Goal: Task Accomplishment & Management: Use online tool/utility

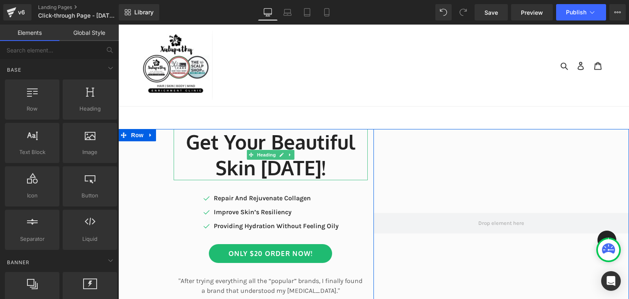
drag, startPoint x: 292, startPoint y: 145, endPoint x: 383, endPoint y: 86, distance: 108.5
click at [292, 145] on h1 "Get Your Beautiful" at bounding box center [271, 141] width 194 height 25
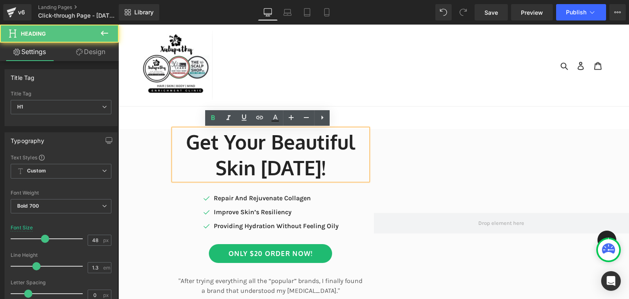
click at [383, 86] on nav at bounding box center [373, 66] width 233 height 82
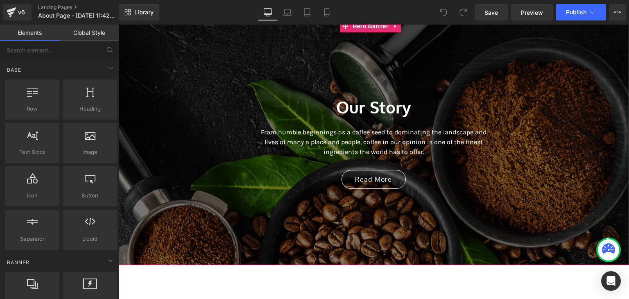
scroll to position [134, 0]
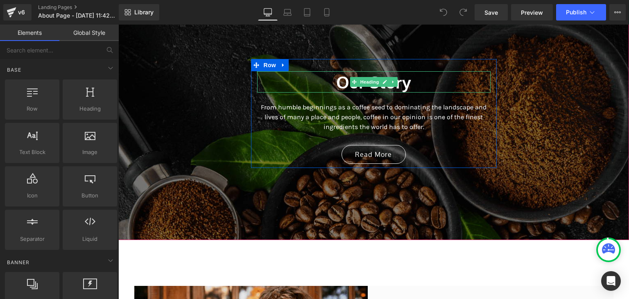
click at [439, 85] on h2 "Our Story" at bounding box center [373, 81] width 233 height 21
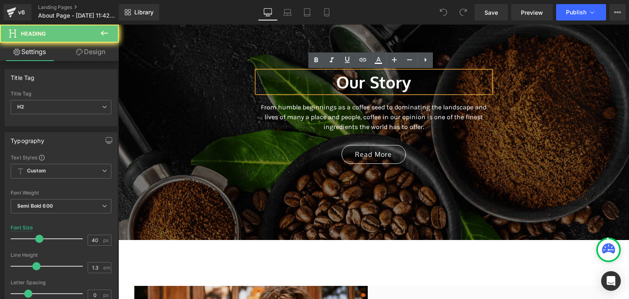
click at [439, 85] on h2 "Our Story" at bounding box center [373, 81] width 233 height 21
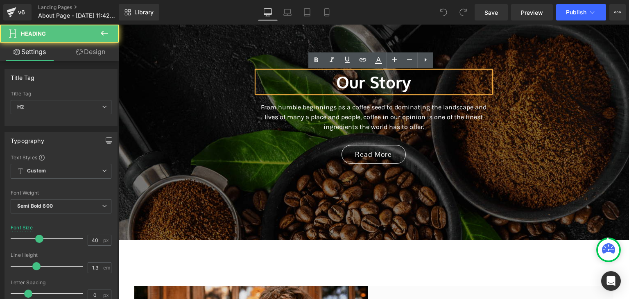
click at [420, 77] on h2 "Our Story" at bounding box center [373, 81] width 233 height 21
drag, startPoint x: 421, startPoint y: 84, endPoint x: 308, endPoint y: 86, distance: 113.1
click at [308, 86] on h2 "Our Story" at bounding box center [373, 81] width 233 height 21
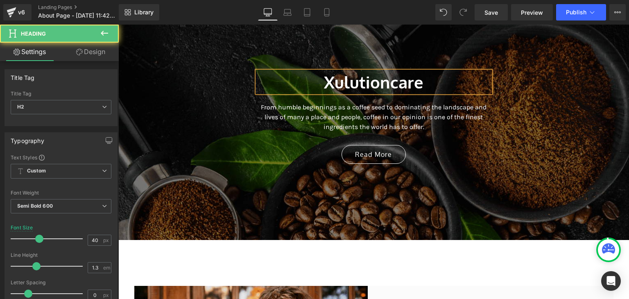
click at [321, 77] on h2 "Xulutioncare" at bounding box center [373, 81] width 233 height 21
click at [463, 81] on h2 "What is Xulutioncare" at bounding box center [373, 81] width 233 height 21
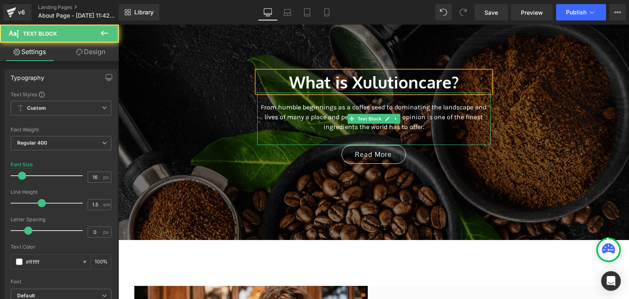
click at [423, 120] on p "From humble beginnings as a coffee seed to dominating the landscape and lives o…" at bounding box center [373, 116] width 233 height 29
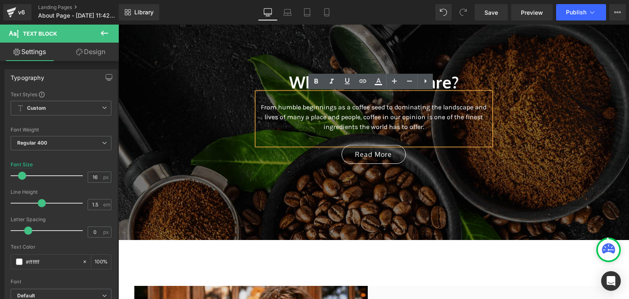
click at [400, 122] on p "From humble beginnings as a coffee seed to dominating the landscape and lives o…" at bounding box center [373, 116] width 233 height 29
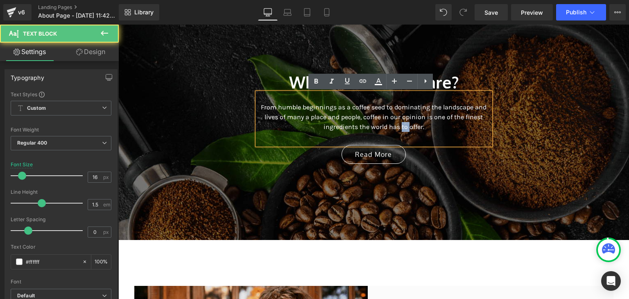
click at [400, 122] on p "From humble beginnings as a coffee seed to dominating the landscape and lives o…" at bounding box center [373, 116] width 233 height 29
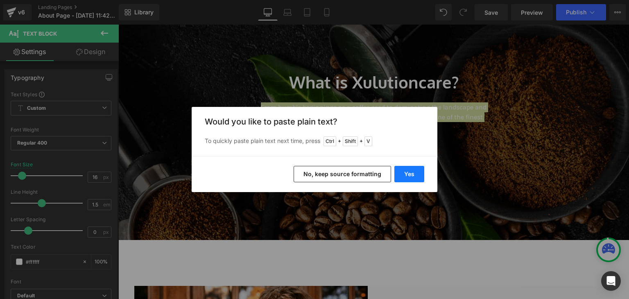
click at [411, 179] on button "Yes" at bounding box center [409, 174] width 30 height 16
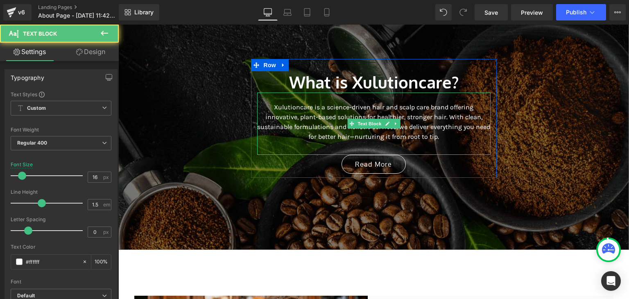
click at [410, 134] on p "Xulutioncare is a science-driven hair and scalp care brand offering innovative,…" at bounding box center [373, 121] width 233 height 39
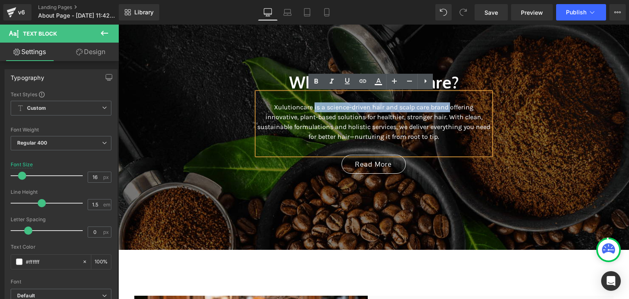
drag, startPoint x: 429, startPoint y: 110, endPoint x: 295, endPoint y: 106, distance: 134.4
click at [295, 106] on p "Xulutioncare is a science-driven hair and scalp care brand offering innovative,…" at bounding box center [373, 121] width 233 height 39
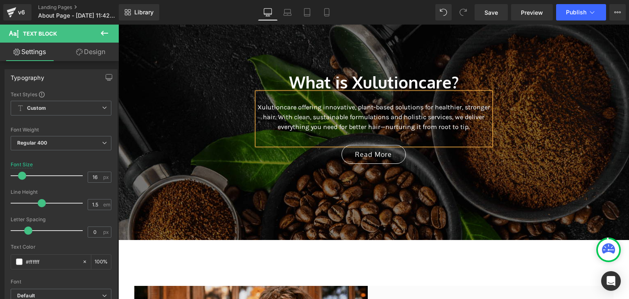
click at [317, 109] on p "Xulutioncare offering innovative, plant-based solutions for healthier, stronger…" at bounding box center [373, 116] width 233 height 29
click at [388, 109] on p "Xulutioncare offers innovative, plant-based solutions for healthier, stronger h…" at bounding box center [373, 116] width 233 height 29
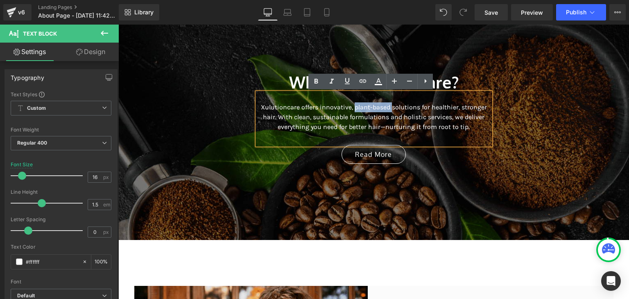
drag, startPoint x: 388, startPoint y: 109, endPoint x: 351, endPoint y: 104, distance: 37.9
click at [351, 104] on p "Xulutioncare offers innovative, plant-based solutions for healthier, stronger h…" at bounding box center [373, 116] width 233 height 29
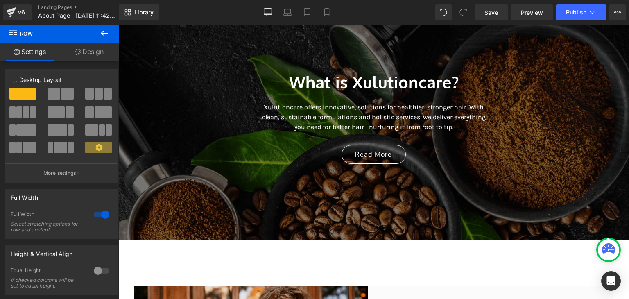
click at [525, 205] on div at bounding box center [373, 117] width 511 height 245
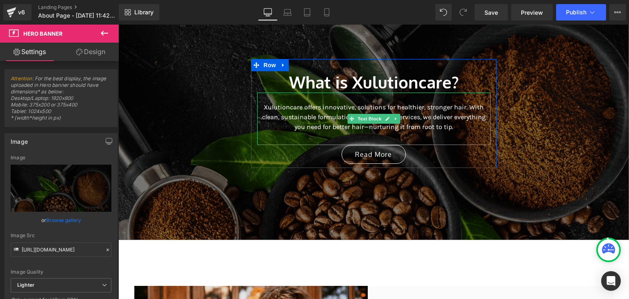
click at [380, 129] on p "Xulutioncare offers innovative, solutions for healthier, stronger hair. With cl…" at bounding box center [373, 116] width 233 height 29
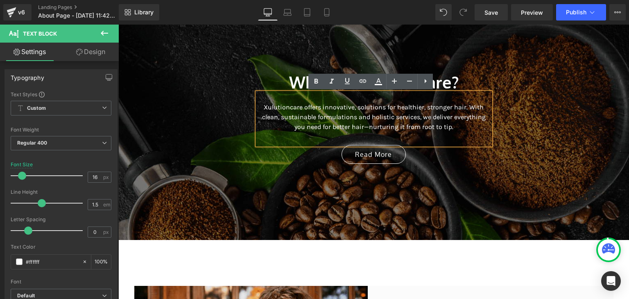
click at [369, 129] on p "Xulutioncare offers innovative, solutions for healthier, stronger hair. With cl…" at bounding box center [373, 116] width 233 height 29
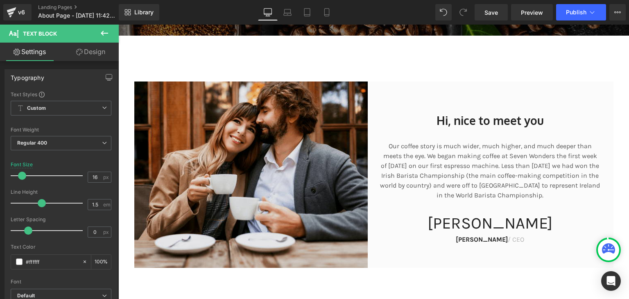
scroll to position [365, 0]
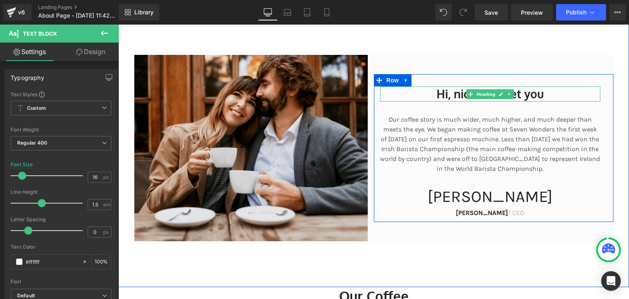
click at [540, 97] on h2 "Hi, nice to meet you" at bounding box center [490, 93] width 220 height 15
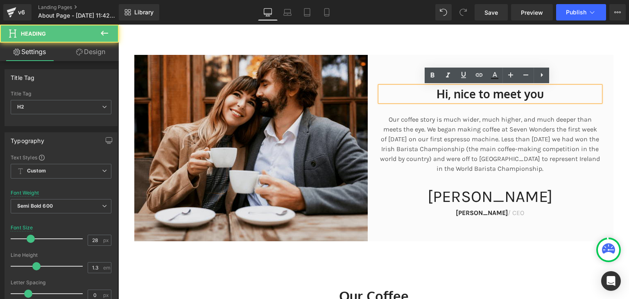
click at [540, 97] on h2 "Hi, nice to meet you" at bounding box center [490, 93] width 220 height 15
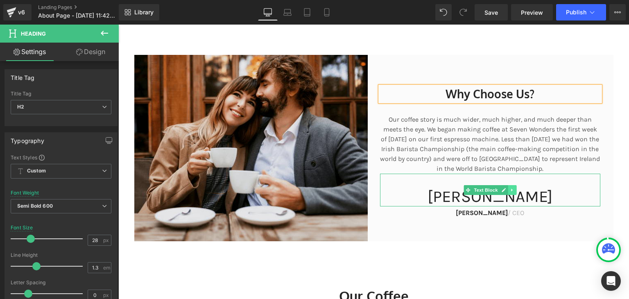
click at [510, 192] on icon at bounding box center [512, 190] width 5 height 5
click at [513, 192] on link at bounding box center [516, 190] width 9 height 10
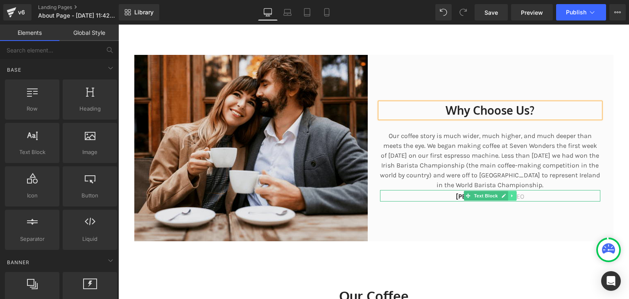
click at [512, 196] on link at bounding box center [512, 196] width 9 height 10
click at [514, 197] on icon at bounding box center [516, 195] width 5 height 5
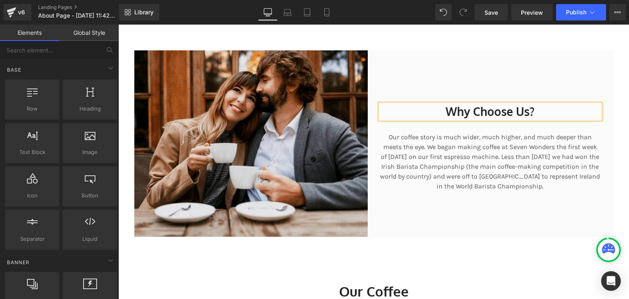
scroll to position [370, 0]
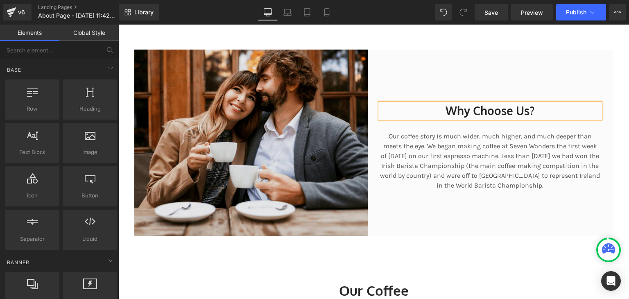
click at [508, 143] on p "Our coffee story is much wider, much higher, and much deeper than meets the eye…" at bounding box center [490, 160] width 220 height 59
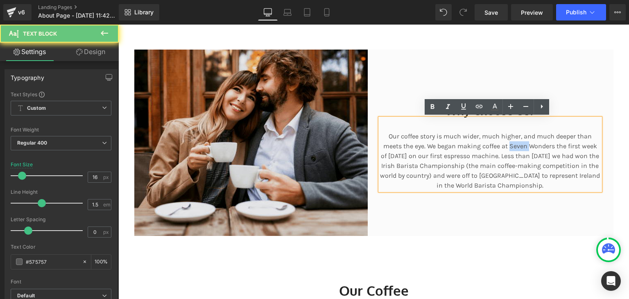
click at [508, 143] on p "Our coffee story is much wider, much higher, and much deeper than meets the eye…" at bounding box center [490, 160] width 220 height 59
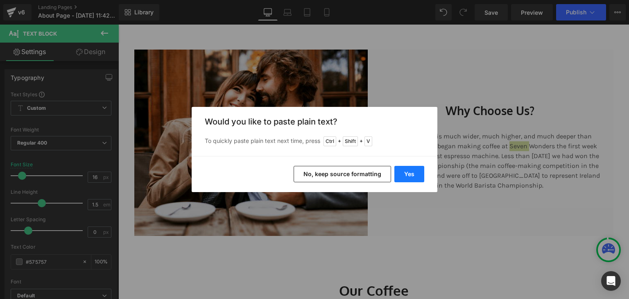
click at [415, 177] on button "Yes" at bounding box center [409, 174] width 30 height 16
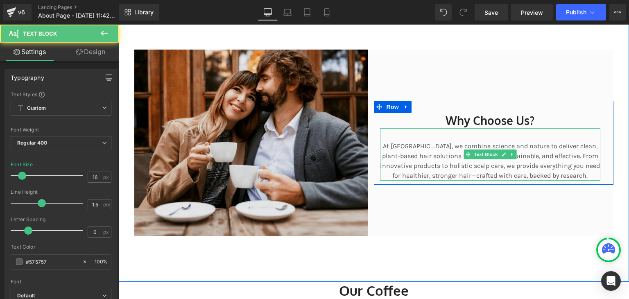
click at [444, 173] on p "At Xulutioncare, we combine science and nature to deliver clean, plant-based ha…" at bounding box center [490, 160] width 220 height 39
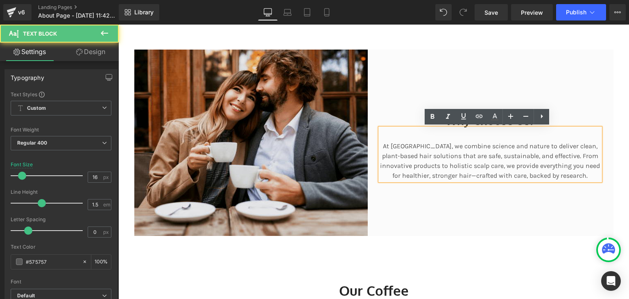
click at [497, 161] on p "At Xulutioncare, we combine science and nature to deliver clean, plant-based ha…" at bounding box center [490, 160] width 220 height 39
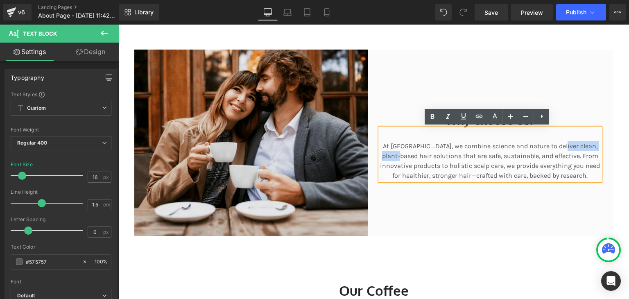
drag, startPoint x: 556, startPoint y: 147, endPoint x: 405, endPoint y: 157, distance: 151.4
click at [405, 157] on p "At Xulutioncare, we combine science and nature to deliver clean, plant-based ha…" at bounding box center [490, 160] width 220 height 39
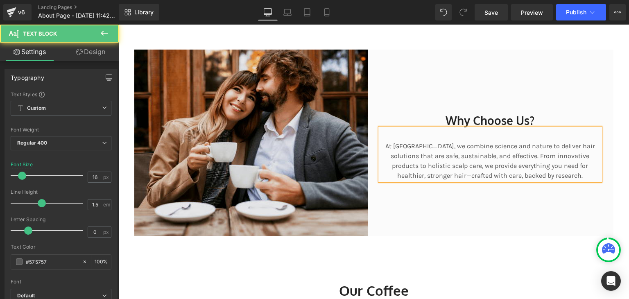
click at [501, 159] on p "At Xulutioncare, we combine science and nature to deliver hair solutions that a…" at bounding box center [490, 160] width 220 height 39
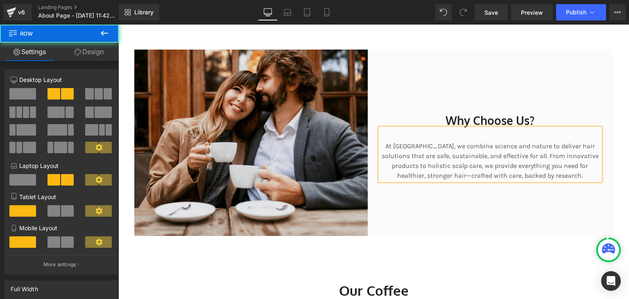
click at [537, 189] on div "Why Choose Us? Heading At Xulutioncare, we combine science and nature to delive…" at bounding box center [494, 143] width 240 height 186
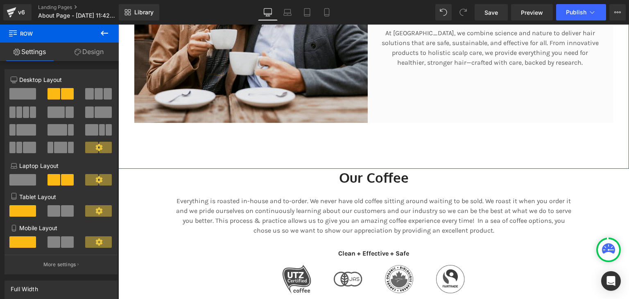
scroll to position [508, 0]
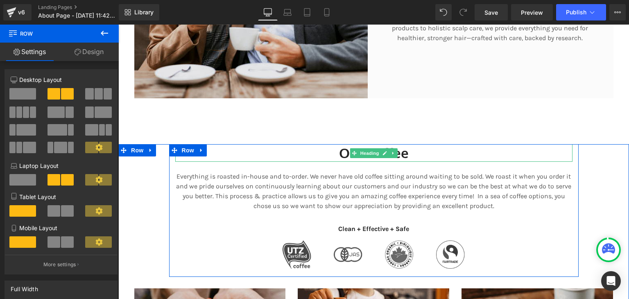
click at [408, 149] on h2 "Our Coffee" at bounding box center [373, 153] width 397 height 18
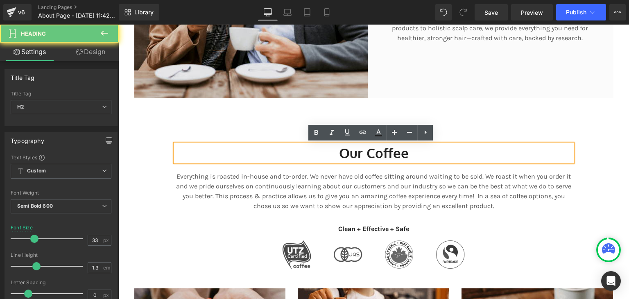
click at [408, 149] on h2 "Our Coffee" at bounding box center [373, 153] width 397 height 18
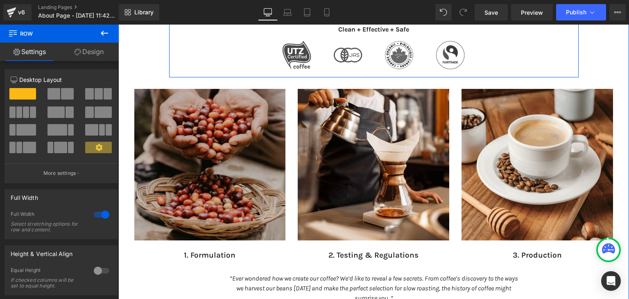
scroll to position [708, 0]
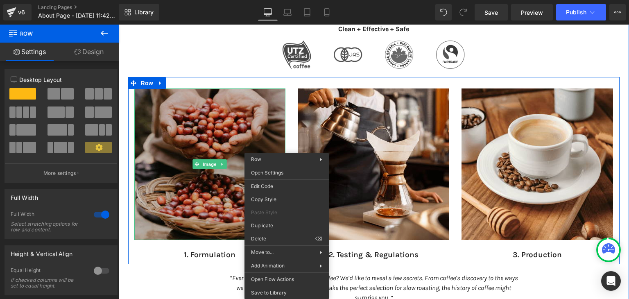
click at [210, 93] on img at bounding box center [210, 164] width 152 height 152
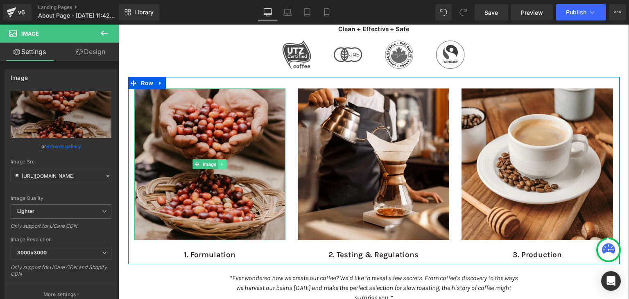
click at [220, 164] on icon at bounding box center [222, 164] width 5 height 5
click at [225, 164] on icon at bounding box center [226, 164] width 5 height 5
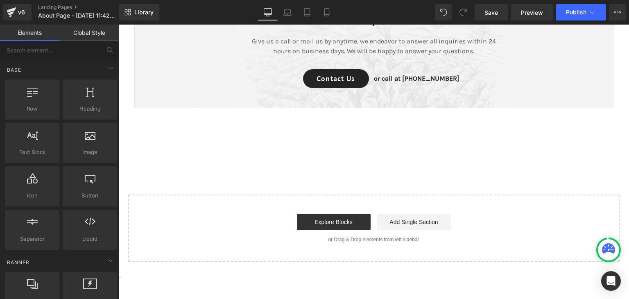
scroll to position [1507, 0]
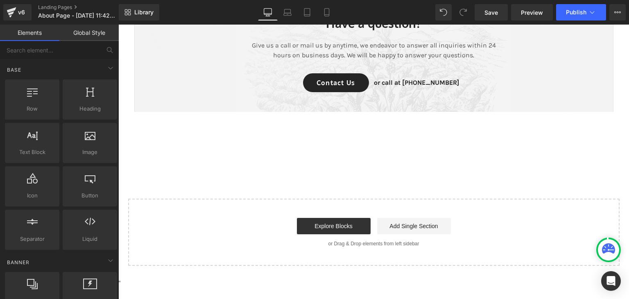
click at [288, 158] on div "CONTACT US Text Block Have a question? Heading Give us a call or mail us by any…" at bounding box center [373, 72] width 511 height 172
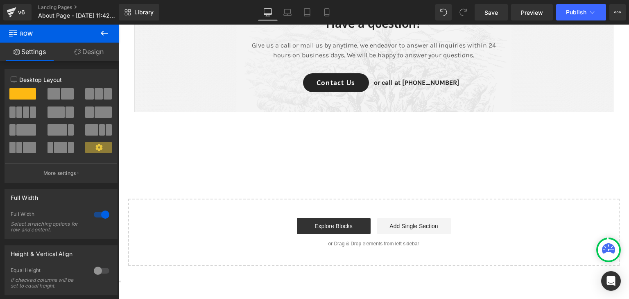
drag, startPoint x: 364, startPoint y: 200, endPoint x: 217, endPoint y: 185, distance: 147.8
drag, startPoint x: 217, startPoint y: 185, endPoint x: 200, endPoint y: 141, distance: 47.1
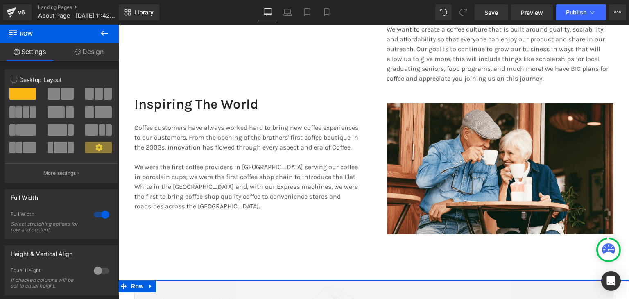
scroll to position [1212, 0]
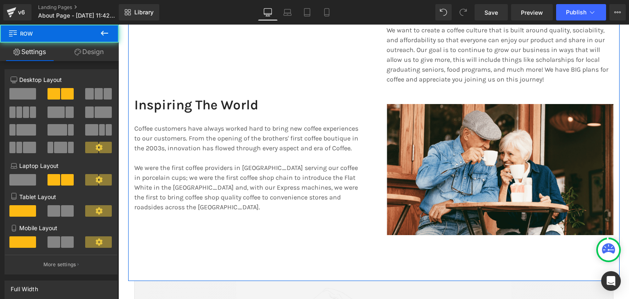
click at [233, 246] on div "Youtube Inspiring The World Text Block Coffee customers have always worked hard…" at bounding box center [373, 92] width 491 height 378
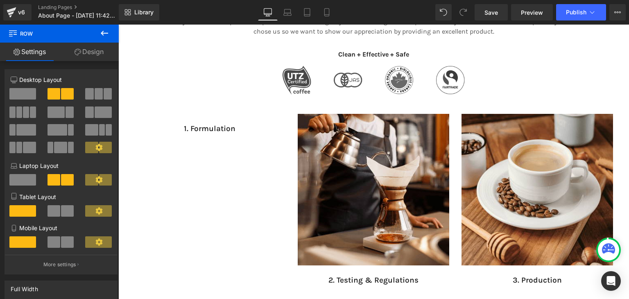
scroll to position [682, 0]
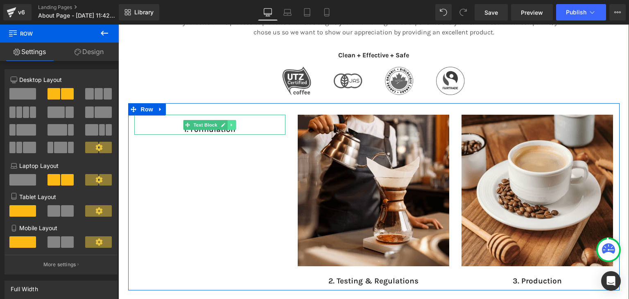
click at [230, 125] on icon at bounding box center [232, 124] width 5 height 5
click at [232, 125] on link at bounding box center [236, 125] width 9 height 10
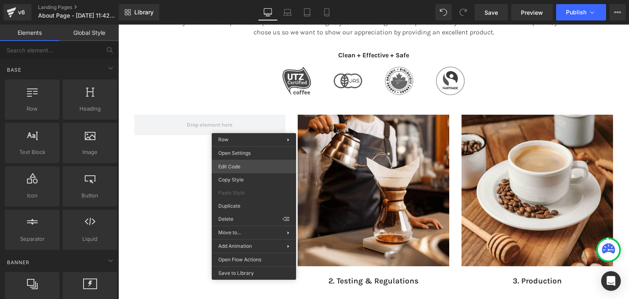
click at [224, 0] on div "You are previewing how the will restyle your page. You can not edit Elements in…" at bounding box center [314, 0] width 629 height 0
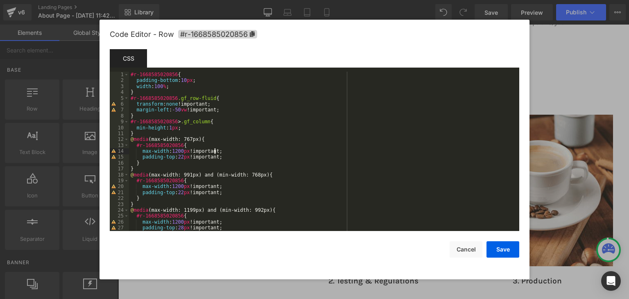
click at [215, 151] on div "#r-1668585020856 { padding-bottom : 10 px ; width : 100 % ; } #r-1668585020856 …" at bounding box center [322, 157] width 387 height 171
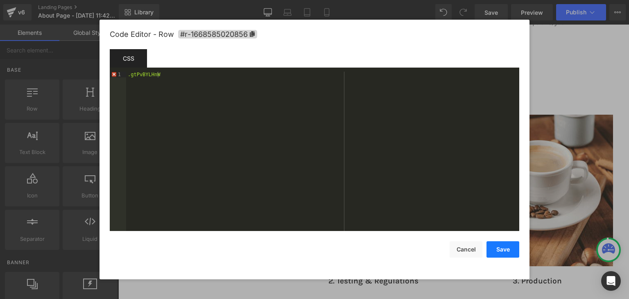
drag, startPoint x: 496, startPoint y: 253, endPoint x: 351, endPoint y: 235, distance: 146.1
click at [496, 253] on button "Save" at bounding box center [503, 249] width 33 height 16
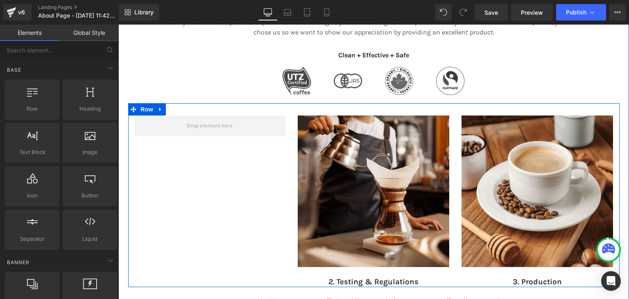
scroll to position [688, 0]
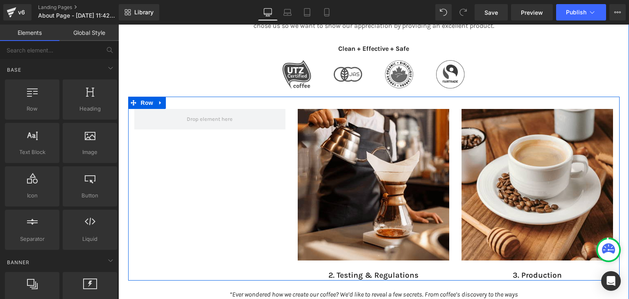
click at [212, 188] on div "Image 2. Testing & Regulations Text Block Image 3. Production Text Block Row" at bounding box center [373, 189] width 491 height 184
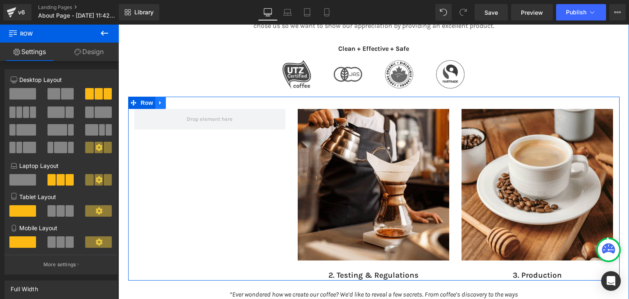
click at [158, 105] on icon at bounding box center [161, 103] width 6 height 6
click at [179, 107] on link at bounding box center [182, 103] width 11 height 12
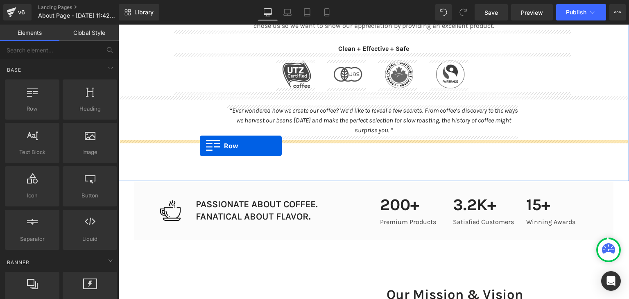
drag, startPoint x: 147, startPoint y: 133, endPoint x: 200, endPoint y: 146, distance: 54.3
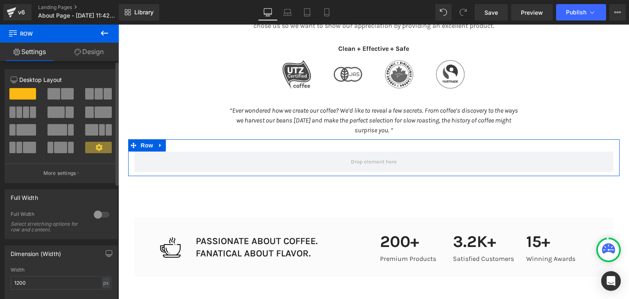
click at [105, 96] on span at bounding box center [108, 93] width 8 height 11
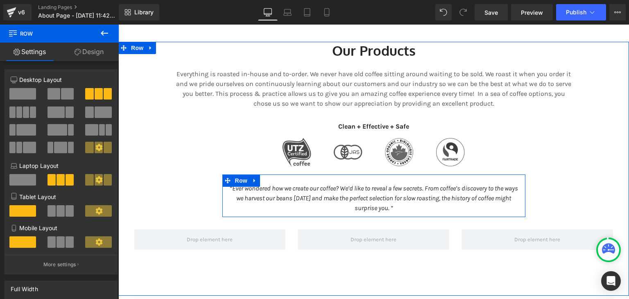
scroll to position [605, 0]
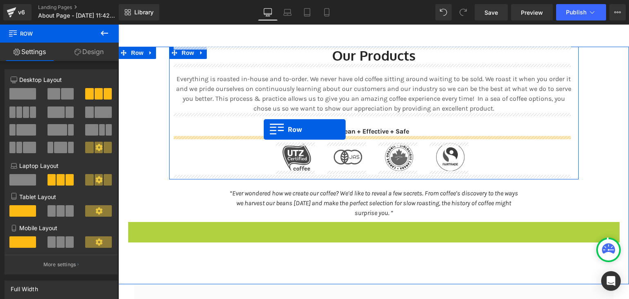
drag, startPoint x: 129, startPoint y: 230, endPoint x: 264, endPoint y: 129, distance: 168.0
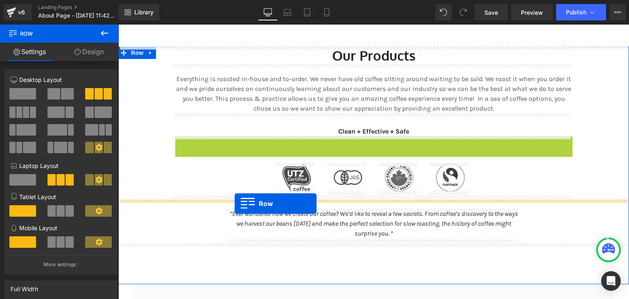
drag, startPoint x: 179, startPoint y: 145, endPoint x: 235, endPoint y: 204, distance: 81.1
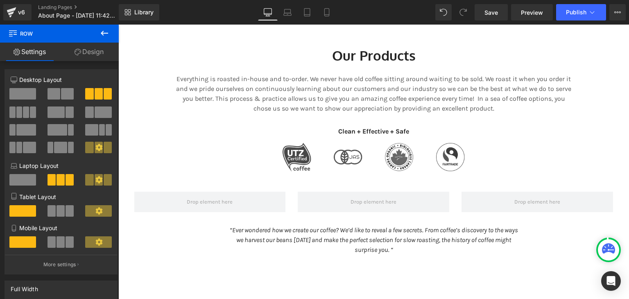
click at [103, 30] on icon at bounding box center [105, 33] width 10 height 10
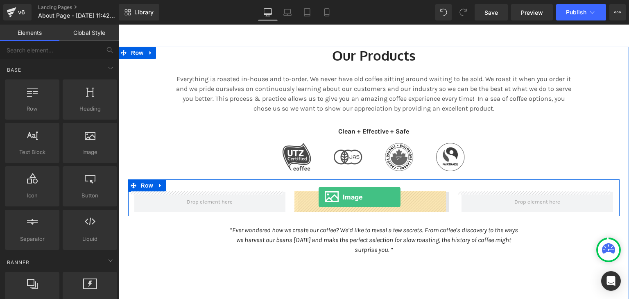
drag, startPoint x: 205, startPoint y: 182, endPoint x: 319, endPoint y: 197, distance: 114.4
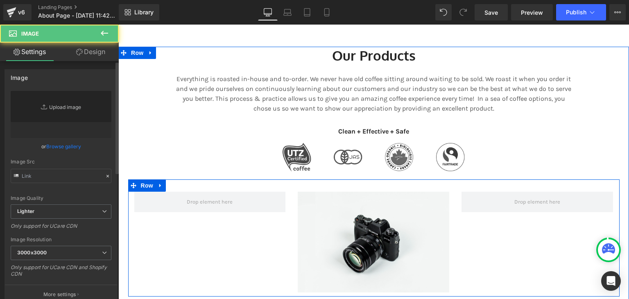
type input "//d1um8515vdn9kb.cloudfront.net/images/parallax.jpg"
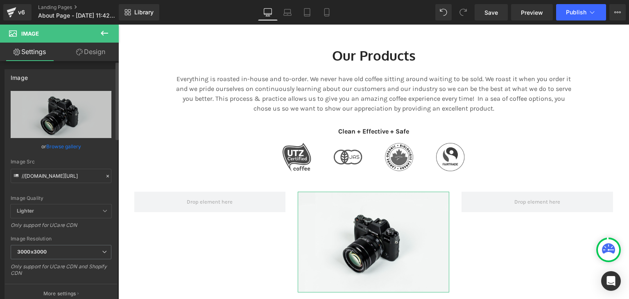
click at [106, 177] on icon at bounding box center [108, 176] width 6 height 6
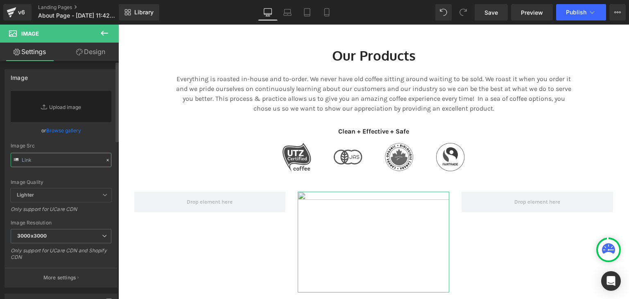
click at [48, 162] on input "text" at bounding box center [61, 160] width 101 height 14
paste input "https://cdn.shopify.com/s/files/1/0568/3383/5144/files/gempages_460400951207920…"
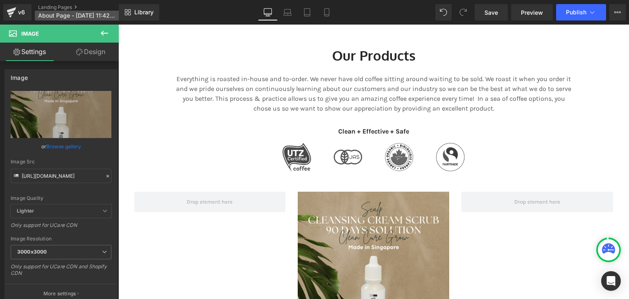
type input "https://cdn.shopify.com/s/files/1/0568/3383/5144/files/gempages_460400951207920…"
click at [109, 33] on icon at bounding box center [105, 33] width 10 height 10
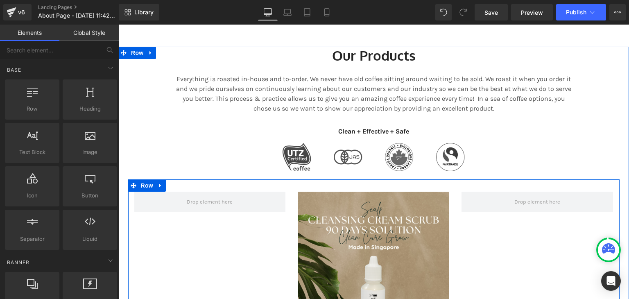
scroll to position [742, 0]
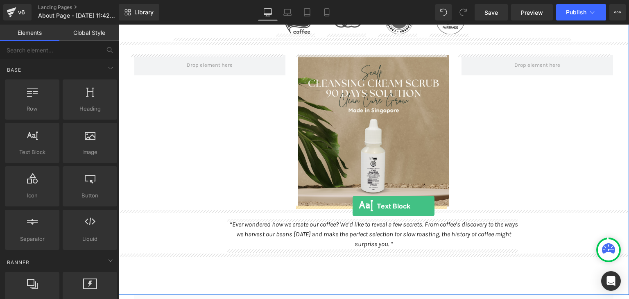
drag, startPoint x: 154, startPoint y: 161, endPoint x: 353, endPoint y: 206, distance: 203.7
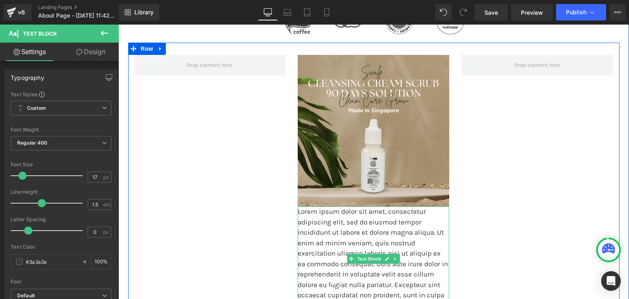
click at [364, 217] on p "Lorem ipsum dolor sit amet, consectetur adipiscing elit, sed do eiusmod tempor …" at bounding box center [374, 258] width 152 height 104
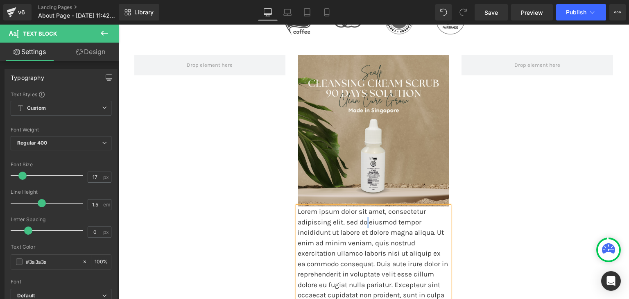
click at [364, 217] on p "Lorem ipsum dolor sit amet, consectetur adipiscing elit, sed do eiusmod tempor …" at bounding box center [374, 258] width 152 height 104
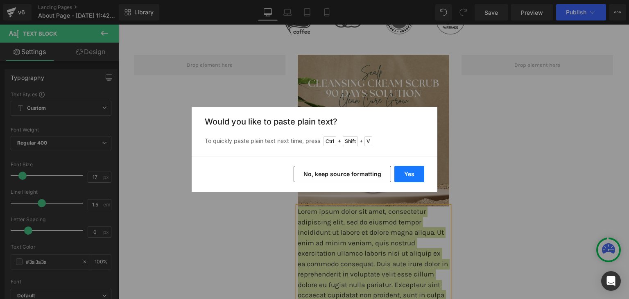
click at [405, 180] on button "Yes" at bounding box center [409, 174] width 30 height 16
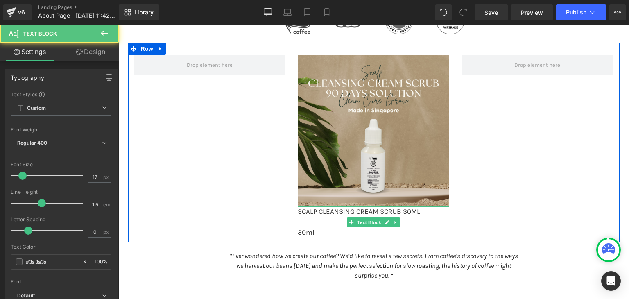
click at [318, 223] on p at bounding box center [374, 222] width 152 height 11
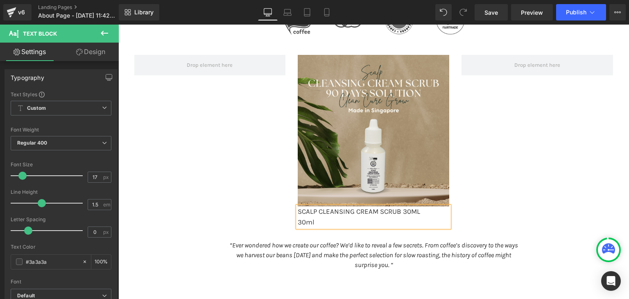
click at [220, 199] on div "Image SCALP CLEANSING CREAM SCRUB 30ML 30ml Text Block Row" at bounding box center [373, 137] width 491 height 189
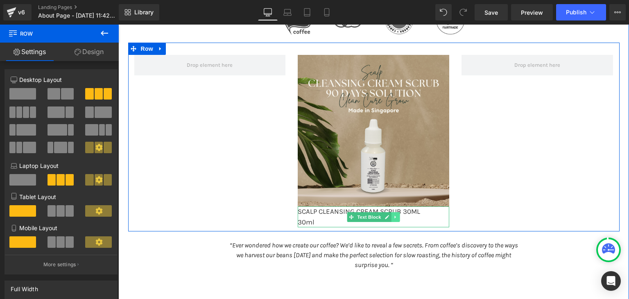
click at [392, 217] on link at bounding box center [396, 217] width 9 height 10
click at [389, 217] on icon at bounding box center [391, 217] width 5 height 5
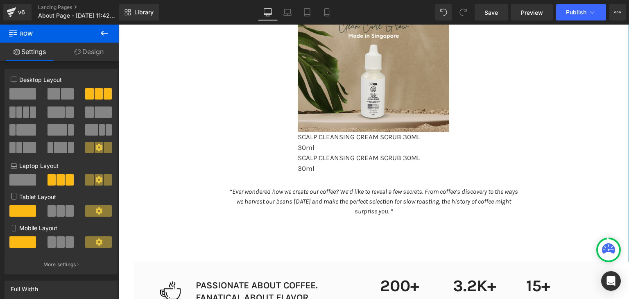
scroll to position [816, 0]
click at [315, 163] on p "SCALP CLEANSING CREAM SCRUB 30ML" at bounding box center [374, 159] width 152 height 11
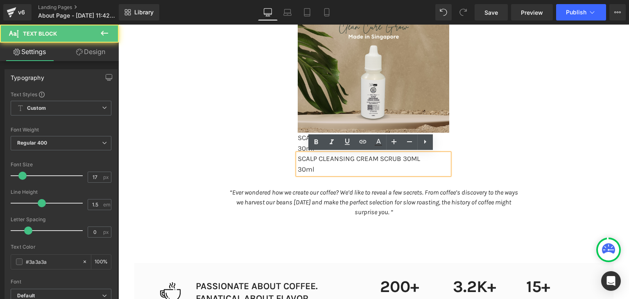
click at [331, 171] on p "30ml" at bounding box center [374, 169] width 152 height 11
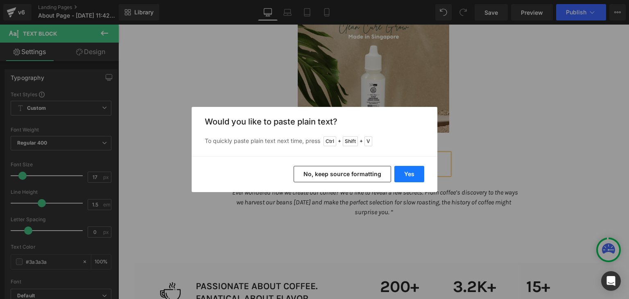
click at [408, 177] on button "Yes" at bounding box center [409, 174] width 30 height 16
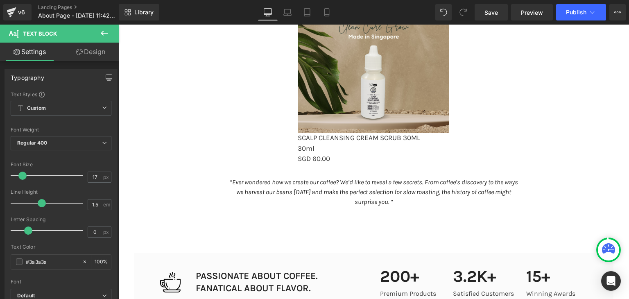
click at [109, 30] on icon at bounding box center [105, 33] width 10 height 10
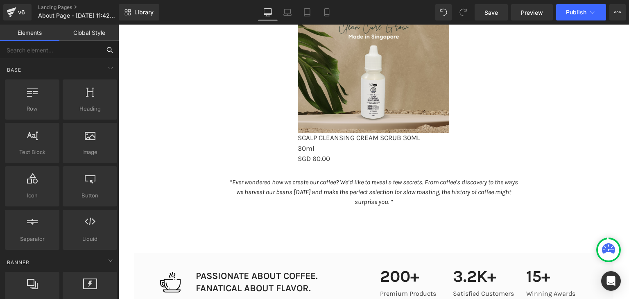
click at [66, 52] on input "text" at bounding box center [50, 50] width 101 height 18
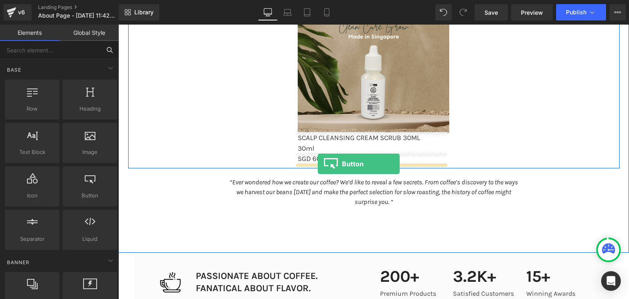
drag, startPoint x: 217, startPoint y: 211, endPoint x: 318, endPoint y: 164, distance: 111.3
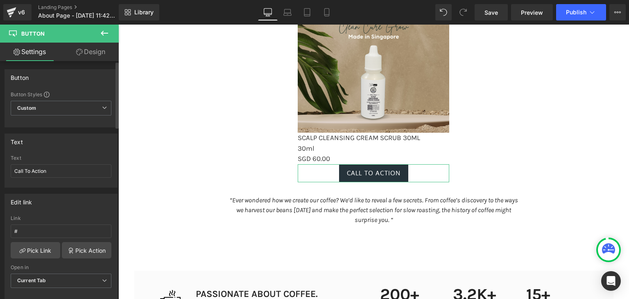
click at [72, 179] on div "Text Call To Action" at bounding box center [61, 171] width 101 height 32
click at [56, 172] on input "Call To Action" at bounding box center [61, 171] width 101 height 14
paste input "https://hitpay.shop/xulucare/product/scalp-cleansing-cream-scrub?express_checko…"
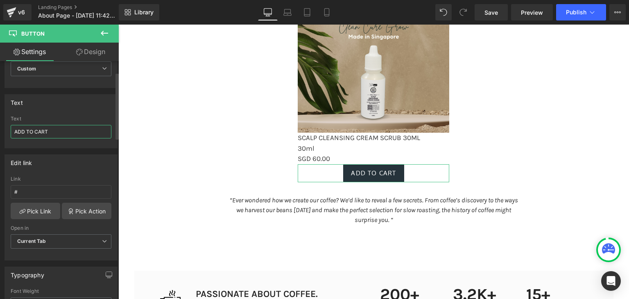
scroll to position [42, 0]
type input "ADD TO CART"
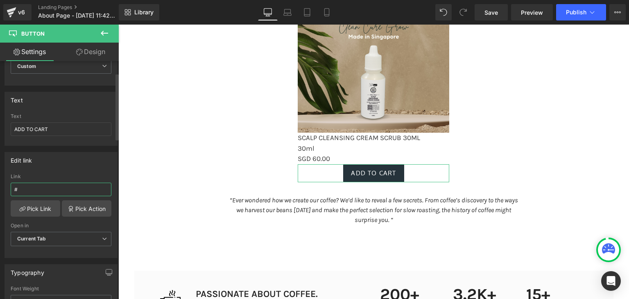
click at [19, 189] on input "#" at bounding box center [61, 190] width 101 height 14
paste input "https://hitpay.shop/xulucare/product/scalp-cleansing-cream-scrub?express_checko…"
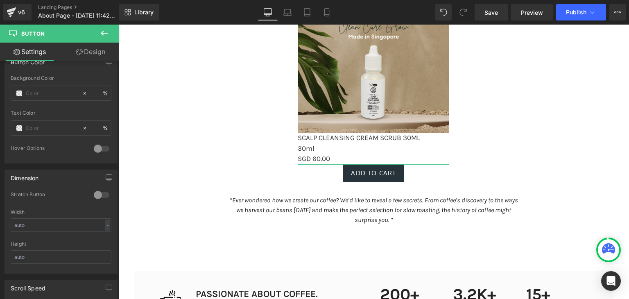
scroll to position [408, 0]
type input "https://hitpay.shop/xulucare/product/scalp-cleansing-cream-scrub?express_checko…"
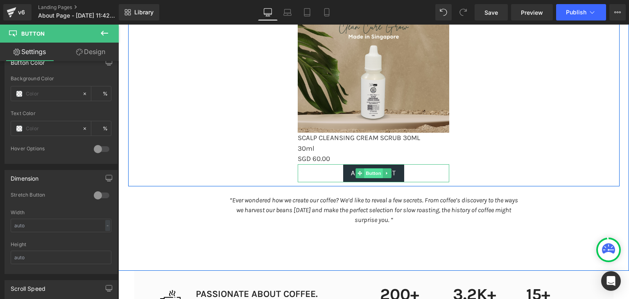
click at [375, 171] on span "Button" at bounding box center [374, 173] width 19 height 10
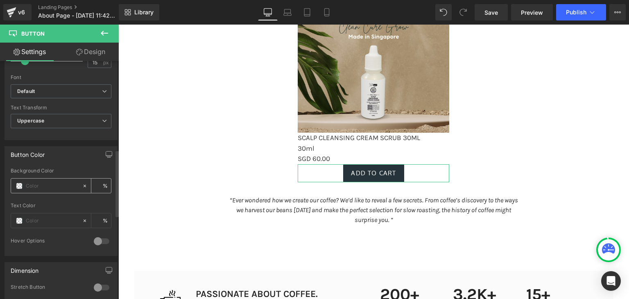
scroll to position [316, 0]
click at [16, 184] on span at bounding box center [19, 185] width 7 height 7
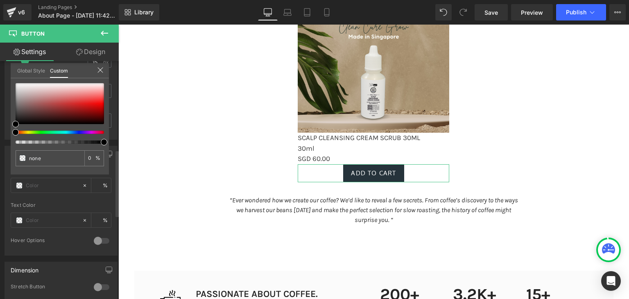
click at [41, 131] on div at bounding box center [56, 132] width 88 height 3
type input "#000000"
type input "100"
type input "#000000"
type input "100"
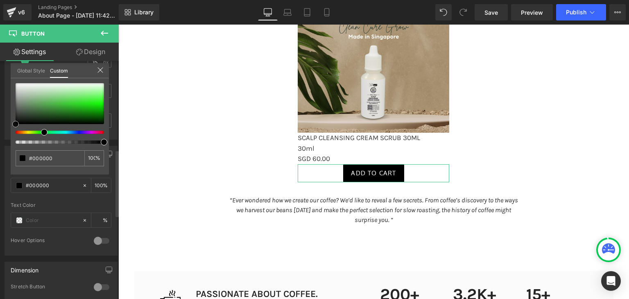
click at [25, 114] on div at bounding box center [60, 103] width 88 height 41
type input "#344134"
type input "#334133"
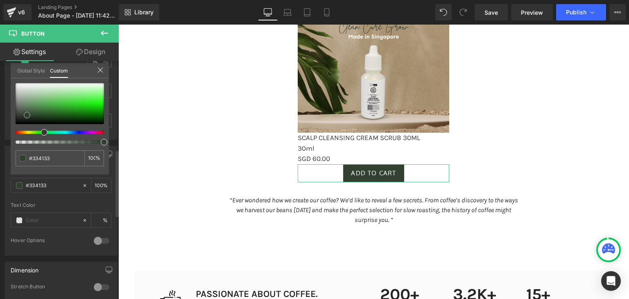
type input "#303f30"
type input "#2e3d2e"
type input "#2d3d2d"
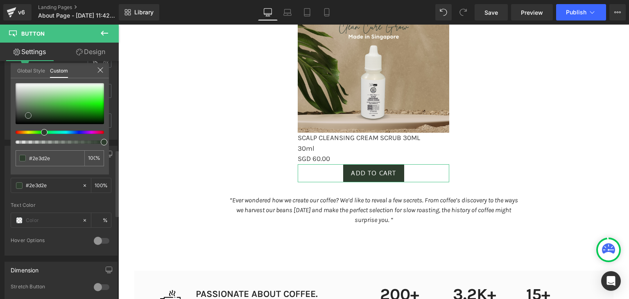
type input "#2d3d2d"
type input "#2b3a2b"
type input "#233223"
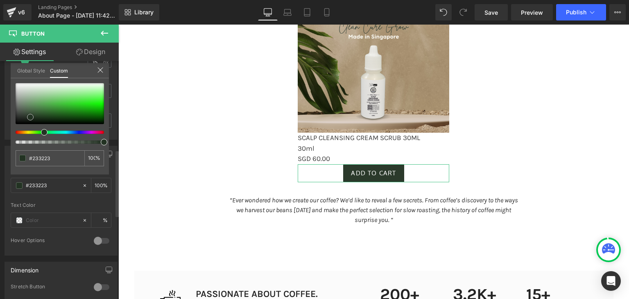
type input "#233323"
type input "#213021"
type input "#1c2a1c"
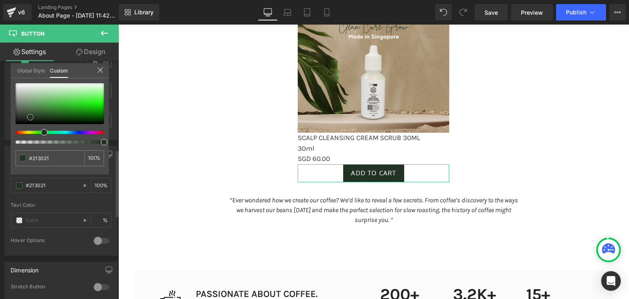
type input "#1c2a1c"
type input "#1f2d1f"
type input "#233323"
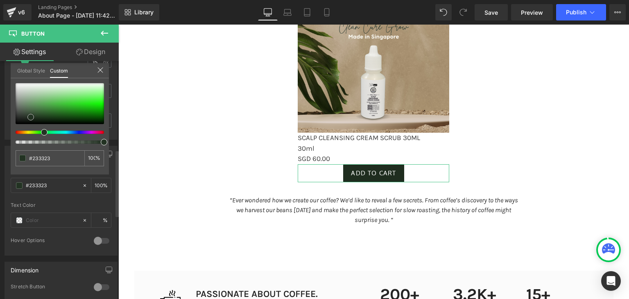
click at [28, 114] on span at bounding box center [30, 117] width 7 height 7
type input "#283828"
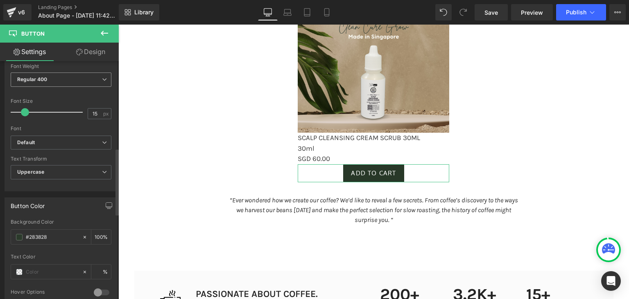
scroll to position [251, 0]
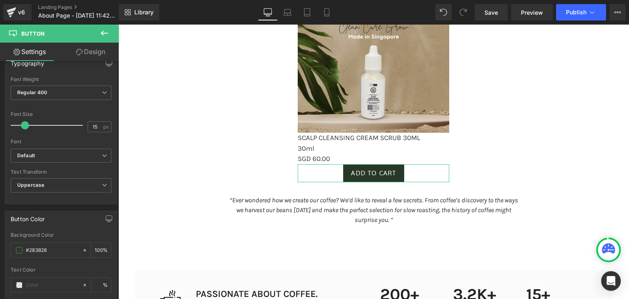
click at [89, 49] on link "Design" at bounding box center [90, 52] width 59 height 18
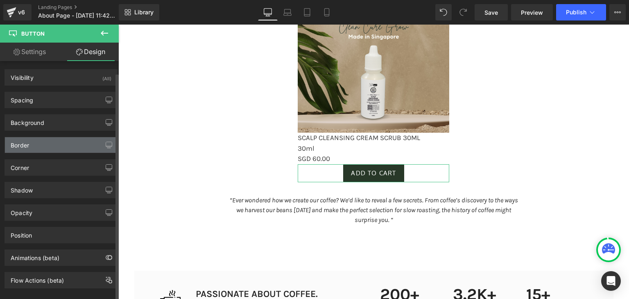
type input "2"
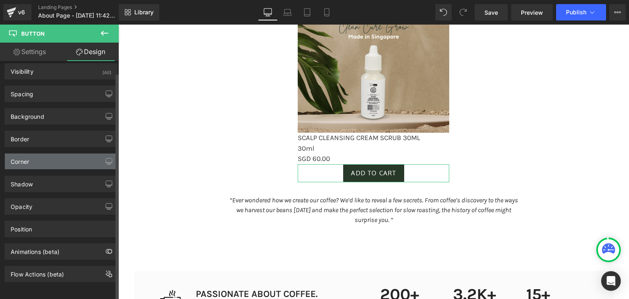
click at [41, 154] on div "Corner" at bounding box center [61, 162] width 112 height 16
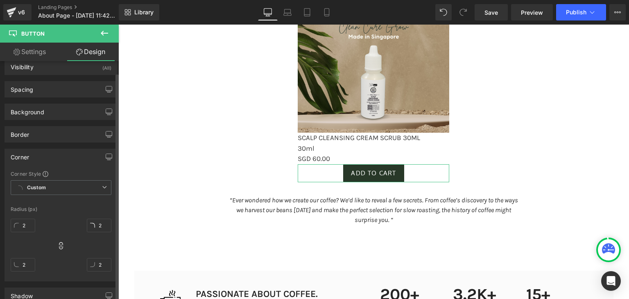
scroll to position [67, 0]
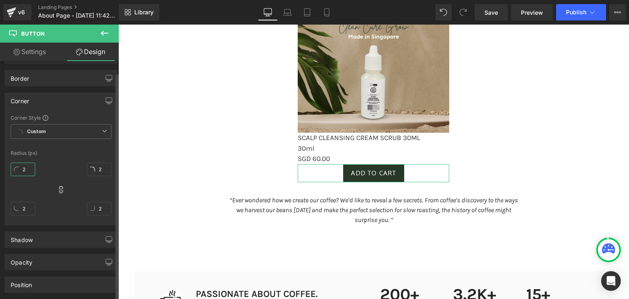
click at [26, 168] on input "2" at bounding box center [23, 170] width 25 height 14
type input "10"
type input "1"
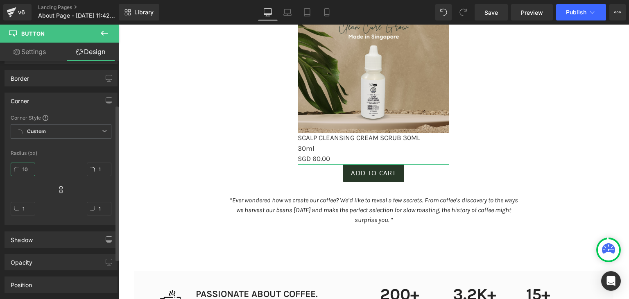
type input "10"
type input "1"
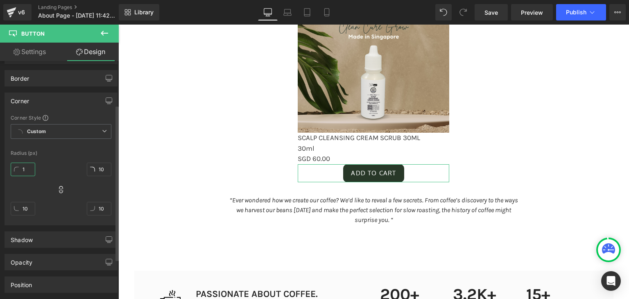
type input "1"
type input "2"
type input "20"
type input "2"
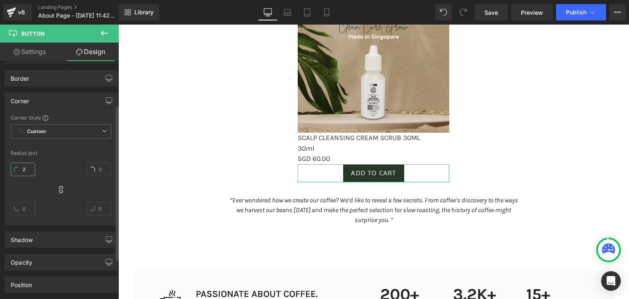
type input "2"
type input "20"
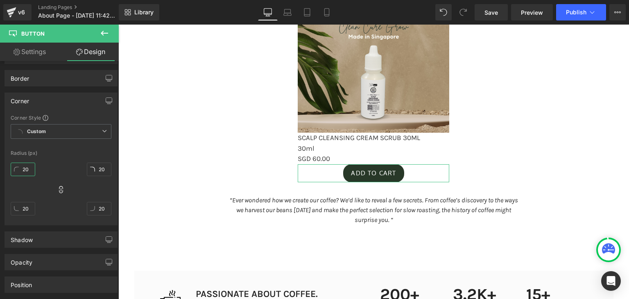
type input "20"
click at [38, 53] on link "Settings" at bounding box center [29, 52] width 59 height 18
type input "100"
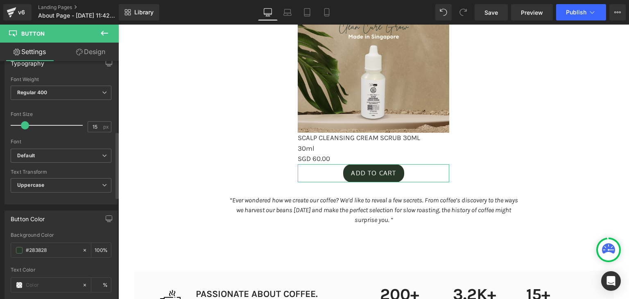
scroll to position [280, 0]
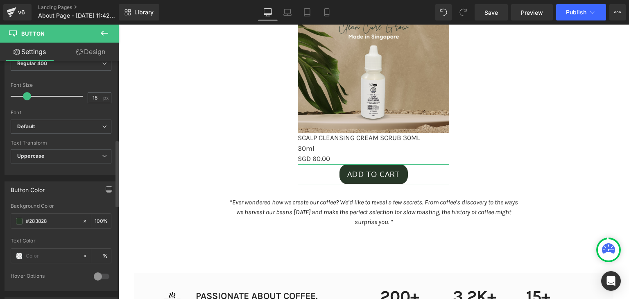
click at [26, 101] on div at bounding box center [49, 96] width 68 height 16
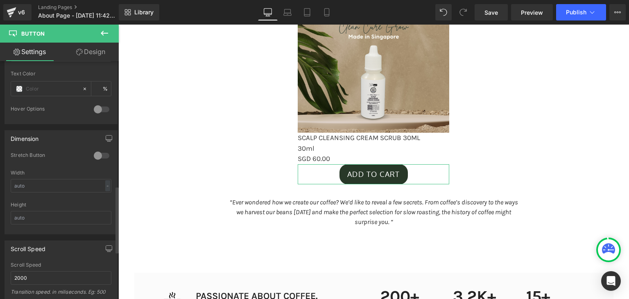
scroll to position [449, 0]
click at [93, 154] on div at bounding box center [102, 153] width 20 height 13
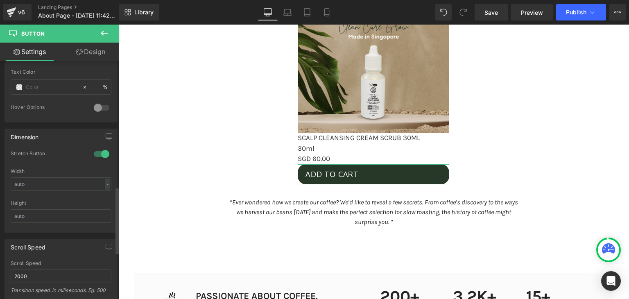
click at [102, 154] on div at bounding box center [102, 153] width 20 height 13
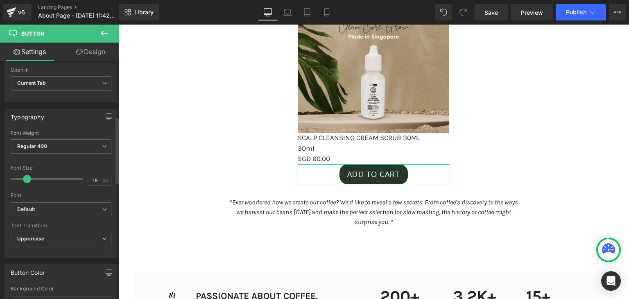
scroll to position [198, 0]
click at [25, 208] on icon "Default" at bounding box center [26, 208] width 18 height 7
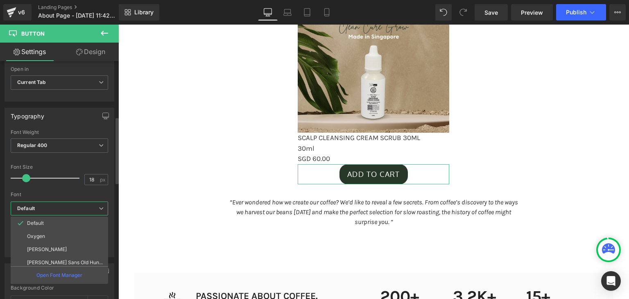
click at [25, 208] on icon "Default" at bounding box center [26, 208] width 18 height 7
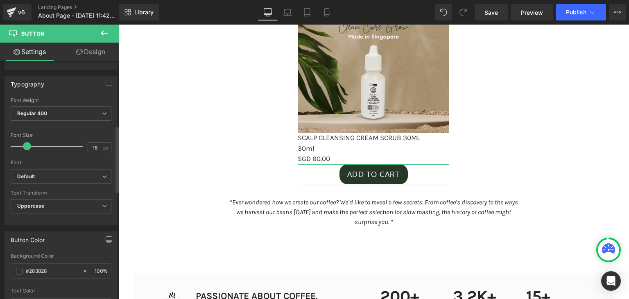
scroll to position [230, 0]
click at [93, 112] on span "Regular 400" at bounding box center [61, 114] width 101 height 14
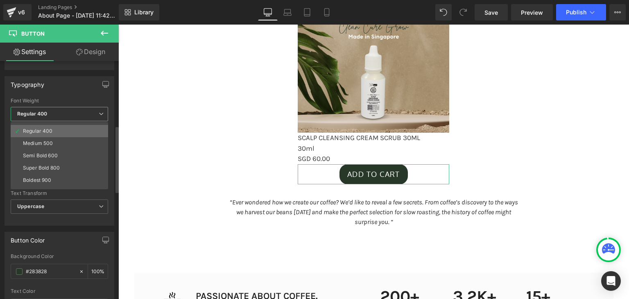
scroll to position [39, 0]
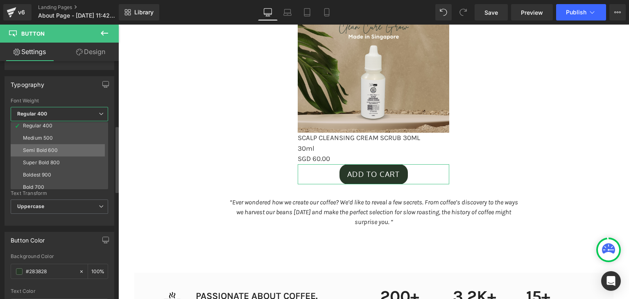
click at [33, 148] on div "Semi Bold 600" at bounding box center [40, 150] width 35 height 6
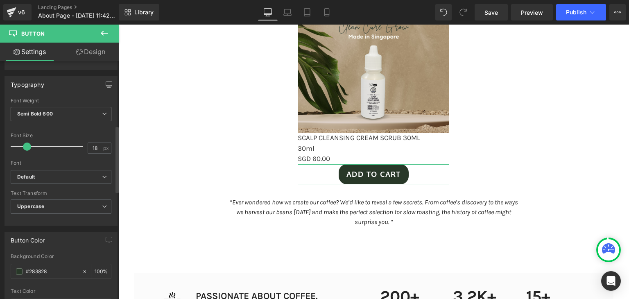
click at [52, 111] on b "Semi Bold 600" at bounding box center [35, 114] width 36 height 6
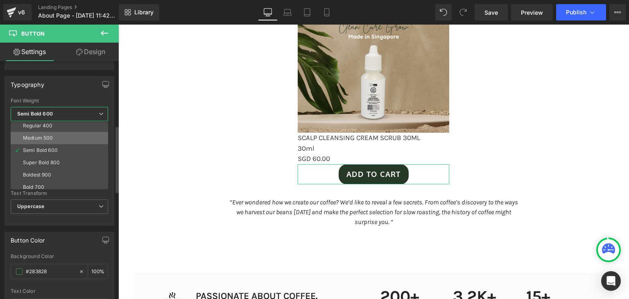
scroll to position [0, 0]
click at [34, 138] on div "Semi Thin 200" at bounding box center [40, 141] width 35 height 6
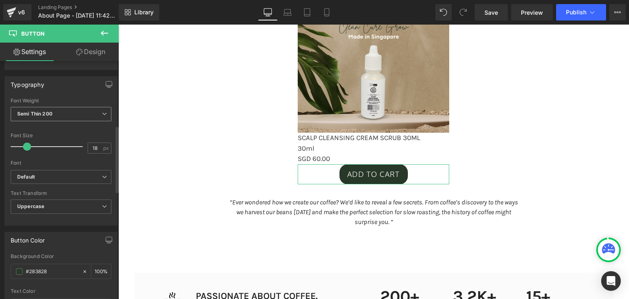
click at [66, 109] on span "Semi Thin 200" at bounding box center [61, 114] width 101 height 14
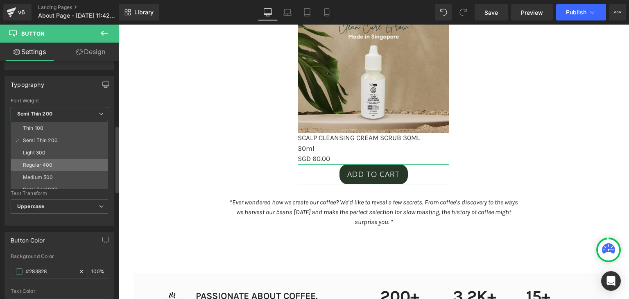
click at [45, 162] on div "Regular 400" at bounding box center [38, 165] width 30 height 6
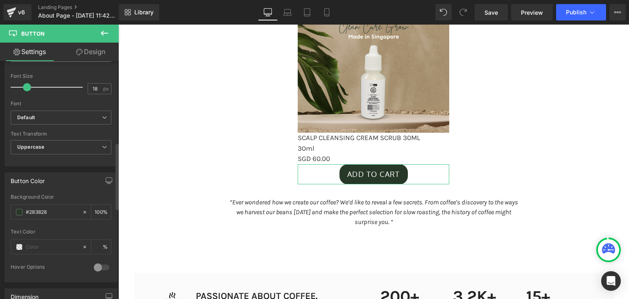
scroll to position [290, 0]
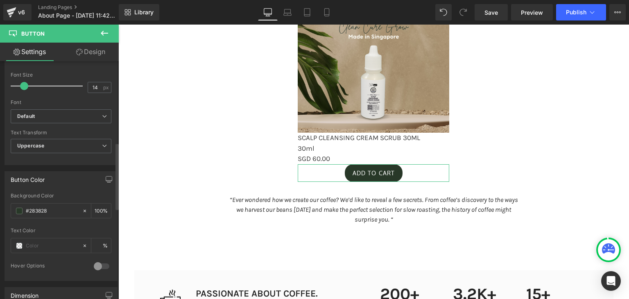
type input "13"
click at [20, 85] on span at bounding box center [24, 86] width 8 height 8
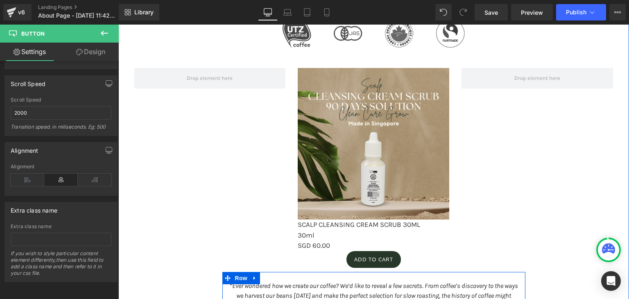
scroll to position [722, 0]
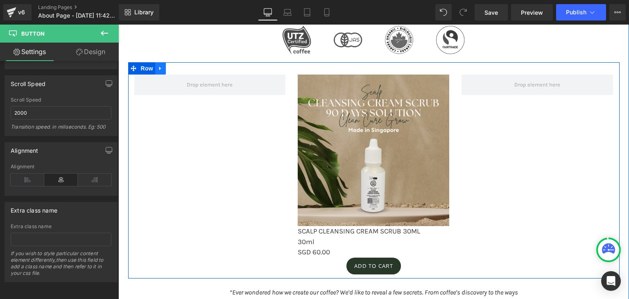
click at [159, 69] on icon at bounding box center [161, 69] width 6 height 6
click at [169, 69] on icon at bounding box center [171, 69] width 6 height 6
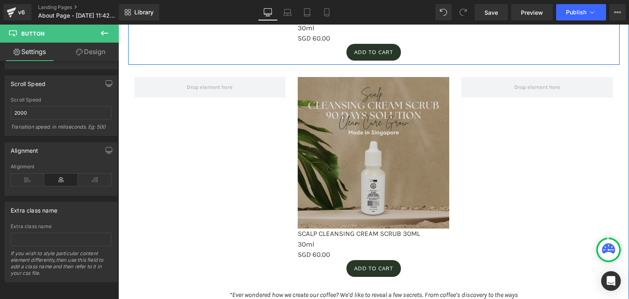
scroll to position [943, 0]
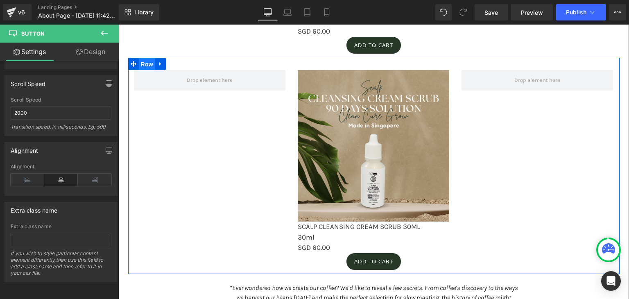
click at [148, 60] on span "Row" at bounding box center [147, 64] width 16 height 12
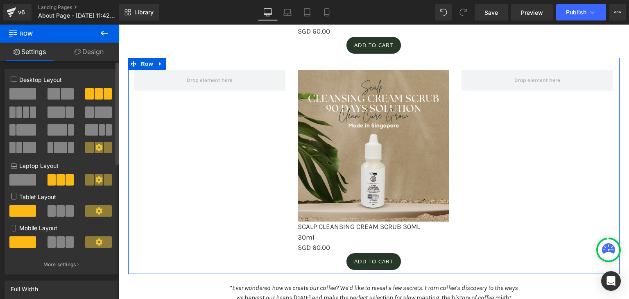
click at [20, 113] on span at bounding box center [19, 111] width 6 height 11
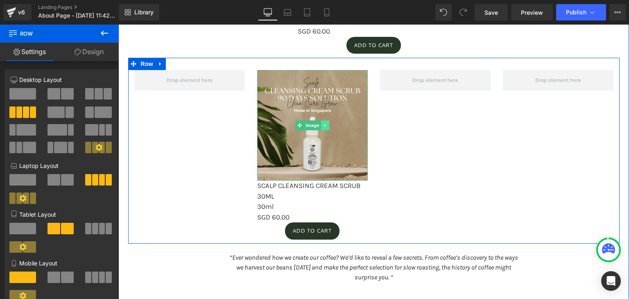
click at [323, 126] on icon at bounding box center [325, 125] width 5 height 5
click at [322, 127] on link at bounding box center [321, 125] width 9 height 10
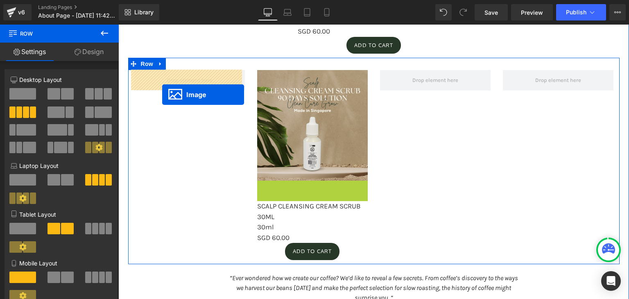
drag, startPoint x: 297, startPoint y: 240, endPoint x: 162, endPoint y: 95, distance: 197.9
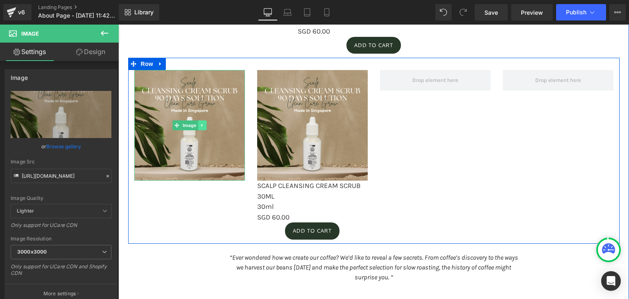
click at [200, 126] on icon at bounding box center [202, 125] width 5 height 5
click at [194, 126] on link at bounding box center [198, 125] width 9 height 10
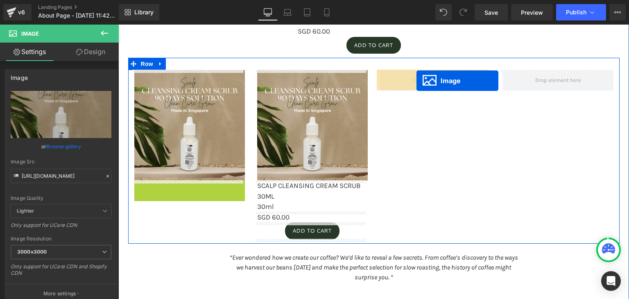
drag, startPoint x: 172, startPoint y: 238, endPoint x: 417, endPoint y: 81, distance: 290.6
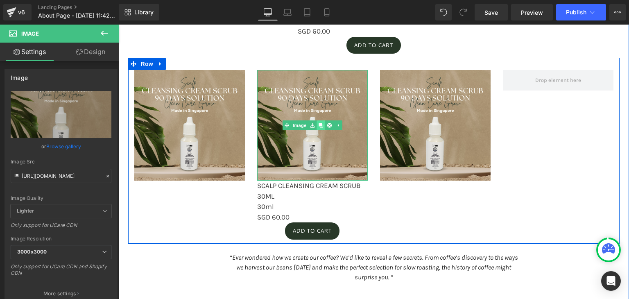
click at [319, 127] on icon at bounding box center [321, 125] width 5 height 5
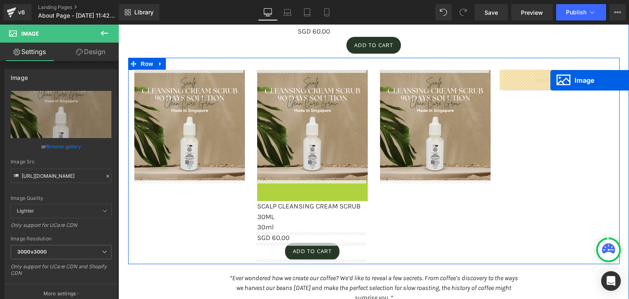
drag, startPoint x: 298, startPoint y: 238, endPoint x: 550, endPoint y: 80, distance: 297.9
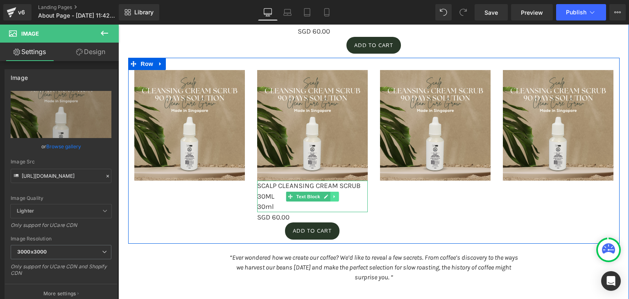
click at [333, 195] on icon at bounding box center [333, 196] width 1 height 3
click at [328, 194] on icon at bounding box center [330, 196] width 5 height 5
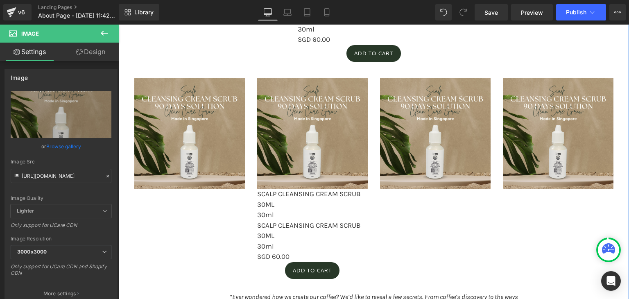
scroll to position [932, 0]
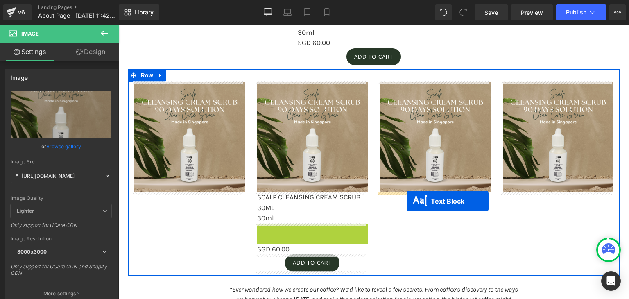
drag, startPoint x: 287, startPoint y: 236, endPoint x: 407, endPoint y: 201, distance: 124.8
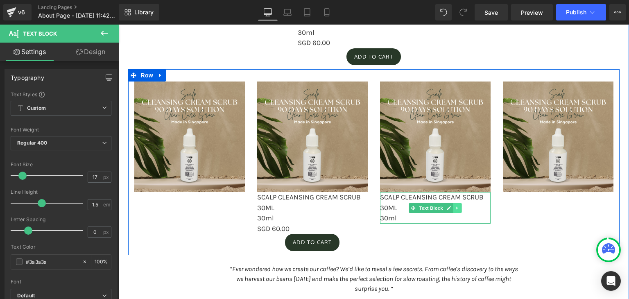
click at [453, 210] on link at bounding box center [457, 208] width 9 height 10
click at [451, 206] on icon at bounding box center [453, 208] width 5 height 5
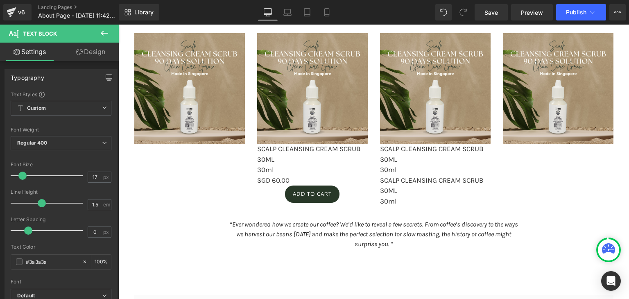
scroll to position [979, 0]
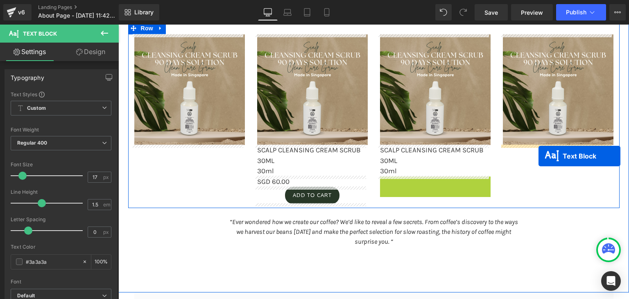
drag, startPoint x: 413, startPoint y: 192, endPoint x: 539, endPoint y: 156, distance: 130.8
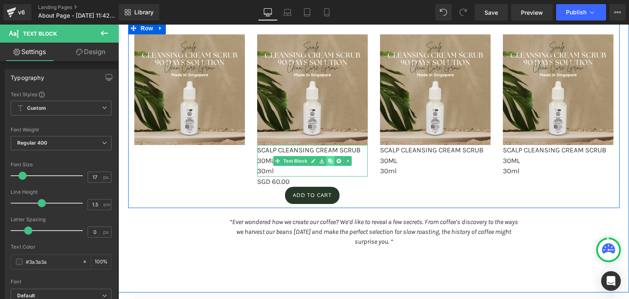
click at [329, 159] on link at bounding box center [330, 161] width 9 height 10
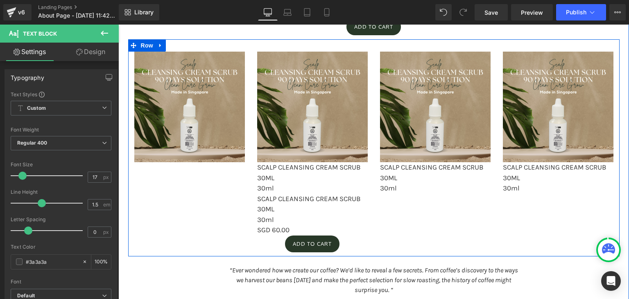
scroll to position [963, 0]
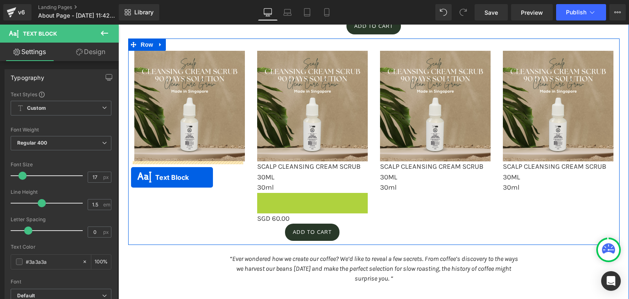
drag, startPoint x: 288, startPoint y: 207, endPoint x: 131, endPoint y: 177, distance: 159.6
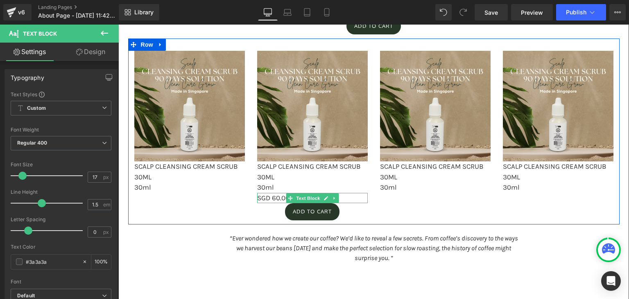
click at [270, 195] on p "SGD 60.00" at bounding box center [312, 198] width 111 height 11
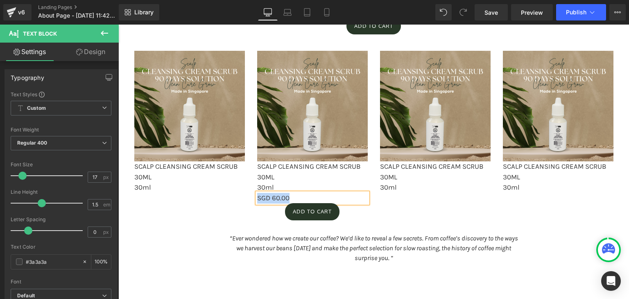
click at [303, 201] on p "SGD 60.00" at bounding box center [312, 198] width 111 height 11
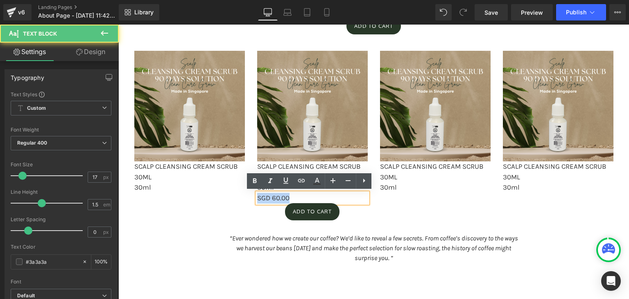
drag, startPoint x: 297, startPoint y: 198, endPoint x: 242, endPoint y: 197, distance: 54.5
click at [242, 197] on div "Image SCALP CLEANSING CREAM SCRUB 30ML 30ml Text Block Image SCALP CLEANSING CR…" at bounding box center [373, 132] width 491 height 186
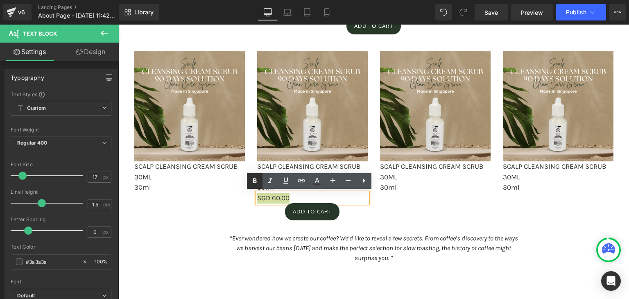
click at [255, 185] on icon at bounding box center [255, 181] width 10 height 10
click at [215, 198] on div "Image SCALP CLEANSING CREAM SCRUB 30ML 30ml Text Block Image SCALP CLEANSING CR…" at bounding box center [373, 132] width 491 height 186
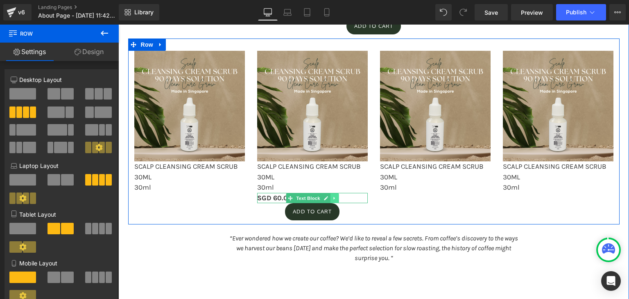
click at [333, 197] on icon at bounding box center [334, 198] width 5 height 5
click at [329, 197] on icon at bounding box center [330, 198] width 5 height 5
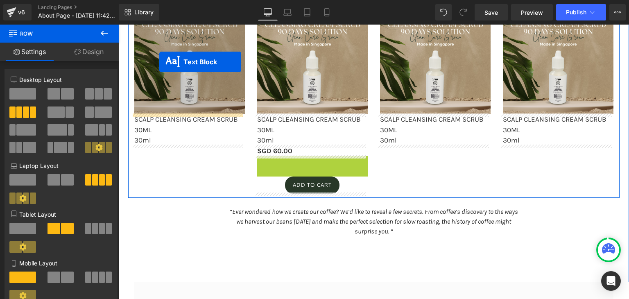
scroll to position [993, 0]
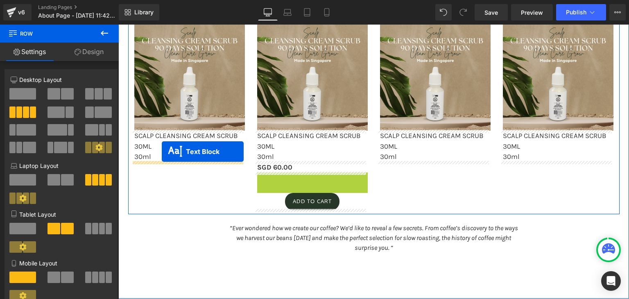
drag, startPoint x: 289, startPoint y: 63, endPoint x: 162, endPoint y: 152, distance: 155.1
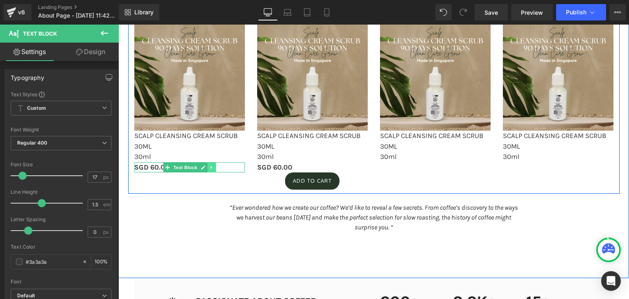
click at [211, 166] on icon at bounding box center [211, 167] width 1 height 3
click at [203, 169] on link at bounding box center [207, 168] width 9 height 10
click at [206, 169] on link at bounding box center [207, 168] width 9 height 10
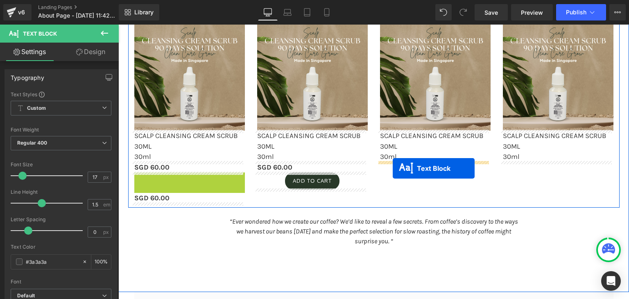
drag, startPoint x: 163, startPoint y: 180, endPoint x: 393, endPoint y: 169, distance: 230.4
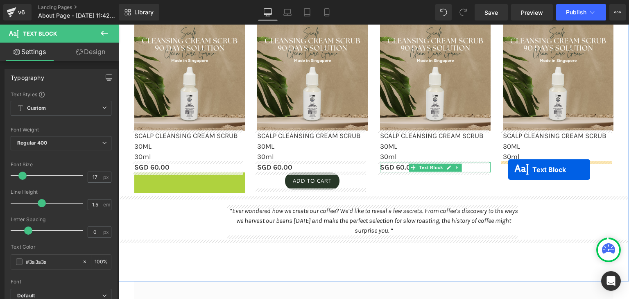
drag, startPoint x: 165, startPoint y: 177, endPoint x: 508, endPoint y: 170, distance: 343.7
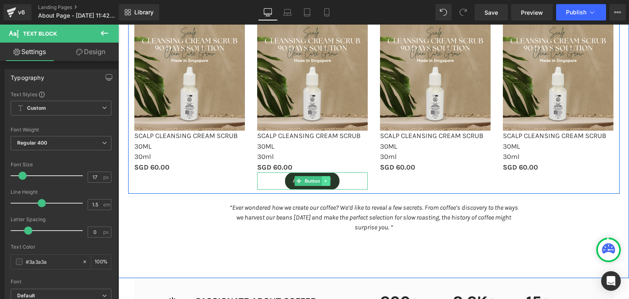
click at [324, 181] on icon at bounding box center [326, 181] width 5 height 5
click at [319, 181] on icon at bounding box center [321, 181] width 5 height 5
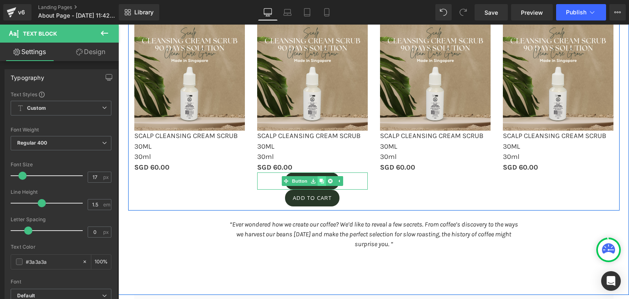
click at [319, 184] on link at bounding box center [321, 181] width 9 height 10
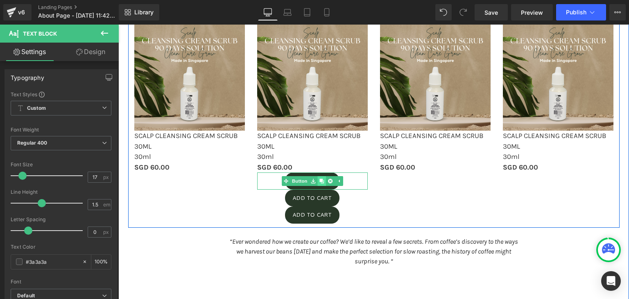
click at [319, 184] on link at bounding box center [321, 181] width 9 height 10
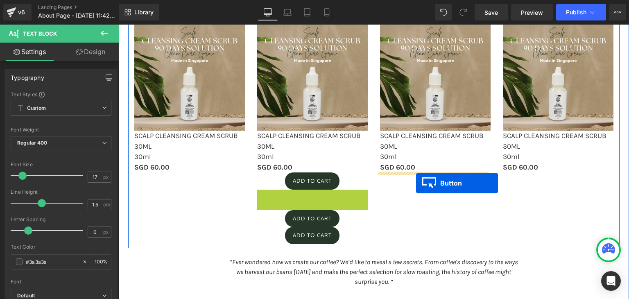
drag, startPoint x: 299, startPoint y: 197, endPoint x: 416, endPoint y: 183, distance: 118.4
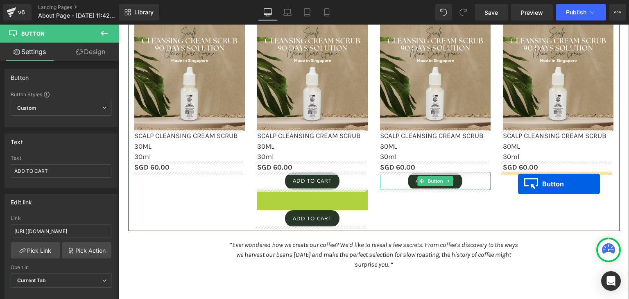
drag, startPoint x: 294, startPoint y: 198, endPoint x: 519, endPoint y: 184, distance: 225.3
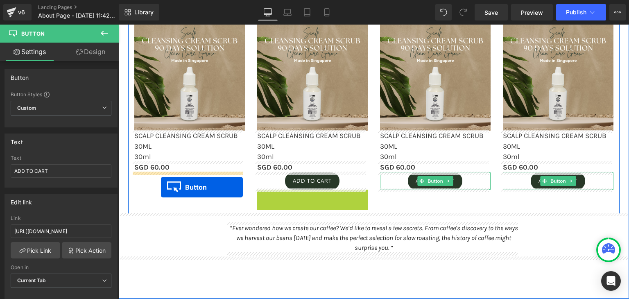
drag, startPoint x: 294, startPoint y: 196, endPoint x: 161, endPoint y: 187, distance: 133.4
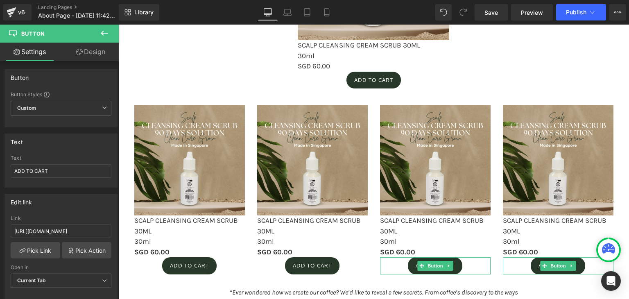
scroll to position [908, 0]
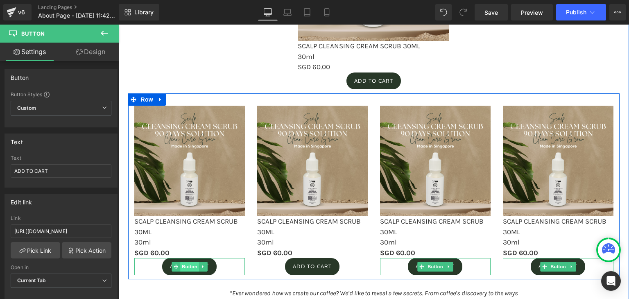
click at [183, 264] on span "Button" at bounding box center [189, 267] width 19 height 10
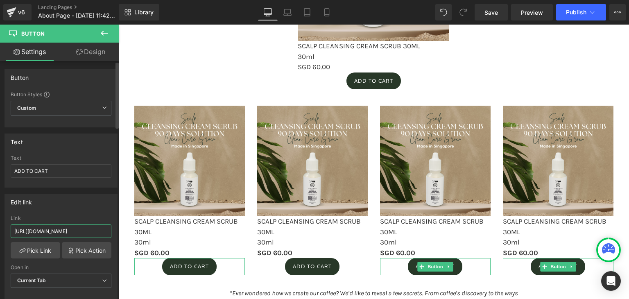
click at [45, 228] on input "https://hitpay.shop/xulucare/product/scalp-cleansing-cream-scrub?express_checko…" at bounding box center [61, 231] width 101 height 14
paste input "reset-scalp-wash-01JAPSZJMVM38T80F6SWN65FX8"
type input "https://hitpay.shop/xulucare/product/reset-scalp-wash-01JAPSZJMVM38T80F6SWN65FX8"
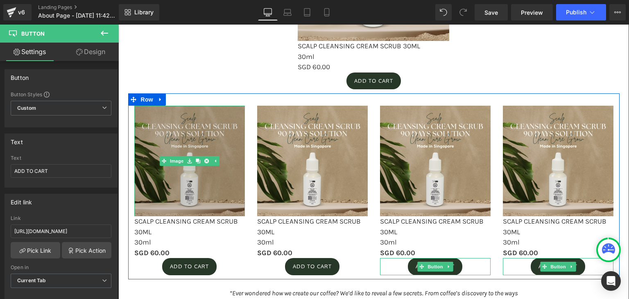
click at [193, 188] on img at bounding box center [189, 161] width 111 height 111
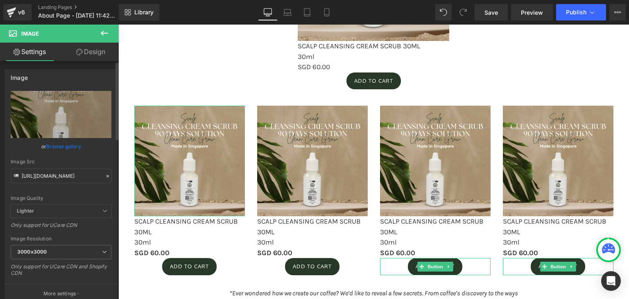
click at [105, 176] on icon at bounding box center [108, 176] width 6 height 6
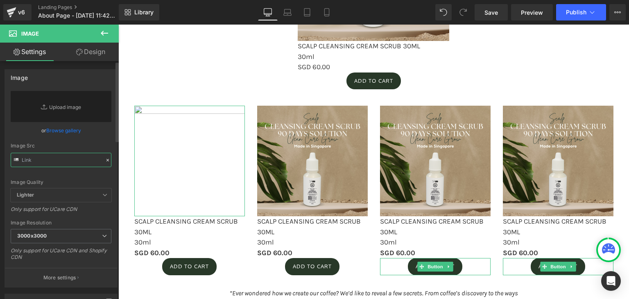
click at [61, 161] on input "text" at bounding box center [61, 160] width 101 height 14
paste input "https://hitpay-production.s3.ap-southeast-1.amazonaws.com/products/medium/9d8e2…"
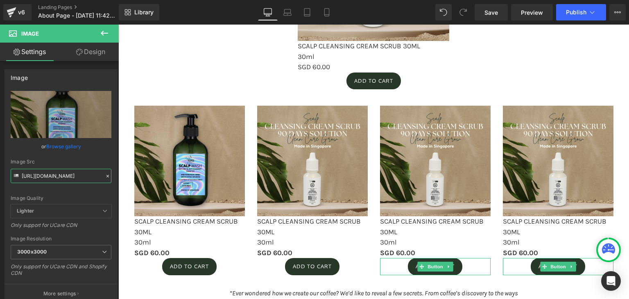
type input "https://hitpay-production.s3.ap-southeast-1.amazonaws.com/products/medium/9d8e2…"
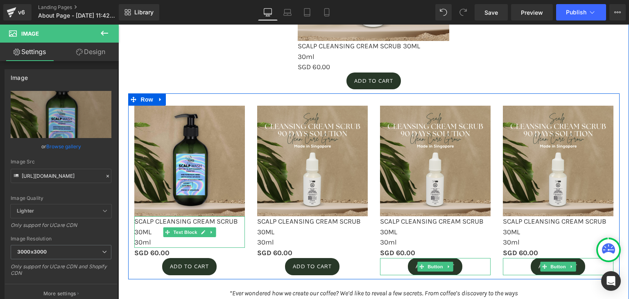
click at [138, 232] on p "SCALP CLEANSING CREAM SCRUB 30ML" at bounding box center [189, 226] width 111 height 21
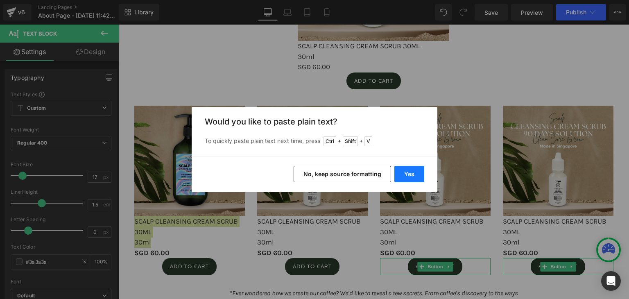
click at [417, 172] on button "Yes" at bounding box center [409, 174] width 30 height 16
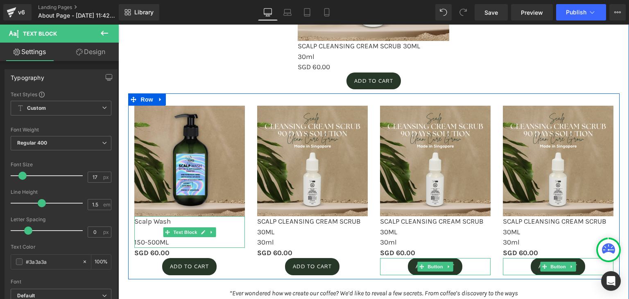
click at [148, 230] on p at bounding box center [189, 232] width 111 height 11
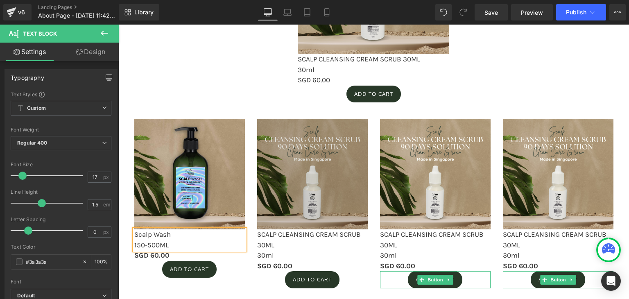
scroll to position [898, 0]
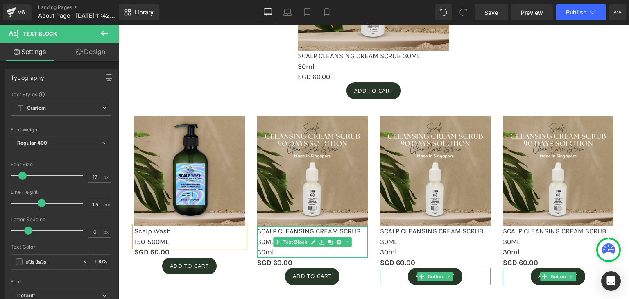
click at [266, 250] on p "30ml" at bounding box center [312, 252] width 111 height 11
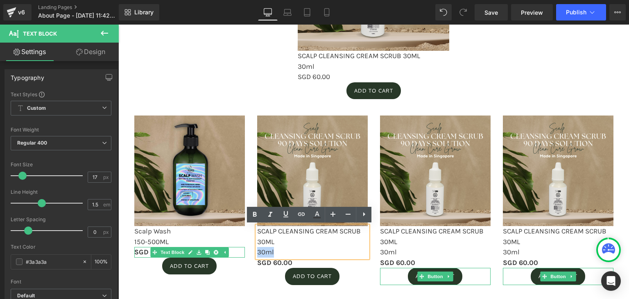
click at [140, 254] on strong "SGD 60.00" at bounding box center [151, 252] width 35 height 8
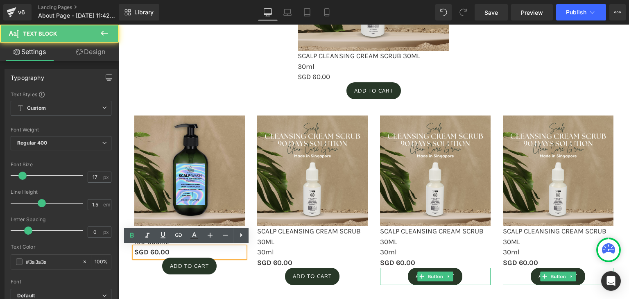
click at [199, 249] on p "SGD 60.00" at bounding box center [189, 252] width 111 height 11
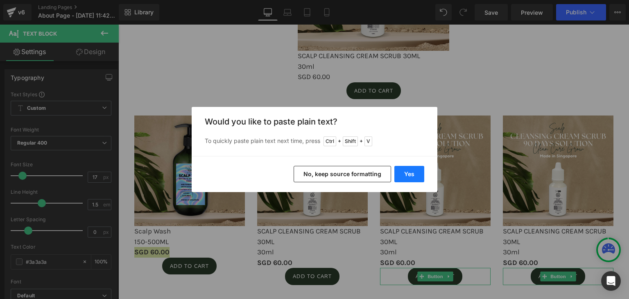
click at [408, 172] on button "Yes" at bounding box center [409, 174] width 30 height 16
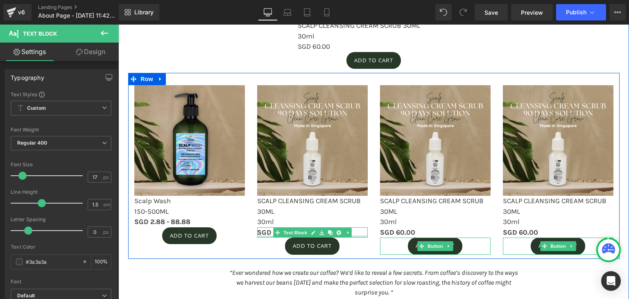
scroll to position [933, 0]
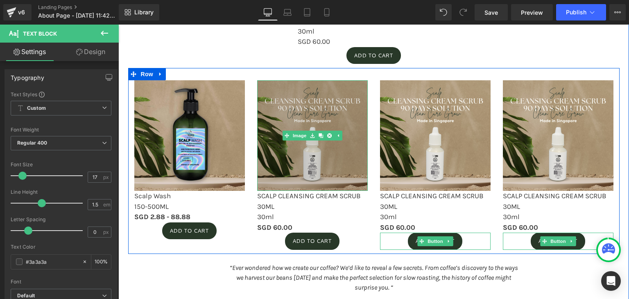
click at [274, 115] on img at bounding box center [312, 135] width 111 height 111
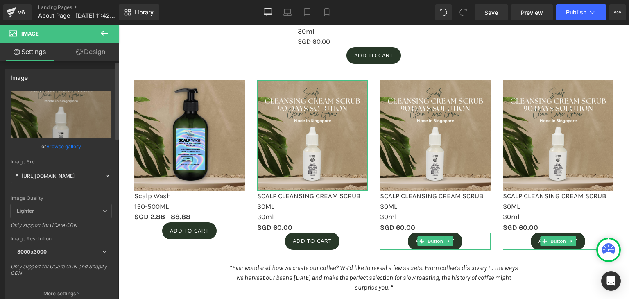
click at [105, 175] on icon at bounding box center [108, 176] width 6 height 6
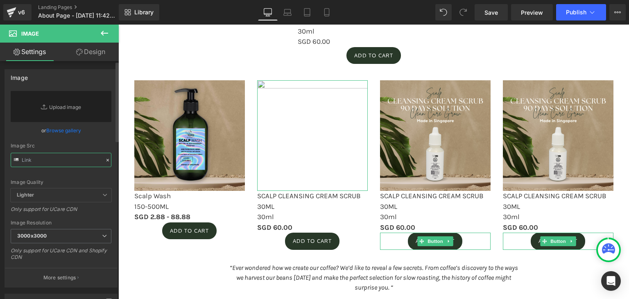
click at [70, 158] on input "text" at bounding box center [61, 160] width 101 height 14
paste input "https://hitpay-production.s3.ap-southeast-1.amazonaws.com/products/medium/9d8e8…"
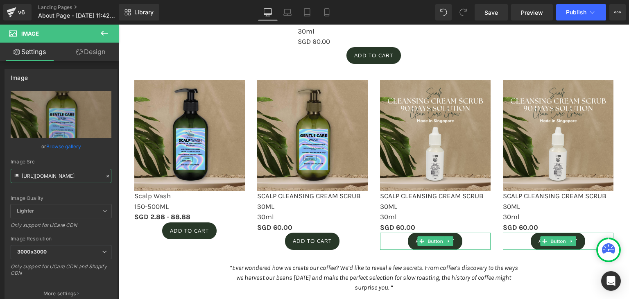
type input "https://hitpay-production.s3.ap-southeast-1.amazonaws.com/products/medium/9d8e8…"
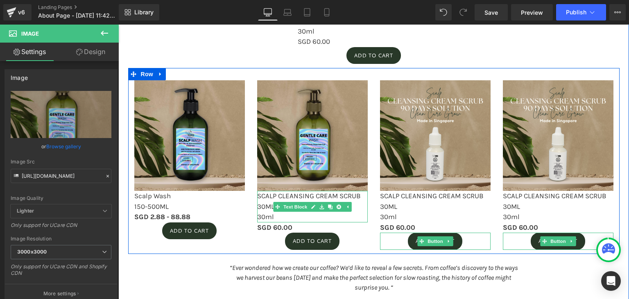
click at [262, 204] on p "SCALP CLEANSING CREAM SCRUB 30ML" at bounding box center [312, 201] width 111 height 21
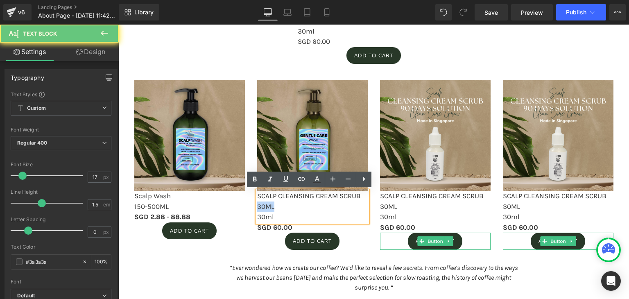
click at [262, 204] on p "SCALP CLEANSING CREAM SCRUB 30ML" at bounding box center [312, 201] width 111 height 21
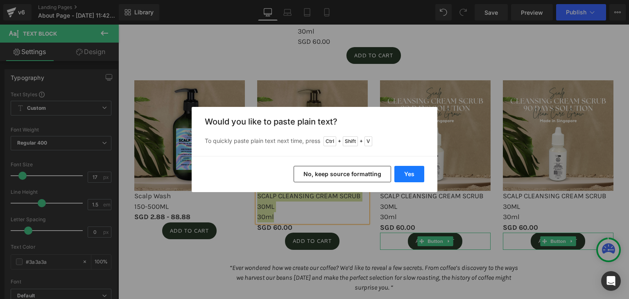
click at [409, 171] on button "Yes" at bounding box center [409, 174] width 30 height 16
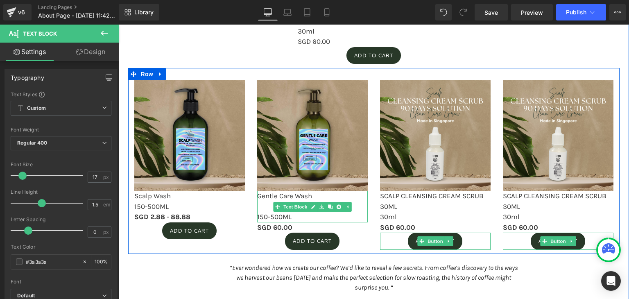
click at [264, 205] on p at bounding box center [312, 207] width 111 height 11
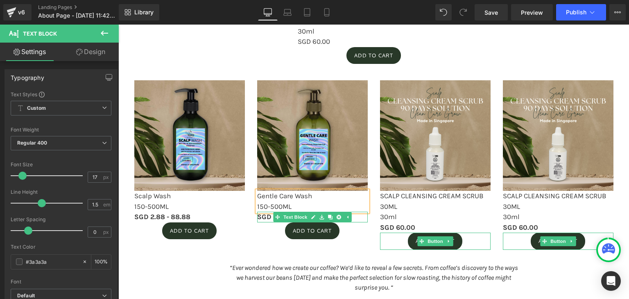
click at [259, 217] on strong "SGD 60.00" at bounding box center [274, 217] width 35 height 8
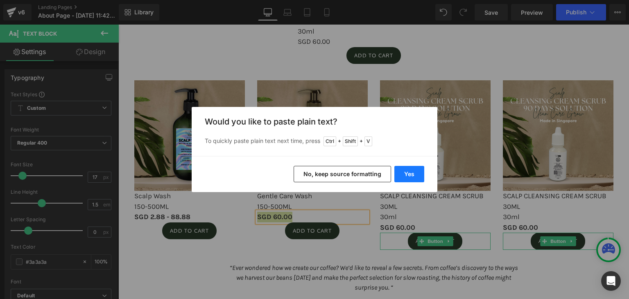
click at [407, 169] on button "Yes" at bounding box center [409, 174] width 30 height 16
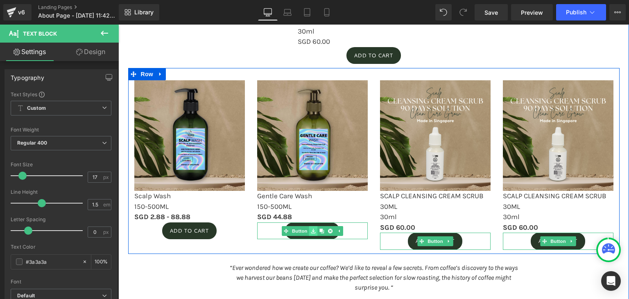
click at [311, 233] on link at bounding box center [313, 231] width 9 height 10
click at [299, 231] on link "Button" at bounding box center [307, 231] width 27 height 10
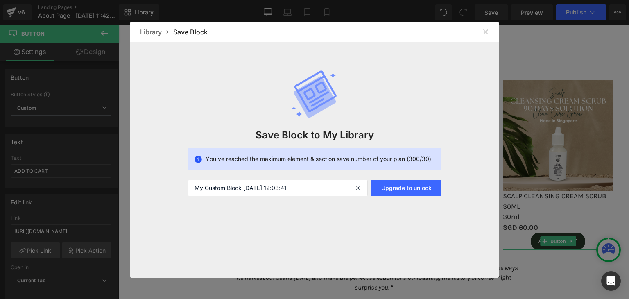
click at [488, 32] on img at bounding box center [485, 32] width 7 height 7
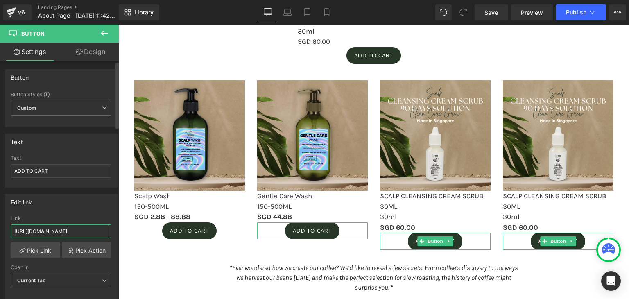
click at [74, 230] on input "https://hitpay.shop/xulucare/product/scalp-cleansing-cream-scrub?express_checko…" at bounding box center [61, 231] width 101 height 14
paste input "gentle-wash"
type input "https://hitpay.shop/xulucare/product/gentle-wash"
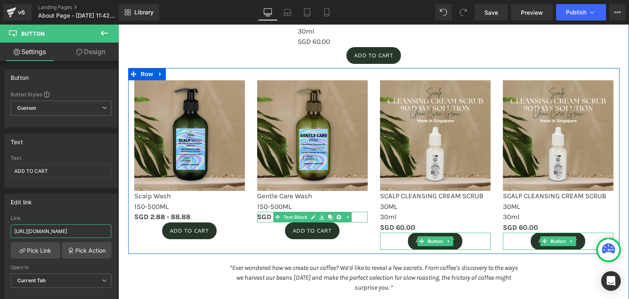
scroll to position [963, 0]
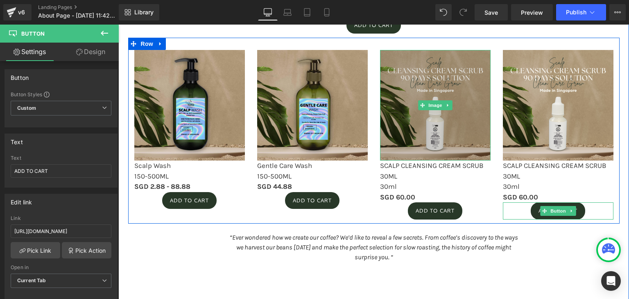
click at [429, 118] on img at bounding box center [435, 105] width 111 height 111
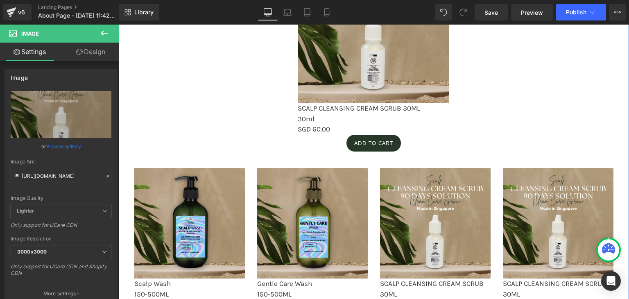
scroll to position [887, 0]
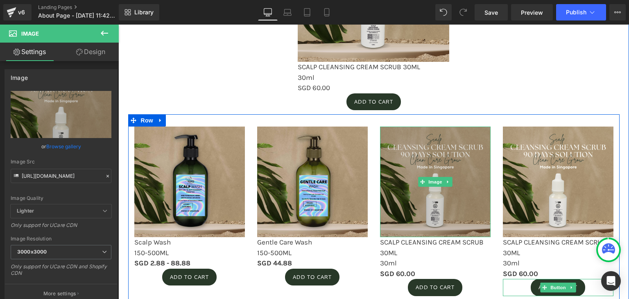
click at [439, 171] on img at bounding box center [435, 182] width 111 height 111
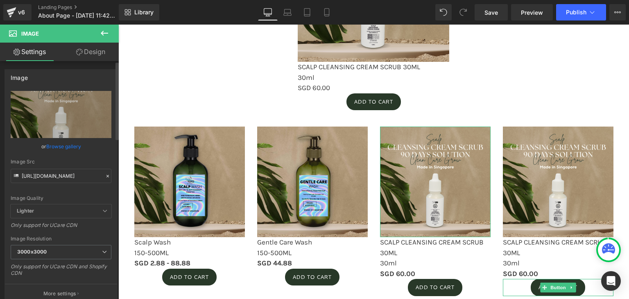
click at [106, 175] on icon at bounding box center [107, 176] width 2 height 2
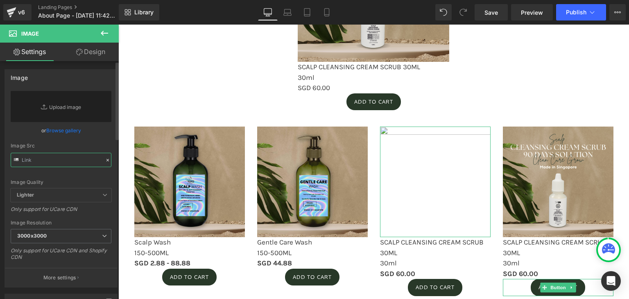
click at [63, 161] on input "text" at bounding box center [61, 160] width 101 height 14
paste input "https://cdn.shopify.com/s/files/1/0568/3383/5144/files/gempages_460400951207920…"
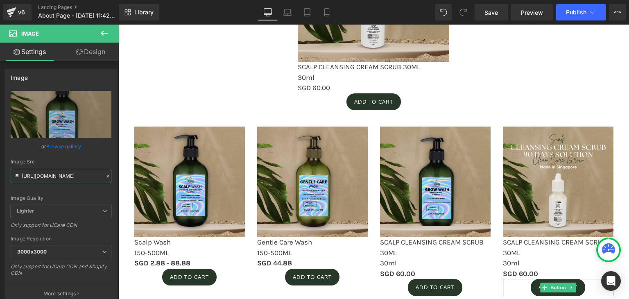
type input "https://cdn.shopify.com/s/files/1/0568/3383/5144/files/gempages_460400951207920…"
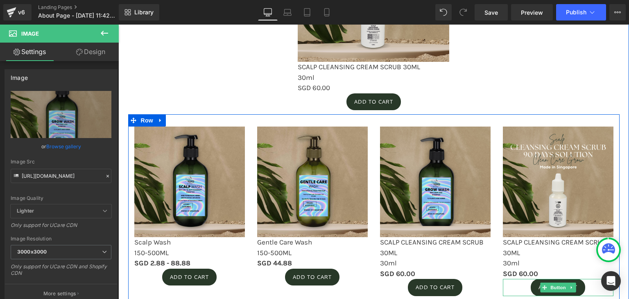
click at [384, 254] on p "SCALP CLEANSING CREAM SCRUB 30ML" at bounding box center [435, 247] width 111 height 21
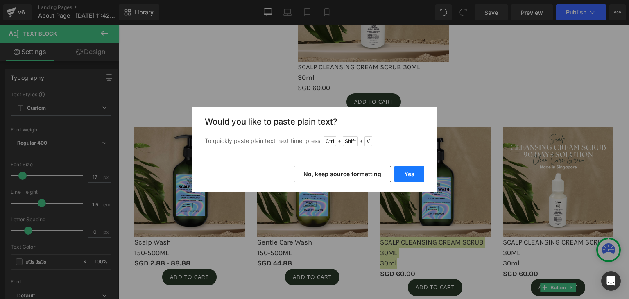
click at [406, 179] on button "Yes" at bounding box center [409, 174] width 30 height 16
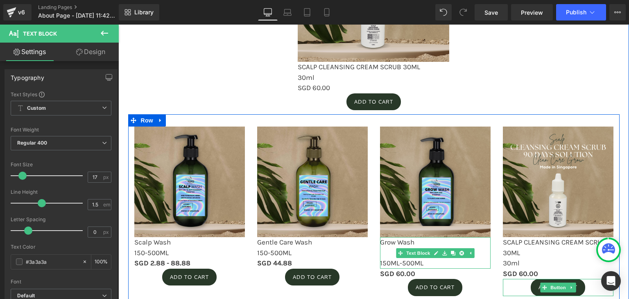
click at [383, 255] on p at bounding box center [435, 253] width 111 height 11
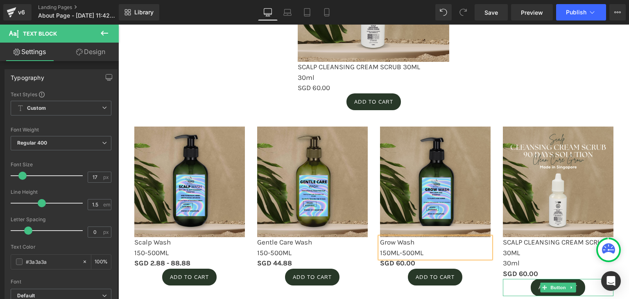
scroll to position [970, 0]
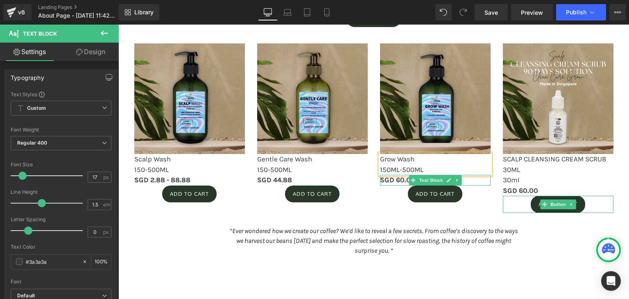
click at [392, 181] on strong "SGD 60.00" at bounding box center [397, 180] width 35 height 8
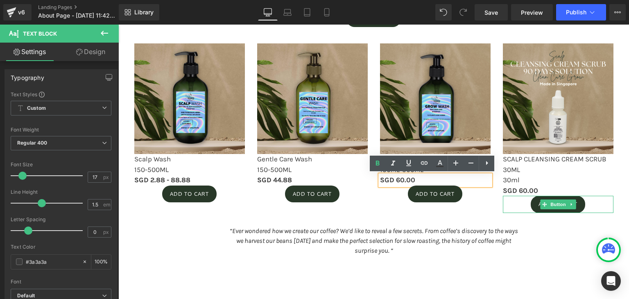
click at [403, 179] on strong "SGD 60.00" at bounding box center [397, 180] width 35 height 8
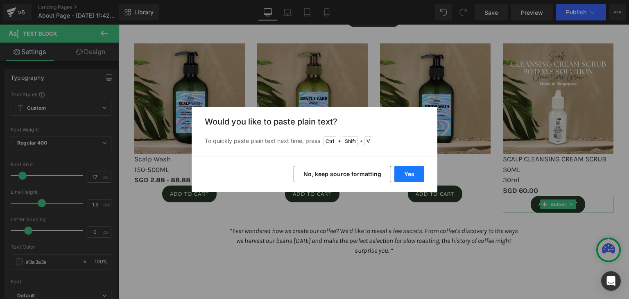
click at [410, 173] on button "Yes" at bounding box center [409, 174] width 30 height 16
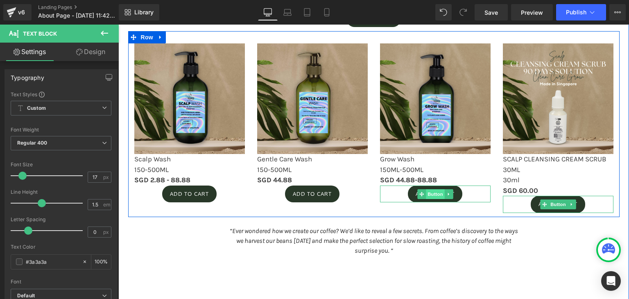
click at [432, 197] on span "Button" at bounding box center [435, 194] width 19 height 10
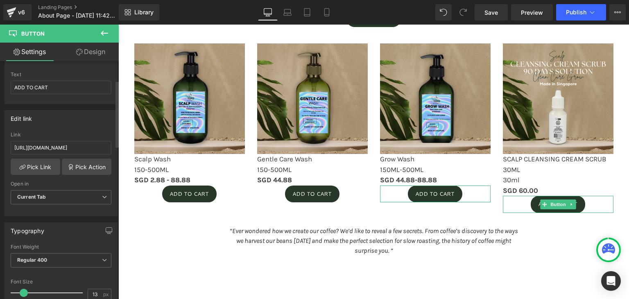
scroll to position [84, 0]
click at [23, 150] on input "https://hitpay.shop/xulucare/product/scalp-cleansing-cream-scrub?express_checko…" at bounding box center [61, 147] width 101 height 14
paste input "grow-wash"
type input "https://hitpay.shop/xulucare/product/grow-wash"
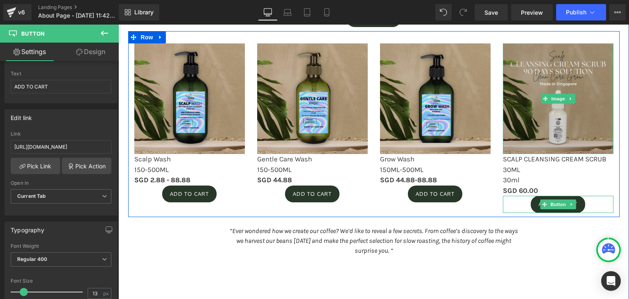
click at [544, 118] on img at bounding box center [558, 98] width 111 height 111
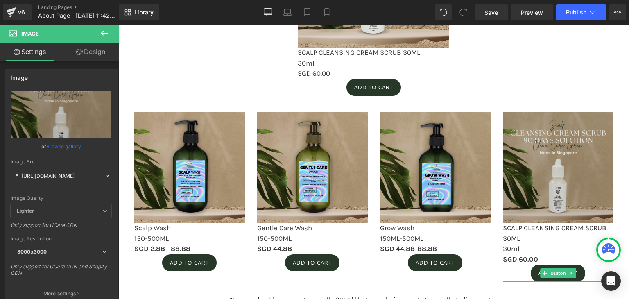
scroll to position [901, 0]
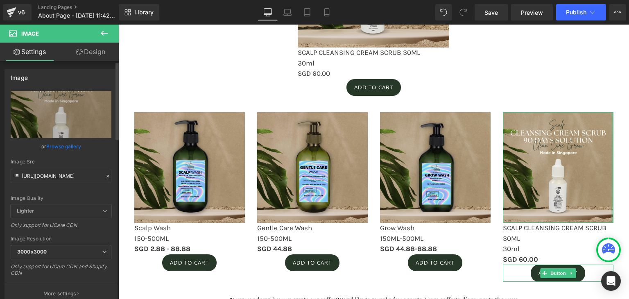
click at [106, 176] on icon at bounding box center [108, 176] width 6 height 6
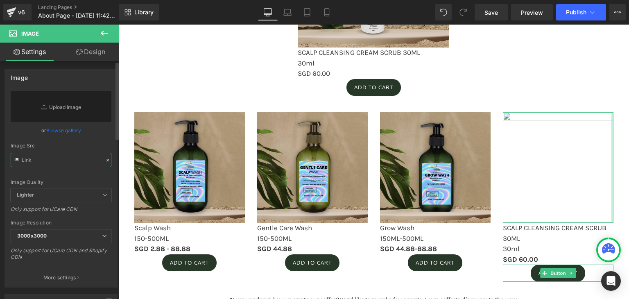
click at [64, 161] on input "text" at bounding box center [61, 160] width 101 height 14
paste input "https://cdn.shopify.com/s/files/1/0568/3383/5144/files/gempages_460400951207920…"
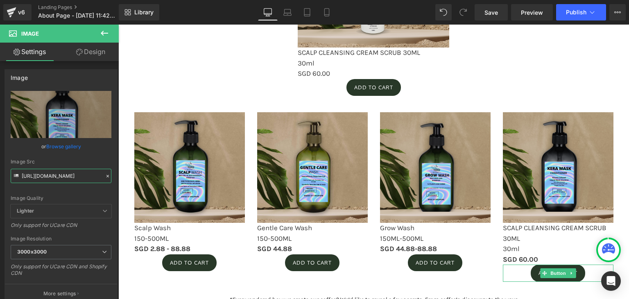
type input "https://cdn.shopify.com/s/files/1/0568/3383/5144/files/gempages_460400951207920…"
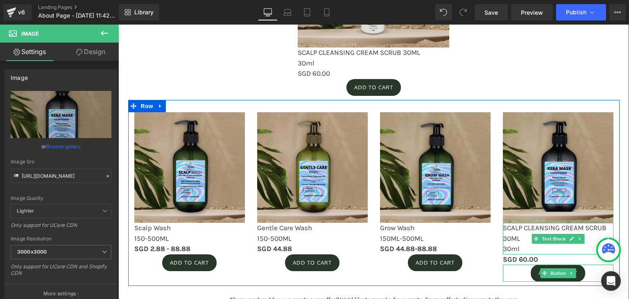
click at [522, 239] on p "SCALP CLEANSING CREAM SCRUB 30ML" at bounding box center [558, 233] width 111 height 21
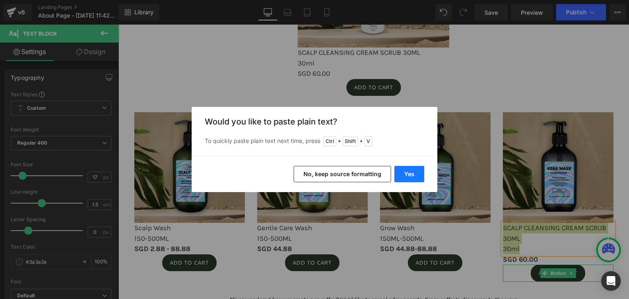
click at [404, 174] on button "Yes" at bounding box center [409, 174] width 30 height 16
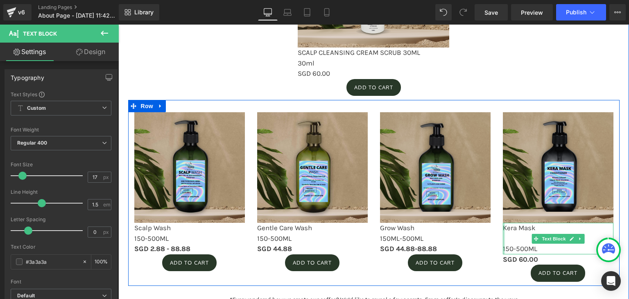
click at [503, 240] on div at bounding box center [504, 239] width 2 height 32
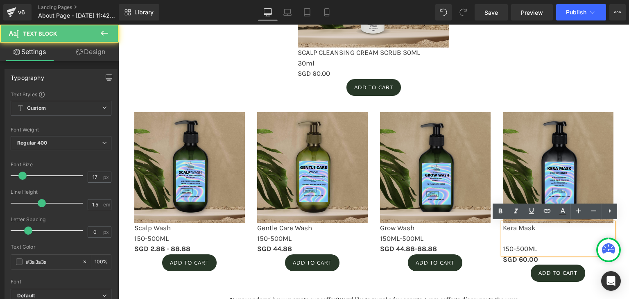
click at [505, 240] on p at bounding box center [558, 238] width 111 height 11
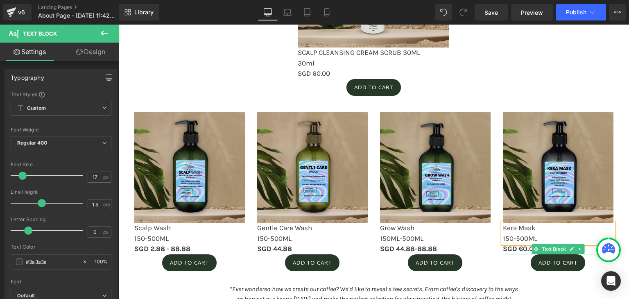
click at [525, 247] on strong "SGD 60.00" at bounding box center [520, 249] width 35 height 8
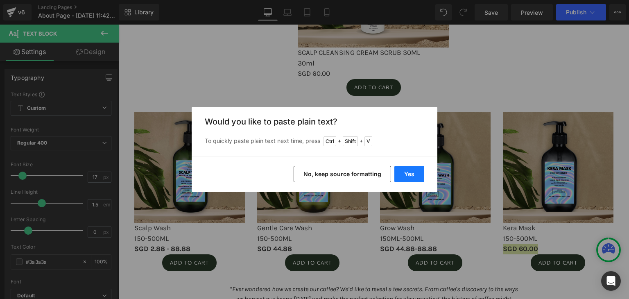
click at [406, 172] on button "Yes" at bounding box center [409, 174] width 30 height 16
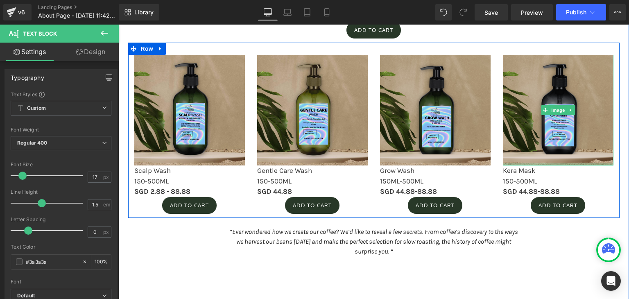
scroll to position [958, 0]
drag, startPoint x: 550, startPoint y: 207, endPoint x: 180, endPoint y: 221, distance: 370.5
click at [550, 207] on span "Button" at bounding box center [558, 206] width 19 height 10
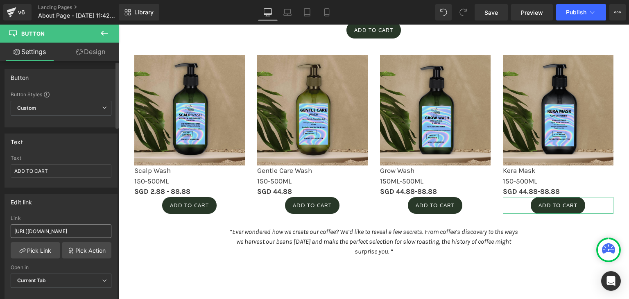
scroll to position [16, 0]
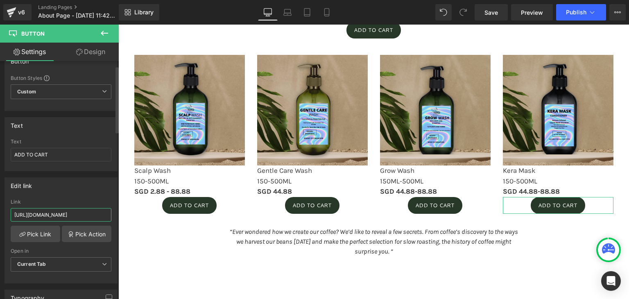
click at [72, 217] on input "https://hitpay.shop/xulucare/product/scalp-cleansing-cream-scrub?express_checko…" at bounding box center [61, 215] width 101 height 14
paste input "kera-mask-conditioner"
type input "https://hitpay.shop/xulucare/product/kera-mask-conditioner"
click at [88, 189] on div "Edit link" at bounding box center [61, 186] width 112 height 16
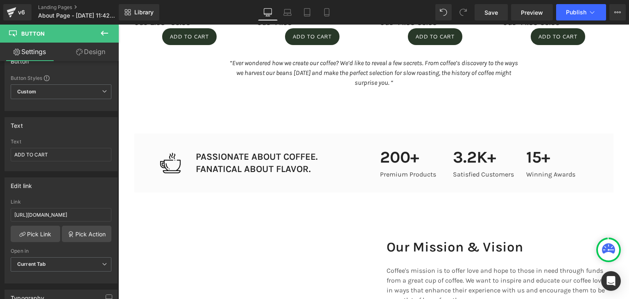
scroll to position [1127, 0]
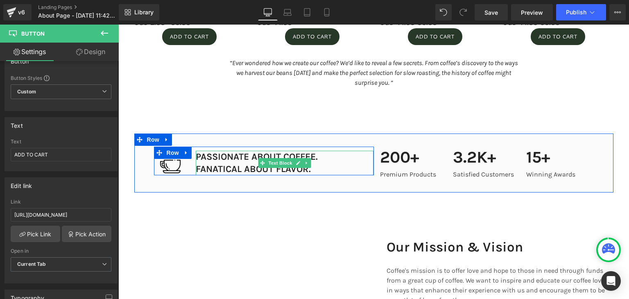
click at [328, 170] on p "PASSIONATE ABOUT COFFEE. FANATICAL ABOUT FLAVOR." at bounding box center [285, 163] width 178 height 25
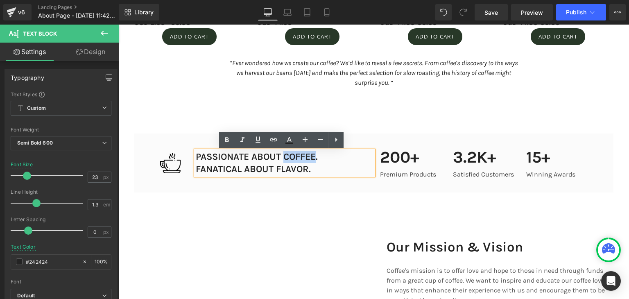
drag, startPoint x: 314, startPoint y: 159, endPoint x: 283, endPoint y: 159, distance: 31.1
click at [283, 159] on p "PASSIONATE ABOUT COFFEE. FANATICAL ABOUT FLAVOR." at bounding box center [285, 163] width 178 height 25
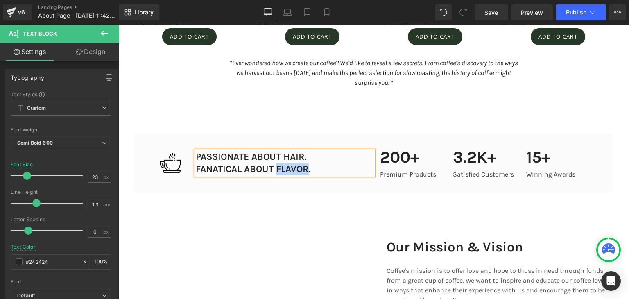
drag, startPoint x: 305, startPoint y: 169, endPoint x: 274, endPoint y: 169, distance: 30.7
click at [274, 169] on p "PASSIONATE ABOUT HAIR. FANATICAL ABOUT FLAVOR." at bounding box center [285, 163] width 178 height 25
click at [173, 165] on span "Image" at bounding box center [170, 164] width 17 height 10
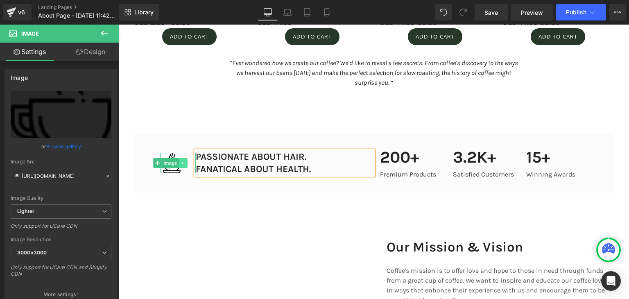
click at [179, 165] on link at bounding box center [183, 163] width 9 height 10
click at [183, 165] on link at bounding box center [187, 163] width 9 height 10
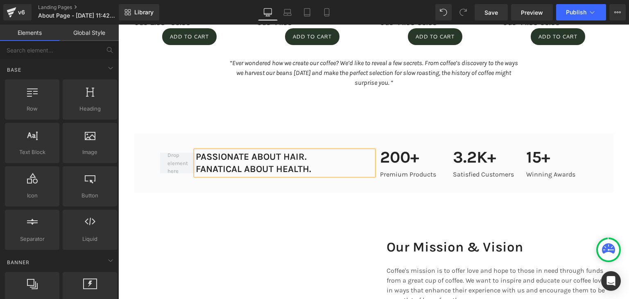
click at [181, 165] on span at bounding box center [178, 163] width 26 height 28
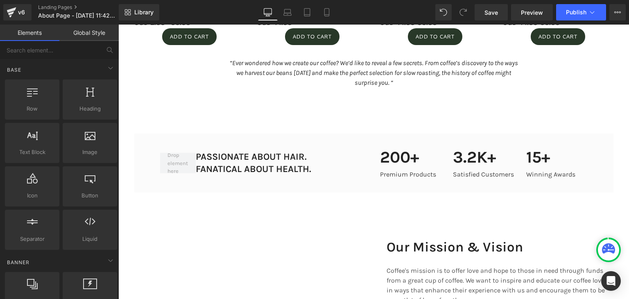
click at [181, 165] on span at bounding box center [178, 163] width 26 height 28
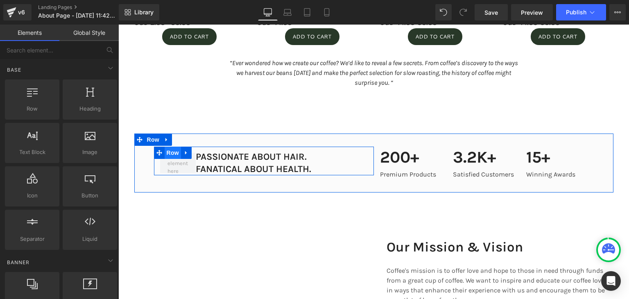
click at [165, 154] on span "Row" at bounding box center [173, 153] width 16 height 12
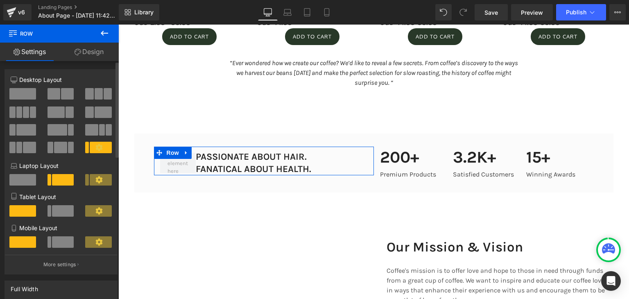
click at [28, 91] on span at bounding box center [22, 93] width 27 height 11
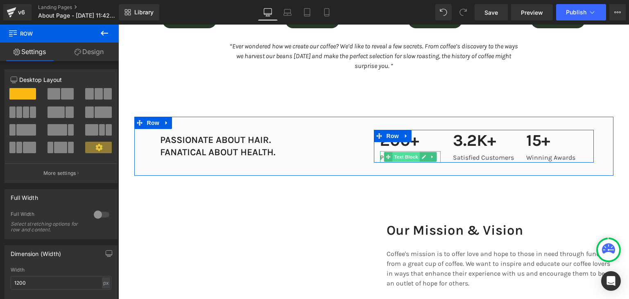
scroll to position [1144, 0]
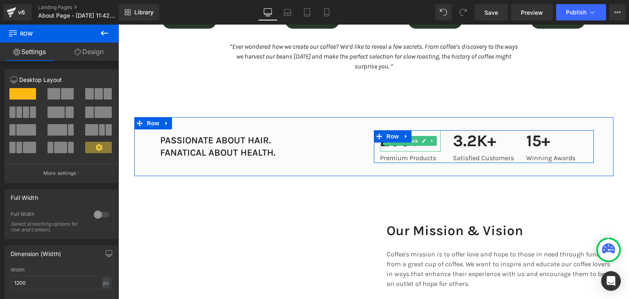
click at [399, 147] on p "200+" at bounding box center [410, 140] width 61 height 21
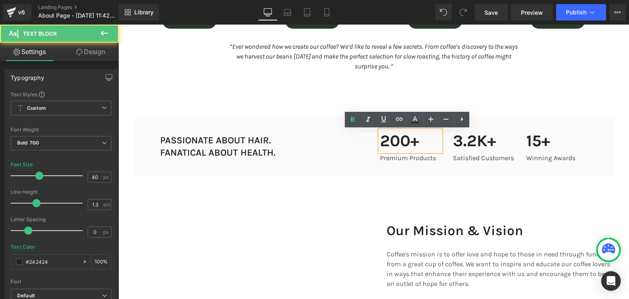
click at [399, 147] on p "200+" at bounding box center [410, 140] width 61 height 21
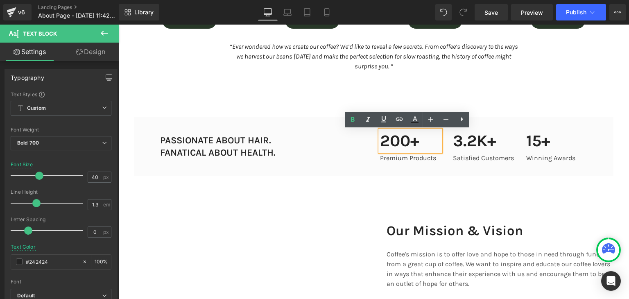
drag, startPoint x: 414, startPoint y: 178, endPoint x: 439, endPoint y: 152, distance: 36.5
click at [414, 176] on div "PASSIONATE ABOUT HAIR. FANATICAL ABOUT HEALTH. Text Block Row 200+ Text Block P…" at bounding box center [373, 146] width 479 height 59
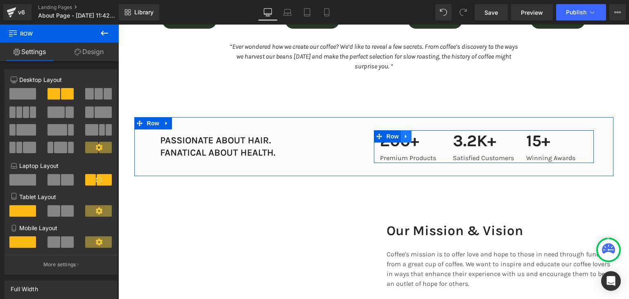
click at [405, 136] on icon at bounding box center [406, 137] width 6 height 6
click at [426, 134] on icon at bounding box center [428, 137] width 6 height 6
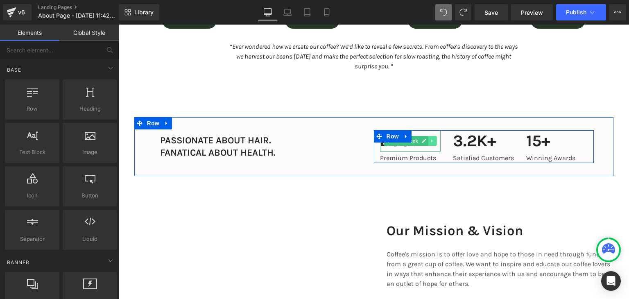
click at [430, 141] on icon at bounding box center [432, 140] width 5 height 5
click at [435, 143] on icon at bounding box center [437, 141] width 5 height 5
click at [430, 138] on icon at bounding box center [432, 136] width 5 height 5
click at [433, 139] on link at bounding box center [437, 136] width 9 height 10
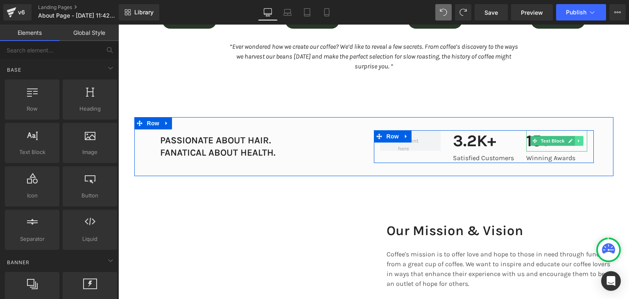
click at [578, 143] on icon at bounding box center [578, 141] width 1 height 3
click at [581, 143] on icon at bounding box center [583, 141] width 5 height 5
click at [575, 139] on link at bounding box center [579, 136] width 9 height 10
click at [579, 139] on link at bounding box center [583, 136] width 9 height 10
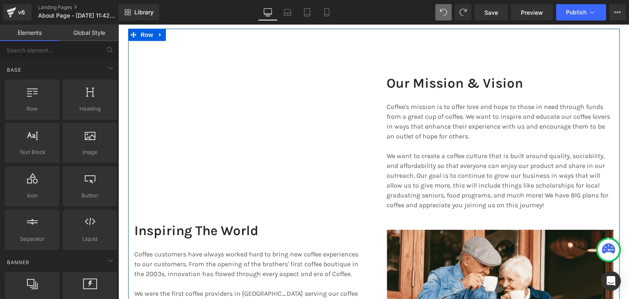
scroll to position [1308, 0]
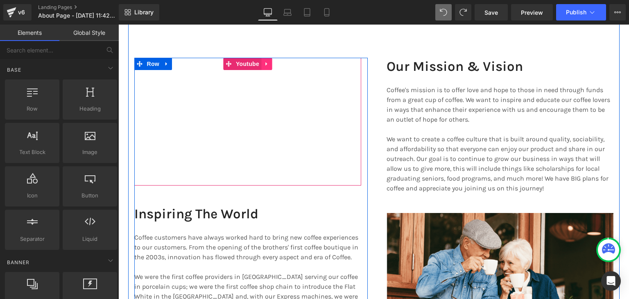
click at [265, 67] on icon at bounding box center [267, 64] width 6 height 6
click at [271, 67] on icon at bounding box center [272, 64] width 6 height 6
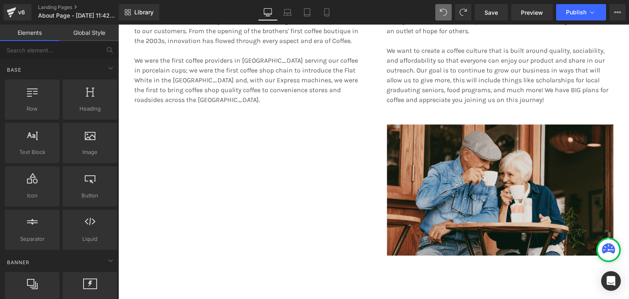
scroll to position [1396, 0]
click at [533, 163] on img at bounding box center [500, 190] width 227 height 131
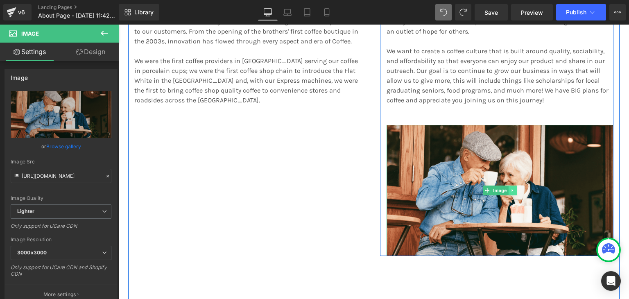
click at [508, 195] on link at bounding box center [512, 191] width 9 height 10
click at [514, 193] on icon at bounding box center [516, 190] width 5 height 5
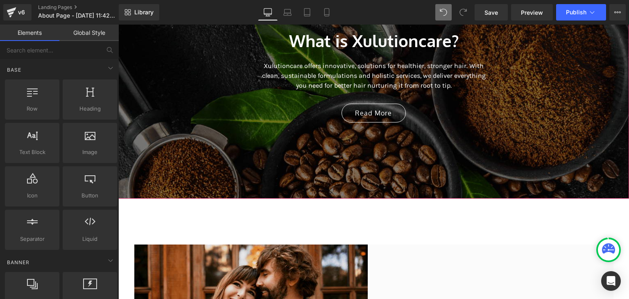
scroll to position [70, 0]
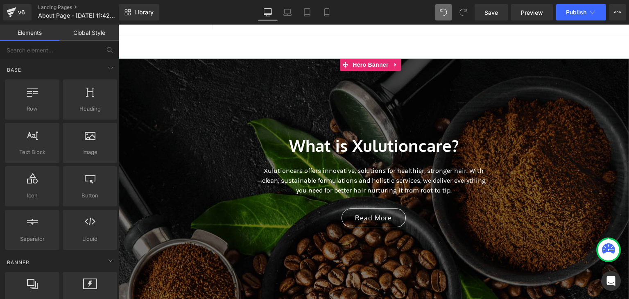
click at [369, 82] on div at bounding box center [373, 181] width 511 height 245
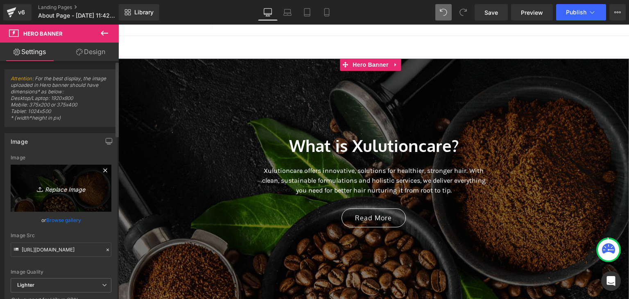
click at [62, 181] on link "Replace Image" at bounding box center [61, 188] width 101 height 47
type input "C:\fakepath\SG60 BANNER (3).png"
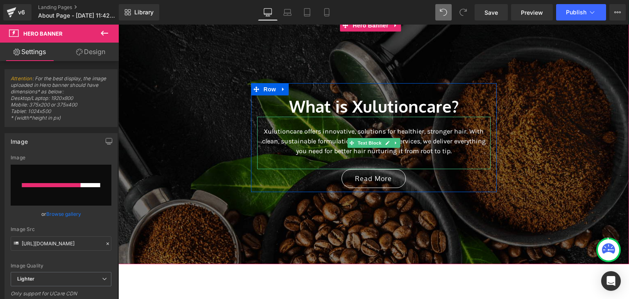
scroll to position [113, 0]
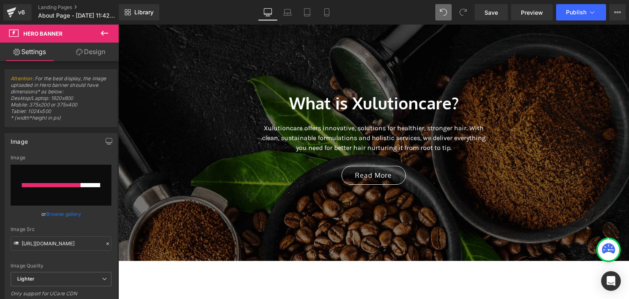
type input "https://ucarecdn.com/e8ab1bcb-14a8-46a3-b8e5-29c0e518ff32/-/format/auto/-/previ…"
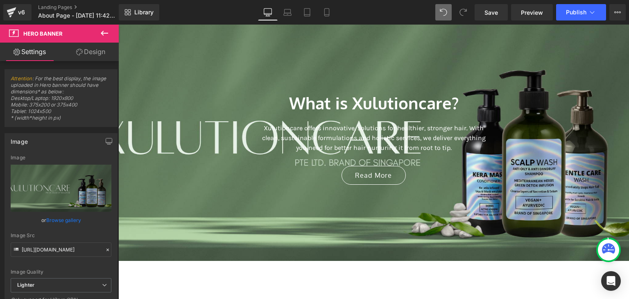
click at [104, 33] on icon at bounding box center [104, 33] width 7 height 5
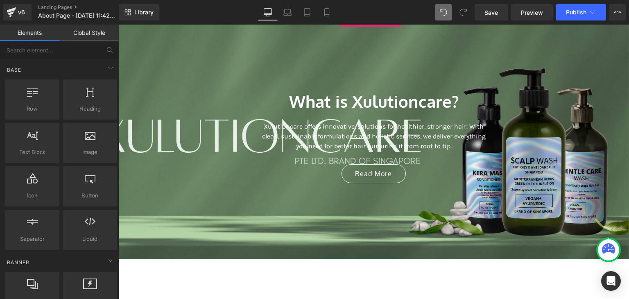
scroll to position [116, 0]
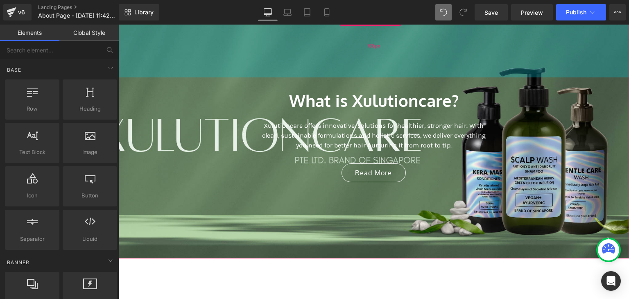
click at [124, 41] on div "156px" at bounding box center [373, 46] width 511 height 64
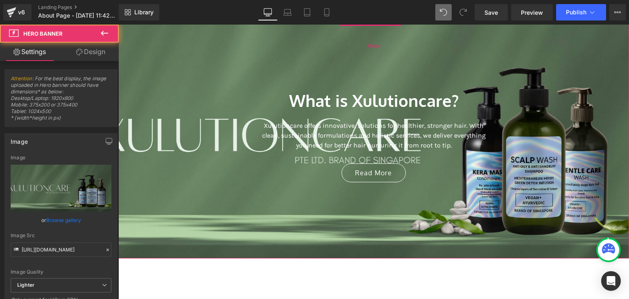
scroll to position [94, 0]
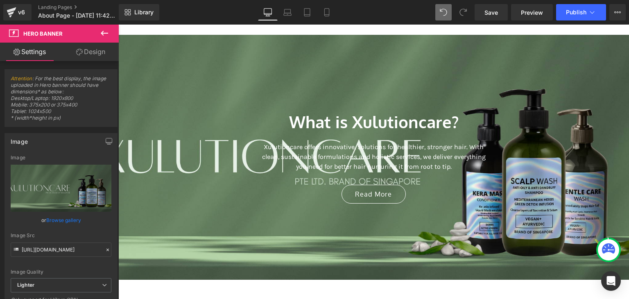
click at [104, 32] on icon at bounding box center [105, 33] width 10 height 10
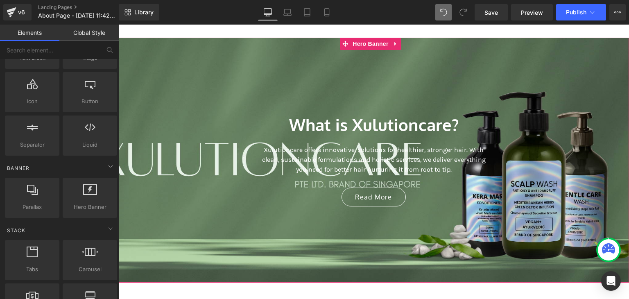
scroll to position [87, 0]
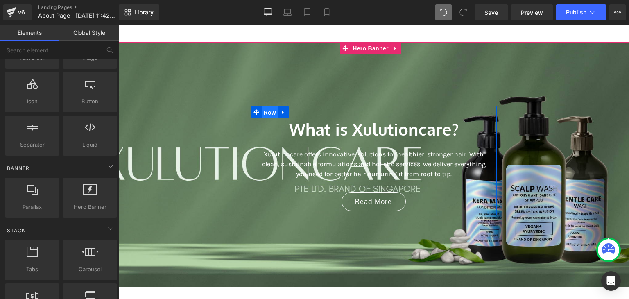
click at [269, 115] on span "Row" at bounding box center [270, 112] width 16 height 12
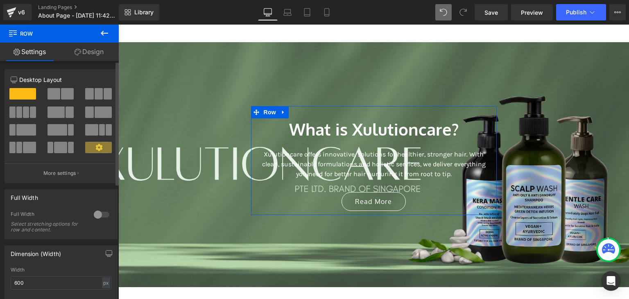
click at [98, 100] on div at bounding box center [99, 97] width 38 height 18
click at [95, 97] on span at bounding box center [99, 93] width 8 height 11
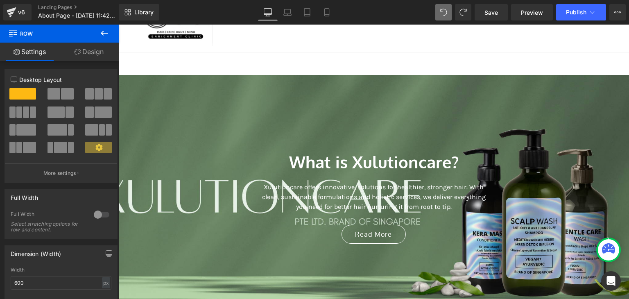
scroll to position [69, 0]
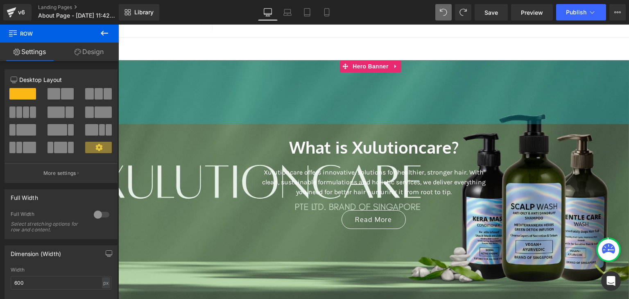
click at [424, 88] on div "156px" at bounding box center [373, 92] width 511 height 64
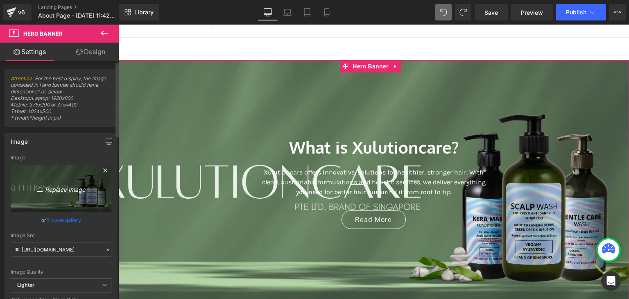
click at [74, 186] on icon "Replace Image" at bounding box center [61, 188] width 66 height 10
click at [52, 183] on icon "Replace Image" at bounding box center [61, 188] width 66 height 10
click at [72, 180] on link "Replace Image" at bounding box center [61, 188] width 101 height 47
type input "C:\fakepath\xulutioncare (4).png"
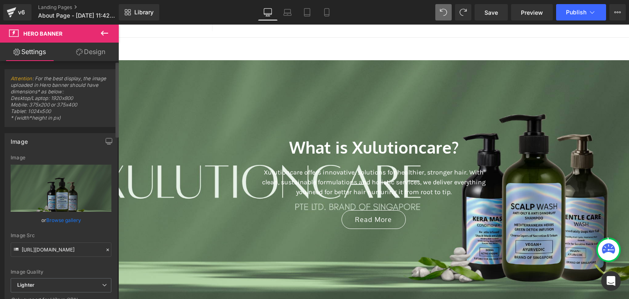
type input "https://ucarecdn.com/a87b1443-02e0-4ae6-8fcc-030d828b4168/-/format/auto/-/previ…"
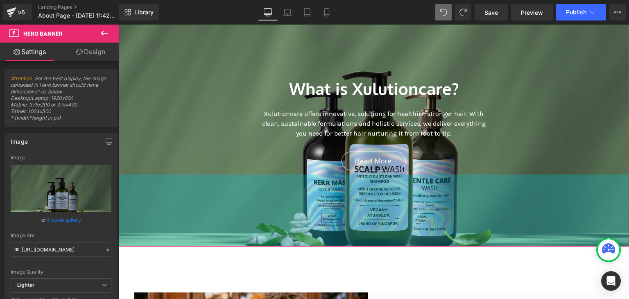
scroll to position [134, 0]
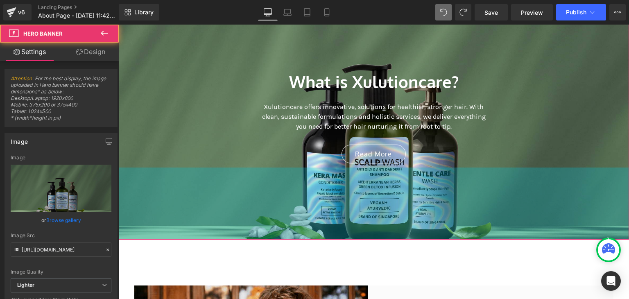
click at [494, 210] on div "What is Xulutioncare? Heading Xulutioncare offers innovative, solutions for hea…" at bounding box center [373, 117] width 511 height 245
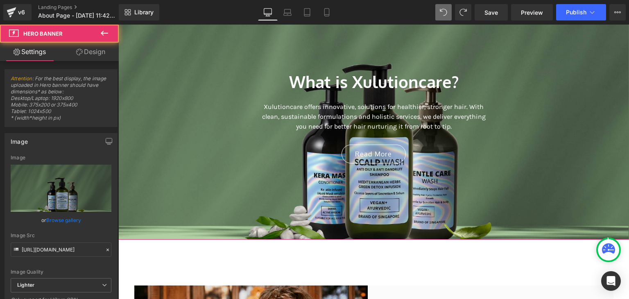
click at [521, 81] on span "What is Xulutioncare? Heading Xulutioncare offers innovative, solutions for hea…" at bounding box center [373, 113] width 511 height 109
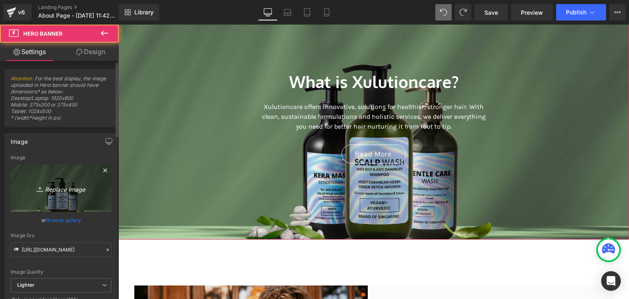
click at [73, 190] on icon "Replace Image" at bounding box center [61, 188] width 66 height 10
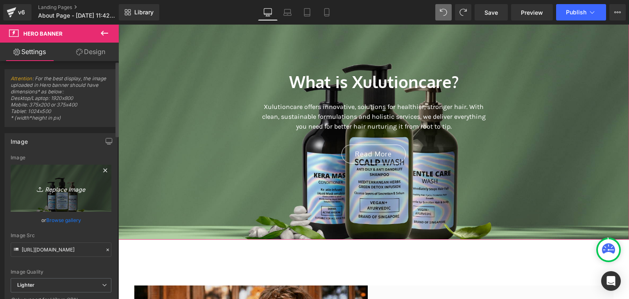
type input "C:\fakepath\xulutioncare (5).png"
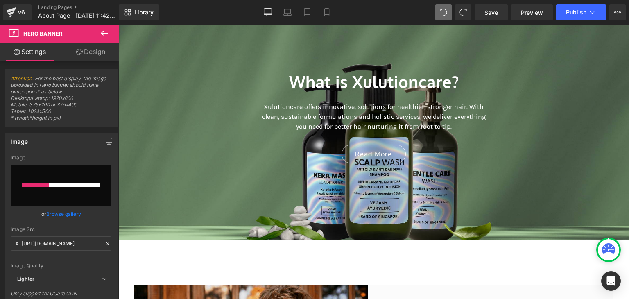
type input "https://ucarecdn.com/4e3f75a9-11db-489e-a0ab-e76781a0dfd9/-/format/auto/-/previ…"
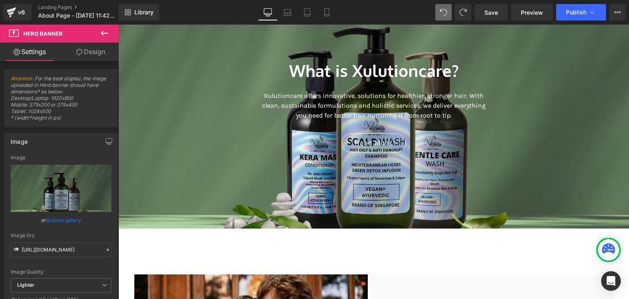
scroll to position [142, 0]
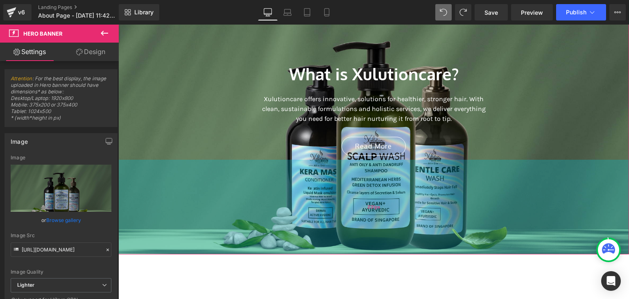
drag, startPoint x: 324, startPoint y: 229, endPoint x: 325, endPoint y: 251, distance: 22.1
click at [325, 251] on div "231px" at bounding box center [373, 207] width 511 height 95
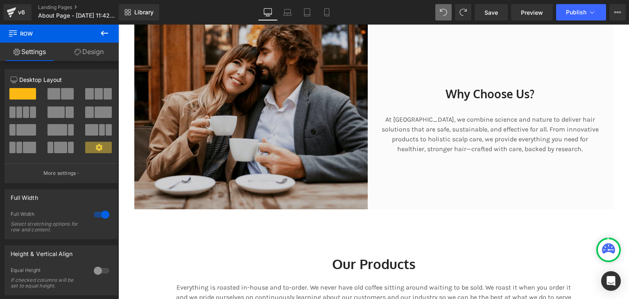
scroll to position [419, 0]
click at [317, 131] on img at bounding box center [254, 116] width 240 height 186
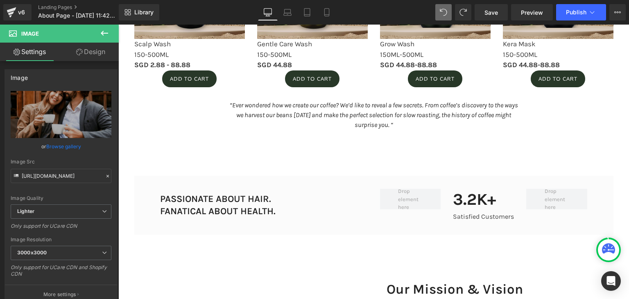
scroll to position [1101, 0]
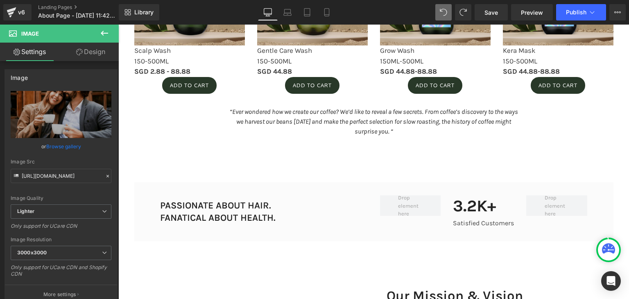
click at [469, 210] on div "3.2K+ Text Block" at bounding box center [483, 205] width 61 height 21
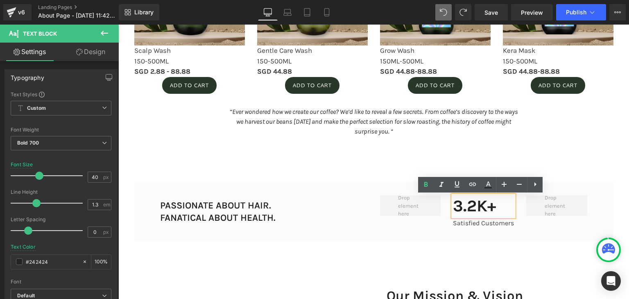
click at [459, 208] on p "3.2K+" at bounding box center [483, 205] width 61 height 21
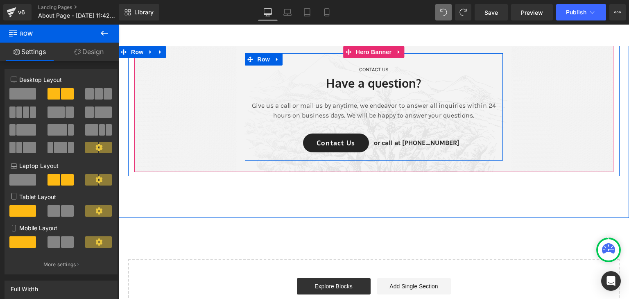
scroll to position [1553, 0]
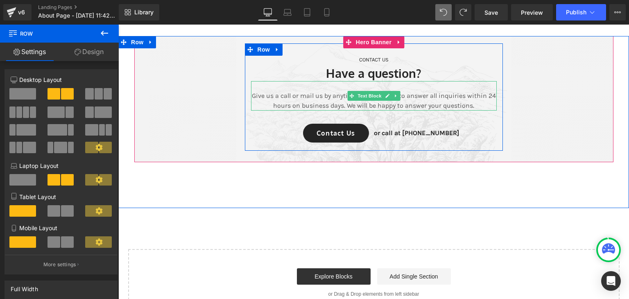
click at [428, 111] on p "Give us a call or mail us by anytime, we endeavor to answer all inquiries withi…" at bounding box center [374, 101] width 246 height 20
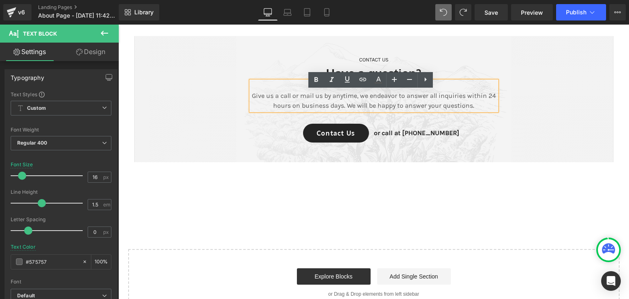
click at [395, 183] on div "CONTACT US Text Block Have a question? Heading Give us a call or mail us by any…" at bounding box center [373, 122] width 511 height 172
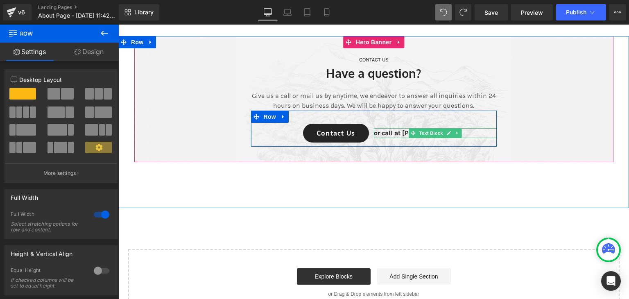
click at [399, 138] on p "or call at 0917788999" at bounding box center [435, 133] width 123 height 10
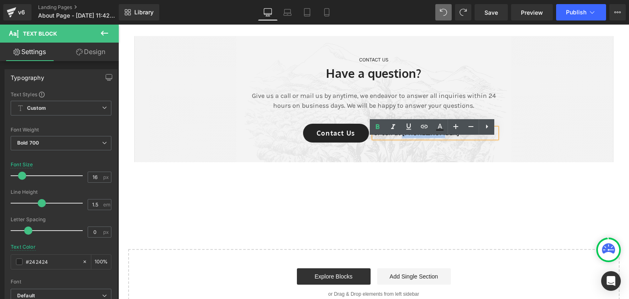
drag, startPoint x: 437, startPoint y: 147, endPoint x: 400, endPoint y: 143, distance: 37.5
click at [400, 138] on p "or call at 0917788999" at bounding box center [435, 133] width 123 height 10
paste div
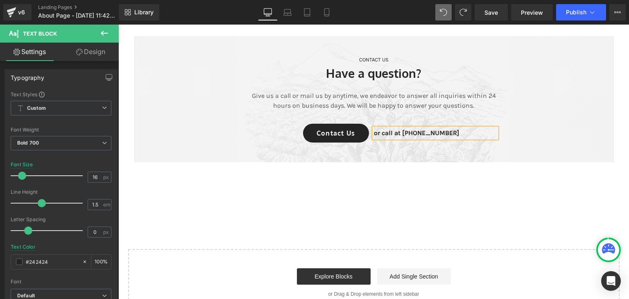
click at [420, 194] on div "CONTACT US Text Block Have a question? Heading Give us a call or mail us by any…" at bounding box center [373, 122] width 511 height 172
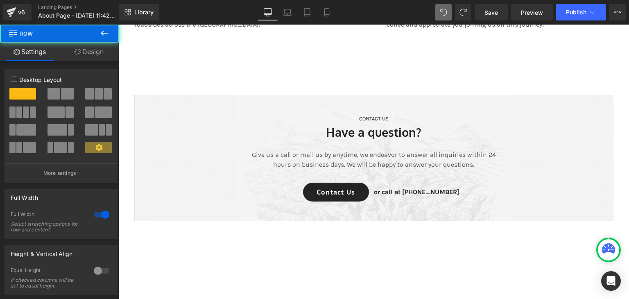
scroll to position [1465, 0]
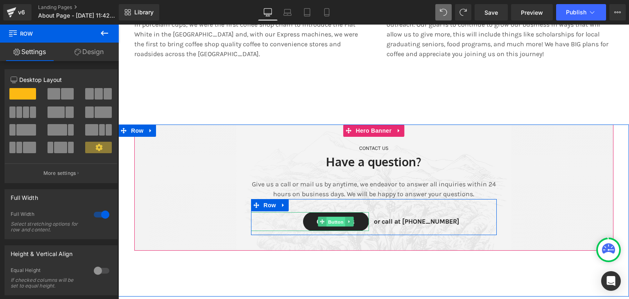
click at [332, 226] on span "Button" at bounding box center [335, 222] width 19 height 10
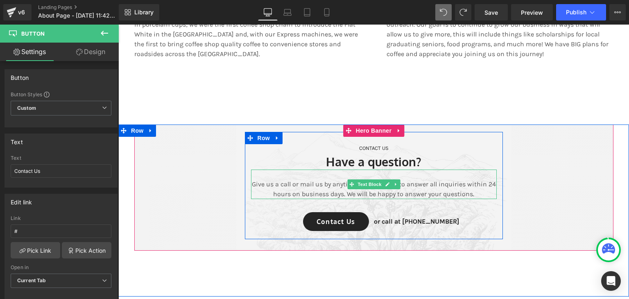
click at [464, 194] on p "Give us a call or mail us by anytime, we endeavor to answer all inquiries withi…" at bounding box center [374, 189] width 246 height 20
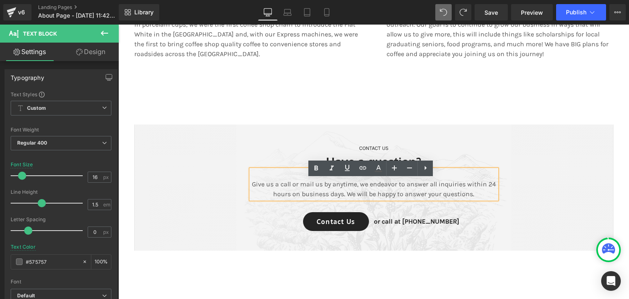
click at [532, 202] on span "CONTACT US Text Block Have a question? Heading Give us a call or mail us by any…" at bounding box center [373, 185] width 479 height 107
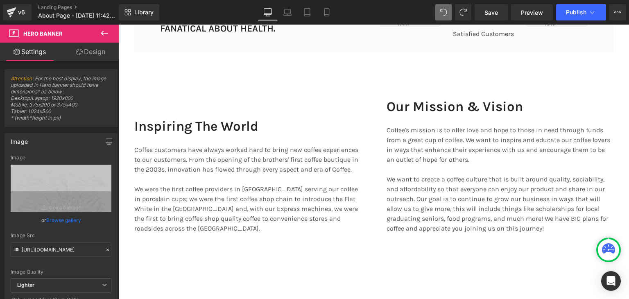
scroll to position [1301, 0]
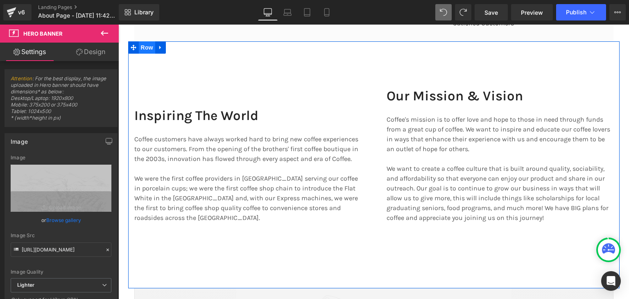
click at [146, 54] on span "Row" at bounding box center [147, 47] width 16 height 12
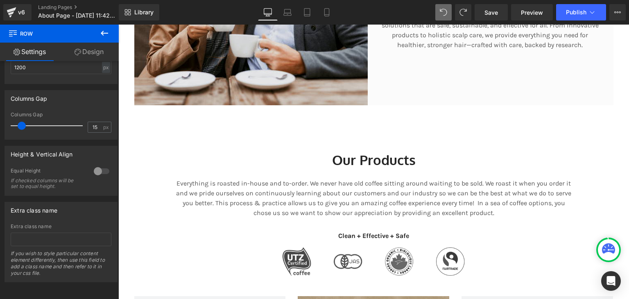
scroll to position [548, 0]
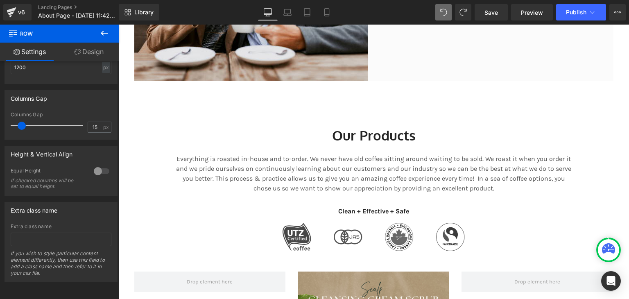
click at [283, 167] on p "Everything is roasted in-house and to-order. We never have old coffee sitting a…" at bounding box center [373, 173] width 397 height 39
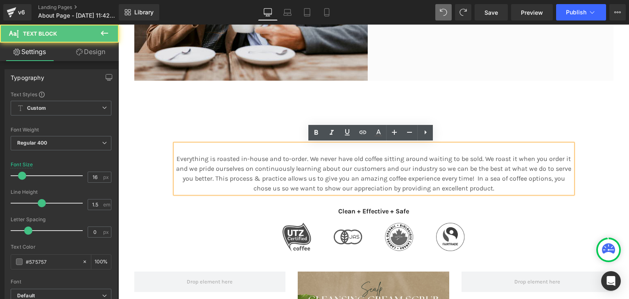
click at [442, 163] on p "Everything is roasted in-house and to-order. We never have old coffee sitting a…" at bounding box center [373, 173] width 397 height 39
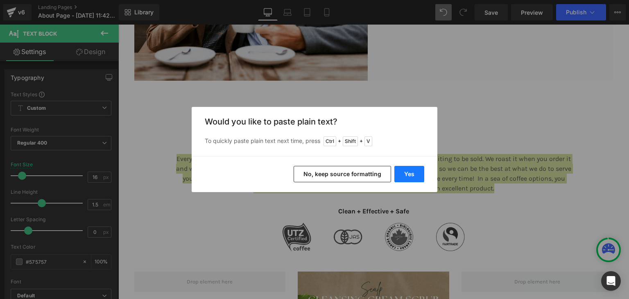
click at [412, 169] on button "Yes" at bounding box center [409, 174] width 30 height 16
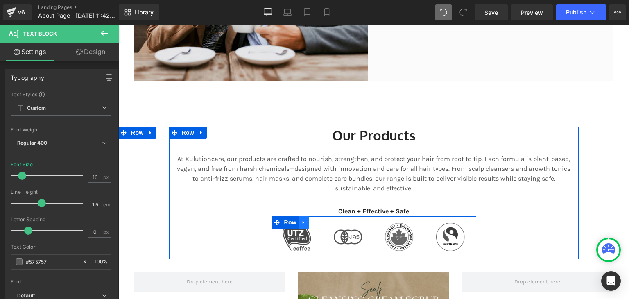
click at [301, 221] on icon at bounding box center [304, 223] width 6 height 6
click at [323, 221] on icon at bounding box center [325, 223] width 6 height 6
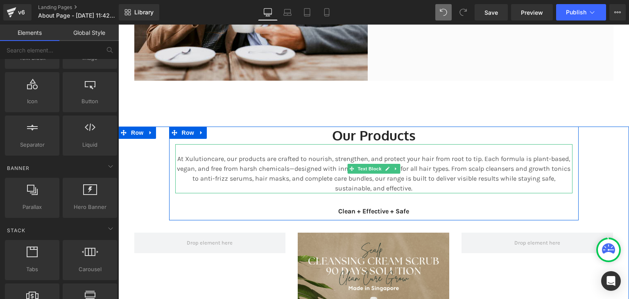
click at [308, 166] on p "At Xulutioncare, our products are crafted to nourish, strengthen, and protect y…" at bounding box center [373, 173] width 397 height 39
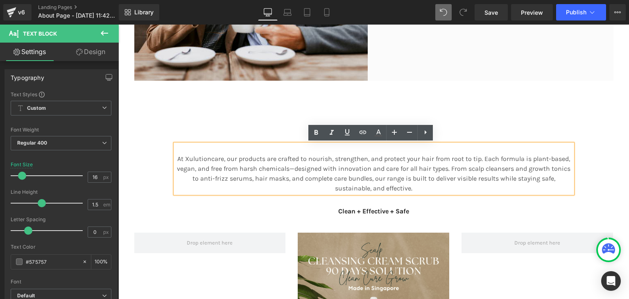
click at [290, 166] on p "At Xulutioncare, our products are crafted to nourish, strengthen, and protect y…" at bounding box center [373, 173] width 397 height 39
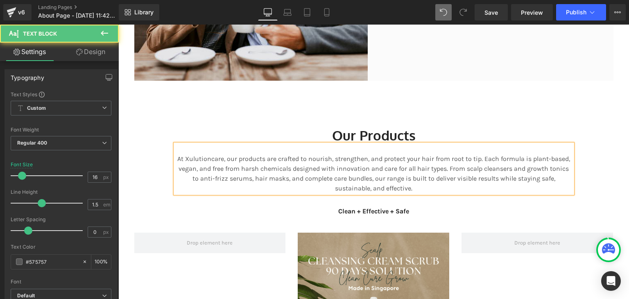
click at [493, 161] on p "At Xulutioncare, our products are crafted to nourish, strengthen, and protect y…" at bounding box center [373, 173] width 397 height 39
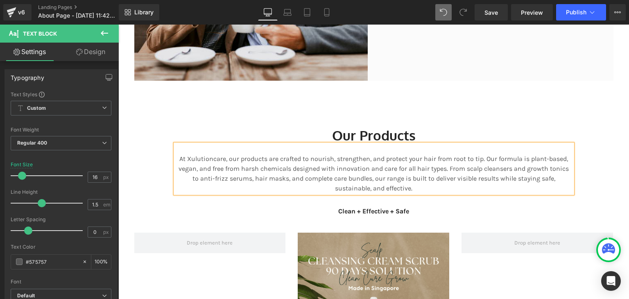
click at [519, 160] on p "At Xulutioncare, our products are crafted to nourish, strengthen, and protect y…" at bounding box center [373, 173] width 397 height 39
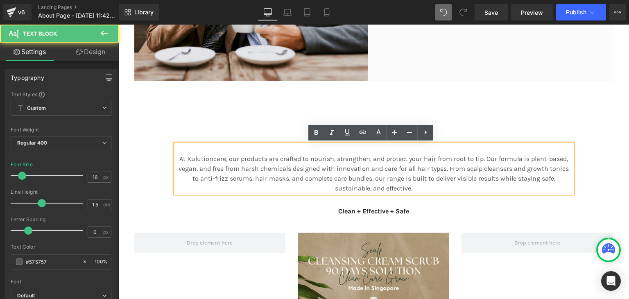
click at [437, 184] on p "At Xulutioncare, our products are crafted to nourish, strengthen, and protect y…" at bounding box center [373, 173] width 397 height 39
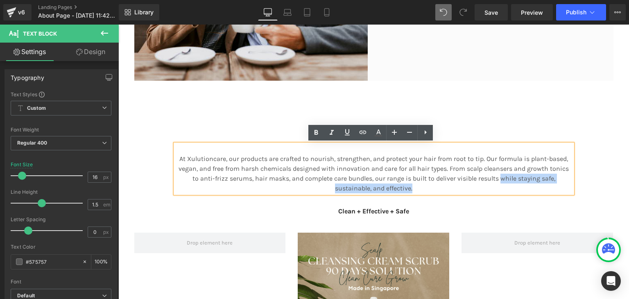
drag, startPoint x: 476, startPoint y: 177, endPoint x: 476, endPoint y: 189, distance: 11.5
click at [476, 189] on p "At Xulutioncare, our products are crafted to nourish, strengthen, and protect y…" at bounding box center [373, 173] width 397 height 39
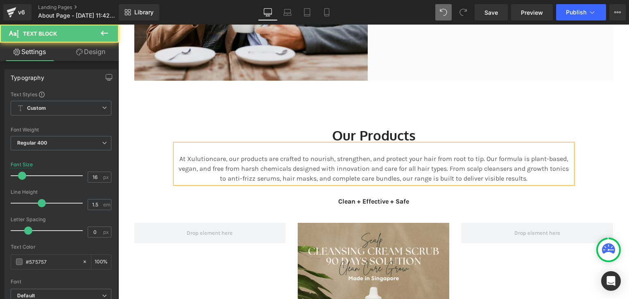
click at [350, 169] on p "At Xulutioncare, our products are crafted to nourish, strengthen, and protect y…" at bounding box center [373, 168] width 397 height 29
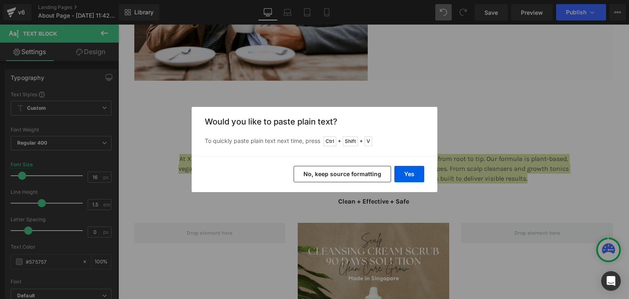
click at [360, 174] on button "No, keep source formatting" at bounding box center [342, 174] width 97 height 16
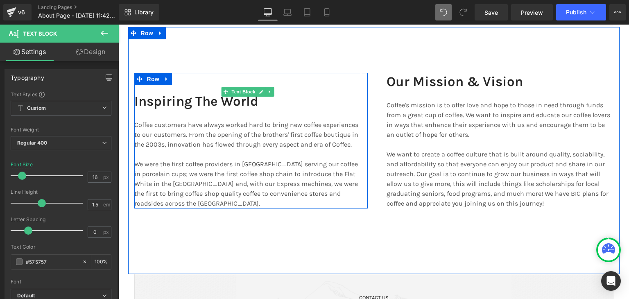
scroll to position [1273, 0]
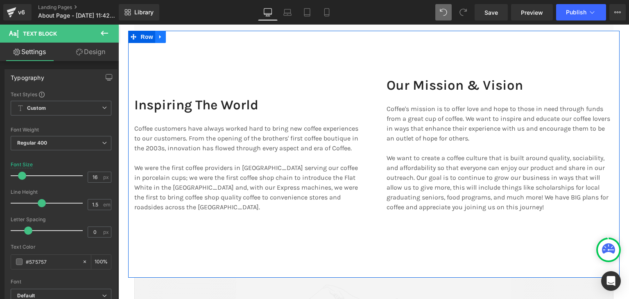
click at [155, 43] on link at bounding box center [160, 37] width 11 height 12
click at [177, 43] on link at bounding box center [182, 37] width 11 height 12
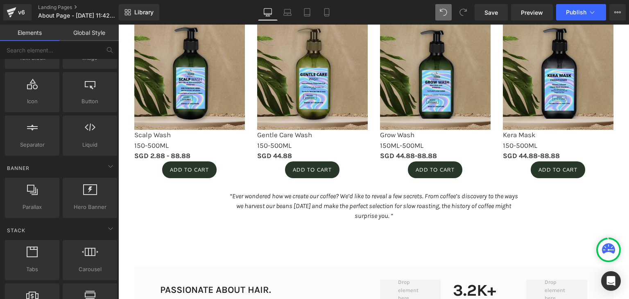
scroll to position [974, 0]
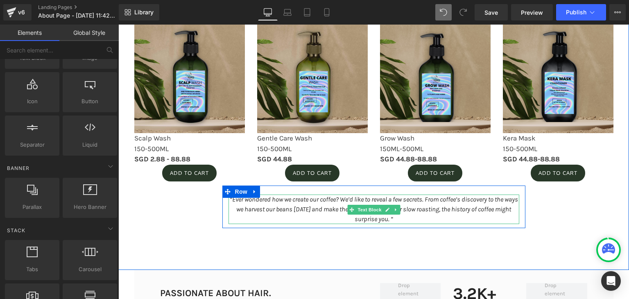
drag, startPoint x: 325, startPoint y: 203, endPoint x: 329, endPoint y: 202, distance: 4.2
click at [325, 203] on p "“Ever wondered how we create our coffee? We’d like to reveal a few secrets. Fro…" at bounding box center [374, 209] width 291 height 29
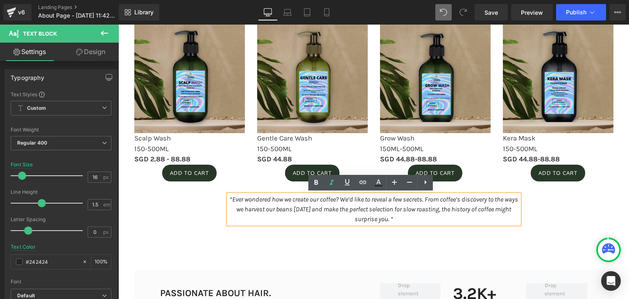
click at [360, 197] on span "“Ever wondered how we create our coffee? We’d like to reveal a few secrets. Fro…" at bounding box center [374, 208] width 288 height 27
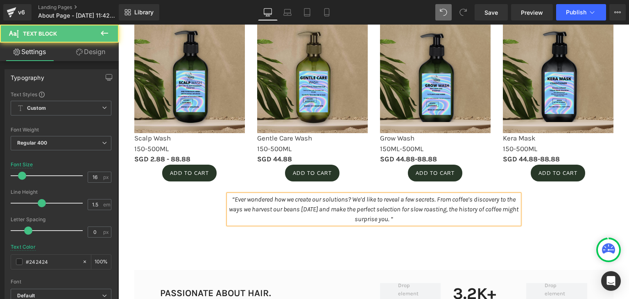
click at [421, 202] on p "“Ever wondered how we create our solutions? We’d like to reveal a few secrets. …" at bounding box center [374, 209] width 291 height 29
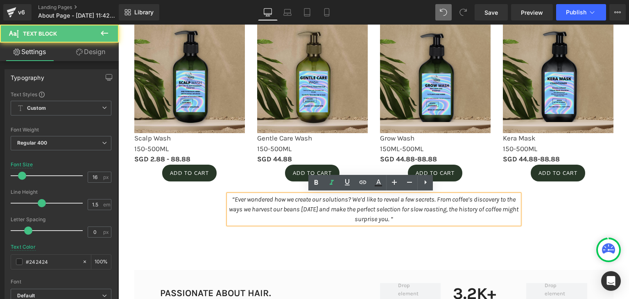
click at [480, 204] on p "“Ever wondered how we create our solutions? We’d like to reveal a few secrets. …" at bounding box center [374, 209] width 291 height 29
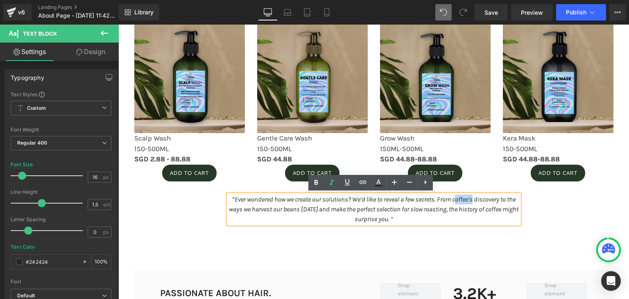
drag, startPoint x: 486, startPoint y: 197, endPoint x: 507, endPoint y: 197, distance: 20.5
click at [507, 197] on p "“Ever wondered how we create our solutions? We’d like to reveal a few secrets. …" at bounding box center [374, 209] width 291 height 29
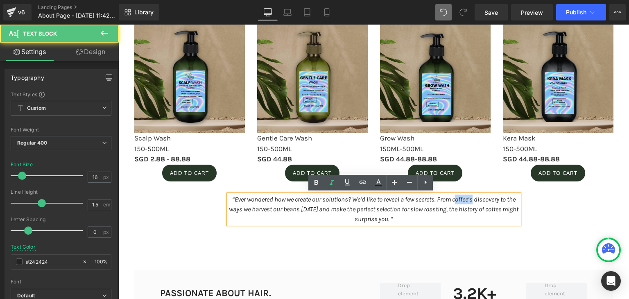
click at [507, 201] on p "“Ever wondered how we create our solutions? We’d like to reveal a few secrets. …" at bounding box center [374, 209] width 291 height 29
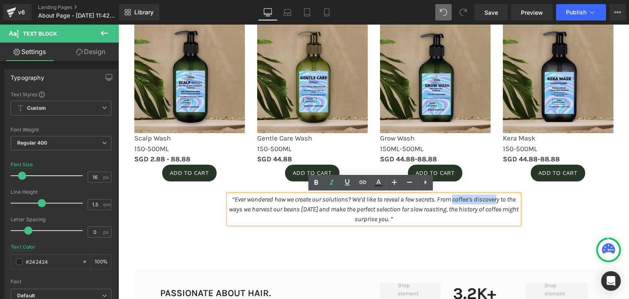
drag, startPoint x: 485, startPoint y: 201, endPoint x: 253, endPoint y: 209, distance: 232.4
click at [253, 209] on span "“Ever wondered how we create our solutions? We’d like to reveal a few secrets. …" at bounding box center [374, 208] width 290 height 27
drag, startPoint x: 254, startPoint y: 210, endPoint x: 262, endPoint y: 208, distance: 8.4
click at [262, 208] on span "“Ever wondered how we create our solutions? We’d like to reveal a few secrets. …" at bounding box center [374, 208] width 290 height 27
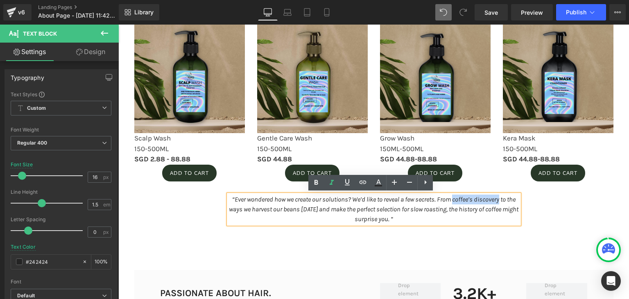
drag, startPoint x: 255, startPoint y: 208, endPoint x: 485, endPoint y: 199, distance: 229.6
click at [485, 199] on span "“Ever wondered how we create our solutions? We’d like to reveal a few secrets. …" at bounding box center [374, 208] width 290 height 27
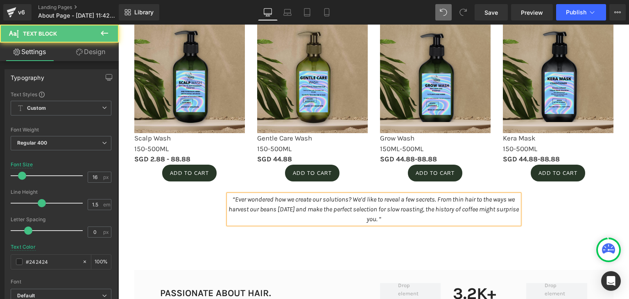
click at [274, 208] on span "“Ever wondered how we create our solutions? We’d like to reveal a few secrets. …" at bounding box center [374, 208] width 290 height 27
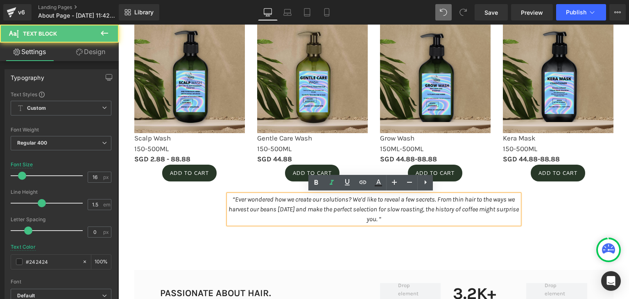
click at [285, 211] on span "“Ever wondered how we create our solutions? We’d like to reveal a few secrets. …" at bounding box center [374, 208] width 290 height 27
click at [314, 212] on span "“Ever wondered how we create our solutions? We’d like to reveal a few secrets. …" at bounding box center [374, 208] width 290 height 27
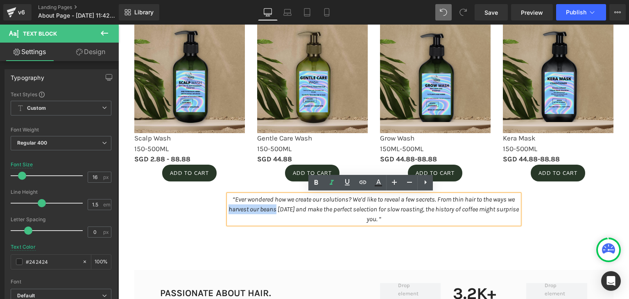
drag, startPoint x: 316, startPoint y: 212, endPoint x: 265, endPoint y: 204, distance: 51.8
click at [265, 204] on p "“Ever wondered how we create our solutions? We’d like to reveal a few secrets. …" at bounding box center [374, 209] width 291 height 29
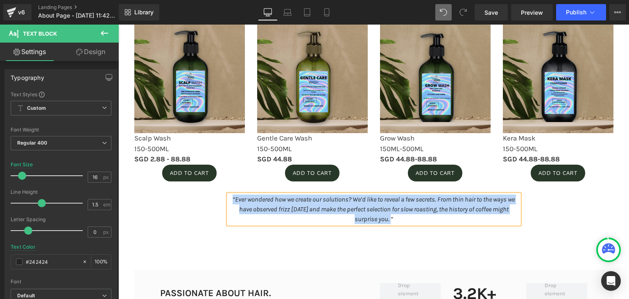
copy span "“Ever wondered how we create our solutions? We’d like to reveal a few secrets. …"
click at [329, 214] on p "“Ever wondered how we create our solutions? We’d like to reveal a few secrets. …" at bounding box center [374, 209] width 291 height 29
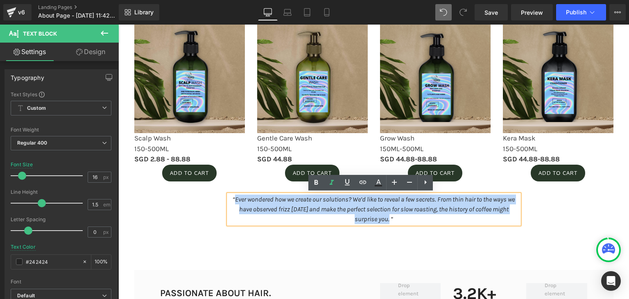
drag, startPoint x: 411, startPoint y: 219, endPoint x: 233, endPoint y: 196, distance: 178.9
click at [233, 196] on span "“Ever wondered how we create our solutions? We’d like to reveal a few secrets. …" at bounding box center [374, 208] width 282 height 27
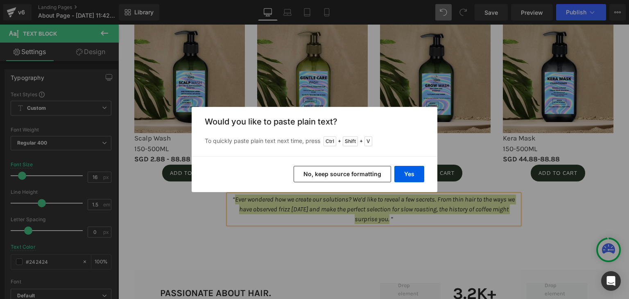
click at [372, 172] on button "No, keep source formatting" at bounding box center [342, 174] width 97 height 16
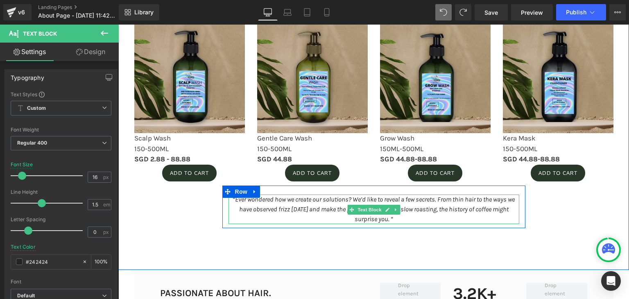
click at [416, 217] on p "“Ever wondered how we create our solutions? We’d like to reveal a few secrets. …" at bounding box center [374, 209] width 291 height 29
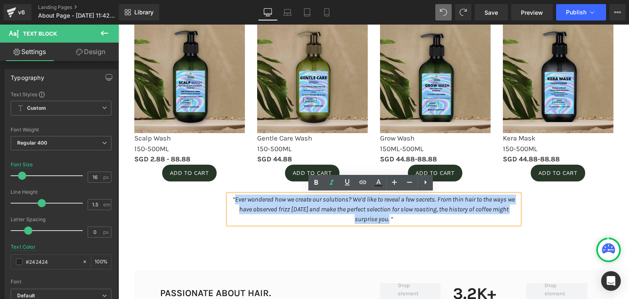
drag, startPoint x: 411, startPoint y: 217, endPoint x: 233, endPoint y: 196, distance: 179.8
click at [233, 196] on span "“Ever wondered how we create our solutions? We’d like to reveal a few secrets. …" at bounding box center [374, 208] width 282 height 27
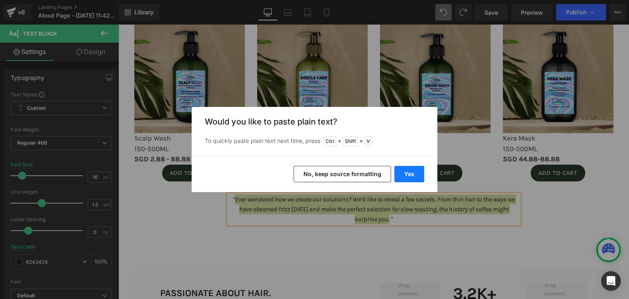
click at [411, 167] on button "Yes" at bounding box center [409, 174] width 30 height 16
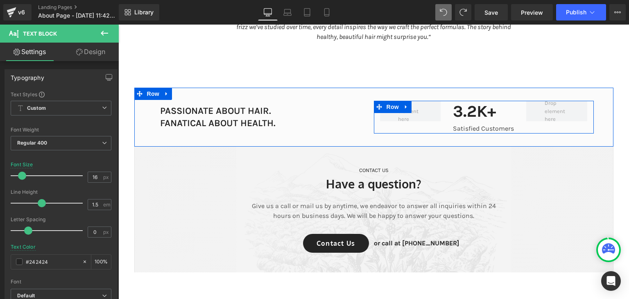
scroll to position [1237, 0]
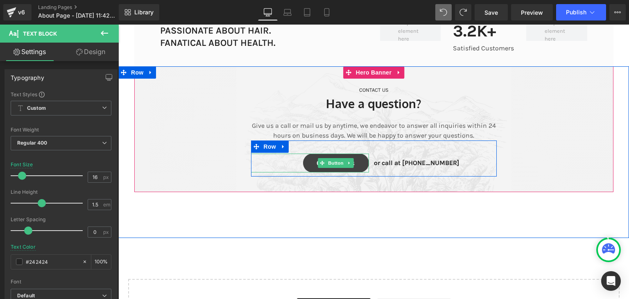
click at [357, 167] on link "Contact Us" at bounding box center [336, 163] width 66 height 19
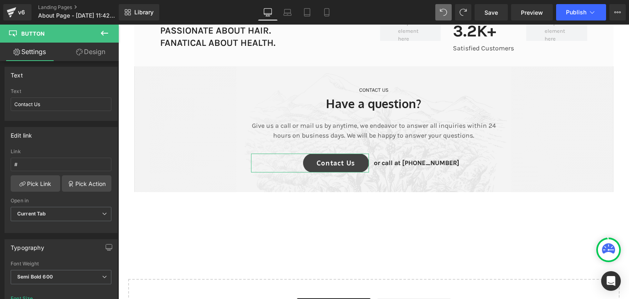
scroll to position [72, 0]
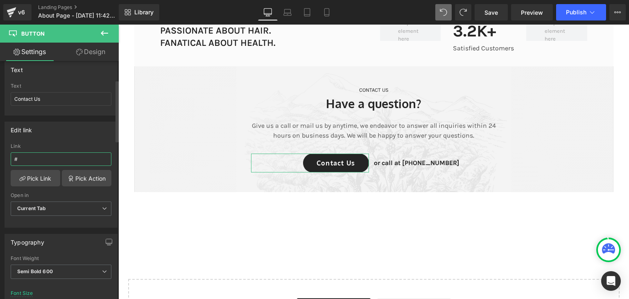
click at [22, 159] on input "#" at bounding box center [61, 159] width 101 height 14
paste input "Ever wondered how we create our solutions? We’d like to reveal a few secrets. F…"
type input "Ever wondered how we create our solutions? We’d like to reveal a few secrets. F…"
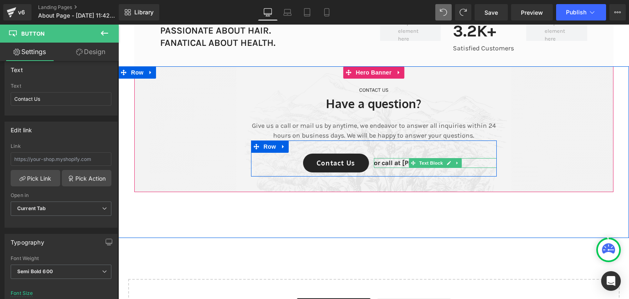
click at [471, 168] on p "or call at +65 6341 5297" at bounding box center [435, 163] width 123 height 10
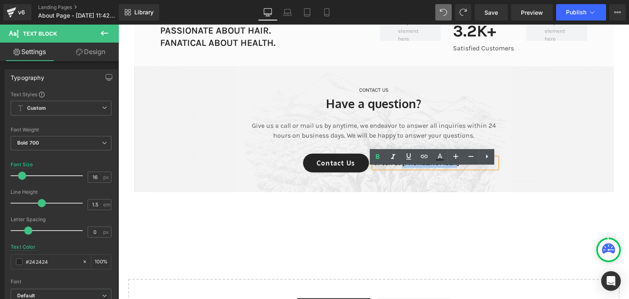
drag, startPoint x: 461, startPoint y: 172, endPoint x: 401, endPoint y: 176, distance: 59.9
click at [401, 168] on p "or call at +65 6341 5297" at bounding box center [435, 163] width 123 height 10
copy p "+65 6341 5297"
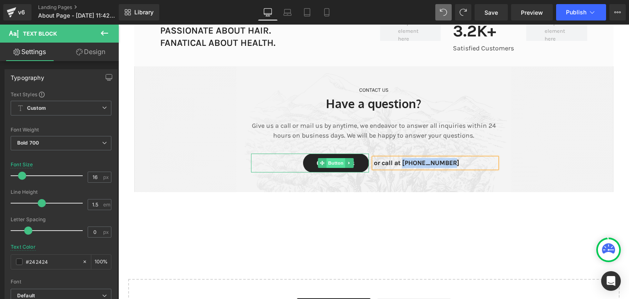
click at [332, 168] on span "Button" at bounding box center [335, 163] width 19 height 10
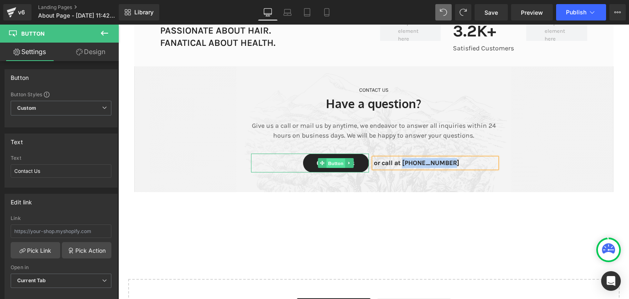
click at [332, 168] on span "Button" at bounding box center [335, 164] width 19 height 10
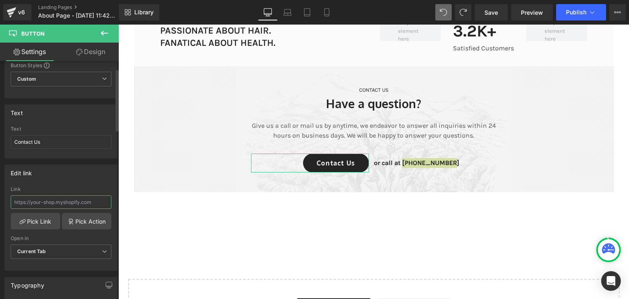
click at [59, 199] on input "text" at bounding box center [61, 202] width 101 height 14
click at [37, 204] on input "+65 6341 5297" at bounding box center [61, 202] width 101 height 14
click at [25, 198] on input "+65 63415297" at bounding box center [61, 202] width 101 height 14
click at [95, 177] on div "Edit link" at bounding box center [61, 173] width 112 height 16
click at [52, 204] on input "+6563415297" at bounding box center [61, 202] width 101 height 14
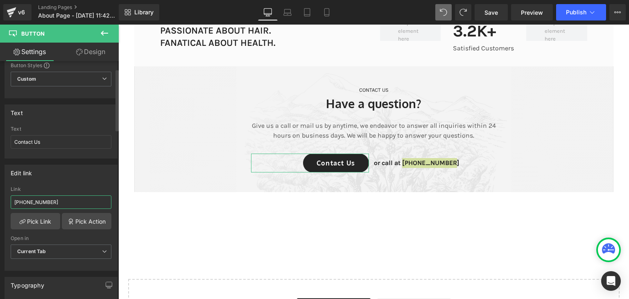
drag, startPoint x: 52, startPoint y: 204, endPoint x: 0, endPoint y: 200, distance: 52.5
click at [0, 200] on div "Edit link +6563415297 Link +6563415297 Pick Link Pick Action Current Tab New Ta…" at bounding box center [61, 215] width 122 height 112
paste input "8498 685"
click at [40, 198] on input "+65 8498 6857" at bounding box center [61, 202] width 101 height 14
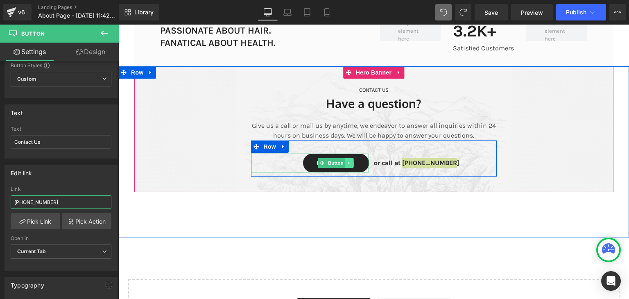
type input "+65 8498 6857"
click at [348, 165] on icon at bounding box center [349, 163] width 5 height 5
click at [353, 168] on link at bounding box center [353, 163] width 9 height 10
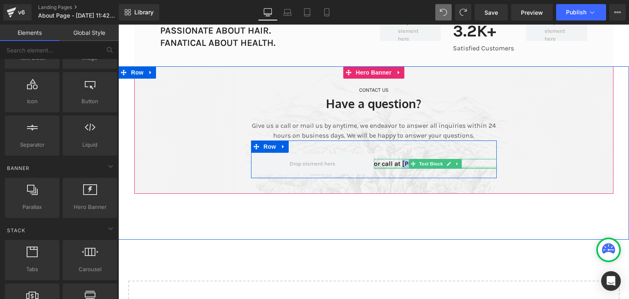
click at [374, 169] on div at bounding box center [435, 168] width 123 height 2
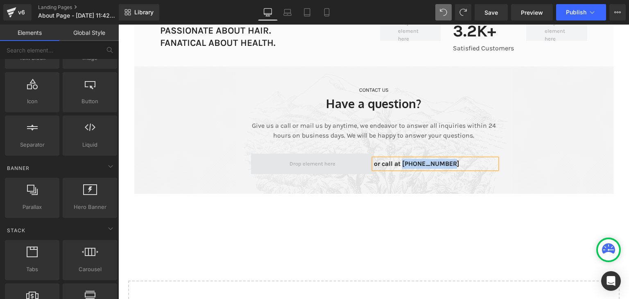
click at [292, 170] on span at bounding box center [313, 164] width 52 height 12
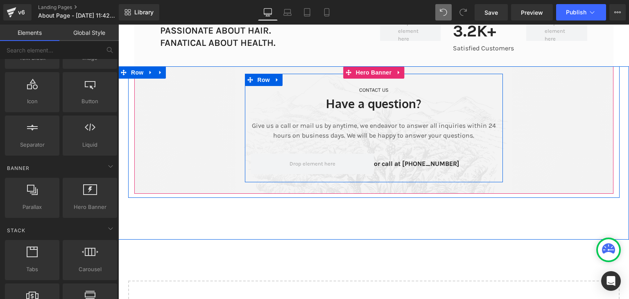
click at [245, 168] on div "CONTACT US Text Block Have a question? Heading Give us a call or mail us by any…" at bounding box center [374, 132] width 258 height 92
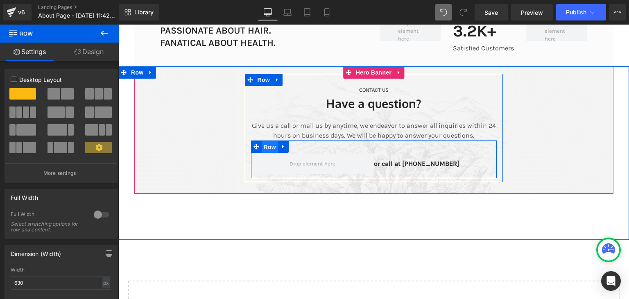
click at [270, 153] on span "Row" at bounding box center [270, 147] width 16 height 12
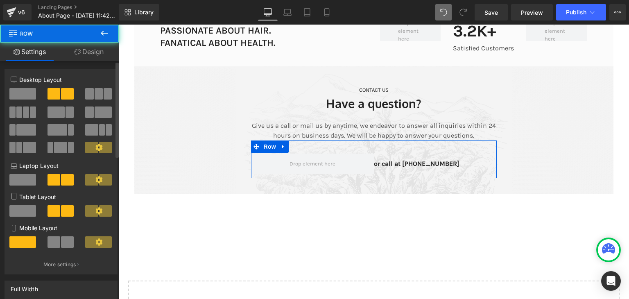
drag, startPoint x: 20, startPoint y: 94, endPoint x: 172, endPoint y: 151, distance: 161.5
click at [20, 94] on span at bounding box center [22, 93] width 27 height 11
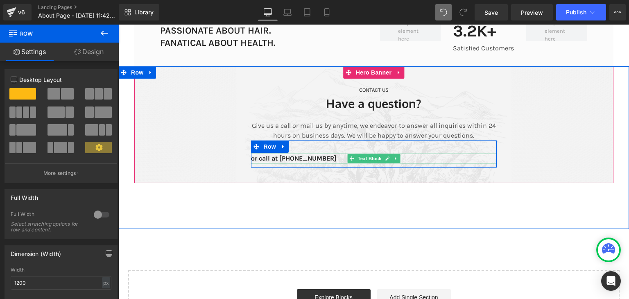
click at [330, 163] on p "or call at +65 6341 5297" at bounding box center [374, 159] width 246 height 10
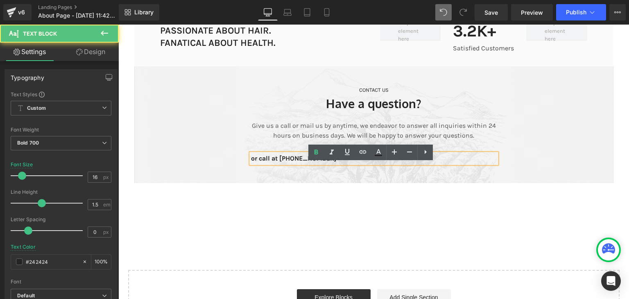
click at [251, 163] on p "or call at +65 6341 5297" at bounding box center [374, 159] width 246 height 10
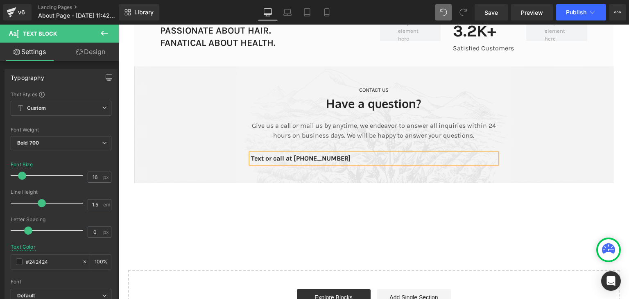
click at [378, 208] on div "CONTACT US Text Block Have a question? Heading Give us a call or mail us by any…" at bounding box center [373, 147] width 511 height 163
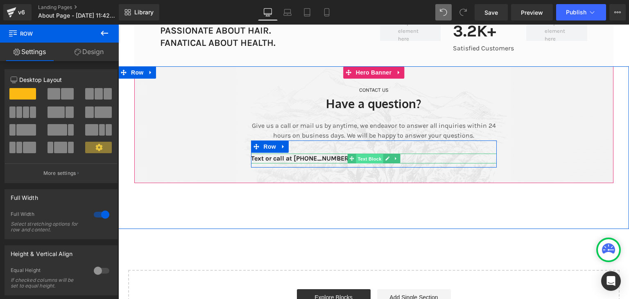
click at [362, 164] on span "Text Block" at bounding box center [369, 159] width 27 height 10
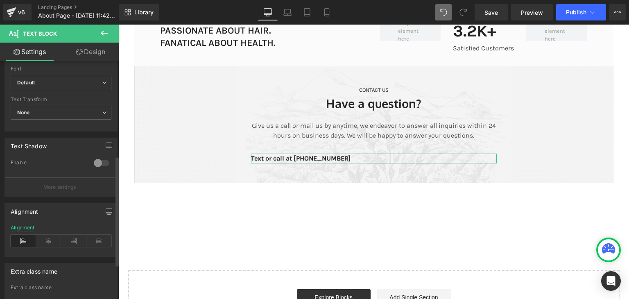
scroll to position [279, 0]
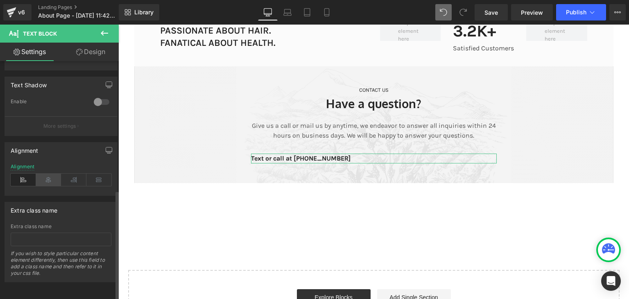
click at [49, 179] on icon at bounding box center [48, 180] width 25 height 12
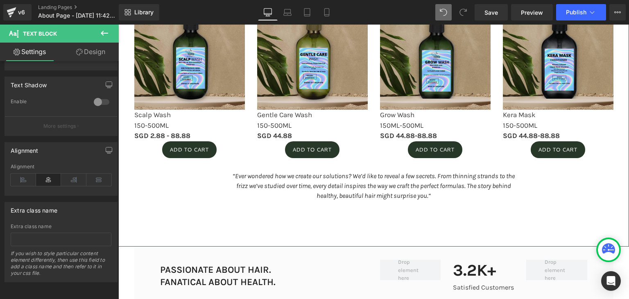
scroll to position [998, 0]
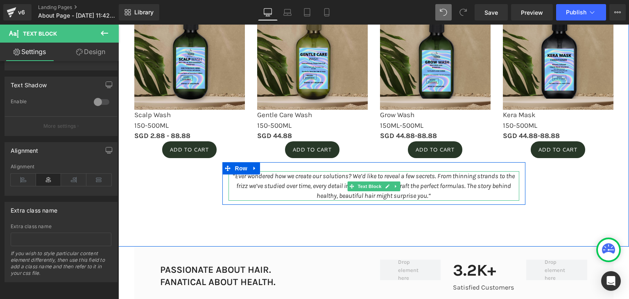
click at [425, 195] on span "“Ever wondered how we create our solutions? We’d like to reveal a few secrets. …" at bounding box center [374, 185] width 282 height 27
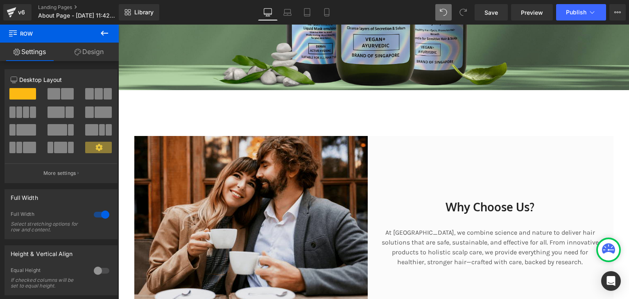
scroll to position [306, 0]
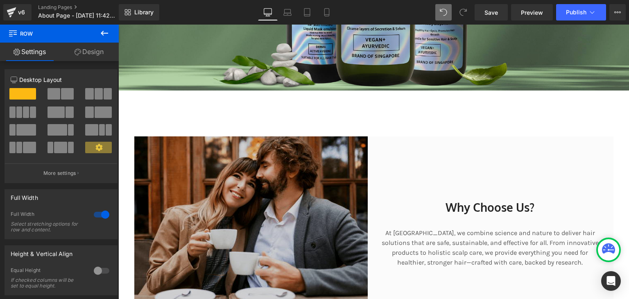
click at [347, 170] on img at bounding box center [254, 229] width 240 height 186
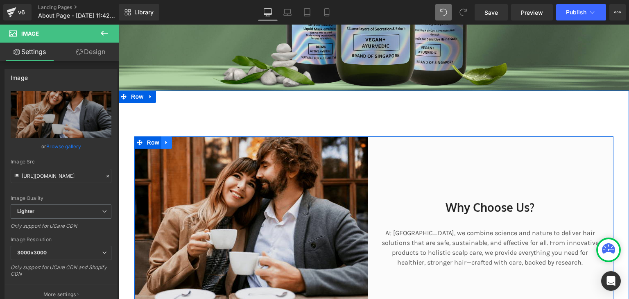
click at [161, 140] on link at bounding box center [166, 142] width 11 height 12
click at [187, 143] on icon at bounding box center [188, 143] width 6 height 6
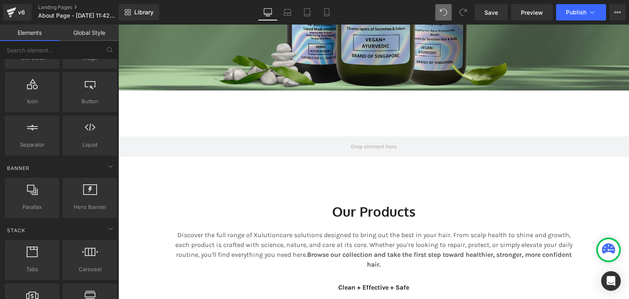
drag, startPoint x: 454, startPoint y: 14, endPoint x: 446, endPoint y: 15, distance: 8.8
click at [446, 15] on div at bounding box center [453, 12] width 36 height 16
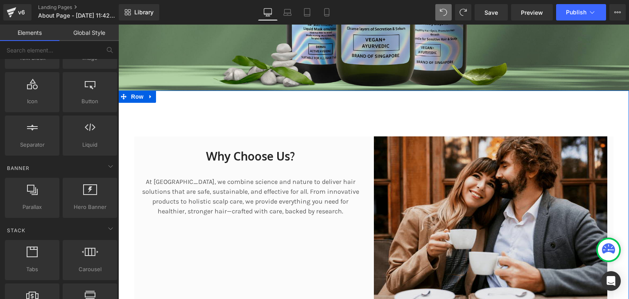
click at [136, 122] on div "Why Choose Us? Heading At Xulutioncare, we combine science and nature to delive…" at bounding box center [373, 230] width 511 height 278
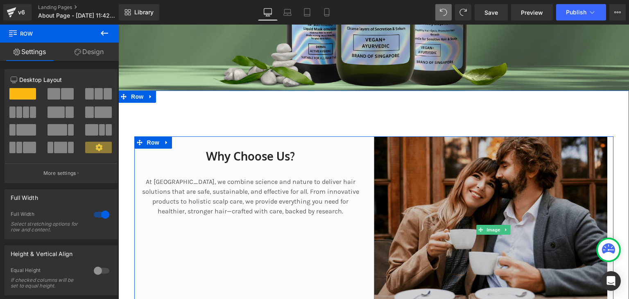
scroll to position [396, 0]
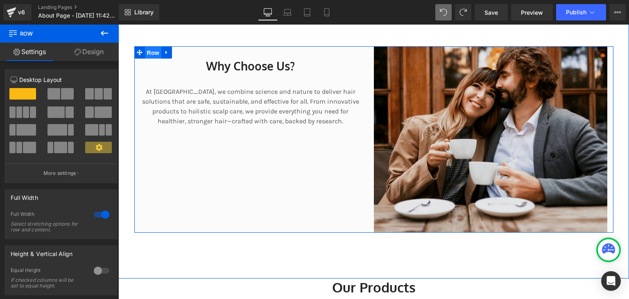
click at [154, 53] on span "Row" at bounding box center [153, 53] width 16 height 12
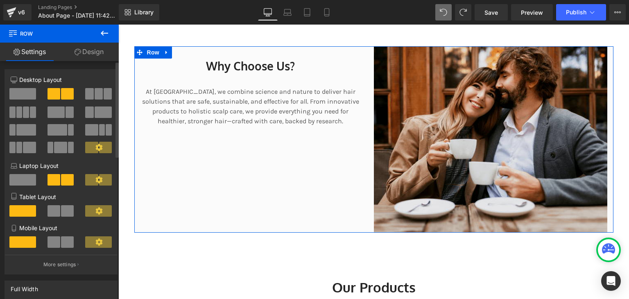
drag, startPoint x: 17, startPoint y: 96, endPoint x: 155, endPoint y: 77, distance: 139.4
click at [17, 96] on span at bounding box center [22, 93] width 27 height 11
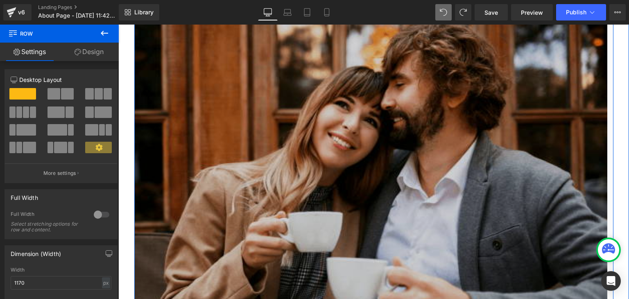
scroll to position [863, 0]
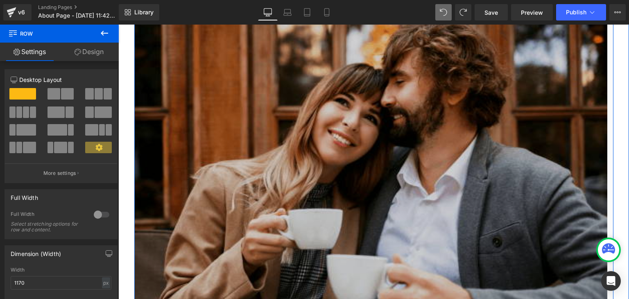
click at [392, 217] on img at bounding box center [373, 210] width 479 height 378
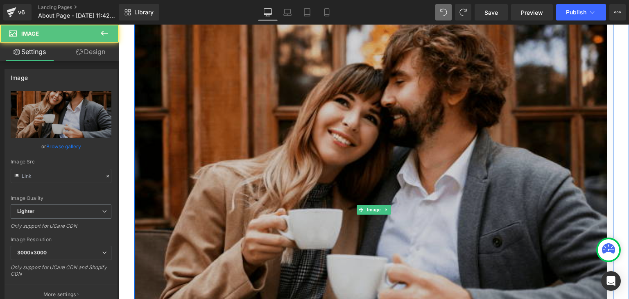
type input "https://ucarecdn.com/efd22520-c0df-4597-afc4-e5df5731590d/-/format/auto/-/previ…"
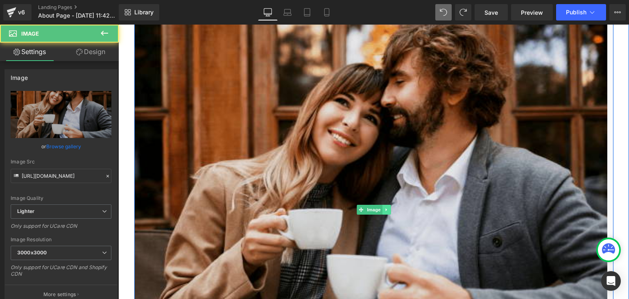
click at [384, 207] on icon at bounding box center [386, 209] width 5 height 5
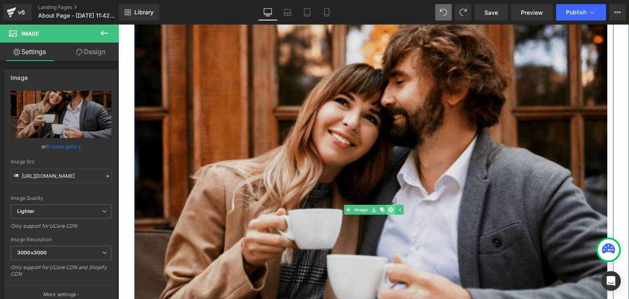
click at [388, 208] on icon at bounding box center [390, 210] width 5 height 5
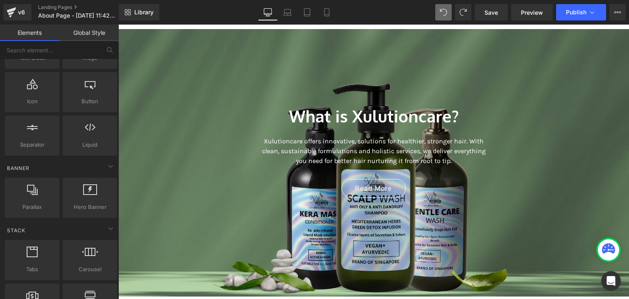
scroll to position [105, 0]
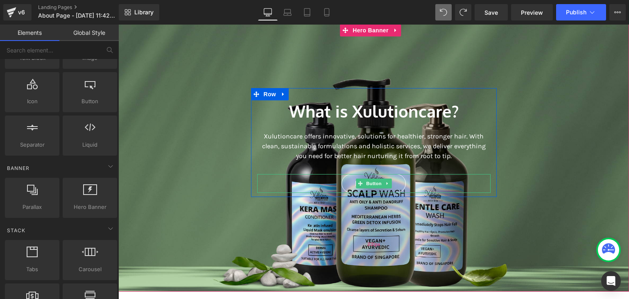
drag, startPoint x: 370, startPoint y: 184, endPoint x: 257, endPoint y: 216, distance: 117.5
click at [370, 184] on span "Button" at bounding box center [374, 184] width 19 height 10
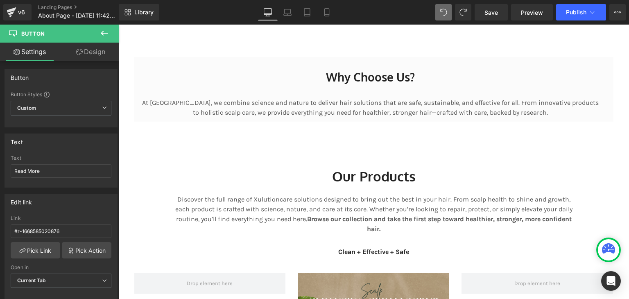
scroll to position [373, 0]
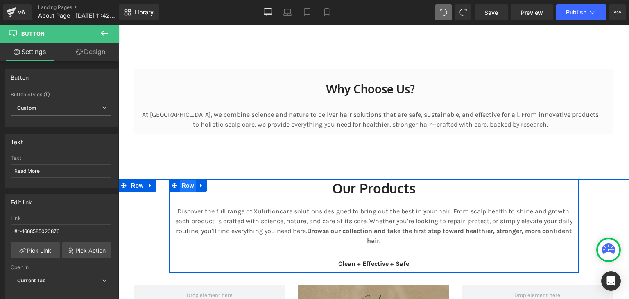
click at [186, 184] on span "Row" at bounding box center [188, 185] width 16 height 12
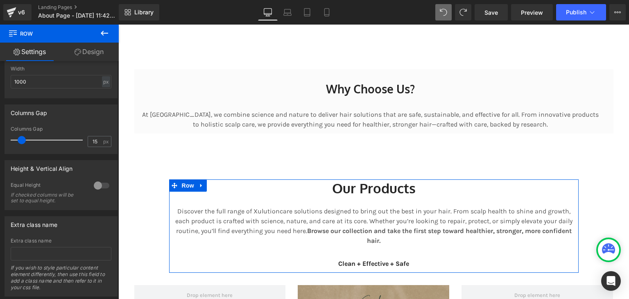
scroll to position [202, 0]
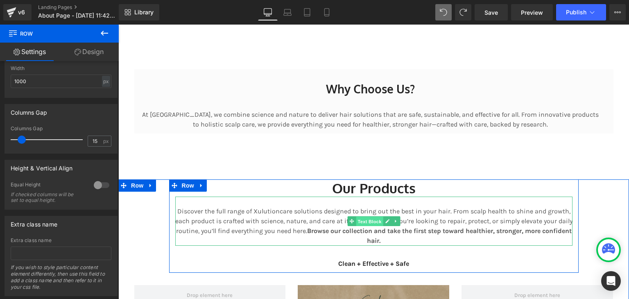
click at [367, 225] on span "Text Block" at bounding box center [369, 222] width 27 height 10
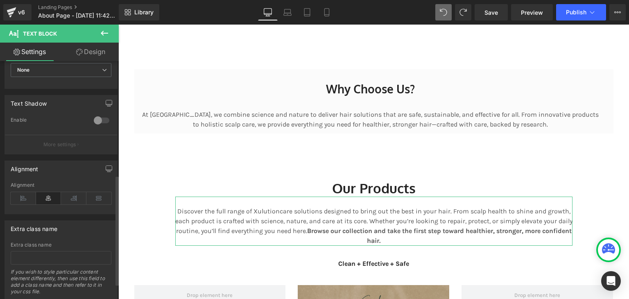
scroll to position [279, 0]
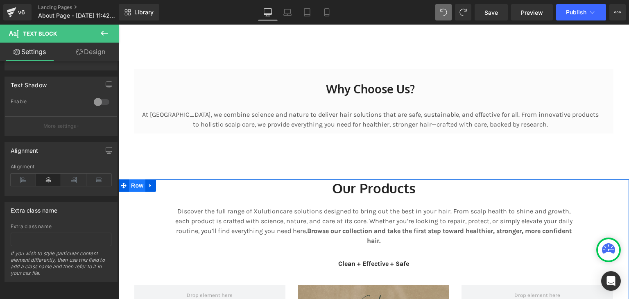
click at [139, 189] on span "Row" at bounding box center [137, 185] width 16 height 12
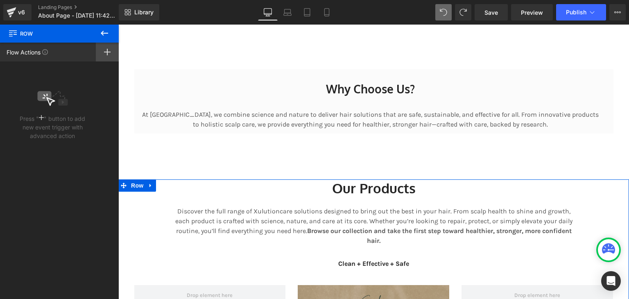
click at [105, 53] on icon at bounding box center [107, 52] width 7 height 7
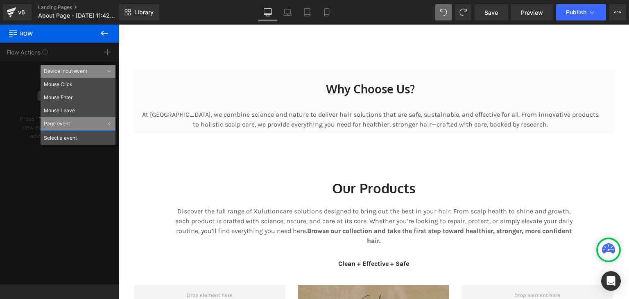
click at [106, 31] on icon at bounding box center [105, 33] width 10 height 10
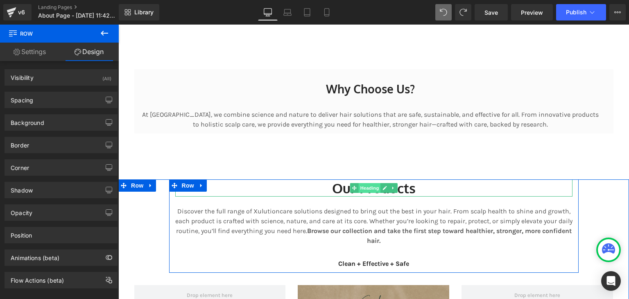
click at [365, 186] on span "Heading" at bounding box center [369, 188] width 22 height 10
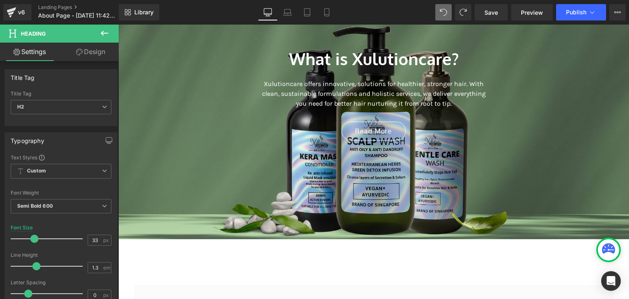
scroll to position [159, 0]
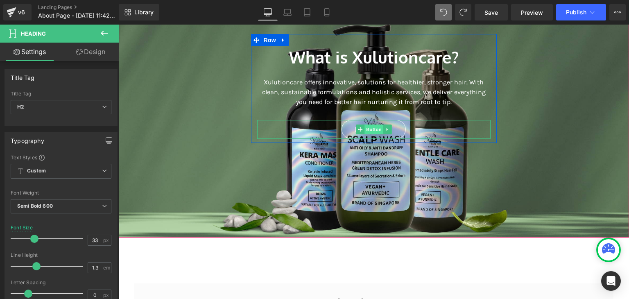
click at [374, 129] on span "Button" at bounding box center [374, 130] width 19 height 10
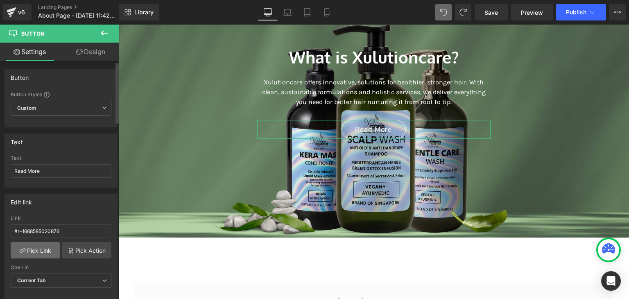
click at [44, 254] on link "Pick Link" at bounding box center [36, 250] width 50 height 16
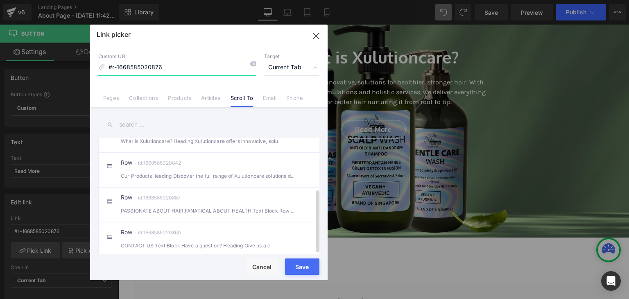
scroll to position [93, 0]
click at [269, 160] on div "Row - id:1668585020842 Our ProductsHeading Discover the full range of Xulutionc…" at bounding box center [221, 170] width 201 height 20
type input "#r-1668585020842"
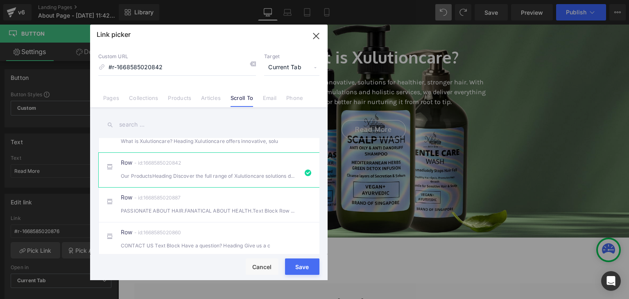
click at [300, 270] on div "Rendering Content" at bounding box center [315, 266] width 50 height 9
click at [310, 269] on div "Rendering Content" at bounding box center [315, 266] width 50 height 9
click at [299, 264] on div "Rendering Content" at bounding box center [315, 266] width 50 height 9
click at [311, 276] on div "Save Cancel" at bounding box center [209, 267] width 238 height 26
click at [311, 274] on button "Save" at bounding box center [302, 266] width 34 height 16
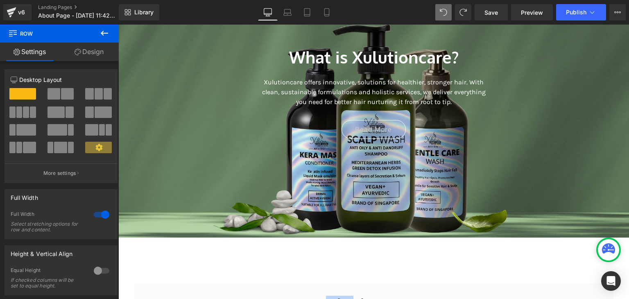
scroll to position [87, 0]
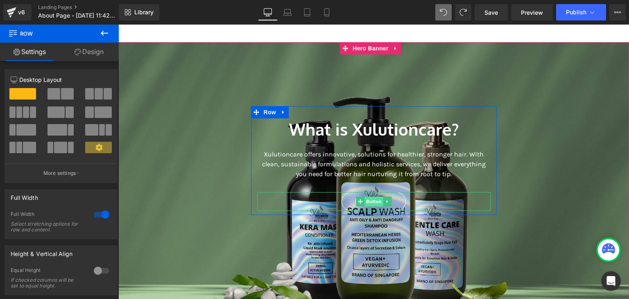
click at [374, 205] on div "Read More Button" at bounding box center [373, 201] width 233 height 19
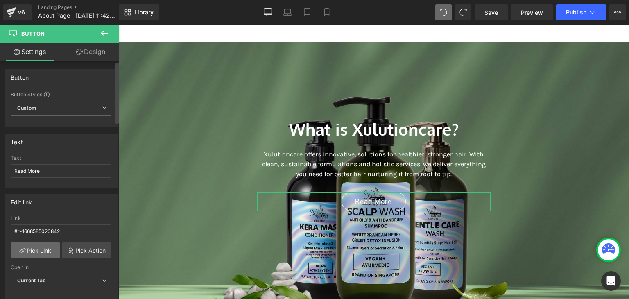
click at [45, 249] on link "Pick Link" at bounding box center [36, 250] width 50 height 16
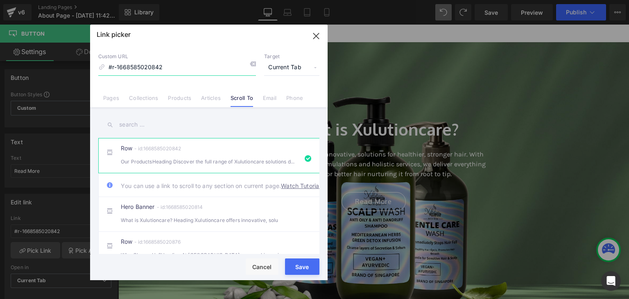
drag, startPoint x: 317, startPoint y: 36, endPoint x: 206, endPoint y: 165, distance: 170.2
click at [317, 36] on icon "button" at bounding box center [316, 35] width 13 height 13
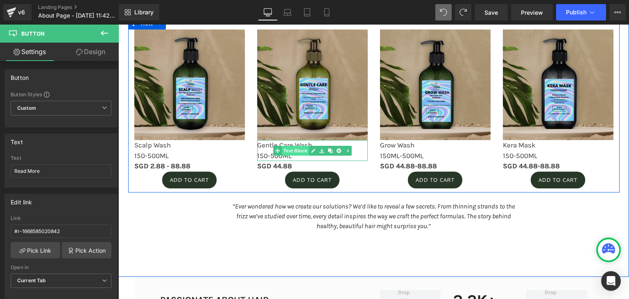
scroll to position [846, 0]
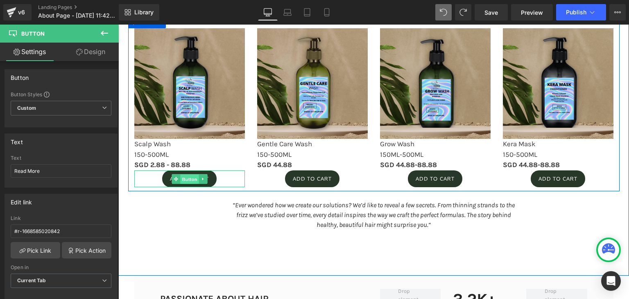
click at [187, 181] on span "Button" at bounding box center [189, 179] width 19 height 10
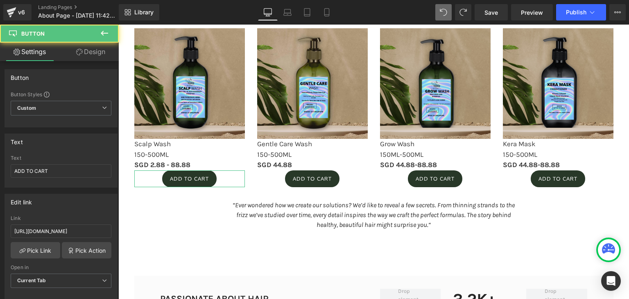
click at [91, 50] on link "Design" at bounding box center [90, 52] width 59 height 18
click at [0, 0] on div "Spacing" at bounding box center [0, 0] width 0 height 0
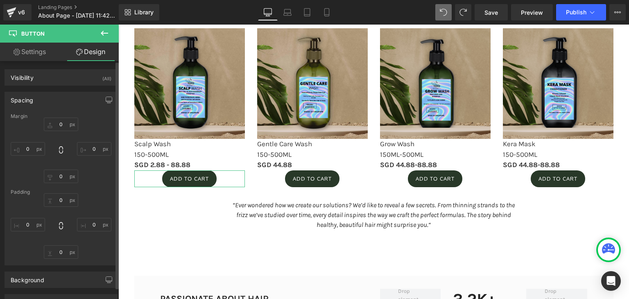
type input "0"
type input "10"
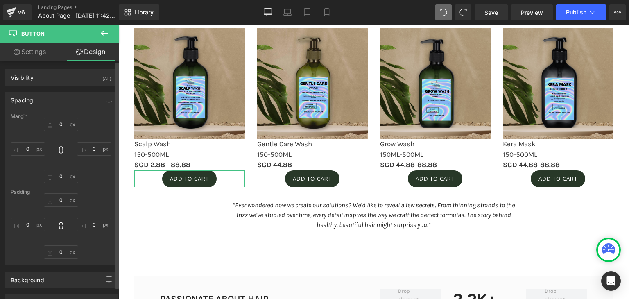
type input "18"
type input "10"
type input "18"
click at [62, 123] on input "0" at bounding box center [61, 125] width 34 height 14
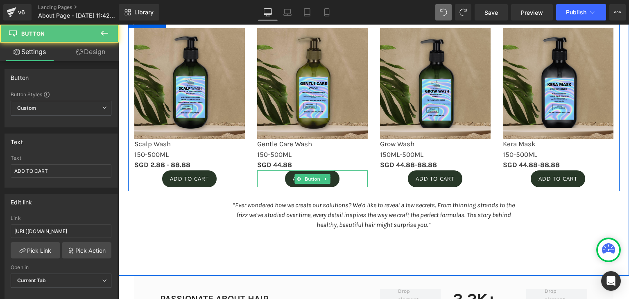
click at [308, 178] on div "ADD TO CART Button" at bounding box center [312, 178] width 111 height 17
click at [184, 176] on div "ADD TO CART Button" at bounding box center [189, 178] width 111 height 17
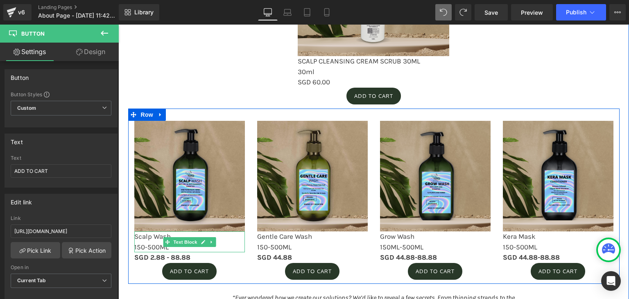
scroll to position [737, 0]
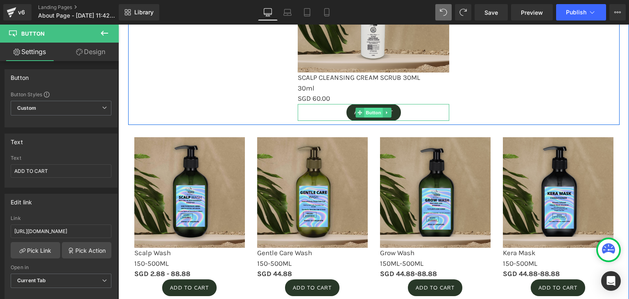
click at [368, 109] on span "Button" at bounding box center [374, 113] width 19 height 10
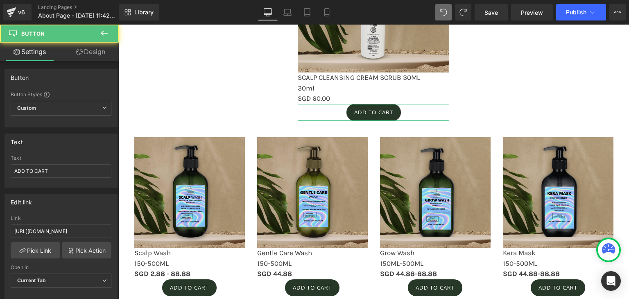
click at [101, 54] on link "Design" at bounding box center [90, 52] width 59 height 18
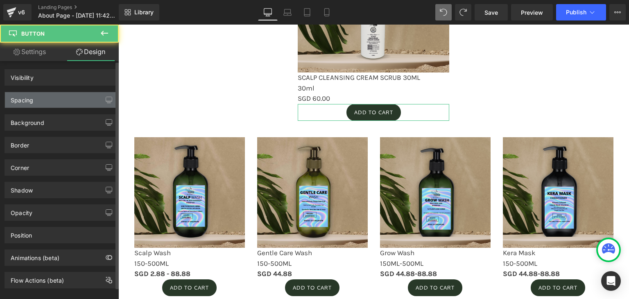
click at [55, 94] on div "Spacing" at bounding box center [61, 100] width 112 height 16
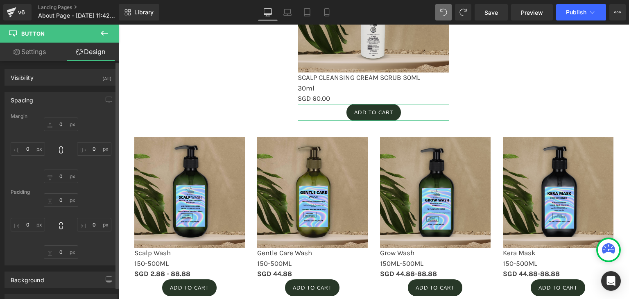
type input "0"
type input "10"
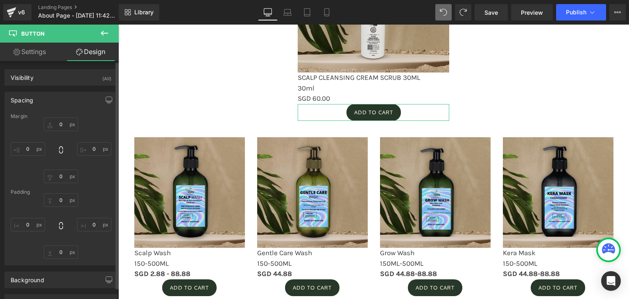
type input "18"
type input "10"
type input "18"
click at [60, 122] on input "0" at bounding box center [61, 125] width 34 height 14
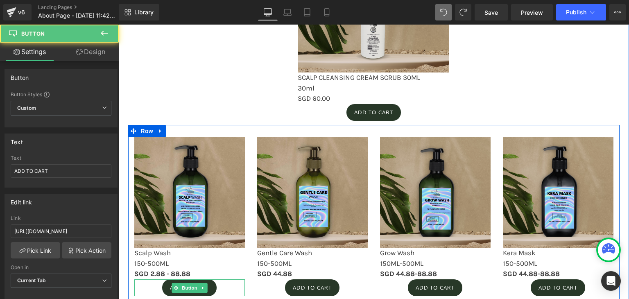
click at [191, 279] on div "ADD TO CART Button" at bounding box center [189, 287] width 111 height 17
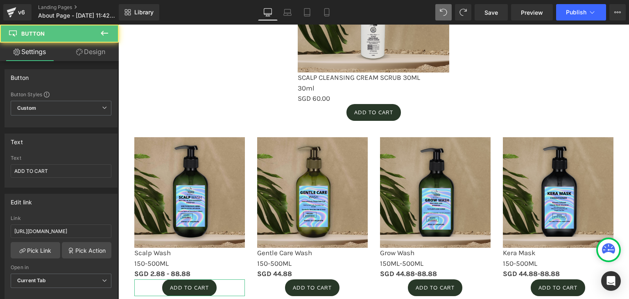
click at [84, 46] on link "Design" at bounding box center [90, 52] width 59 height 18
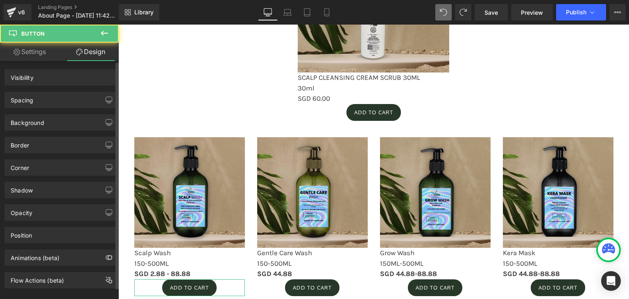
click at [78, 108] on div "Background" at bounding box center [61, 119] width 122 height 23
click at [87, 97] on div "Spacing" at bounding box center [61, 100] width 112 height 16
click at [37, 99] on div "Spacing" at bounding box center [61, 100] width 112 height 16
click at [68, 99] on div "Spacing" at bounding box center [61, 100] width 112 height 16
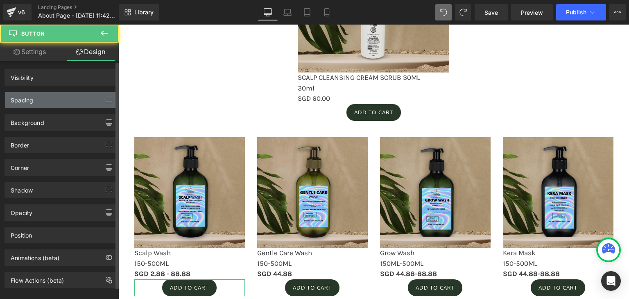
click at [68, 99] on div "Spacing" at bounding box center [61, 100] width 112 height 16
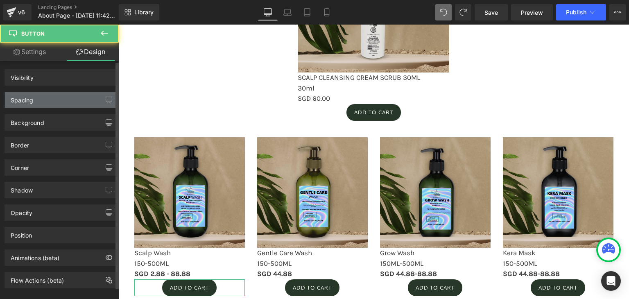
drag, startPoint x: 68, startPoint y: 99, endPoint x: 75, endPoint y: 48, distance: 51.2
click at [68, 99] on div "Spacing" at bounding box center [61, 100] width 112 height 16
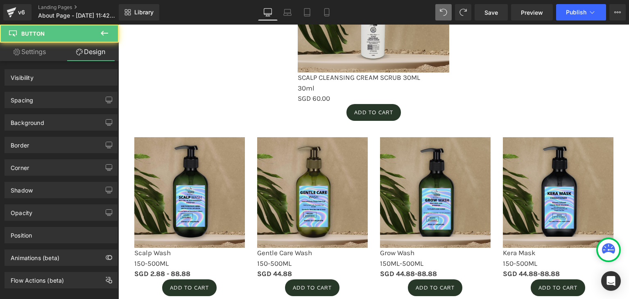
click at [102, 28] on button at bounding box center [104, 34] width 29 height 18
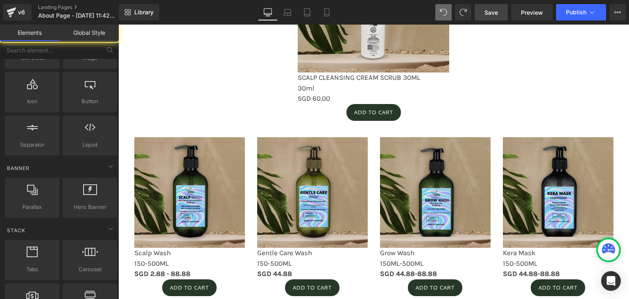
click at [500, 12] on link "Save" at bounding box center [491, 12] width 33 height 16
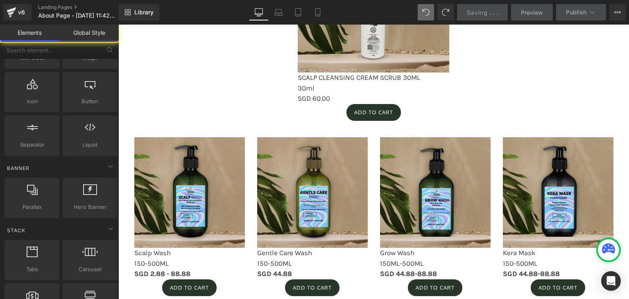
scroll to position [793, 0]
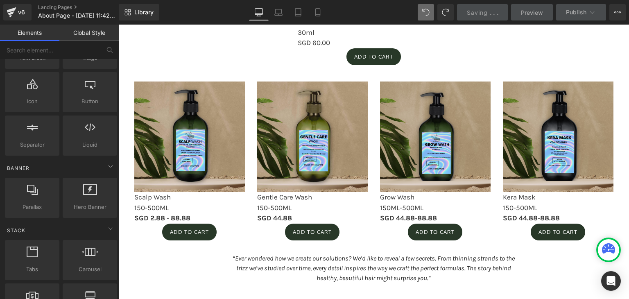
click at [185, 228] on div "ADD TO CART Button" at bounding box center [189, 232] width 111 height 17
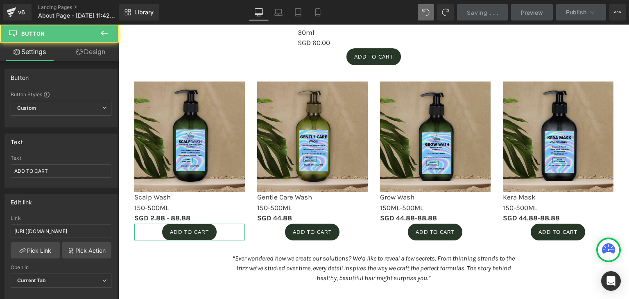
click at [0, 189] on div "Edit link https://hitpay.shop/xulucare/product/reset-scalp-wash-01JAPSZJMVM38T8…" at bounding box center [61, 244] width 122 height 112
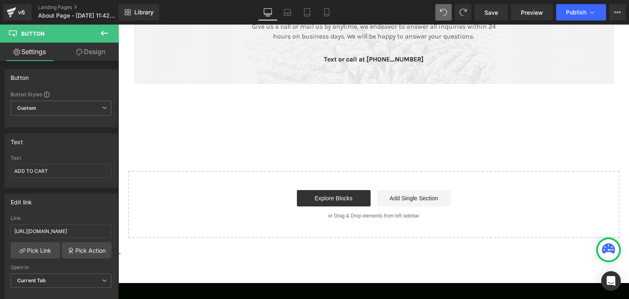
scroll to position [1214, 0]
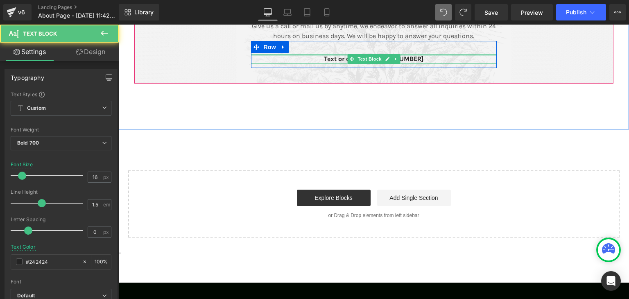
click at [408, 64] on p "Text or call at +65 6341 5297" at bounding box center [374, 59] width 246 height 10
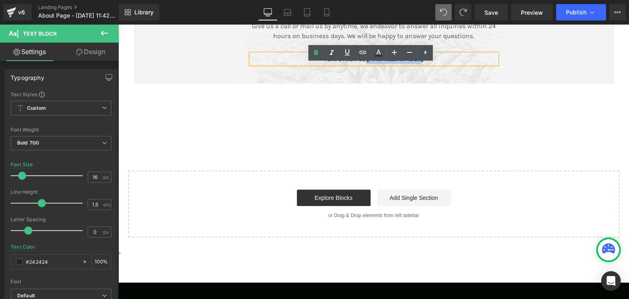
drag, startPoint x: 421, startPoint y: 69, endPoint x: 372, endPoint y: 71, distance: 48.8
click at [372, 64] on p "Text or call at +65 6341 5297" at bounding box center [374, 59] width 246 height 10
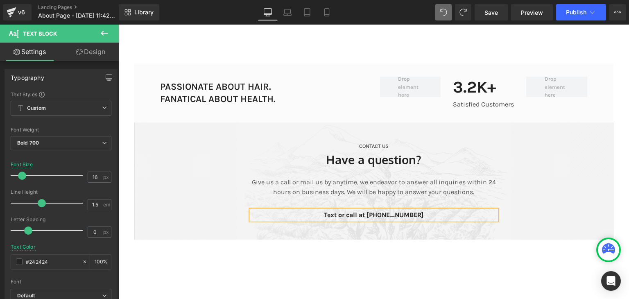
scroll to position [1058, 0]
click at [445, 274] on div "CONTACT US Text Block Have a question? Heading Give us a call or mail us by any…" at bounding box center [373, 203] width 511 height 163
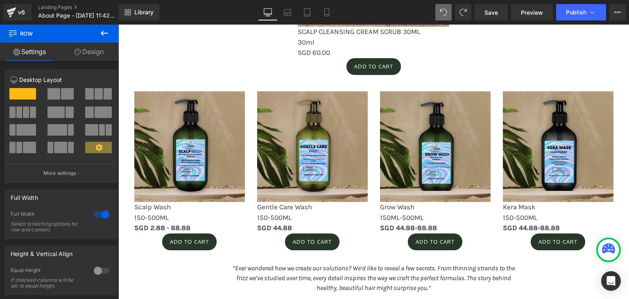
scroll to position [783, 0]
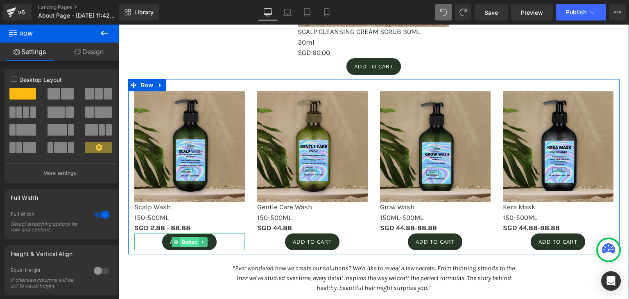
click at [190, 238] on span "Button" at bounding box center [189, 242] width 19 height 10
click at [187, 238] on span "Button" at bounding box center [189, 242] width 19 height 10
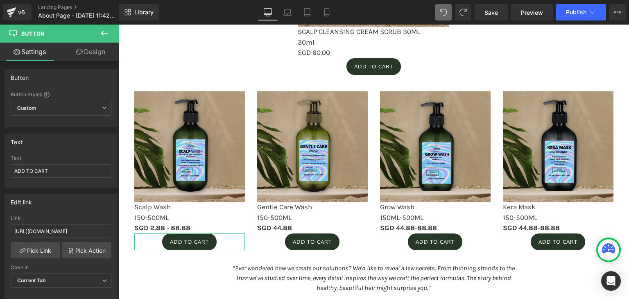
click at [103, 51] on link "Design" at bounding box center [90, 52] width 59 height 18
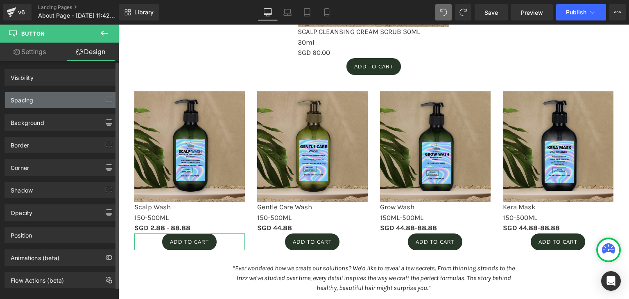
click at [74, 103] on div "Spacing" at bounding box center [61, 100] width 112 height 16
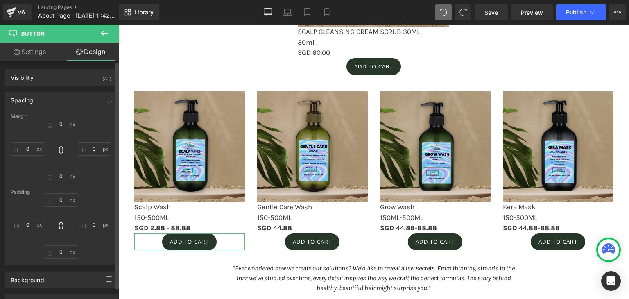
type input "0"
type input "10"
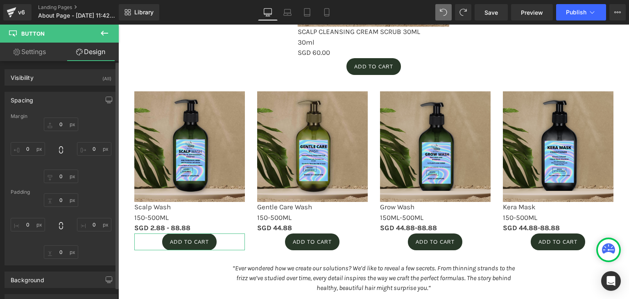
type input "18"
type input "10"
type input "18"
click at [60, 121] on input "0" at bounding box center [61, 125] width 34 height 14
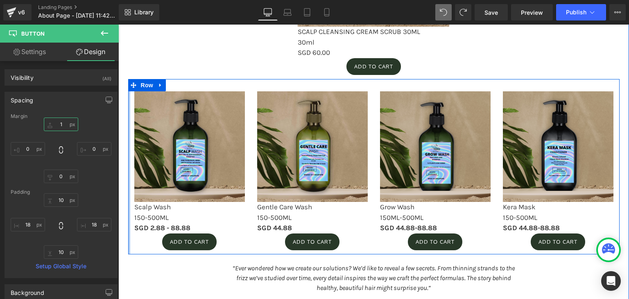
type input "10"
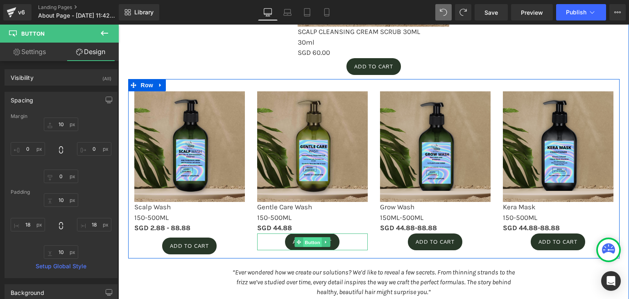
click at [308, 238] on span "Button" at bounding box center [312, 243] width 19 height 10
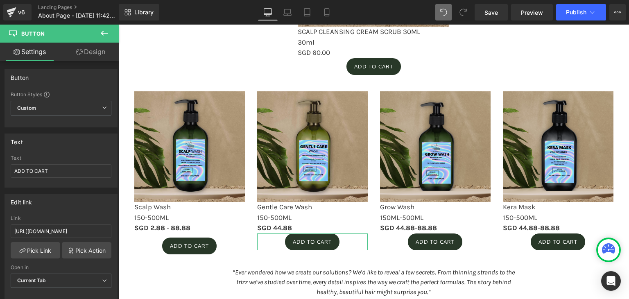
click at [82, 48] on link "Design" at bounding box center [90, 52] width 59 height 18
click at [0, 0] on div "Spacing" at bounding box center [0, 0] width 0 height 0
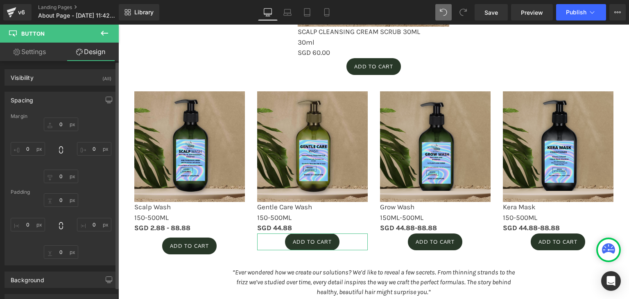
click at [36, 100] on div "Spacing" at bounding box center [61, 100] width 112 height 16
type input "0"
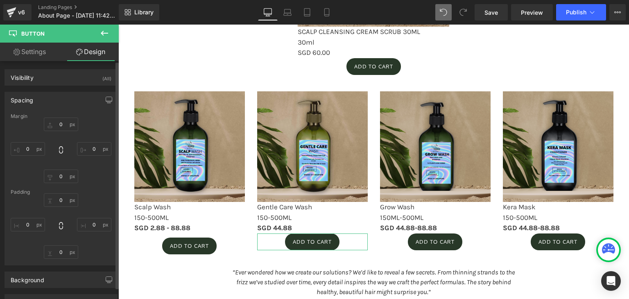
type input "10"
type input "18"
type input "10"
type input "18"
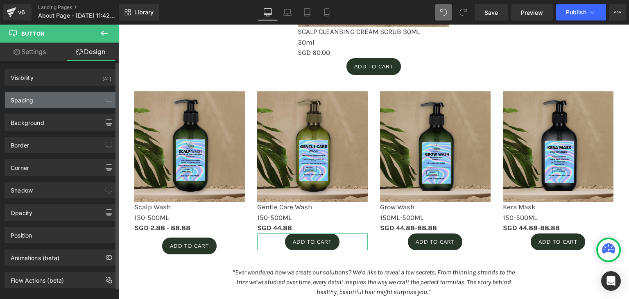
click at [36, 100] on div "Spacing" at bounding box center [61, 100] width 112 height 16
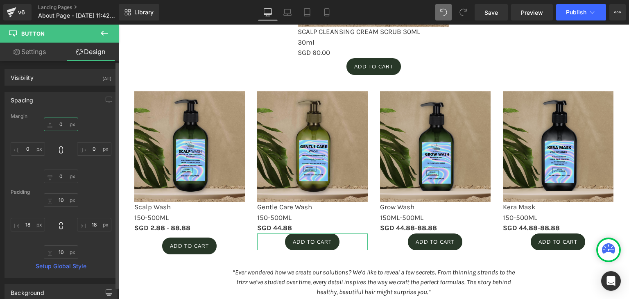
click at [60, 123] on input "0" at bounding box center [61, 125] width 34 height 14
type input "10"
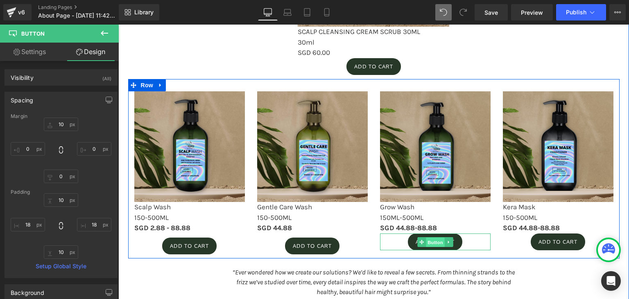
click at [437, 240] on span "Button" at bounding box center [435, 243] width 19 height 10
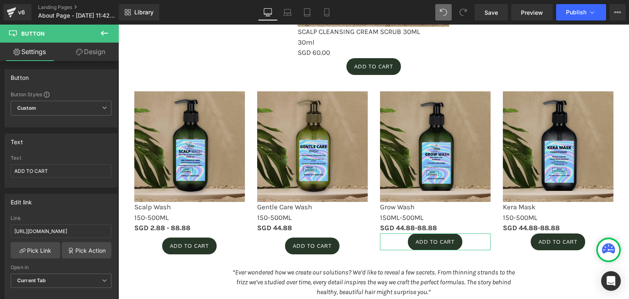
click at [87, 53] on link "Design" at bounding box center [90, 52] width 59 height 18
click at [0, 0] on div "Spacing" at bounding box center [0, 0] width 0 height 0
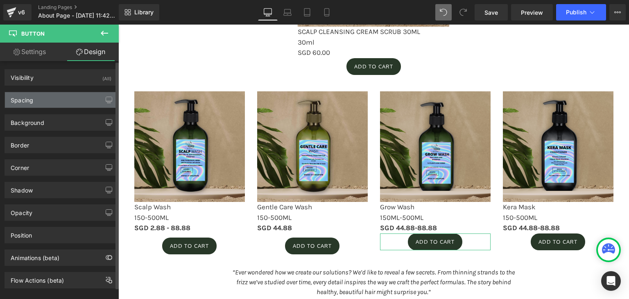
type input "0"
type input "10"
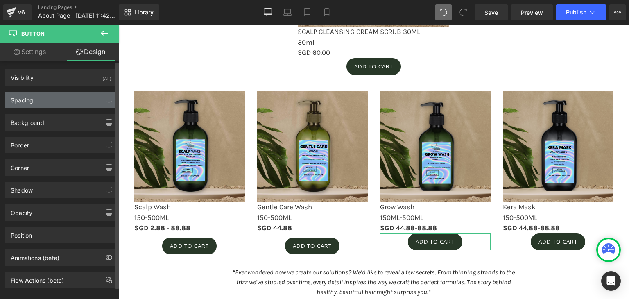
type input "18"
type input "10"
type input "18"
click at [109, 103] on button "button" at bounding box center [108, 100] width 13 height 16
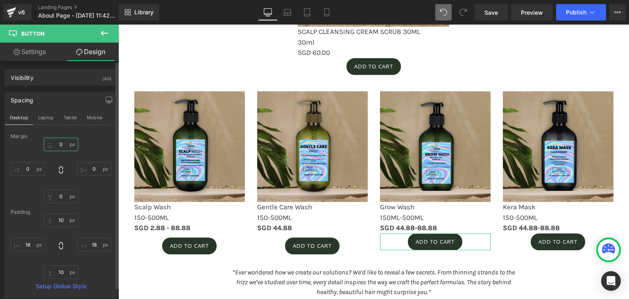
click at [63, 145] on input "0" at bounding box center [61, 145] width 34 height 14
type input "10"
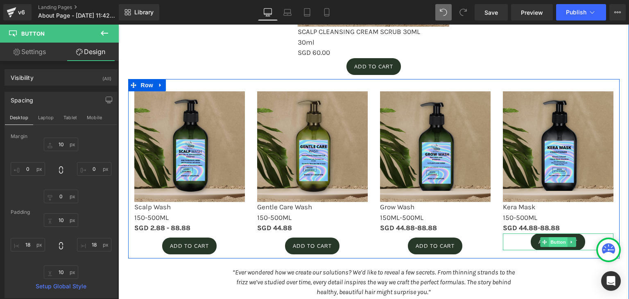
click at [557, 238] on span "Button" at bounding box center [558, 242] width 19 height 10
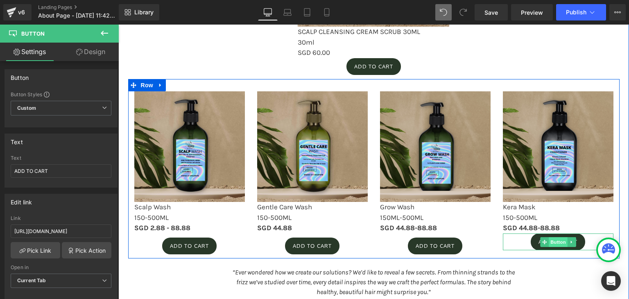
click at [559, 243] on span "Button" at bounding box center [558, 242] width 19 height 10
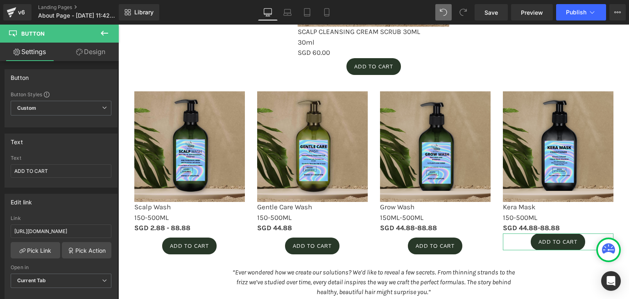
click at [96, 50] on link "Design" at bounding box center [90, 52] width 59 height 18
click at [0, 0] on div "Spacing" at bounding box center [0, 0] width 0 height 0
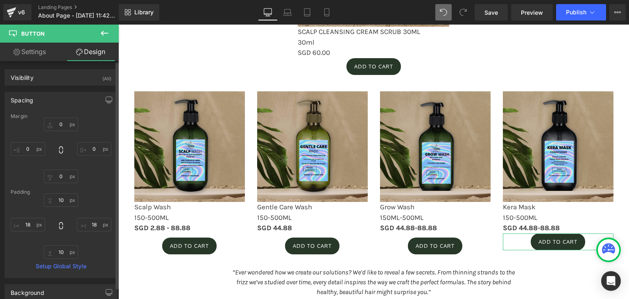
click at [60, 99] on div "Spacing" at bounding box center [61, 100] width 112 height 16
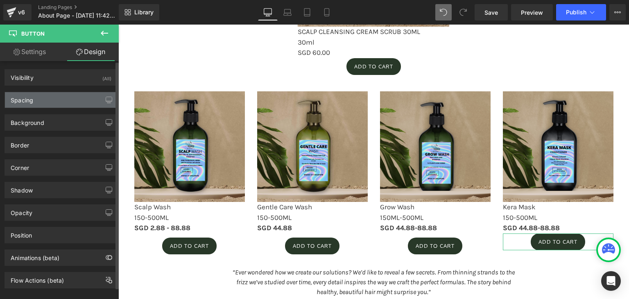
click at [61, 100] on div "Spacing" at bounding box center [61, 100] width 112 height 16
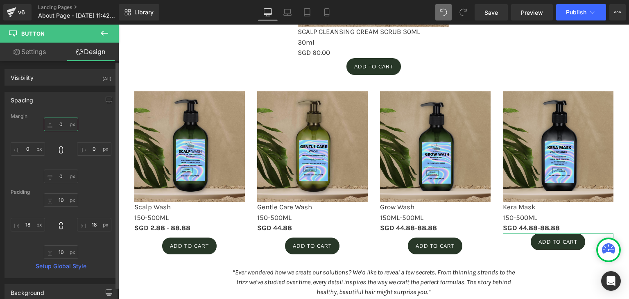
click at [64, 122] on input "0" at bounding box center [61, 125] width 34 height 14
type input "10"
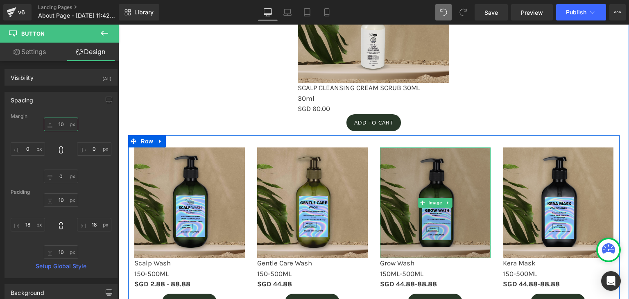
scroll to position [822, 0]
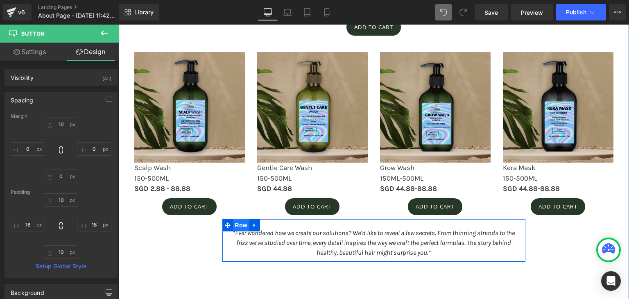
click at [240, 225] on span "Row" at bounding box center [241, 225] width 16 height 12
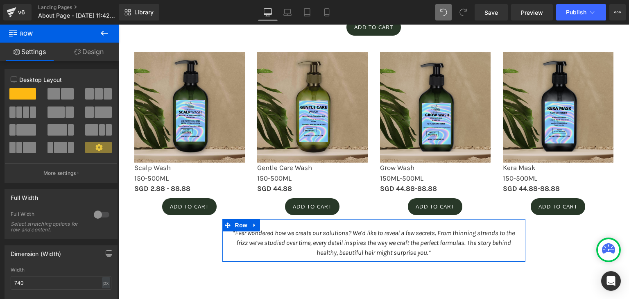
click at [93, 53] on link "Design" at bounding box center [88, 52] width 59 height 18
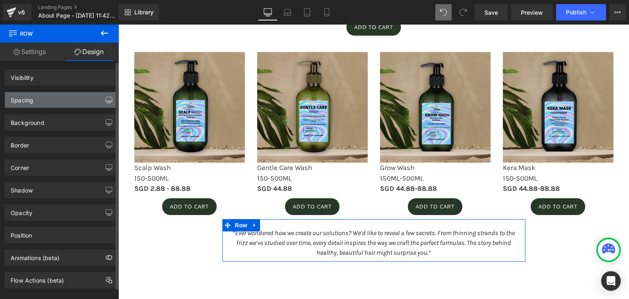
click at [68, 99] on div "Spacing" at bounding box center [61, 100] width 112 height 16
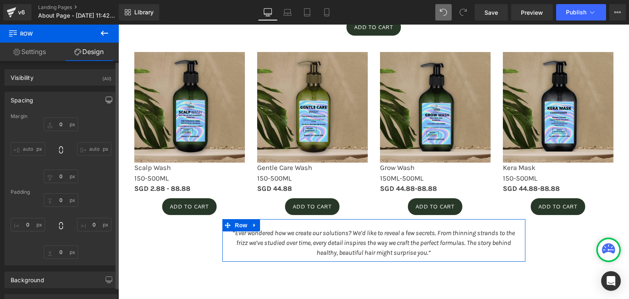
click at [105, 104] on button "button" at bounding box center [108, 100] width 13 height 16
type input "0"
type input "22"
type input "0"
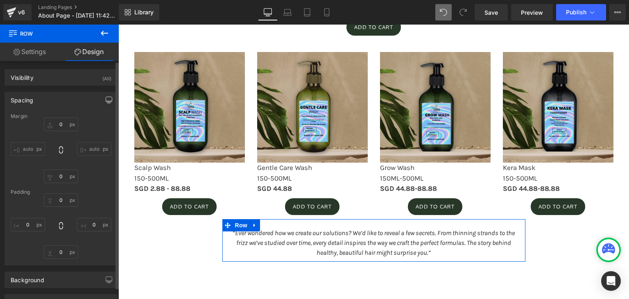
type input "10"
type input "0"
click at [105, 104] on button "button" at bounding box center [108, 100] width 13 height 16
click at [62, 122] on input "0" at bounding box center [61, 125] width 34 height 14
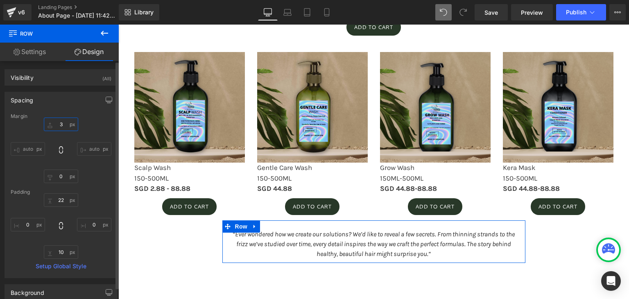
type input "30"
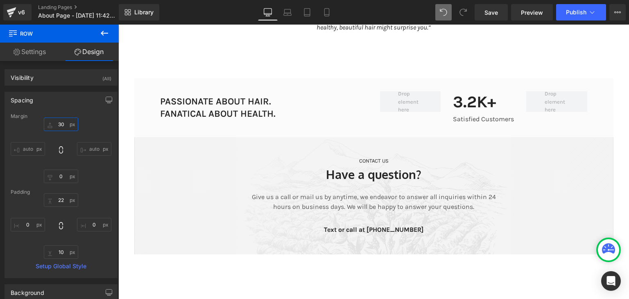
scroll to position [1037, 0]
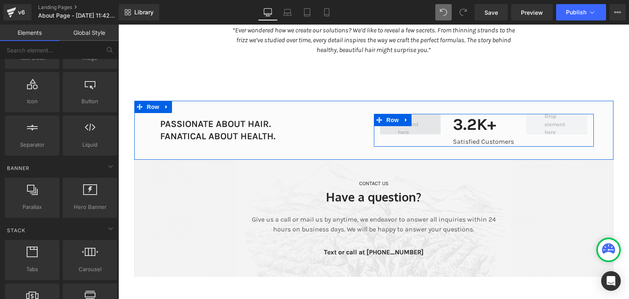
click at [401, 130] on span at bounding box center [410, 124] width 31 height 28
click at [392, 122] on span "Row" at bounding box center [393, 120] width 16 height 12
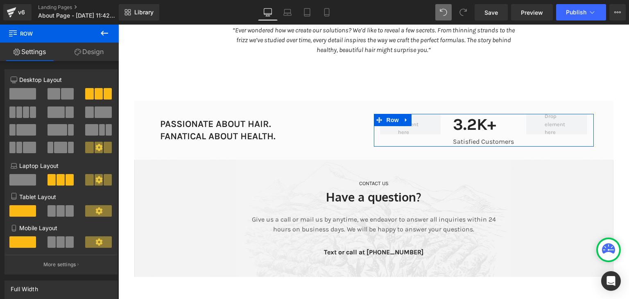
click at [21, 93] on span at bounding box center [22, 93] width 27 height 11
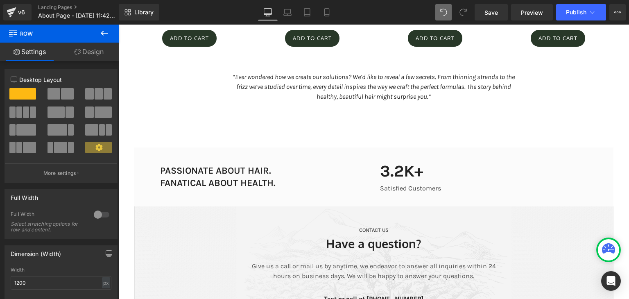
scroll to position [992, 0]
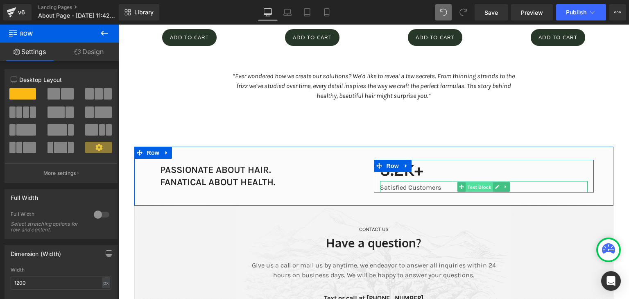
click at [473, 183] on span "Text Block" at bounding box center [479, 187] width 27 height 10
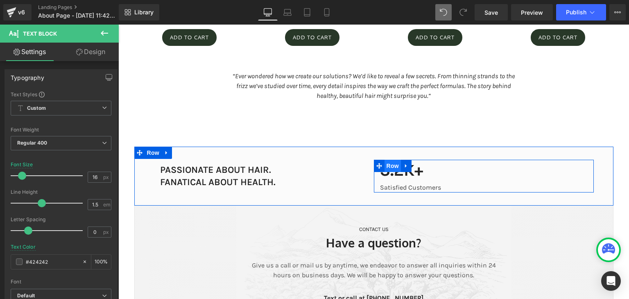
click at [389, 168] on span "Row" at bounding box center [393, 166] width 16 height 12
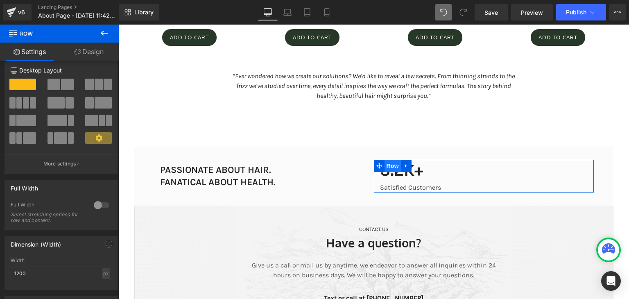
scroll to position [0, 0]
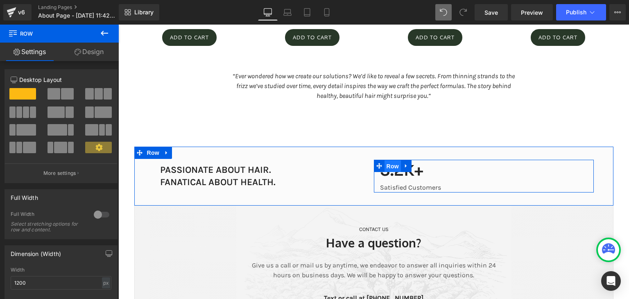
click at [390, 162] on span "Row" at bounding box center [393, 166] width 16 height 12
click at [478, 168] on span "Text Block" at bounding box center [479, 171] width 27 height 10
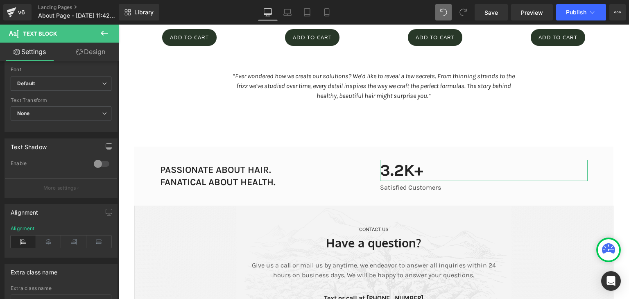
scroll to position [279, 0]
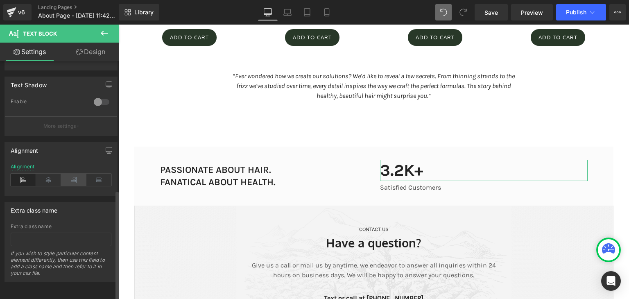
click at [74, 176] on icon at bounding box center [73, 180] width 25 height 12
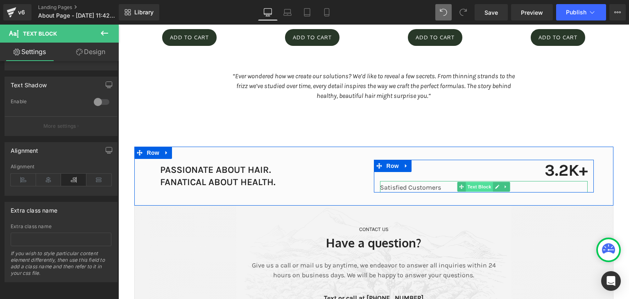
click at [484, 189] on span "Text Block" at bounding box center [479, 187] width 27 height 10
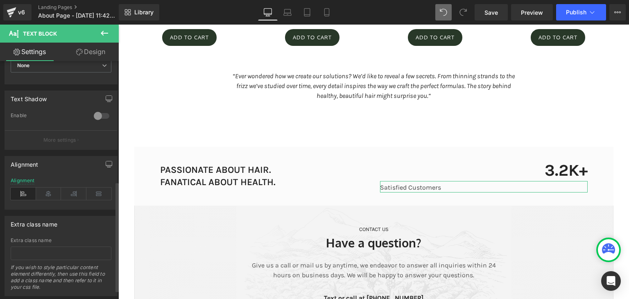
scroll to position [260, 0]
click at [75, 196] on icon at bounding box center [73, 193] width 25 height 12
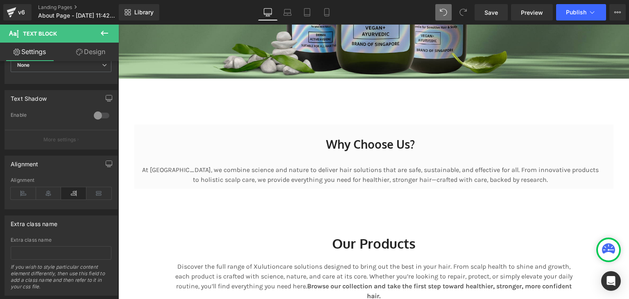
scroll to position [318, 0]
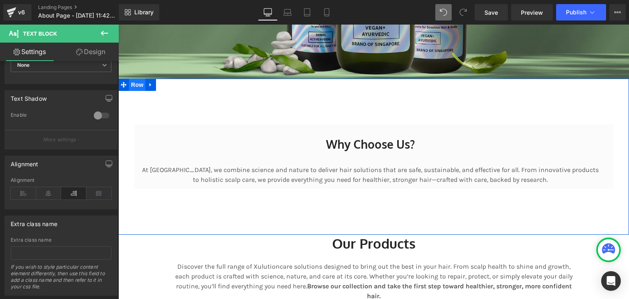
click at [140, 89] on span "Row" at bounding box center [137, 85] width 16 height 12
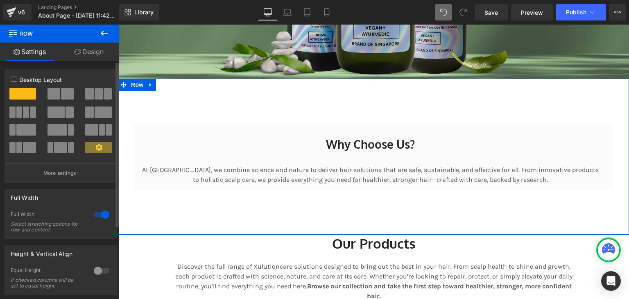
click at [58, 90] on span at bounding box center [54, 93] width 13 height 11
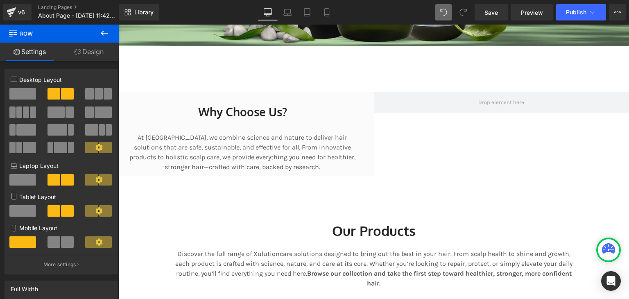
scroll to position [351, 0]
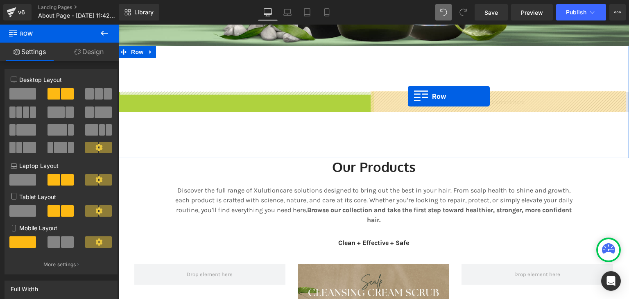
drag, startPoint x: 125, startPoint y: 98, endPoint x: 408, endPoint y: 97, distance: 283.4
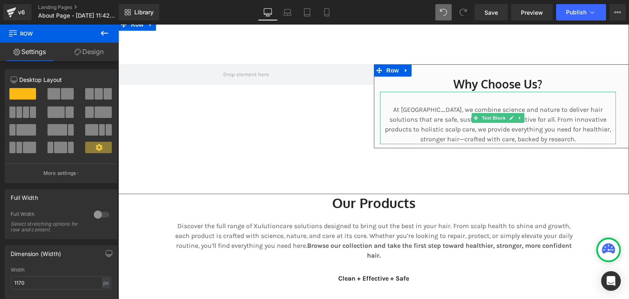
scroll to position [343, 0]
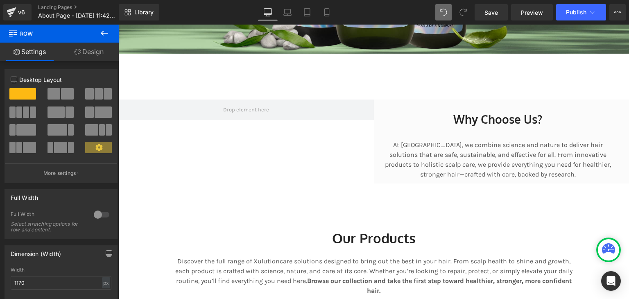
click at [105, 32] on icon at bounding box center [105, 33] width 10 height 10
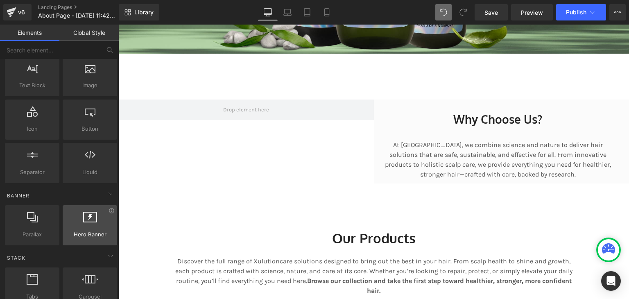
scroll to position [0, 0]
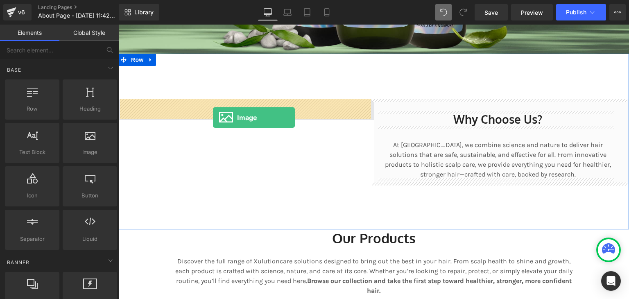
drag, startPoint x: 195, startPoint y: 163, endPoint x: 213, endPoint y: 118, distance: 48.8
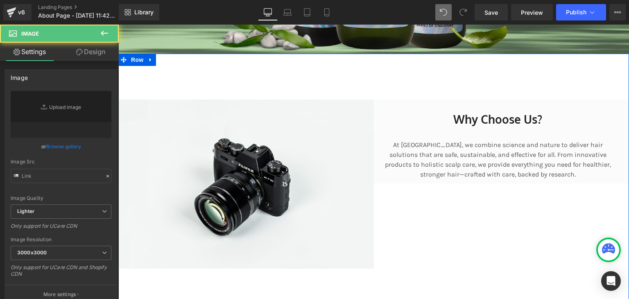
type input "//d1um8515vdn9kb.cloudfront.net/images/parallax.jpg"
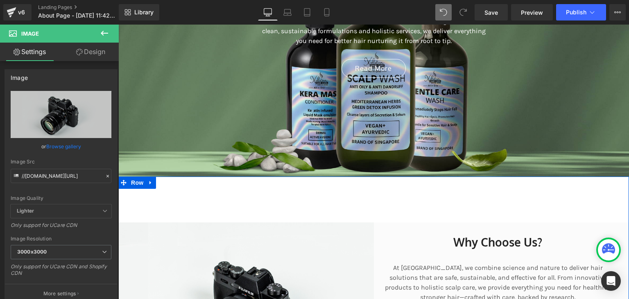
scroll to position [274, 0]
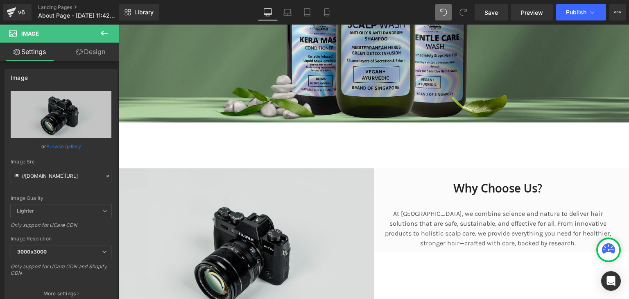
click at [283, 199] on img at bounding box center [246, 252] width 256 height 169
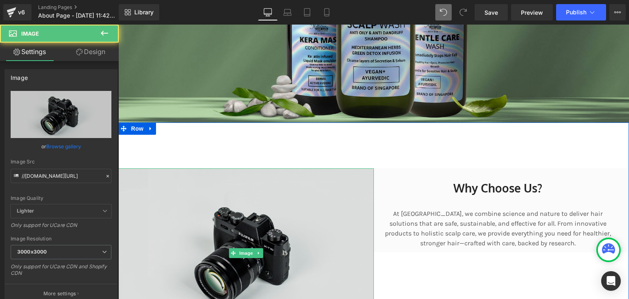
click at [283, 199] on img at bounding box center [246, 252] width 256 height 169
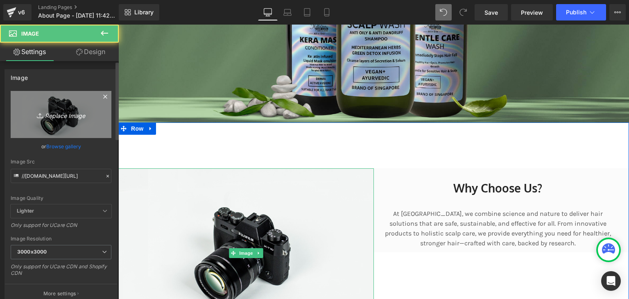
click at [49, 115] on icon "Replace Image" at bounding box center [61, 114] width 66 height 10
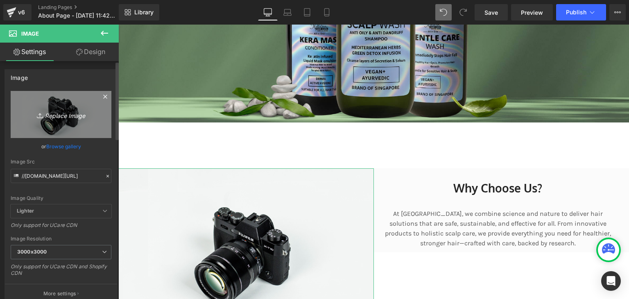
type input "C:\fakepath\Happy Birthday Star !.png"
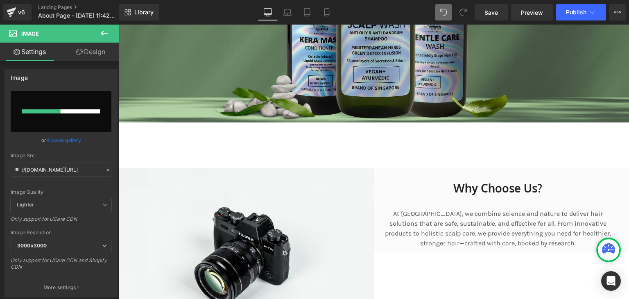
type input "https://ucarecdn.com/9a32f2ef-826b-4973-b076-e8e3f6eab99b/-/format/auto/-/previ…"
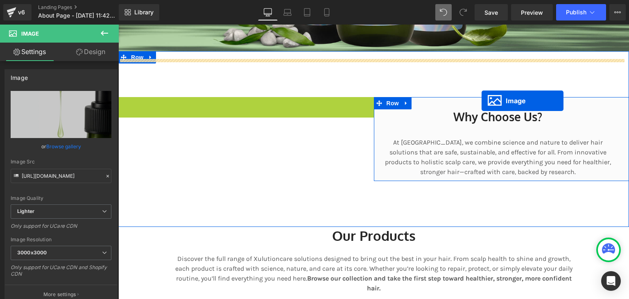
scroll to position [337, 0]
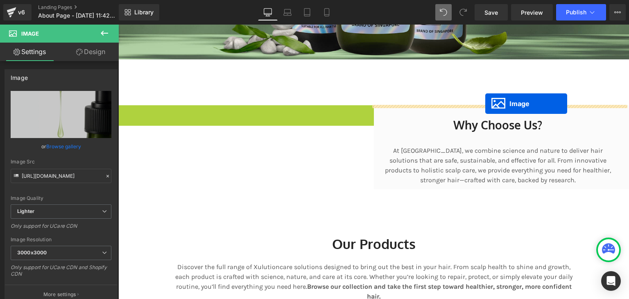
drag, startPoint x: 232, startPoint y: 176, endPoint x: 485, endPoint y: 104, distance: 263.6
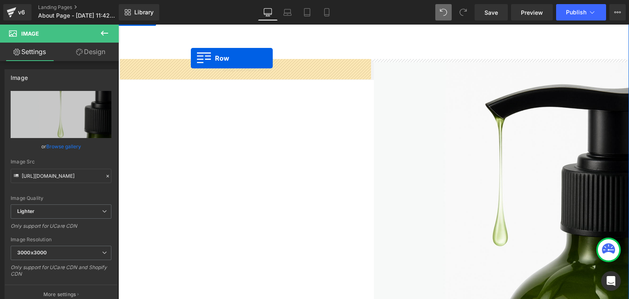
scroll to position [358, 0]
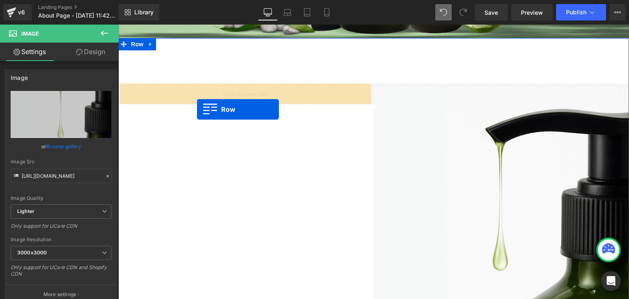
drag, startPoint x: 376, startPoint y: 202, endPoint x: 197, endPoint y: 109, distance: 201.1
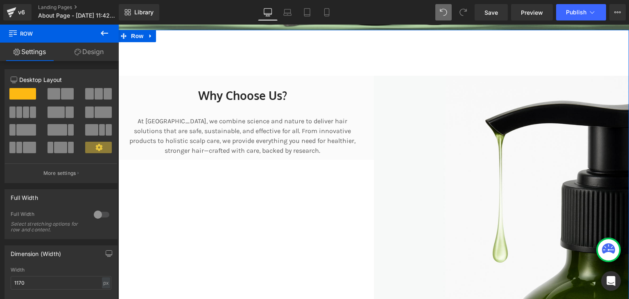
scroll to position [367, 0]
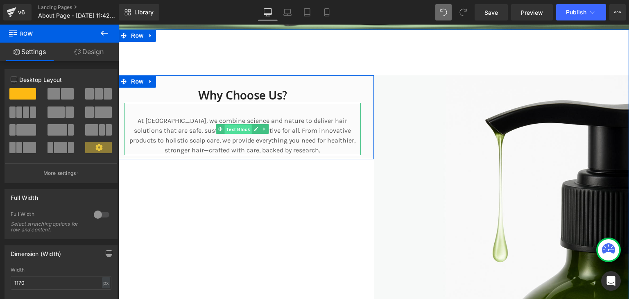
drag, startPoint x: 238, startPoint y: 131, endPoint x: 212, endPoint y: 34, distance: 101.4
click at [238, 131] on span "Text Block" at bounding box center [238, 129] width 27 height 10
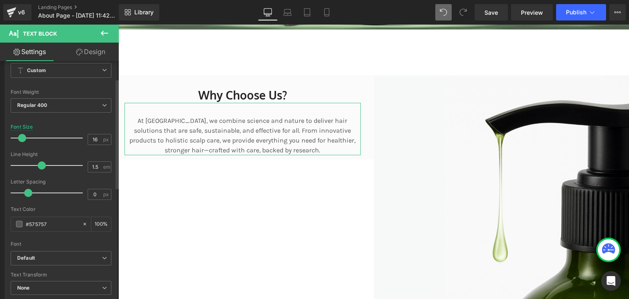
scroll to position [39, 0]
click at [21, 138] on span at bounding box center [22, 136] width 8 height 8
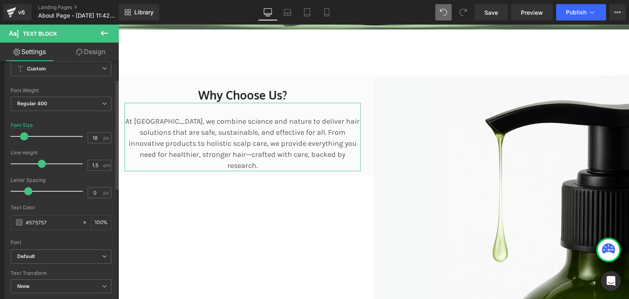
type input "19"
click at [25, 135] on span at bounding box center [24, 136] width 8 height 8
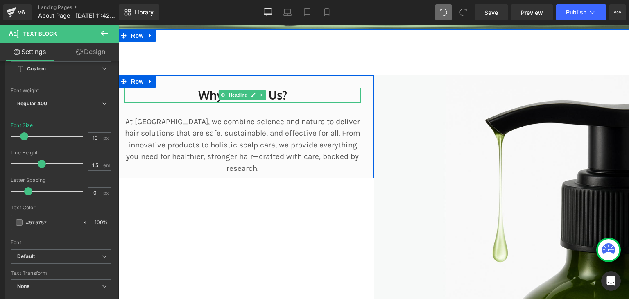
click at [241, 98] on span "Heading" at bounding box center [238, 95] width 22 height 10
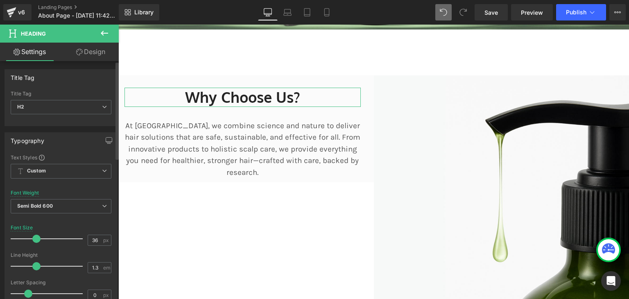
type input "37"
click at [36, 236] on div at bounding box center [49, 239] width 68 height 16
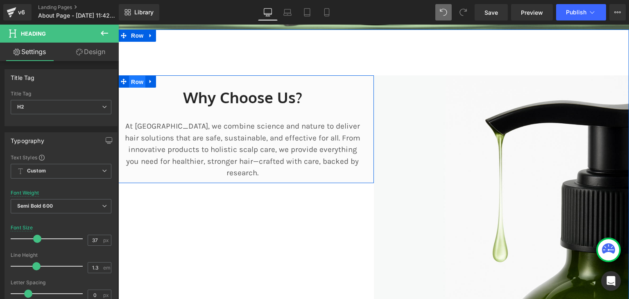
click at [136, 82] on span "Row" at bounding box center [137, 82] width 16 height 12
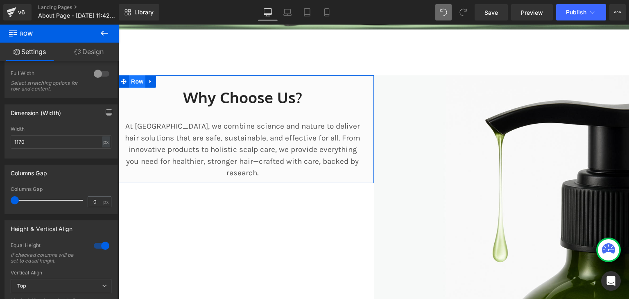
scroll to position [165, 0]
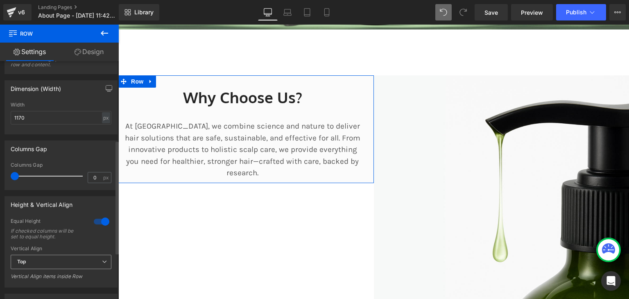
click at [66, 259] on span "Top" at bounding box center [61, 262] width 101 height 14
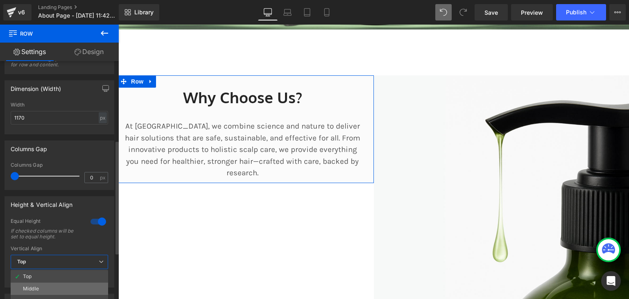
click at [64, 287] on li "Middle" at bounding box center [59, 289] width 97 height 12
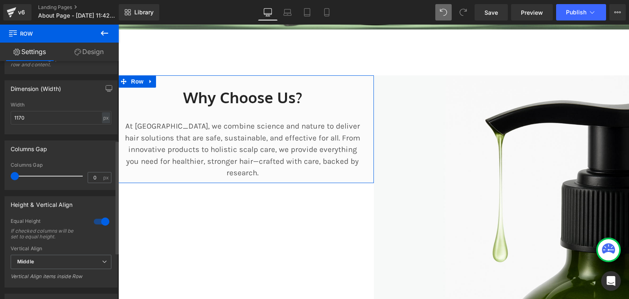
scroll to position [262, 0]
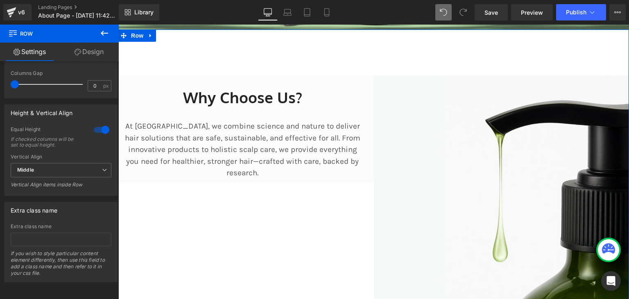
click at [227, 242] on div "Why Choose Us? Heading At Xulutioncare, we combine science and nature to delive…" at bounding box center [373, 202] width 511 height 347
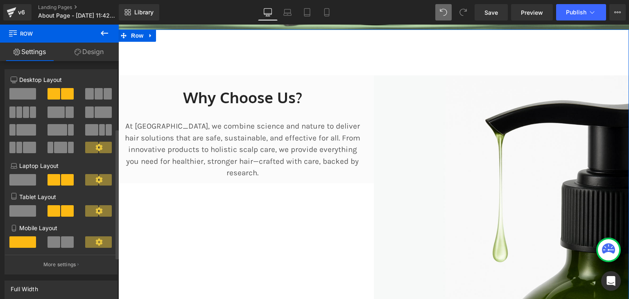
scroll to position [198, 0]
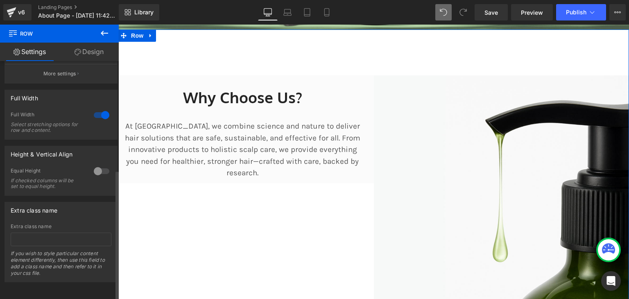
click at [97, 110] on div at bounding box center [102, 115] width 20 height 13
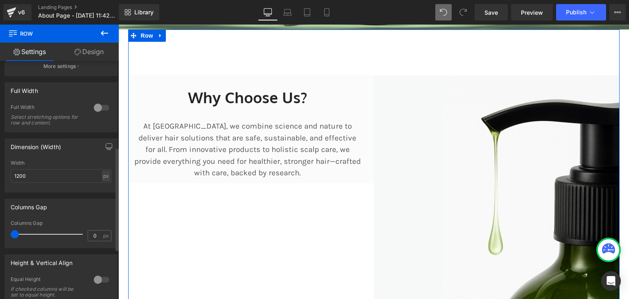
click at [97, 110] on div at bounding box center [102, 107] width 20 height 13
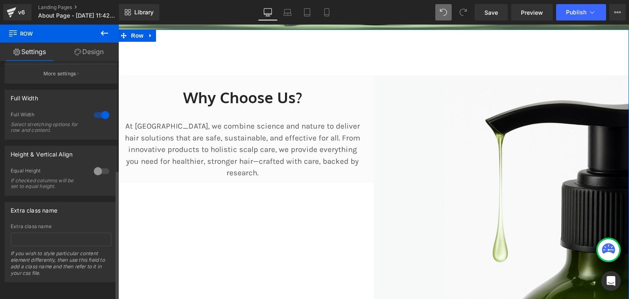
click at [98, 172] on div "Equal Height If checked columns will be set to equal height." at bounding box center [61, 182] width 101 height 28
click at [94, 165] on div at bounding box center [102, 171] width 20 height 13
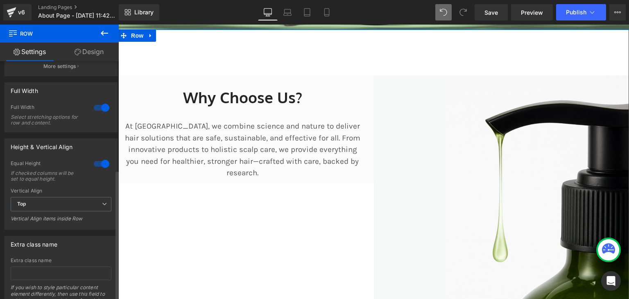
click at [94, 160] on div at bounding box center [102, 163] width 20 height 13
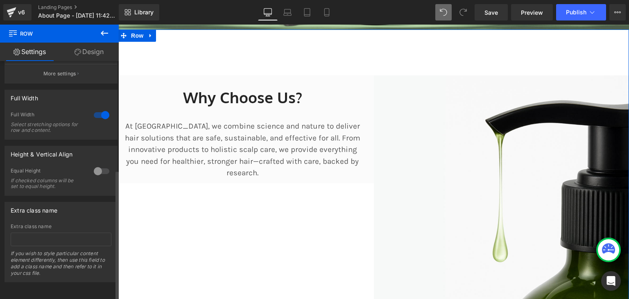
click at [94, 165] on div at bounding box center [102, 171] width 20 height 13
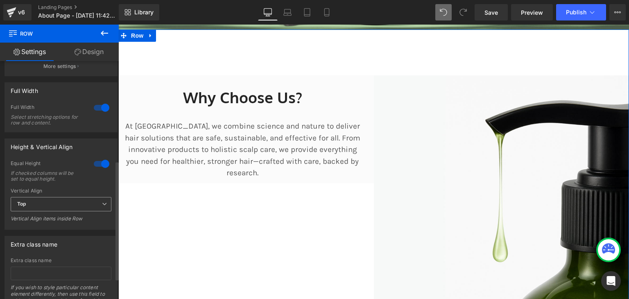
click at [49, 205] on span "Top" at bounding box center [61, 204] width 101 height 14
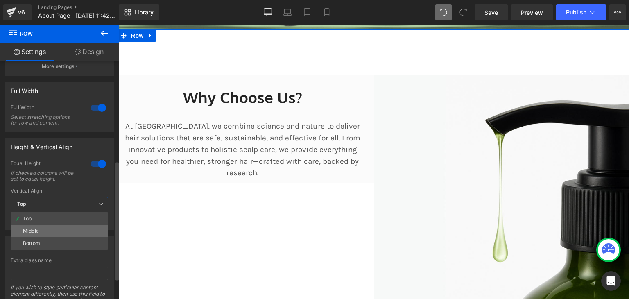
click at [52, 232] on li "Middle" at bounding box center [59, 231] width 97 height 12
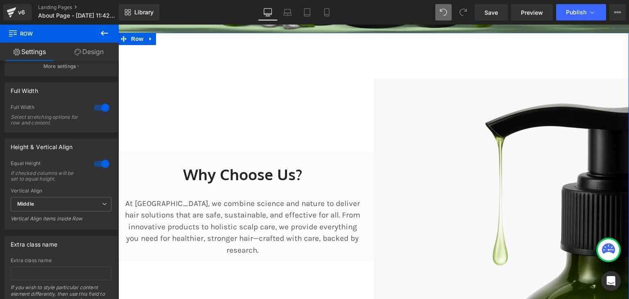
scroll to position [349, 0]
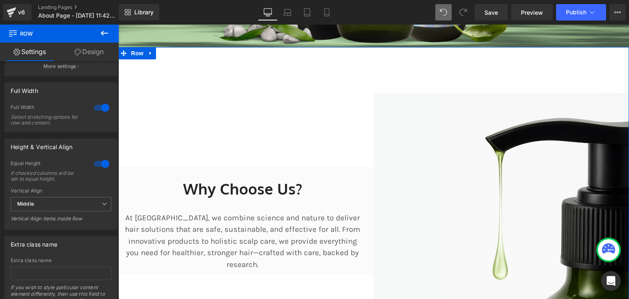
click at [340, 171] on div "Why Choose Us? Heading At Xulutioncare, we combine science and nature to delive…" at bounding box center [246, 221] width 256 height 108
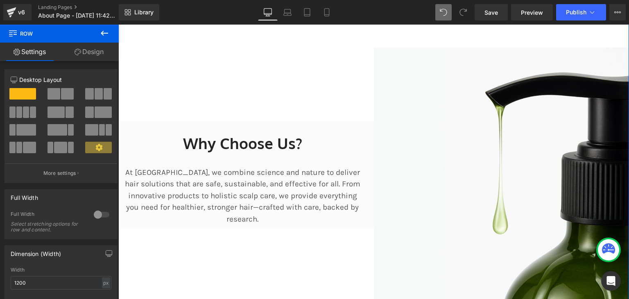
scroll to position [392, 0]
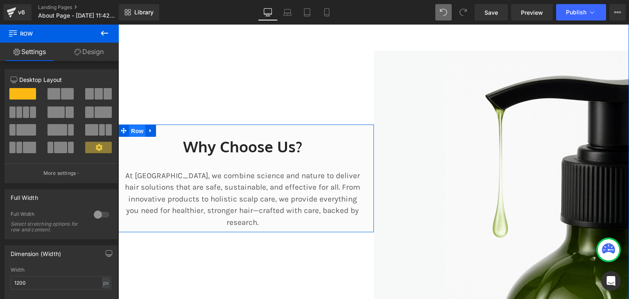
click at [139, 134] on span "Row" at bounding box center [137, 131] width 16 height 12
click at [75, 50] on icon at bounding box center [78, 52] width 7 height 7
click at [0, 0] on div "Background" at bounding box center [0, 0] width 0 height 0
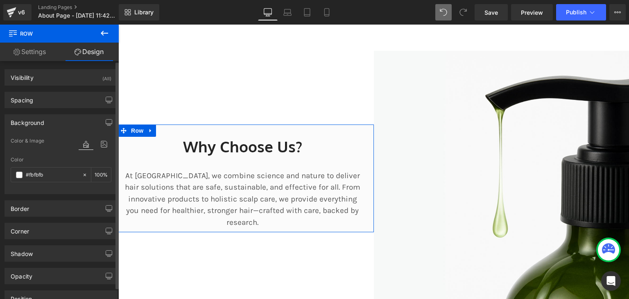
type input "#fbfbfb"
type input "100"
click at [20, 174] on span at bounding box center [19, 175] width 7 height 7
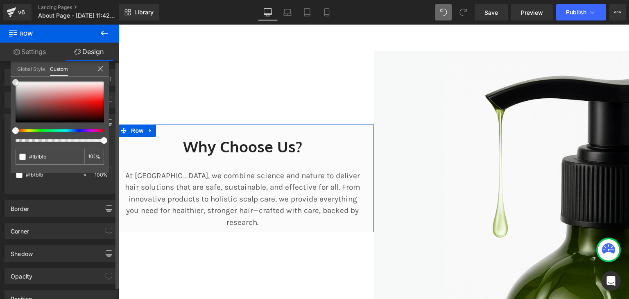
type input "#f9f9f9"
type input "#f7f7f7"
type input "#f4f4f4"
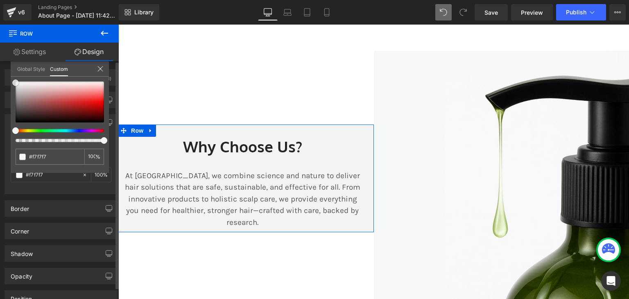
type input "#f4f4f4"
type input "#efefef"
type input "#ededed"
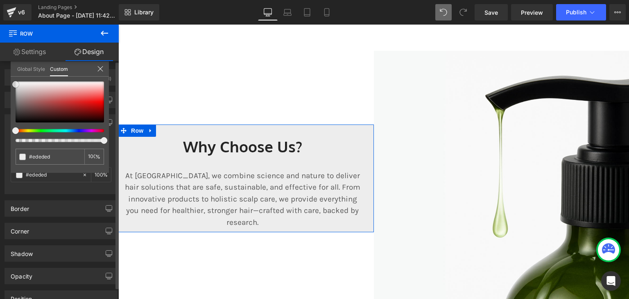
type input "#efefef"
type input "#fcfcfc"
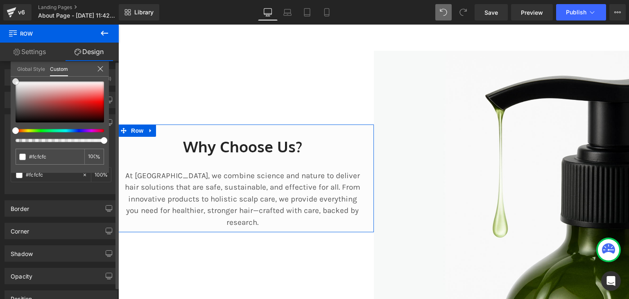
type input "#ffffff"
type input "#fcfcfc"
type input "#f9f9f9"
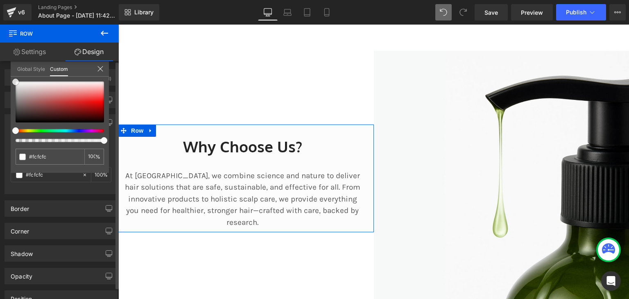
type input "#f9f9f9"
type input "#fcfcfc"
type input "#f9f9f9"
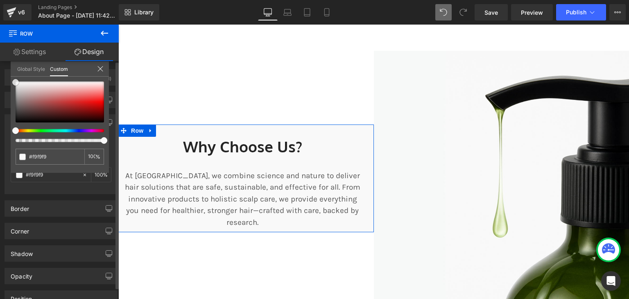
click at [12, 80] on div "#f9f9f9 100 %" at bounding box center [60, 82] width 98 height 10
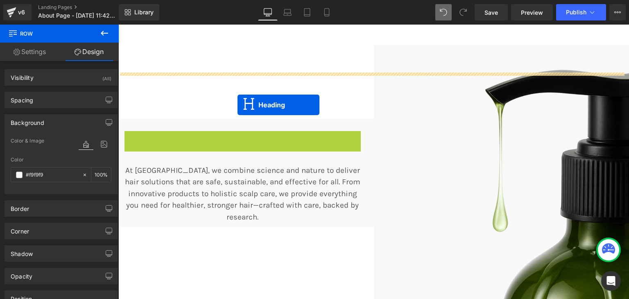
scroll to position [324, 0]
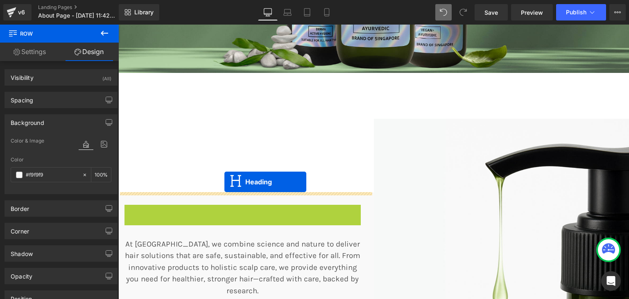
drag, startPoint x: 219, startPoint y: 125, endPoint x: 224, endPoint y: 182, distance: 56.8
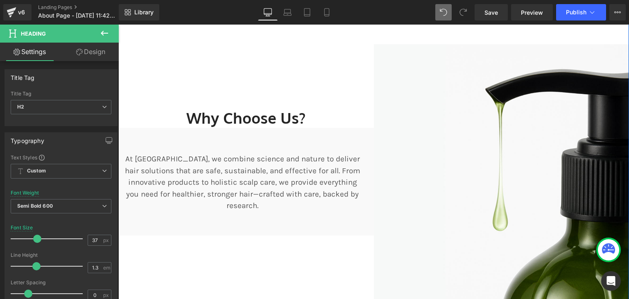
scroll to position [399, 0]
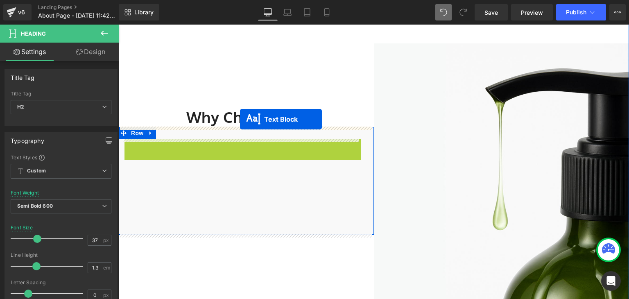
drag, startPoint x: 214, startPoint y: 174, endPoint x: 240, endPoint y: 119, distance: 61.2
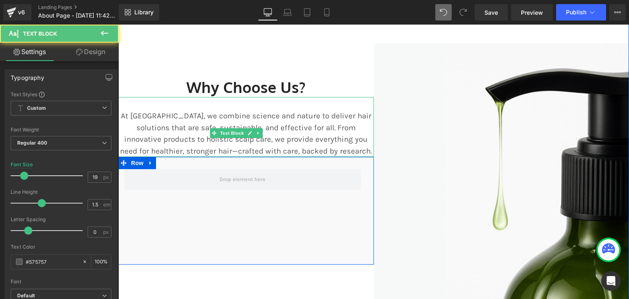
scroll to position [369, 0]
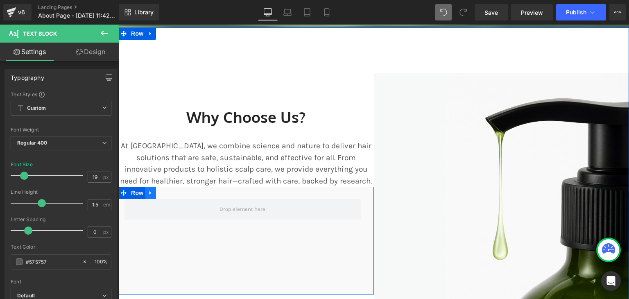
click at [149, 194] on icon at bounding box center [151, 193] width 6 height 6
click at [171, 191] on icon at bounding box center [172, 193] width 6 height 6
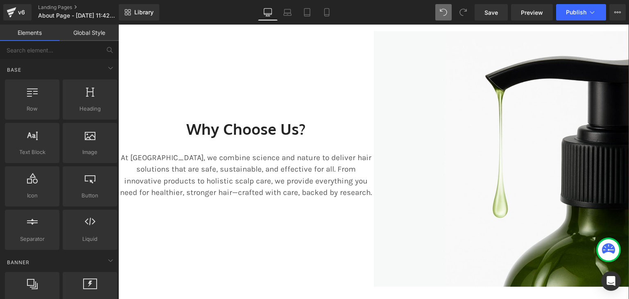
scroll to position [392, 0]
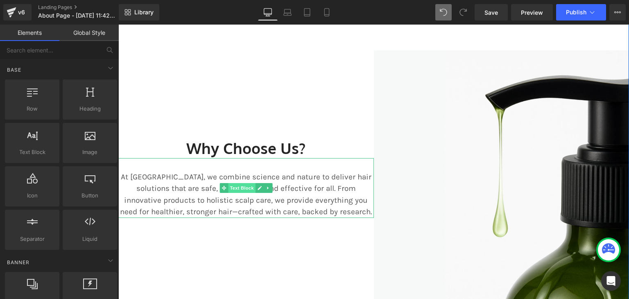
click at [243, 190] on span "Text Block" at bounding box center [241, 188] width 27 height 10
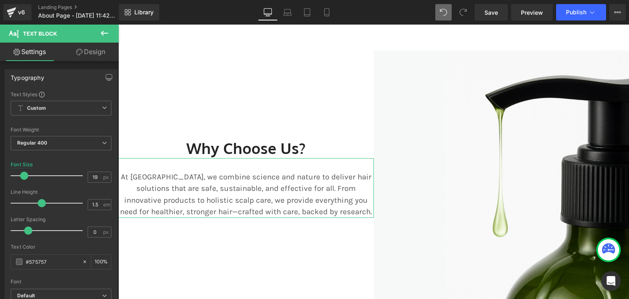
click at [74, 51] on link "Design" at bounding box center [90, 52] width 59 height 18
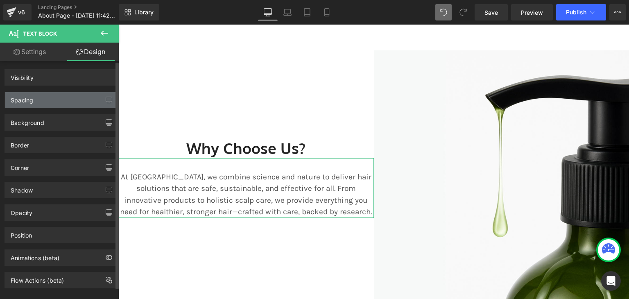
click at [37, 100] on div "Spacing" at bounding box center [61, 100] width 112 height 16
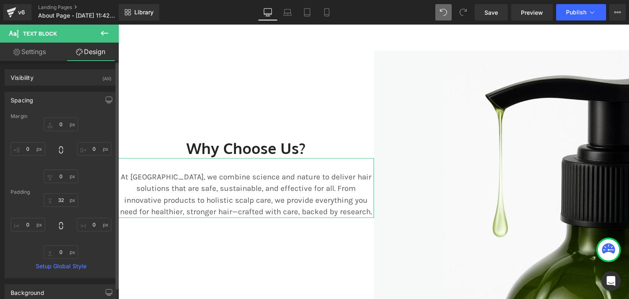
type input "0"
type input "32"
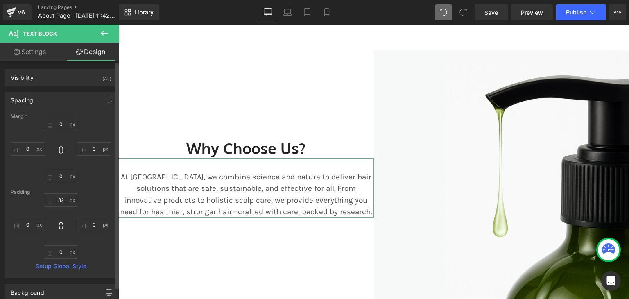
type input "0"
click at [29, 222] on input "0" at bounding box center [28, 225] width 34 height 14
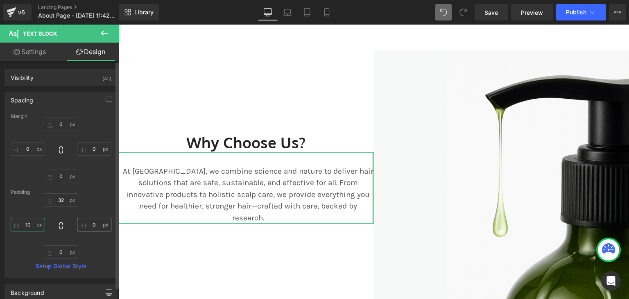
type input "10"
click at [93, 229] on input "0" at bounding box center [94, 225] width 34 height 14
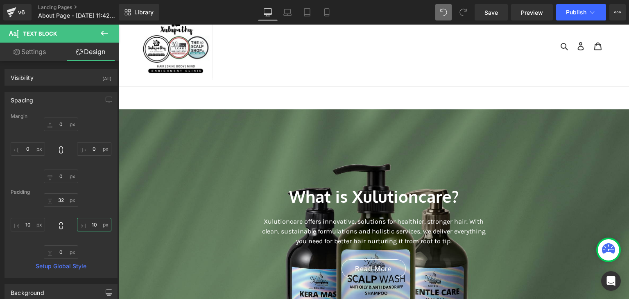
scroll to position [20, 0]
type input "10"
click at [324, 18] on link "Mobile" at bounding box center [327, 12] width 20 height 16
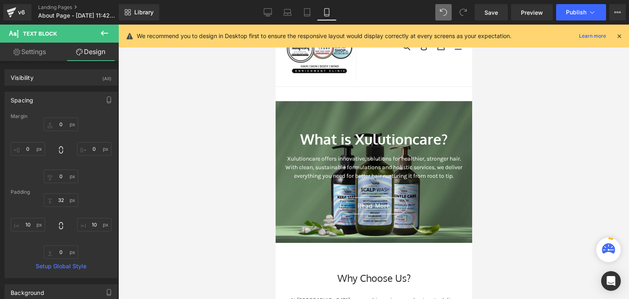
type input "0"
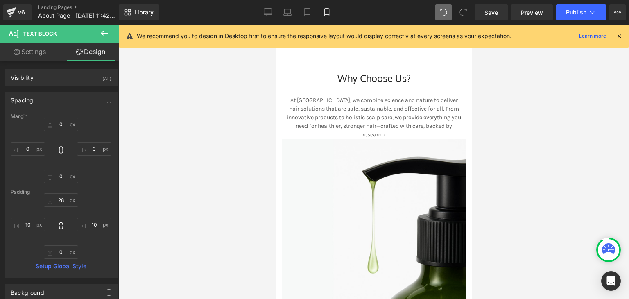
scroll to position [218, 0]
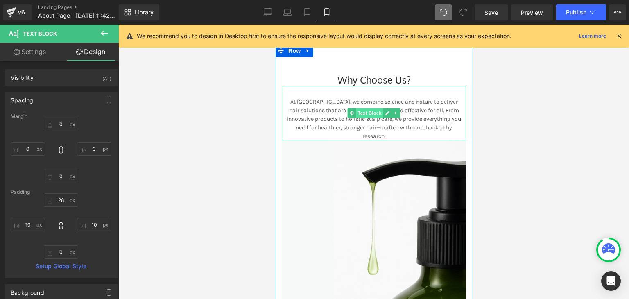
click at [364, 118] on span "Text Block" at bounding box center [369, 113] width 27 height 10
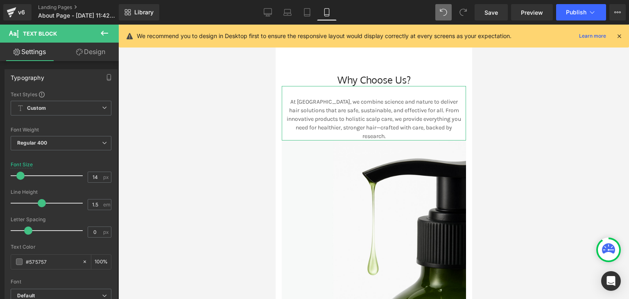
click at [80, 52] on icon at bounding box center [79, 52] width 7 height 7
click at [0, 0] on div "Spacing" at bounding box center [0, 0] width 0 height 0
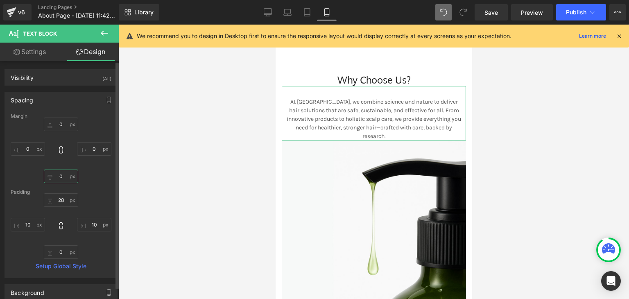
click at [59, 174] on input "0" at bounding box center [61, 177] width 34 height 14
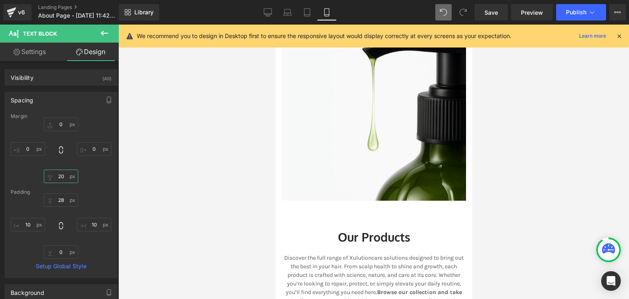
scroll to position [351, 0]
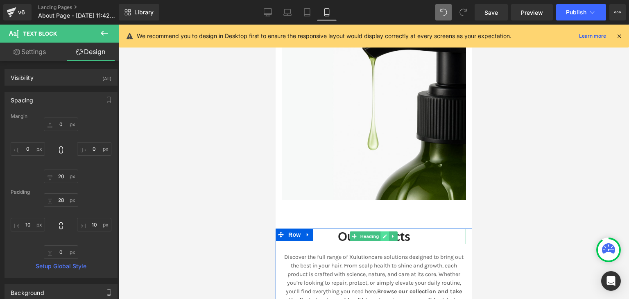
click at [380, 241] on link at bounding box center [384, 236] width 9 height 10
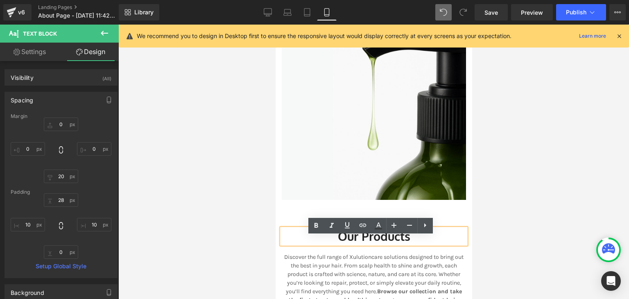
click at [410, 241] on h2 "Our Products" at bounding box center [373, 237] width 184 height 16
click at [415, 244] on h2 "Our Products" at bounding box center [373, 237] width 184 height 16
drag, startPoint x: 415, startPoint y: 248, endPoint x: 322, endPoint y: 248, distance: 92.6
click at [322, 244] on h2 "Our Products" at bounding box center [373, 237] width 184 height 16
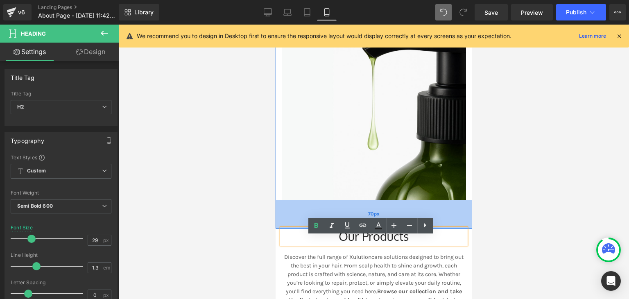
click at [443, 219] on div "70px" at bounding box center [373, 214] width 197 height 29
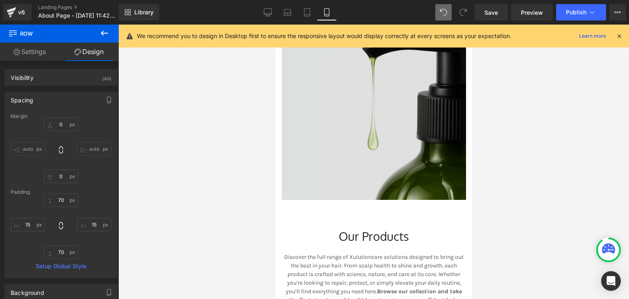
click at [364, 244] on div "Discover the full range of Xulutioncare solutions designed to bring out the bes…" at bounding box center [373, 274] width 184 height 60
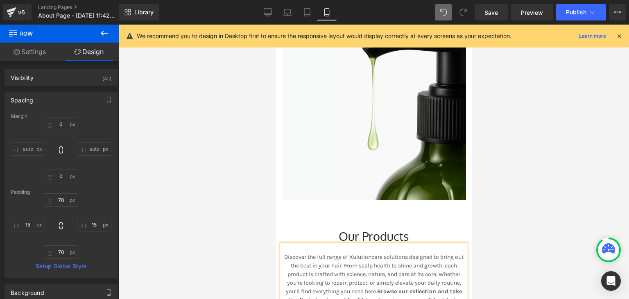
scroll to position [463, 0]
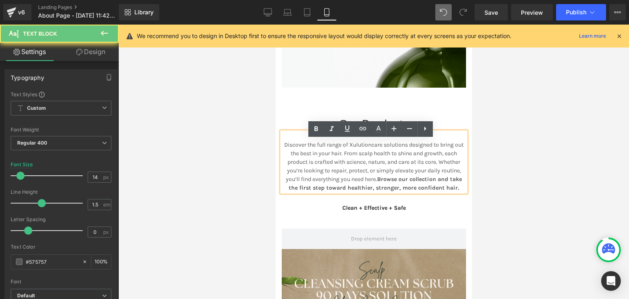
click at [380, 154] on p "Discover the full range of Xulutioncare solutions designed to bring out the bes…" at bounding box center [373, 166] width 184 height 52
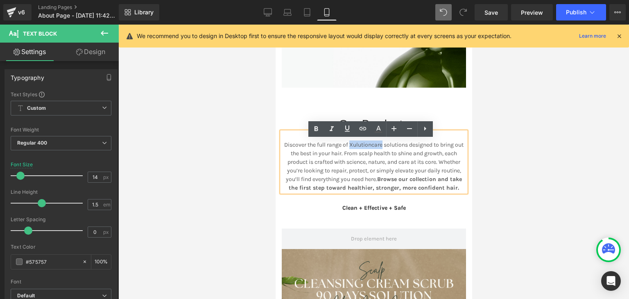
drag, startPoint x: 379, startPoint y: 150, endPoint x: 345, endPoint y: 153, distance: 34.1
click at [345, 153] on p "Discover the full range of Xulutioncare solutions designed to bring out the bes…" at bounding box center [373, 166] width 184 height 52
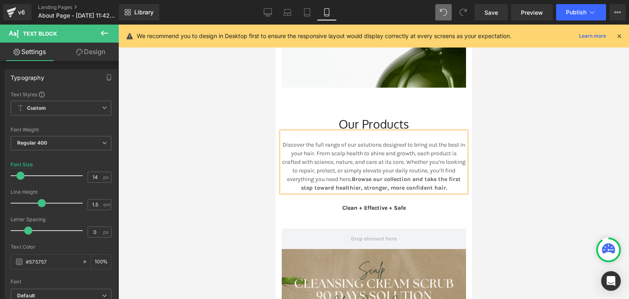
click at [483, 180] on div at bounding box center [373, 162] width 511 height 274
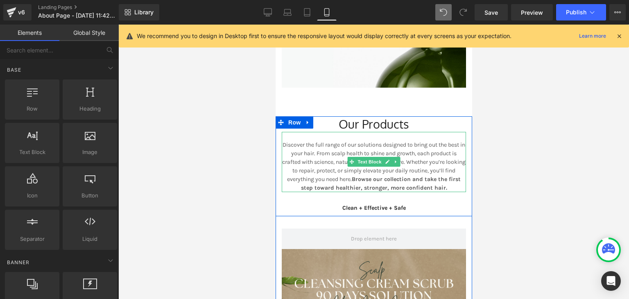
click at [374, 186] on strong "Browse our collection and take the first step toward healthier, stronger, more …" at bounding box center [381, 184] width 160 height 16
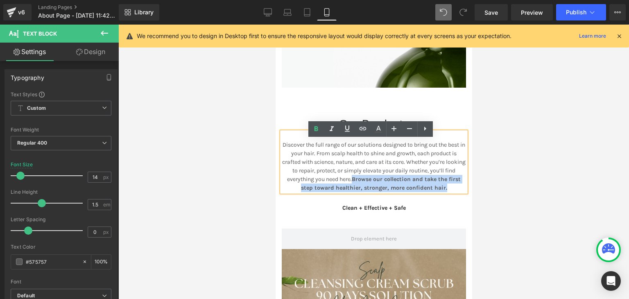
drag, startPoint x: 364, startPoint y: 186, endPoint x: 451, endPoint y: 194, distance: 87.2
click at [451, 192] on p "Discover the full range of our solutions designed to bring out the best in your…" at bounding box center [373, 166] width 184 height 52
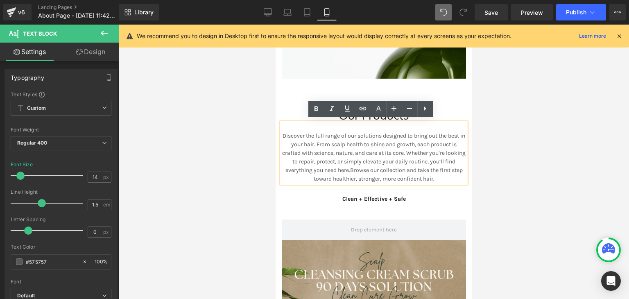
scroll to position [486, 0]
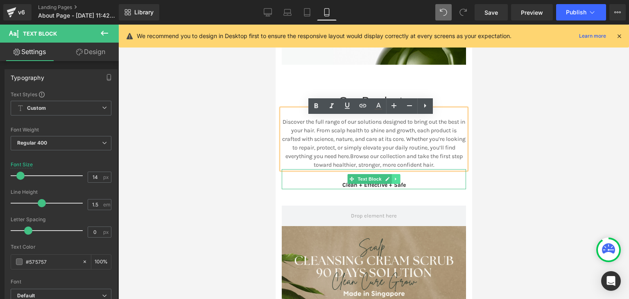
click at [394, 184] on link at bounding box center [396, 179] width 9 height 10
click at [396, 184] on link at bounding box center [400, 179] width 9 height 10
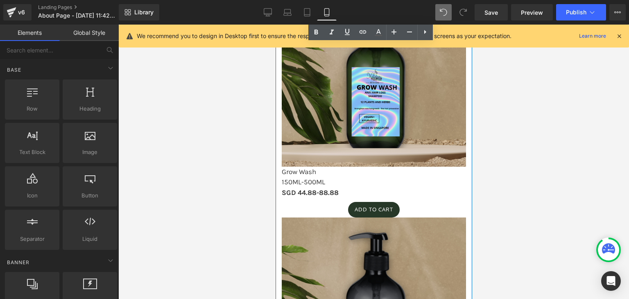
scroll to position [1463, 0]
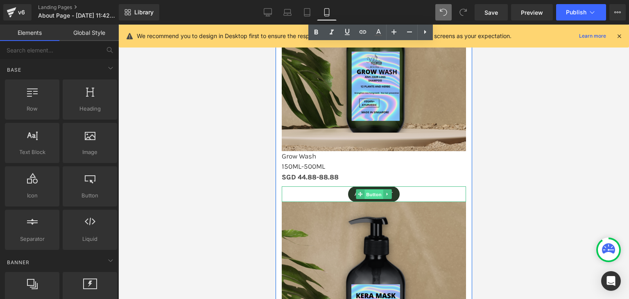
click at [369, 199] on span "Button" at bounding box center [373, 195] width 19 height 10
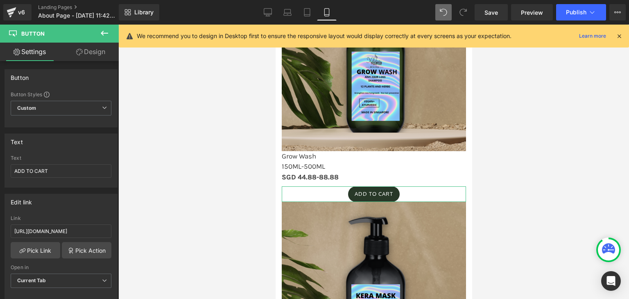
click at [87, 52] on link "Design" at bounding box center [90, 52] width 59 height 18
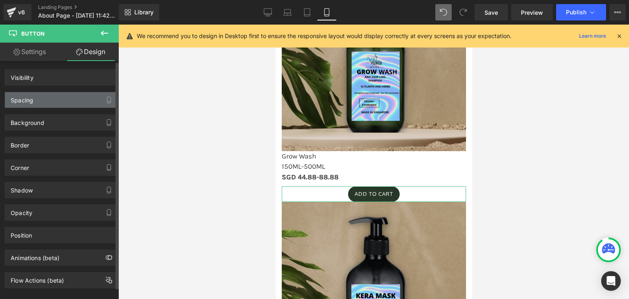
click at [66, 100] on div "Spacing" at bounding box center [61, 100] width 112 height 16
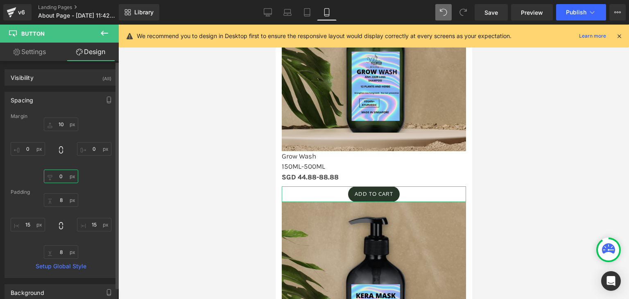
click at [59, 175] on input "0" at bounding box center [61, 177] width 34 height 14
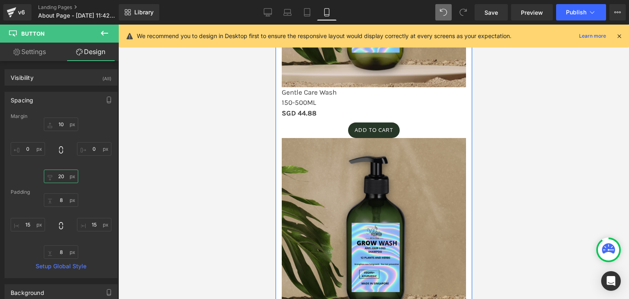
scroll to position [1258, 0]
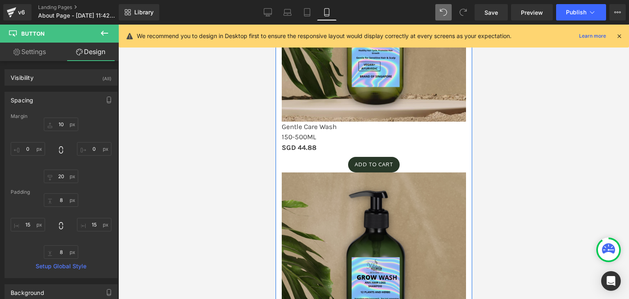
click at [371, 168] on div "ADD TO CART Button" at bounding box center [373, 165] width 184 height 16
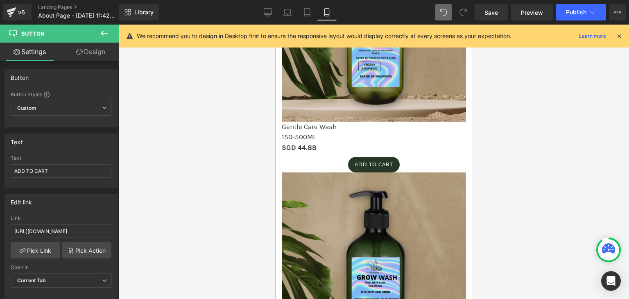
click at [372, 170] on span "Button" at bounding box center [373, 165] width 19 height 10
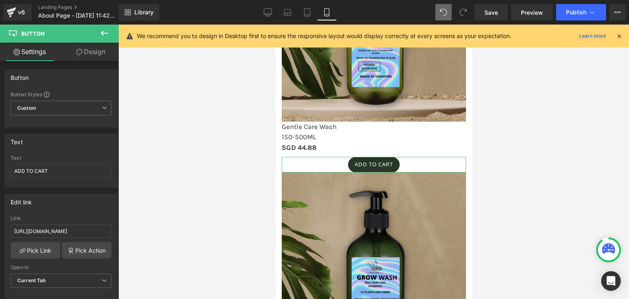
click at [82, 49] on icon at bounding box center [79, 52] width 7 height 7
click at [0, 0] on div "Spacing" at bounding box center [0, 0] width 0 height 0
click at [0, 0] on icon "button" at bounding box center [0, 0] width 0 height 0
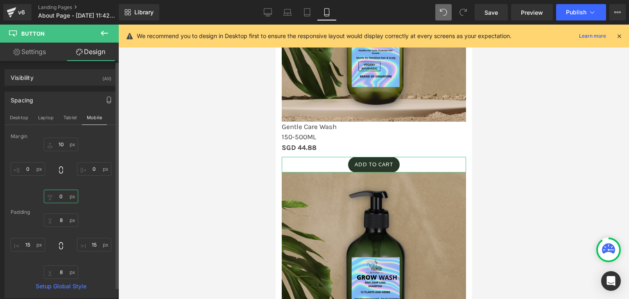
click at [61, 196] on input "0" at bounding box center [61, 197] width 34 height 14
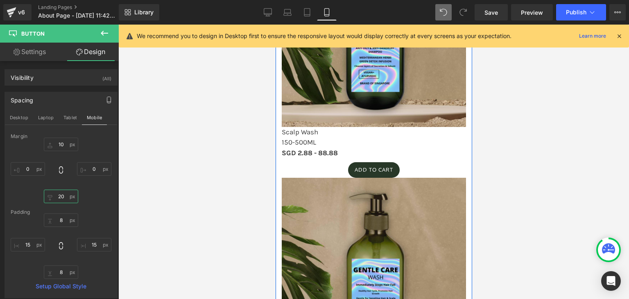
scroll to position [993, 0]
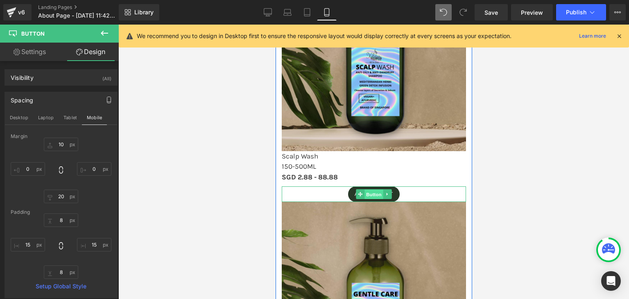
click at [368, 199] on span "Button" at bounding box center [373, 195] width 19 height 10
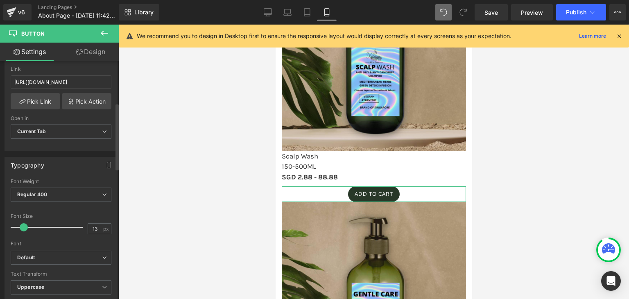
scroll to position [201, 0]
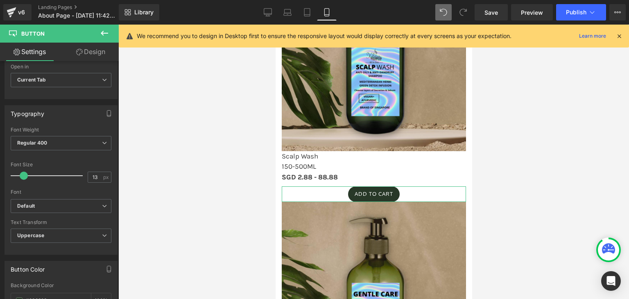
click at [92, 49] on link "Design" at bounding box center [90, 52] width 59 height 18
click at [0, 0] on div "Spacing" at bounding box center [0, 0] width 0 height 0
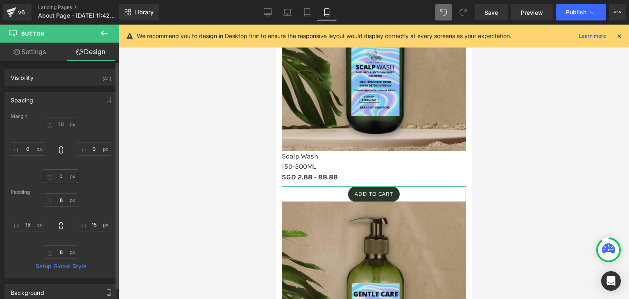
click at [60, 171] on input "0" at bounding box center [61, 177] width 34 height 14
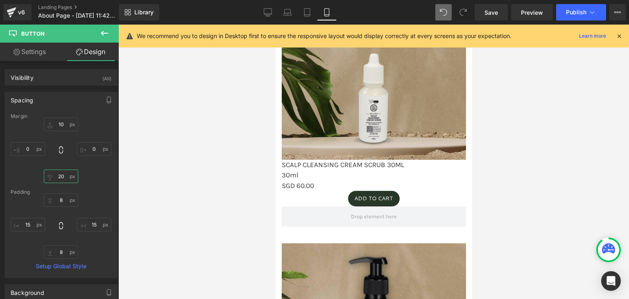
scroll to position [715, 0]
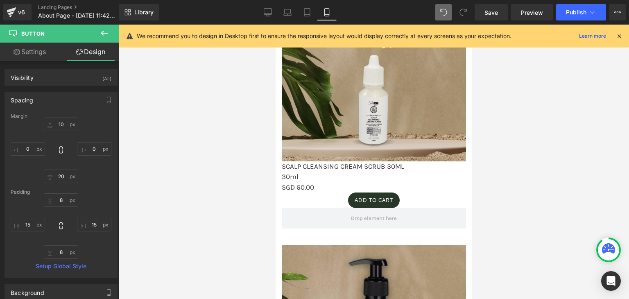
click at [367, 207] on div "ADD TO CART Button" at bounding box center [373, 201] width 184 height 16
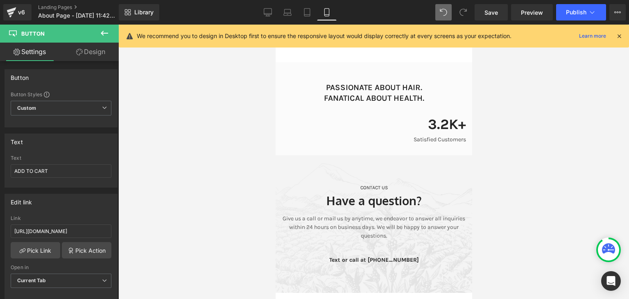
scroll to position [1938, 0]
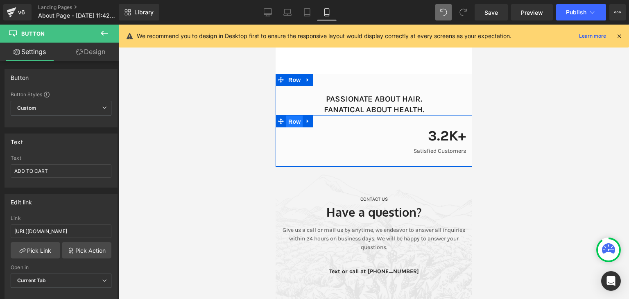
click at [300, 127] on span "Row" at bounding box center [294, 122] width 16 height 12
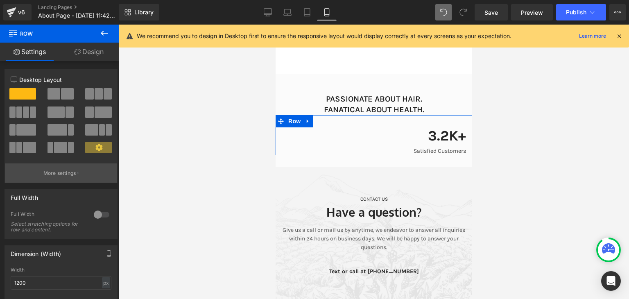
scroll to position [221, 0]
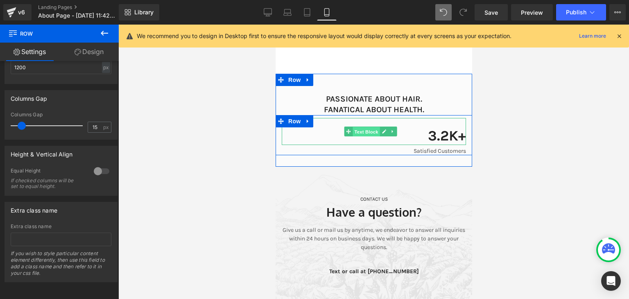
click at [372, 137] on span "Text Block" at bounding box center [366, 132] width 27 height 10
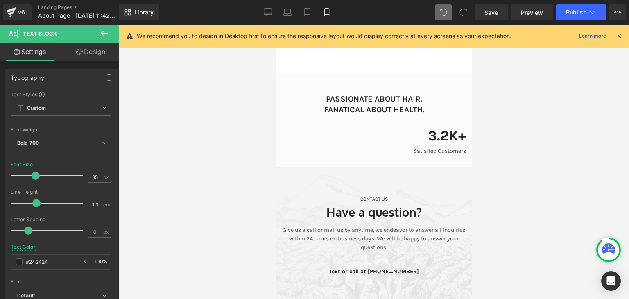
scroll to position [279, 0]
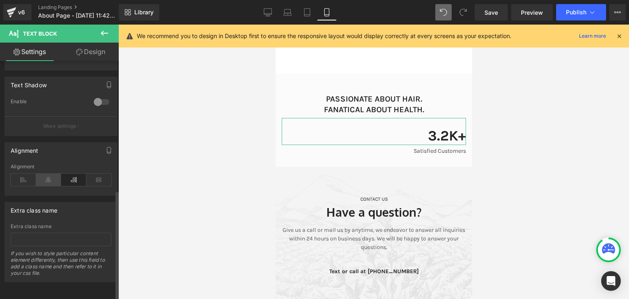
click at [51, 174] on icon at bounding box center [48, 180] width 25 height 12
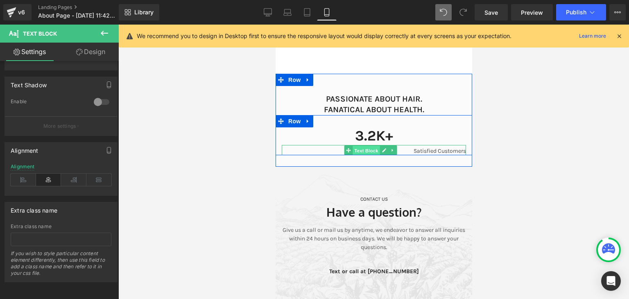
drag, startPoint x: 367, startPoint y: 154, endPoint x: 423, endPoint y: 186, distance: 63.7
click at [367, 154] on span "Text Block" at bounding box center [366, 150] width 27 height 10
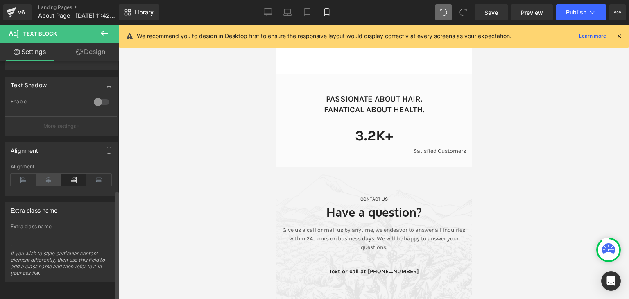
click at [43, 177] on icon at bounding box center [48, 180] width 25 height 12
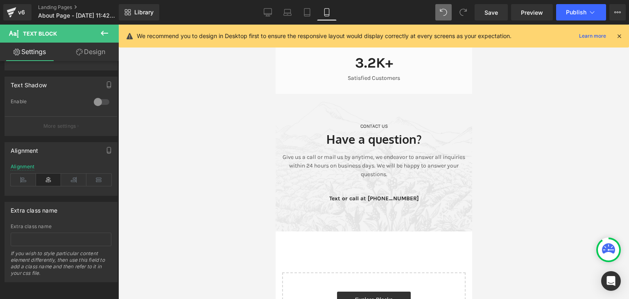
scroll to position [2012, 0]
click at [451, 109] on div at bounding box center [373, 162] width 197 height 138
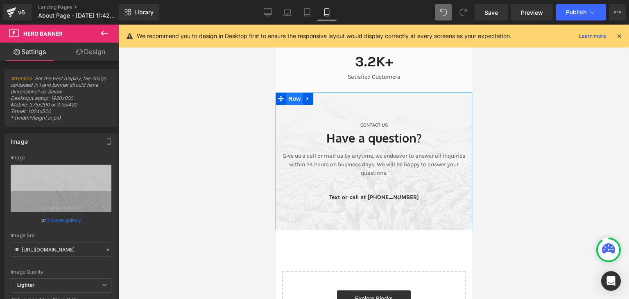
click at [289, 105] on span "Row" at bounding box center [294, 99] width 16 height 12
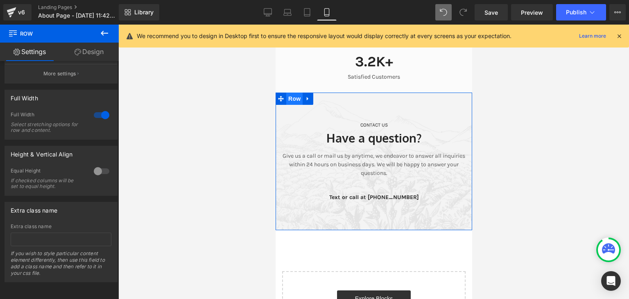
scroll to position [103, 0]
click at [100, 115] on div at bounding box center [102, 115] width 20 height 13
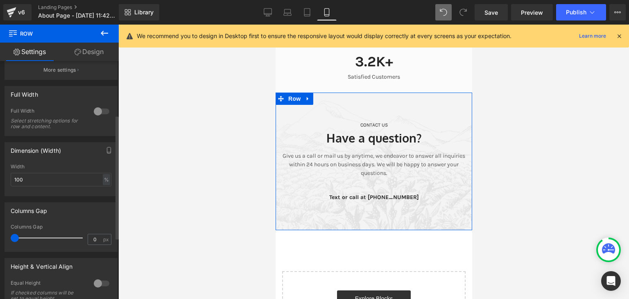
click at [100, 115] on div at bounding box center [102, 111] width 20 height 13
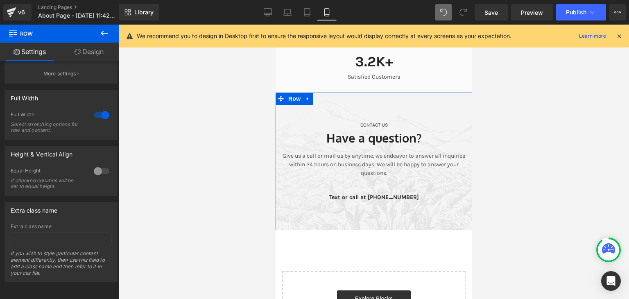
click at [94, 52] on link "Design" at bounding box center [88, 52] width 59 height 18
click at [0, 0] on div "Spacing" at bounding box center [0, 0] width 0 height 0
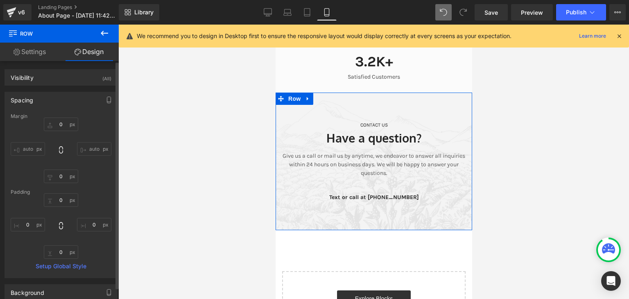
click at [88, 146] on input "auto" at bounding box center [94, 149] width 34 height 14
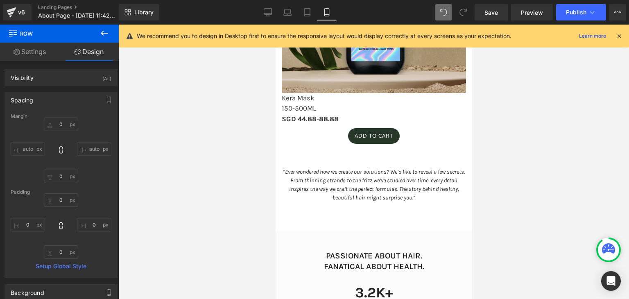
scroll to position [1781, 0]
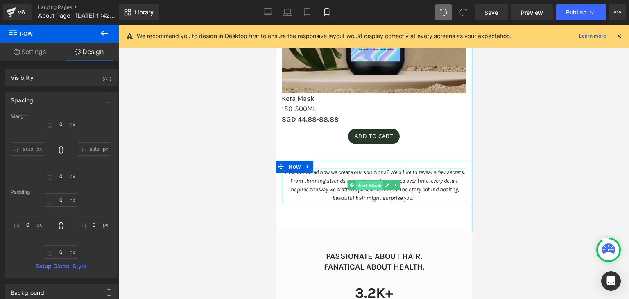
click at [364, 190] on span "Text Block" at bounding box center [369, 185] width 27 height 10
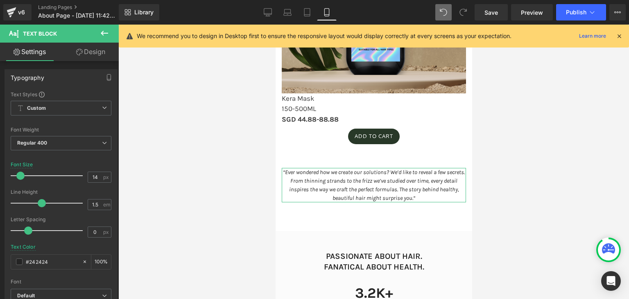
click at [82, 52] on link "Design" at bounding box center [90, 52] width 59 height 18
click at [0, 0] on div "Spacing" at bounding box center [0, 0] width 0 height 0
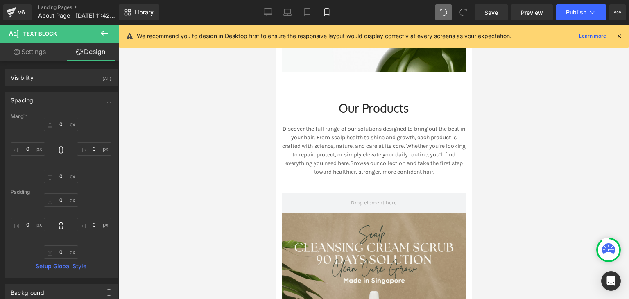
scroll to position [480, 0]
click at [109, 38] on button at bounding box center [104, 34] width 29 height 18
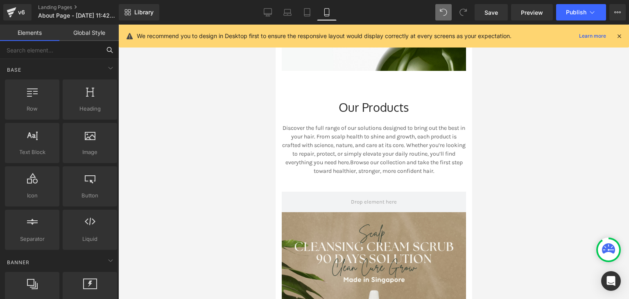
click at [57, 48] on input "text" at bounding box center [50, 50] width 101 height 18
click at [36, 227] on div at bounding box center [32, 225] width 50 height 18
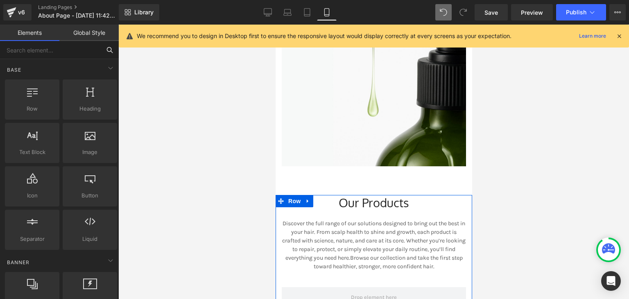
scroll to position [365, 0]
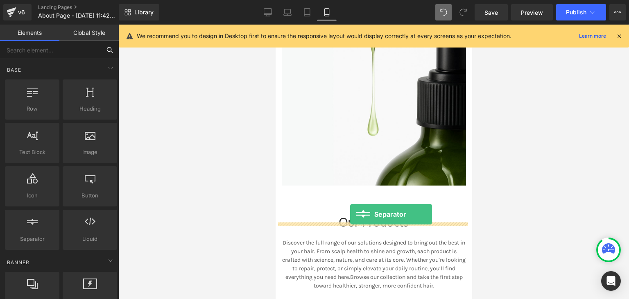
drag, startPoint x: 313, startPoint y: 248, endPoint x: 350, endPoint y: 214, distance: 50.7
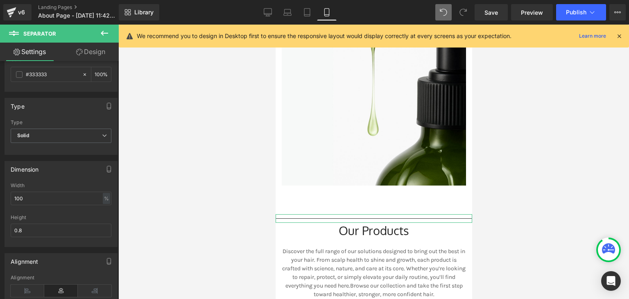
scroll to position [48, 0]
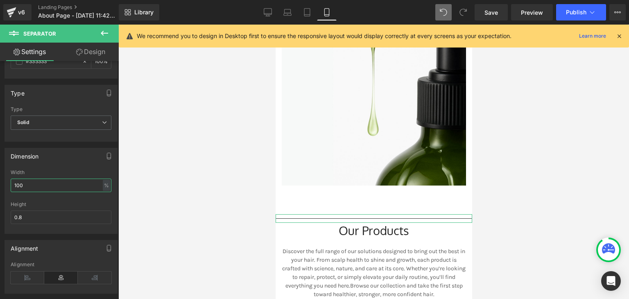
drag, startPoint x: 50, startPoint y: 189, endPoint x: 0, endPoint y: 187, distance: 50.0
click at [0, 187] on div "Dimension 100% Width 100 % % px 0.8px Height 0.8" at bounding box center [61, 188] width 122 height 92
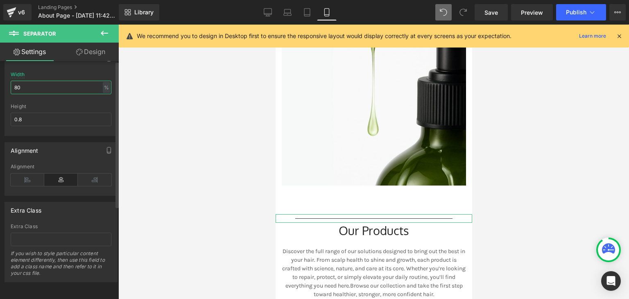
scroll to position [0, 0]
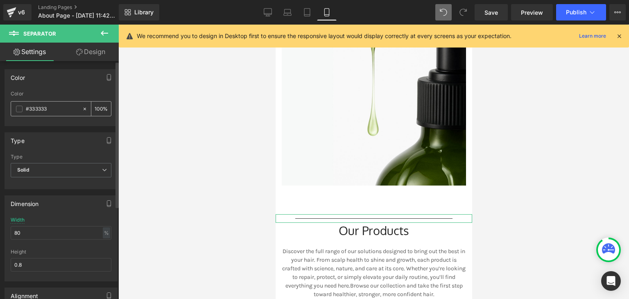
click at [20, 108] on span at bounding box center [19, 109] width 7 height 7
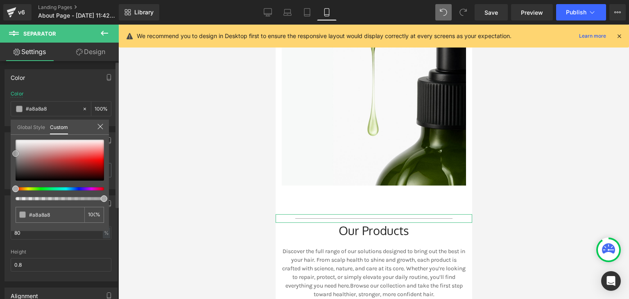
drag, startPoint x: 18, startPoint y: 156, endPoint x: 11, endPoint y: 153, distance: 7.0
click at [11, 153] on div "#a8a8a8 100 %" at bounding box center [60, 185] width 98 height 91
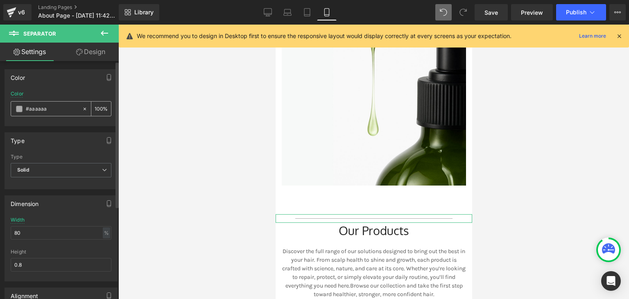
click at [25, 111] on div "#aaaaaa" at bounding box center [46, 109] width 71 height 14
click at [19, 109] on span at bounding box center [19, 109] width 7 height 7
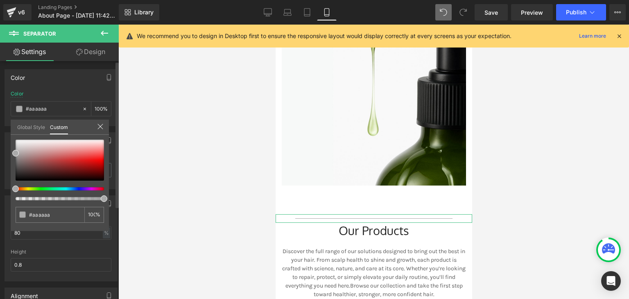
click at [42, 186] on div at bounding box center [60, 170] width 88 height 61
click at [43, 188] on div at bounding box center [56, 188] width 88 height 3
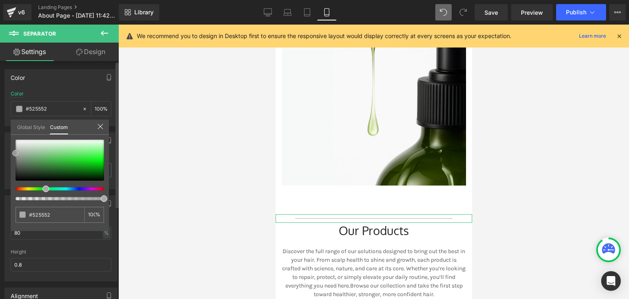
click at [18, 167] on div at bounding box center [60, 160] width 88 height 41
drag, startPoint x: 18, startPoint y: 165, endPoint x: 23, endPoint y: 161, distance: 5.8
click at [23, 161] on span at bounding box center [22, 163] width 7 height 7
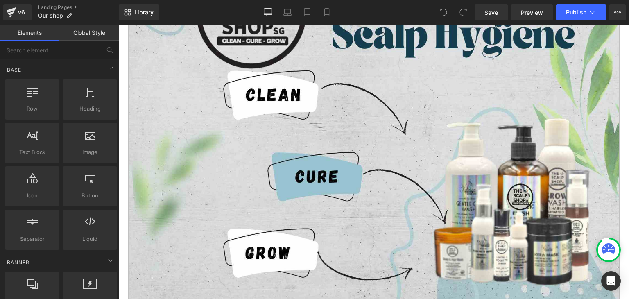
scroll to position [436, 0]
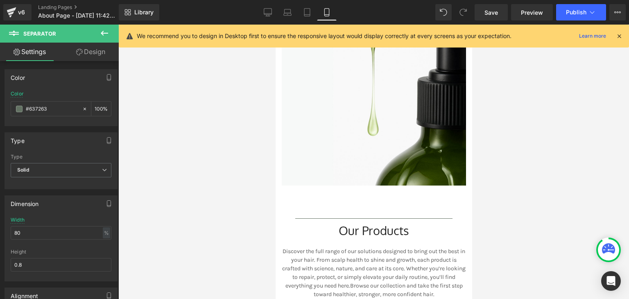
scroll to position [365, 0]
click at [85, 50] on link "Design" at bounding box center [90, 52] width 59 height 18
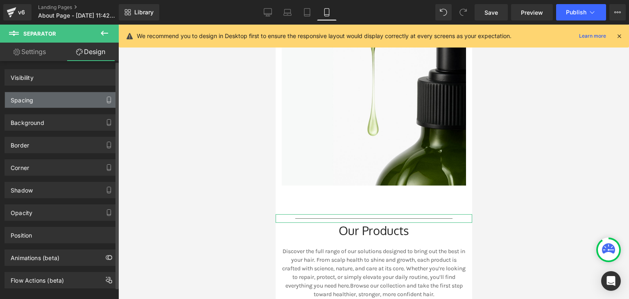
click at [67, 100] on div "Spacing" at bounding box center [61, 100] width 112 height 16
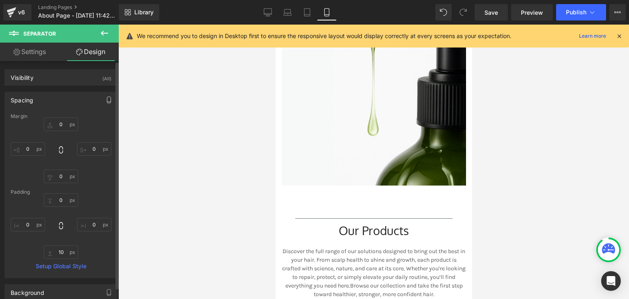
type input "0"
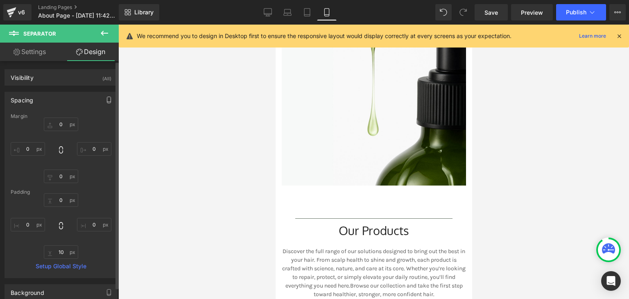
type input "0"
type input "10"
type input "0"
click at [61, 173] on input "0" at bounding box center [61, 177] width 34 height 14
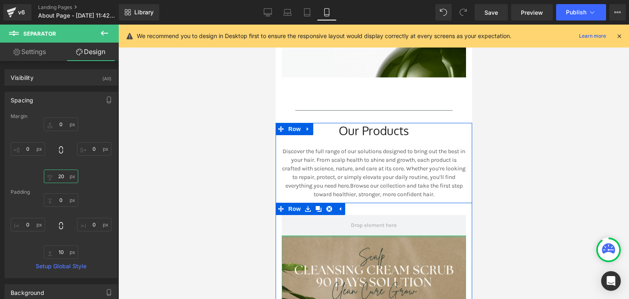
scroll to position [474, 0]
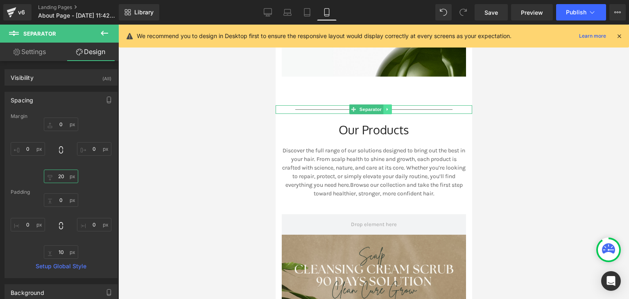
type input "20"
click at [388, 112] on icon at bounding box center [387, 109] width 5 height 5
click at [385, 112] on icon at bounding box center [383, 109] width 5 height 5
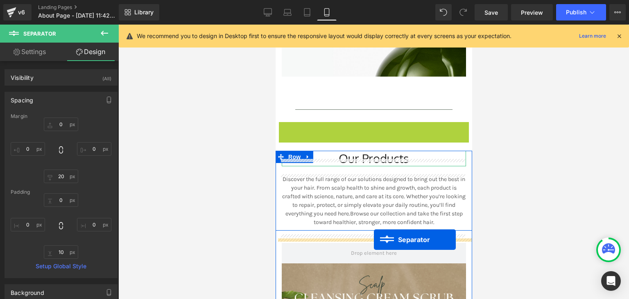
drag, startPoint x: 351, startPoint y: 136, endPoint x: 374, endPoint y: 240, distance: 106.4
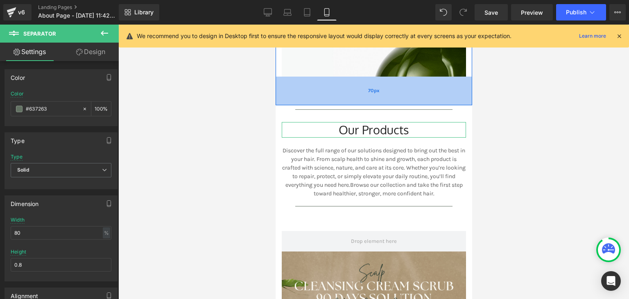
click at [413, 97] on div "70px" at bounding box center [373, 91] width 197 height 29
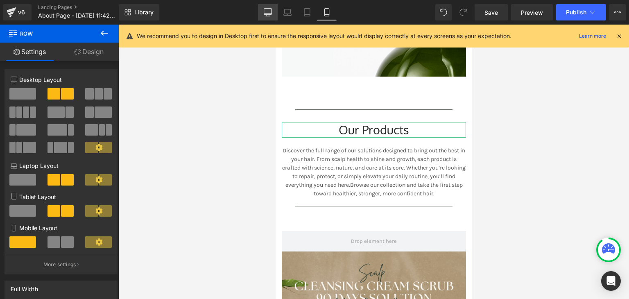
click at [267, 12] on icon at bounding box center [268, 12] width 8 height 8
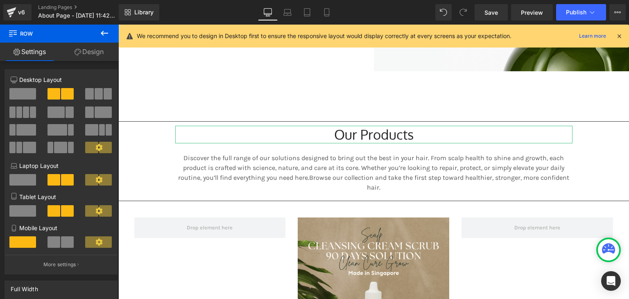
scroll to position [652, 0]
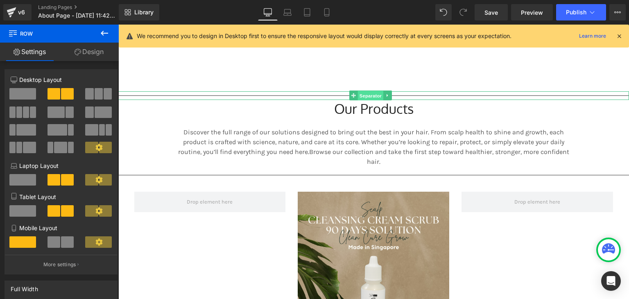
click at [354, 94] on link "Separator" at bounding box center [366, 96] width 34 height 10
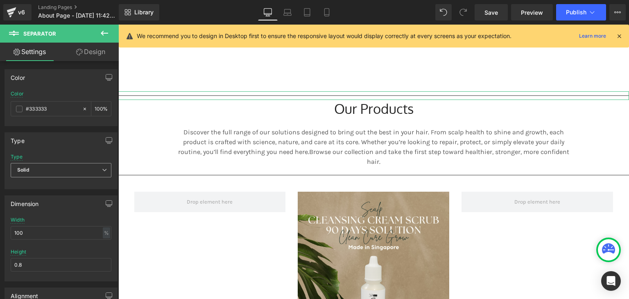
scroll to position [74, 0]
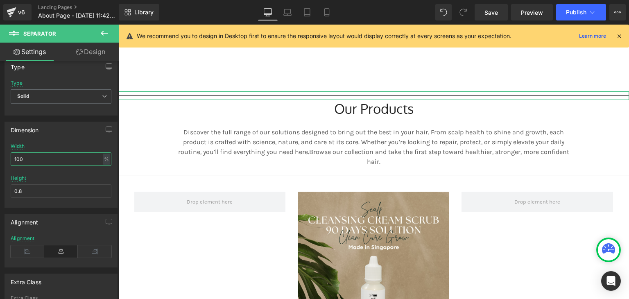
drag, startPoint x: 31, startPoint y: 157, endPoint x: 0, endPoint y: 157, distance: 30.7
click at [0, 157] on div "Dimension 100% Width 100 % % px 0.8px Height 0.8" at bounding box center [61, 162] width 122 height 92
type input "60"
drag, startPoint x: 47, startPoint y: 190, endPoint x: 0, endPoint y: 197, distance: 47.3
click at [0, 197] on div "Dimension 60% Width 60 % % px 0.8px Height 0.8" at bounding box center [61, 162] width 122 height 92
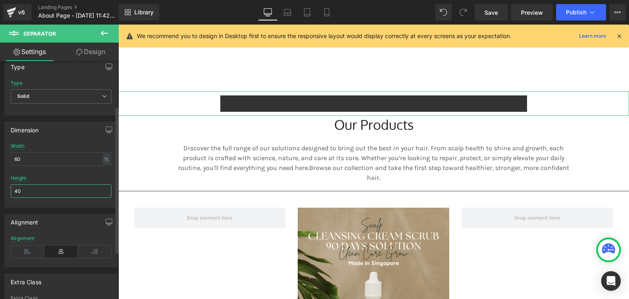
type input "4"
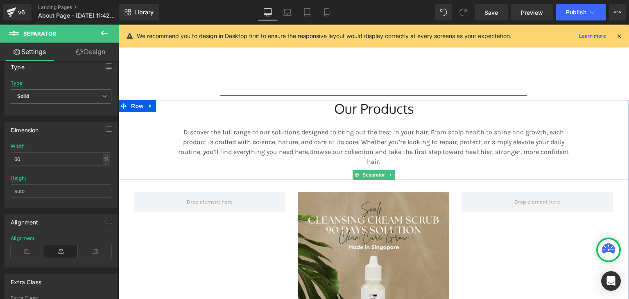
click at [378, 171] on span "Separator" at bounding box center [373, 175] width 25 height 10
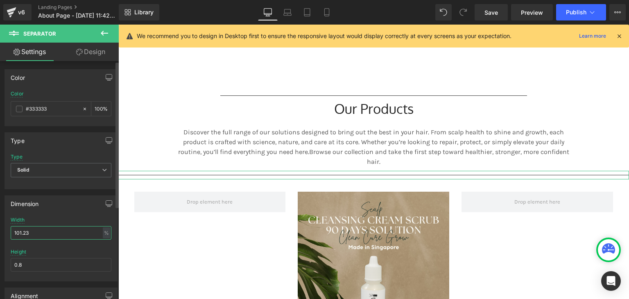
drag, startPoint x: 45, startPoint y: 233, endPoint x: 0, endPoint y: 238, distance: 45.6
click at [0, 238] on div "Dimension 101.23% Width 101.23 % % px 0.8px Height 0.8" at bounding box center [61, 235] width 122 height 92
type input "60"
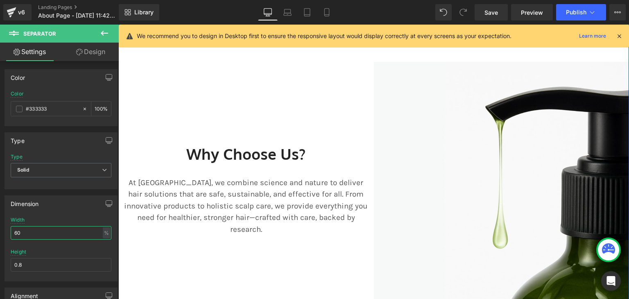
scroll to position [366, 0]
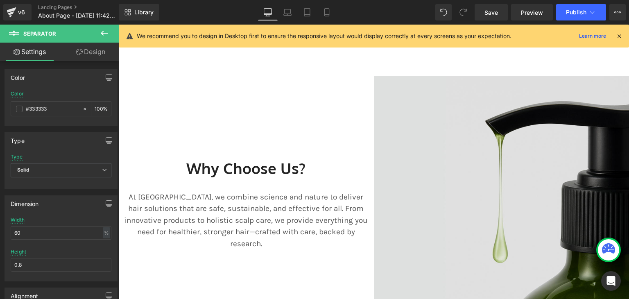
click at [418, 87] on img at bounding box center [502, 204] width 256 height 256
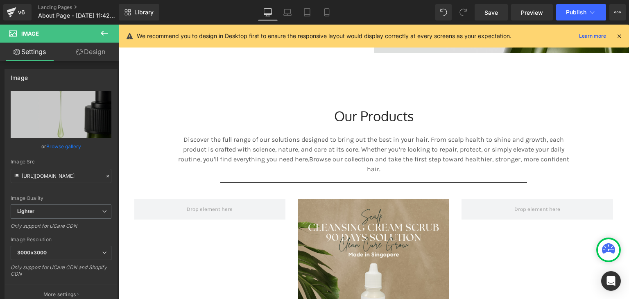
scroll to position [642, 0]
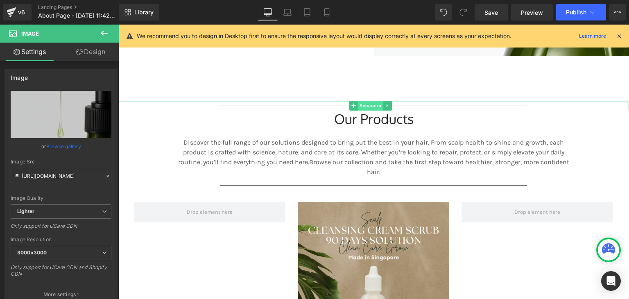
click at [376, 107] on span "Separator" at bounding box center [370, 106] width 25 height 10
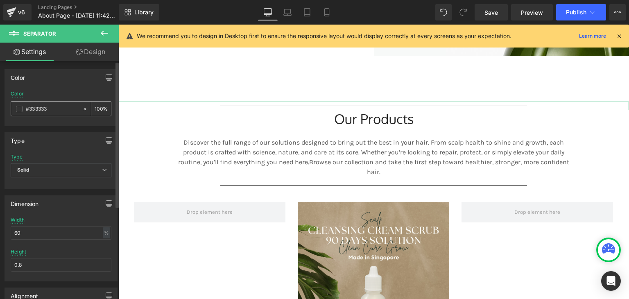
click at [20, 105] on div "#333333" at bounding box center [46, 109] width 71 height 14
click at [19, 107] on span at bounding box center [19, 109] width 7 height 7
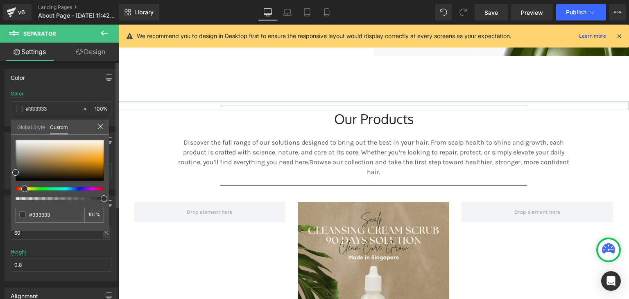
click at [21, 188] on div at bounding box center [56, 188] width 88 height 3
click at [18, 188] on div at bounding box center [56, 188] width 88 height 3
type input "#8a7356"
click at [35, 162] on div at bounding box center [60, 160] width 88 height 41
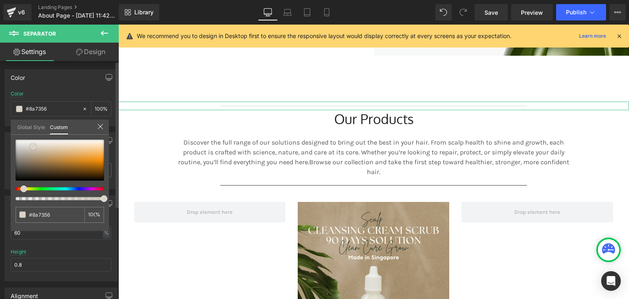
type input "#dcd4ca"
click at [33, 146] on div at bounding box center [60, 160] width 88 height 41
drag, startPoint x: 55, startPoint y: 210, endPoint x: 11, endPoint y: 211, distance: 43.4
click at [11, 211] on div "#dcd4ca 100 %" at bounding box center [60, 185] width 98 height 91
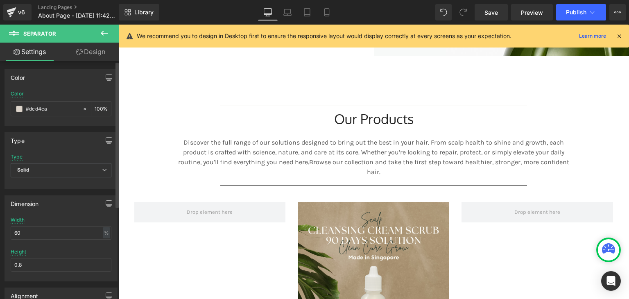
click at [361, 184] on body "Skip to content Just added to your cart Qty: View cart ( ) Continue shopping Su…" at bounding box center [373, 298] width 511 height 1833
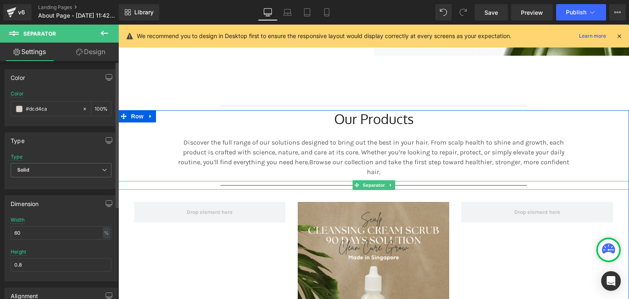
click at [361, 184] on span "Separator" at bounding box center [373, 185] width 25 height 10
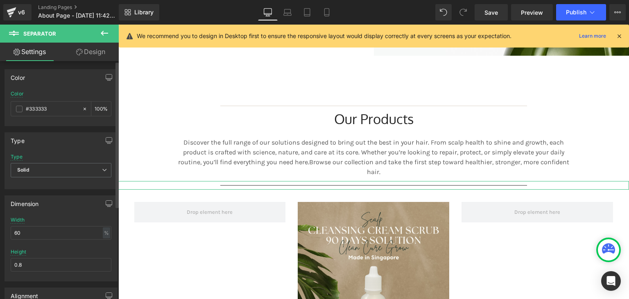
drag, startPoint x: 60, startPoint y: 107, endPoint x: 0, endPoint y: 104, distance: 60.3
click at [0, 104] on div "Color rgb(51, 51, 51) Color #333333 100 %" at bounding box center [61, 94] width 122 height 63
paste input "dcd4ca"
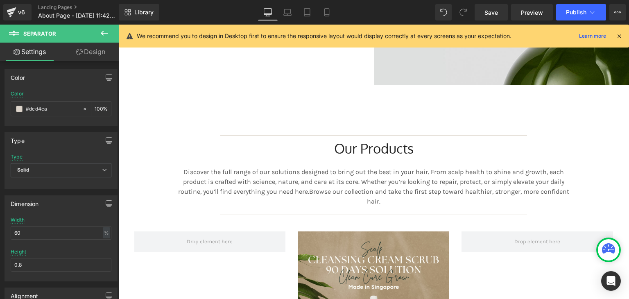
scroll to position [612, 0]
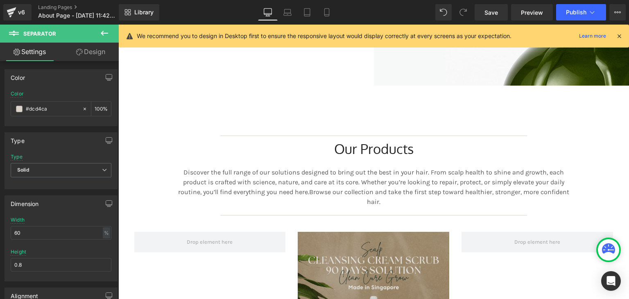
type input "#dcd4ca"
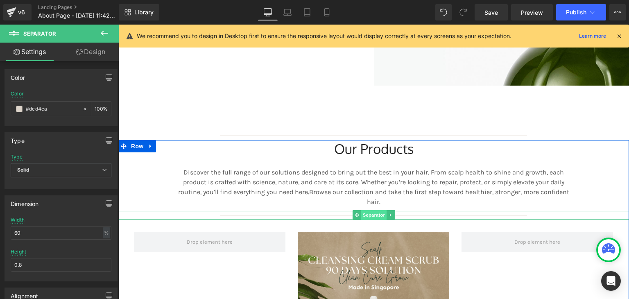
click at [369, 214] on span "Separator" at bounding box center [373, 215] width 25 height 10
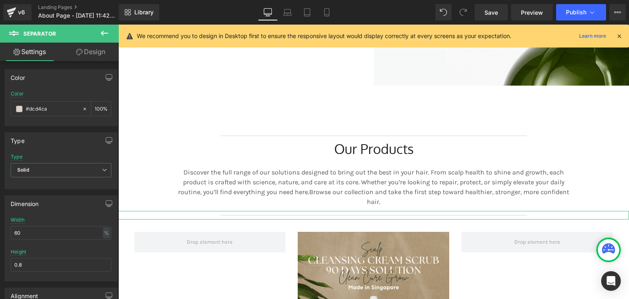
click at [93, 59] on link "Design" at bounding box center [90, 52] width 59 height 18
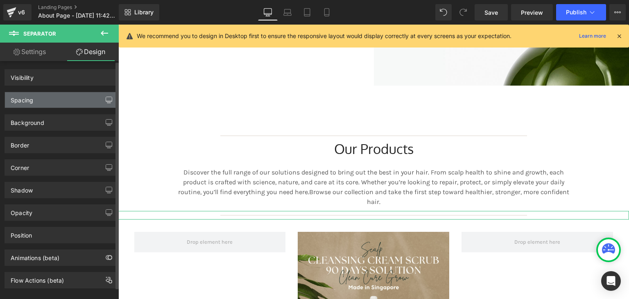
click at [51, 101] on div "Spacing" at bounding box center [61, 100] width 112 height 16
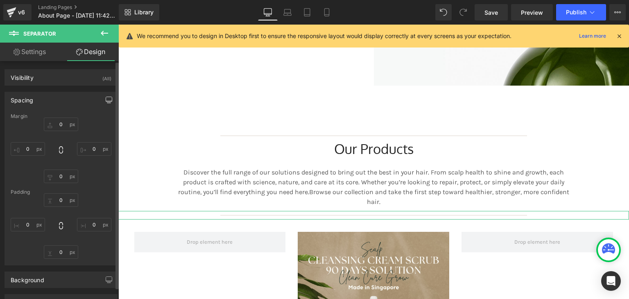
click at [106, 101] on icon "button" at bounding box center [109, 99] width 6 height 5
type input "0"
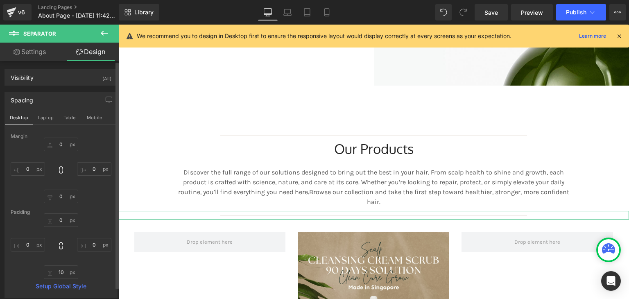
type input "0"
type input "10"
type input "0"
click at [106, 101] on icon "button" at bounding box center [109, 99] width 6 height 5
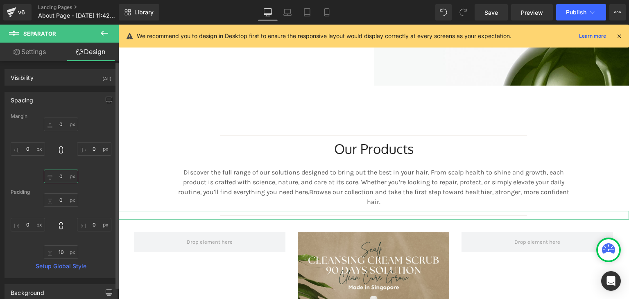
click at [59, 177] on input "0" at bounding box center [61, 177] width 34 height 14
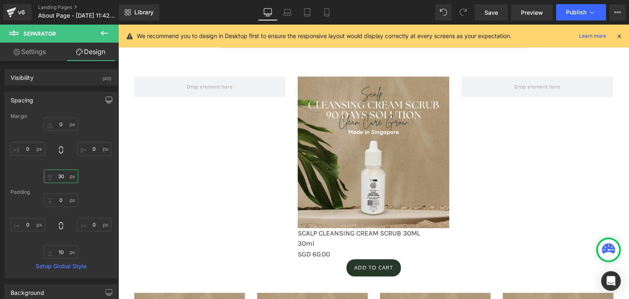
scroll to position [781, 0]
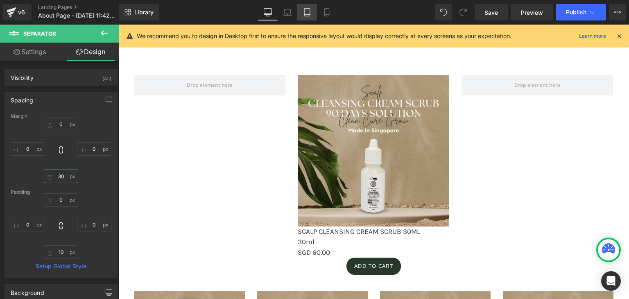
type input "30"
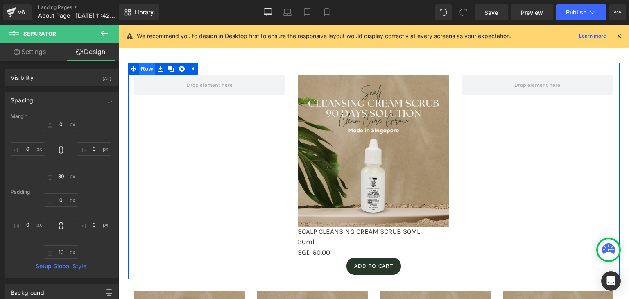
click at [140, 69] on span "Row" at bounding box center [147, 69] width 16 height 12
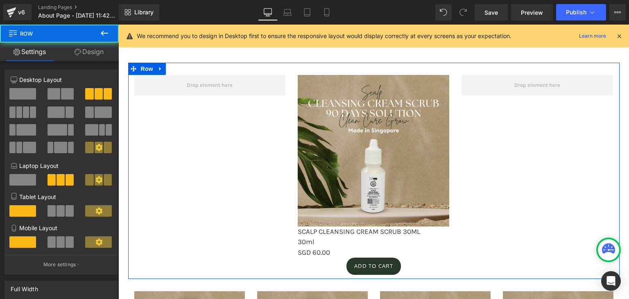
click at [96, 51] on link "Design" at bounding box center [88, 52] width 59 height 18
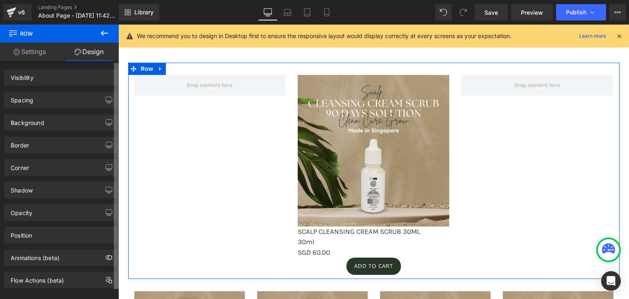
click at [54, 122] on div "Background" at bounding box center [61, 123] width 112 height 16
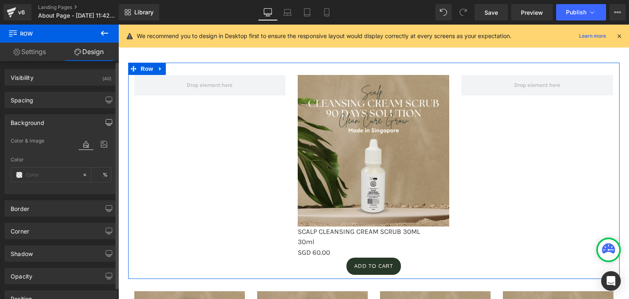
type input "transparent"
type input "0"
click at [19, 175] on span at bounding box center [19, 175] width 7 height 7
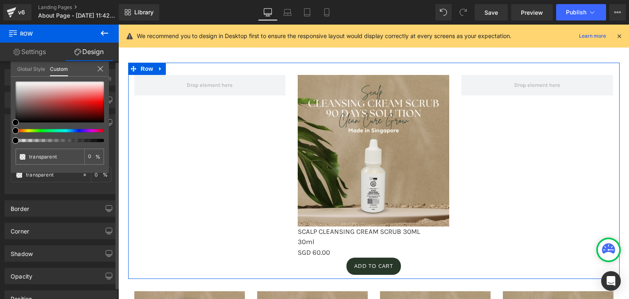
type input "#000000"
type input "100"
type input "#000000"
type input "100"
click at [23, 130] on div at bounding box center [56, 130] width 88 height 3
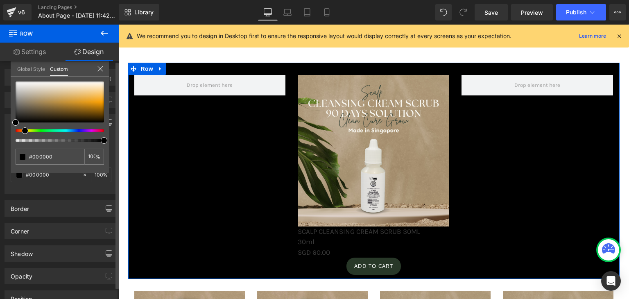
drag, startPoint x: 23, startPoint y: 130, endPoint x: 19, endPoint y: 130, distance: 4.5
click at [19, 130] on div at bounding box center [56, 130] width 88 height 3
type input "#c2beb7"
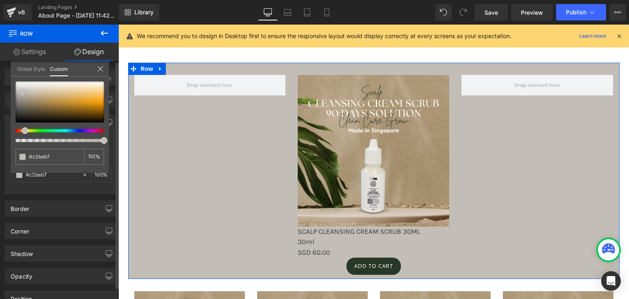
click at [23, 92] on div at bounding box center [60, 102] width 88 height 41
type input "#c9c5bf"
type input "#cfccc8"
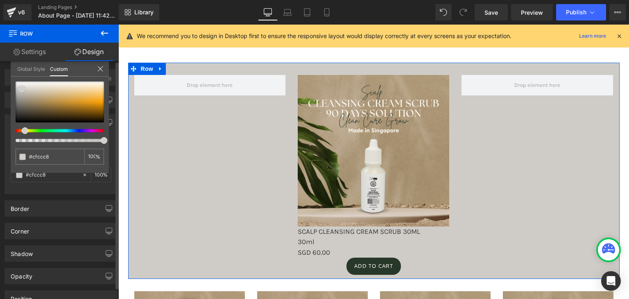
type input "#d1cecb"
type input "#d2ceca"
type input "#d9d7d2"
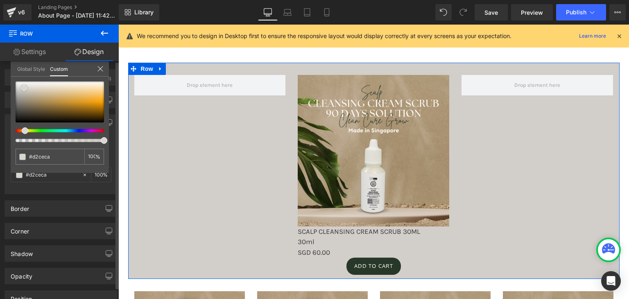
type input "#d9d7d2"
type input "#dcdad4"
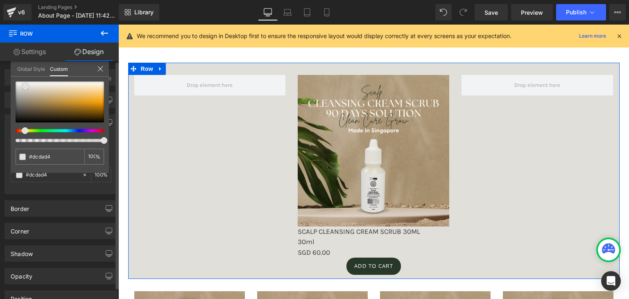
type input "#e1dfda"
type input "#e3e1dd"
type input "#e5e3e0"
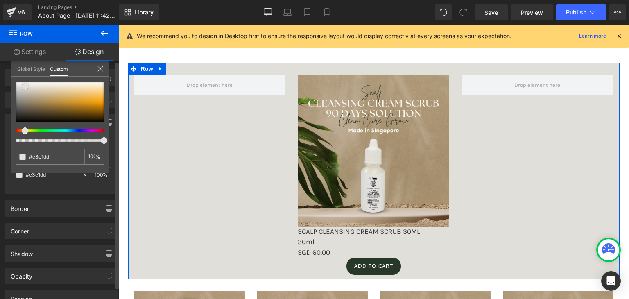
type input "#e5e3e0"
type input "#e6e3df"
type input "#eae8e5"
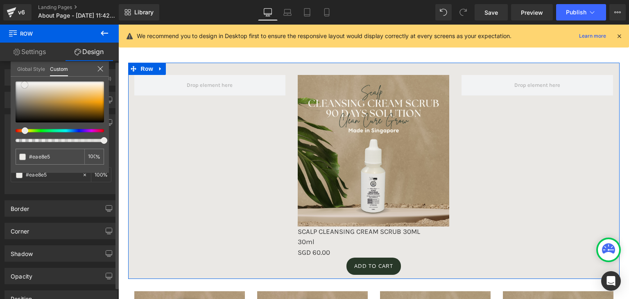
type input "#ecebe8"
type input "#ecebe9"
type input "#ebeae9"
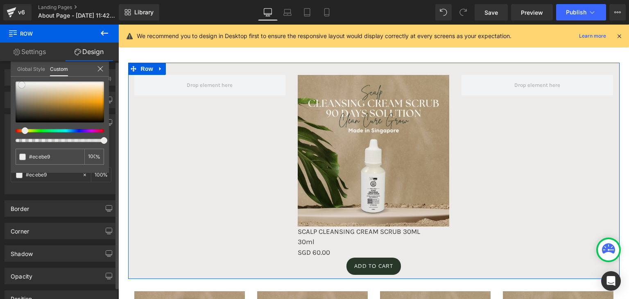
type input "#ebeae9"
drag, startPoint x: 23, startPoint y: 92, endPoint x: 21, endPoint y: 84, distance: 7.5
click at [21, 84] on span at bounding box center [21, 85] width 7 height 7
click at [17, 85] on span at bounding box center [18, 85] width 7 height 7
type input "#ebeaea"
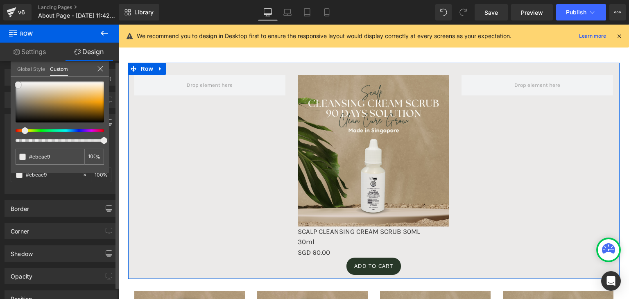
type input "#ebeaea"
type input "#eaeaea"
type input "#efefef"
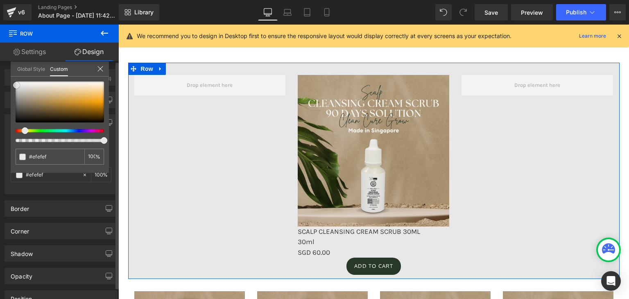
type input "#e8e8e8"
type input "#e8e8e7"
type input "#e3e3e2"
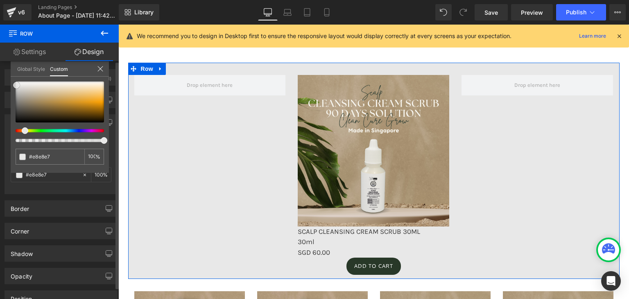
type input "#e3e3e2"
type input "#e2e2e2"
type input "#e8e8e8"
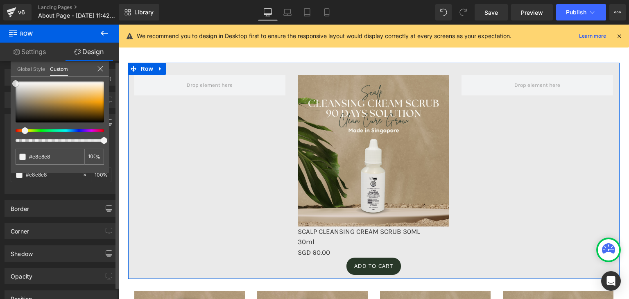
type input "#eaeaea"
type input "#f2f2f2"
type input "#efefef"
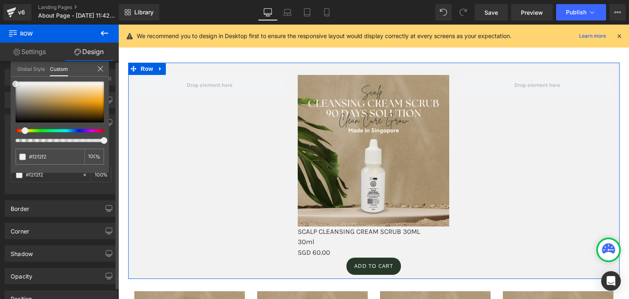
type input "#efefef"
click at [13, 84] on span at bounding box center [15, 84] width 7 height 7
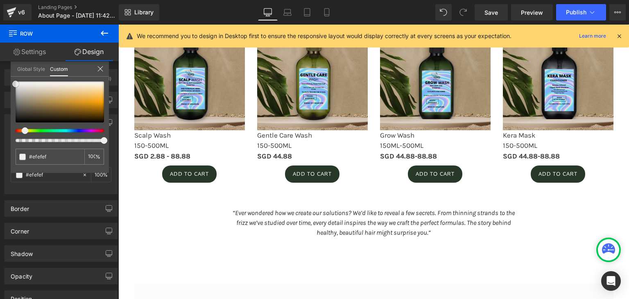
scroll to position [909, 0]
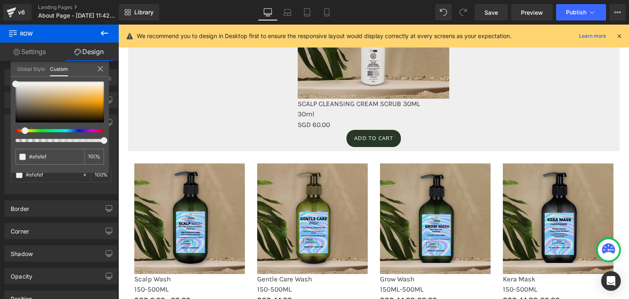
click at [125, 167] on body "Skip to content Just added to your cart Qty: View cart ( ) Continue shopping Su…" at bounding box center [373, 38] width 511 height 1846
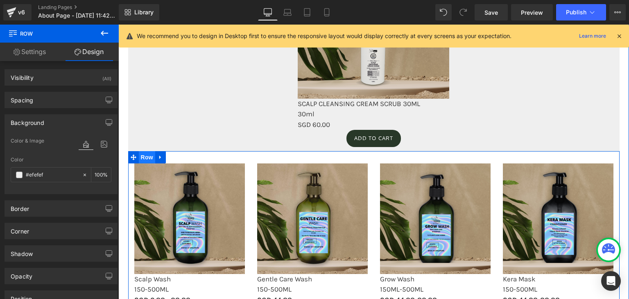
click at [141, 158] on span "Row" at bounding box center [147, 157] width 16 height 12
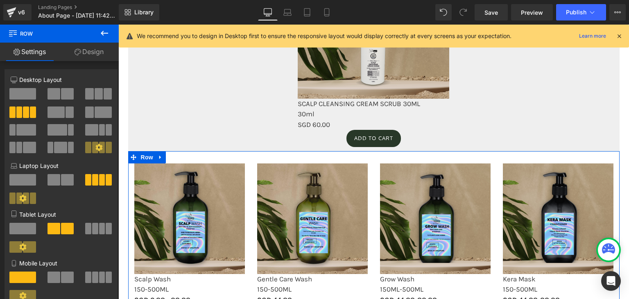
drag, startPoint x: 5, startPoint y: 28, endPoint x: 96, endPoint y: 54, distance: 94.9
click at [96, 54] on link "Design" at bounding box center [88, 52] width 59 height 18
click at [0, 0] on div "Spacing" at bounding box center [0, 0] width 0 height 0
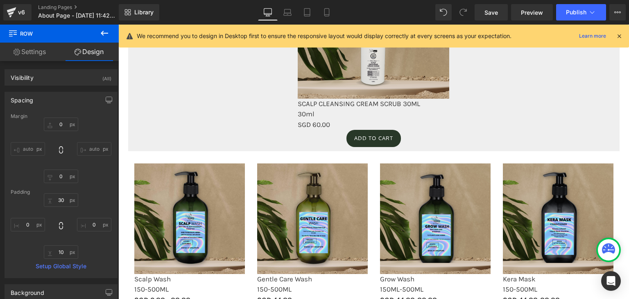
type input "0"
type input "30"
type input "0"
type input "10"
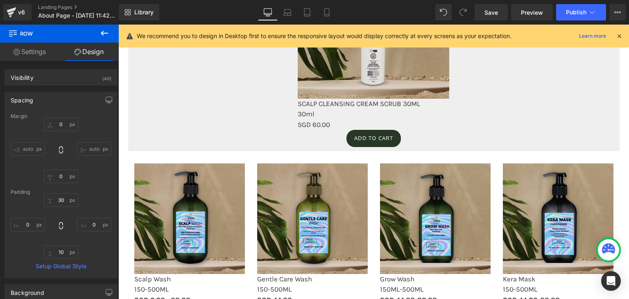
type input "0"
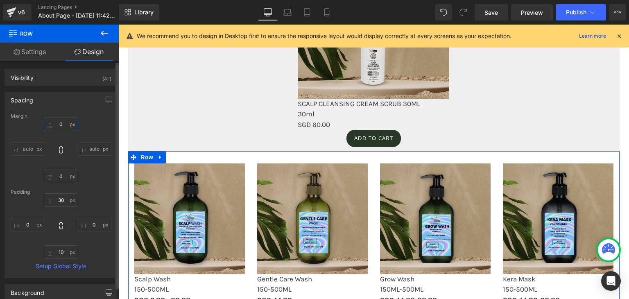
click at [57, 123] on input "0" at bounding box center [61, 125] width 34 height 14
type input "30"
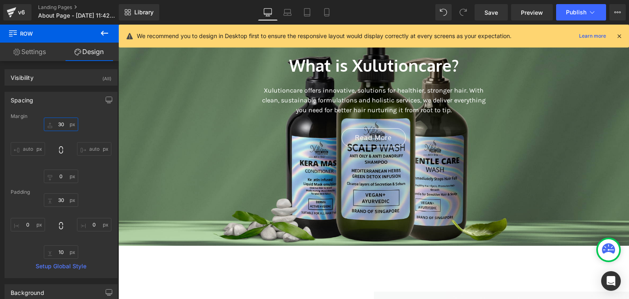
scroll to position [150, 0]
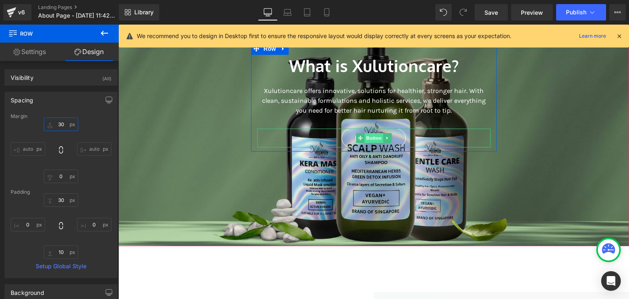
drag, startPoint x: 370, startPoint y: 142, endPoint x: 365, endPoint y: 133, distance: 10.3
click at [370, 142] on span "Button" at bounding box center [374, 138] width 19 height 10
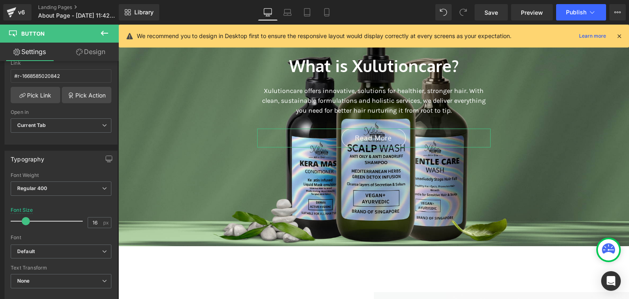
scroll to position [159, 0]
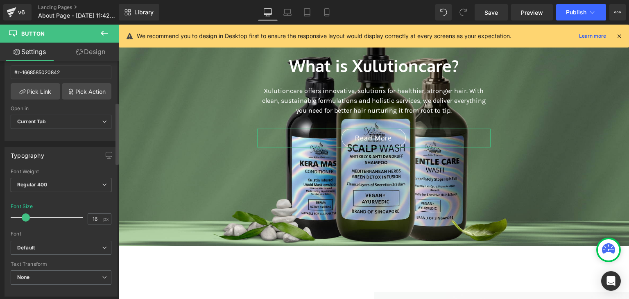
click at [53, 186] on span "Regular 400" at bounding box center [61, 185] width 101 height 14
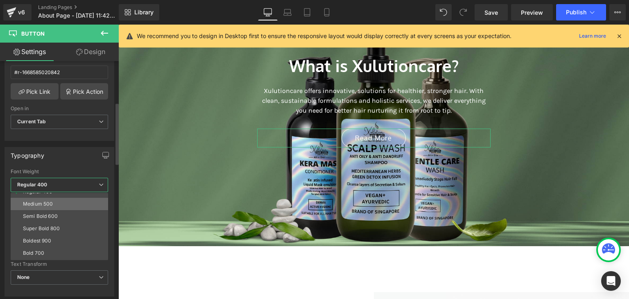
scroll to position [48, 0]
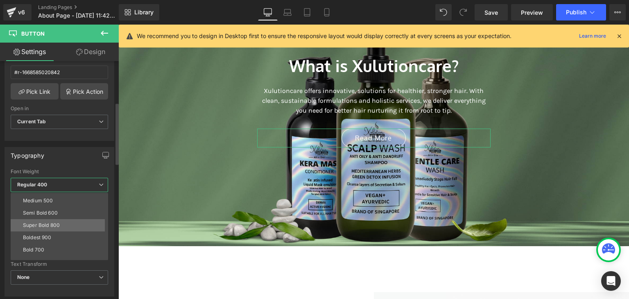
click at [51, 226] on div "Super Bold 800" at bounding box center [41, 225] width 37 height 6
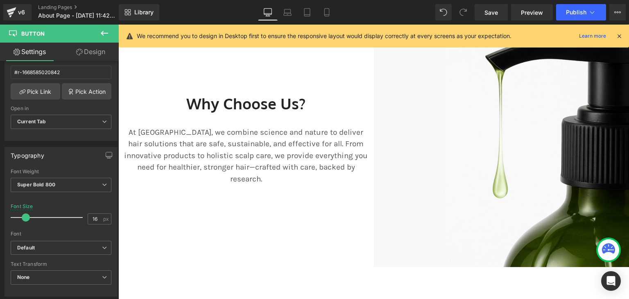
scroll to position [433, 0]
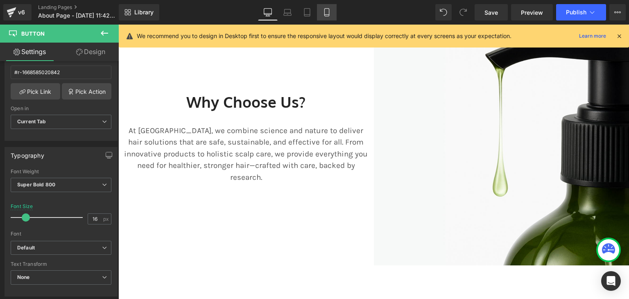
click at [323, 14] on icon at bounding box center [327, 12] width 8 height 8
type input "14"
type input "0"
type input "100"
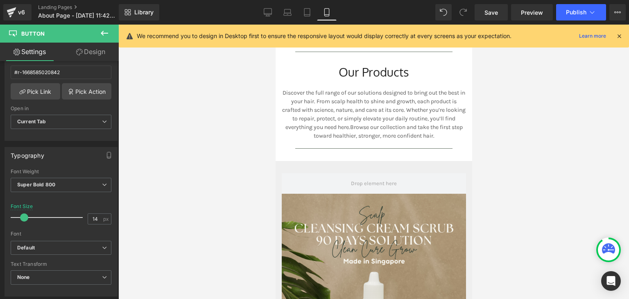
scroll to position [532, 0]
click at [379, 56] on span "Separator" at bounding box center [370, 51] width 25 height 10
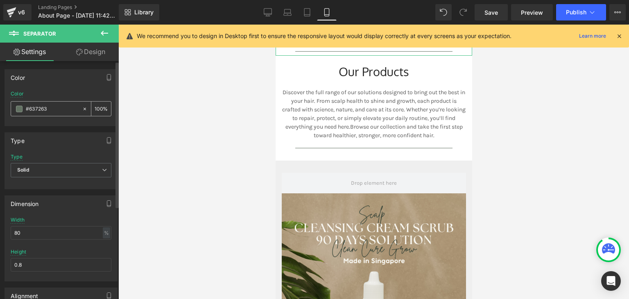
click at [51, 110] on input "#637263" at bounding box center [52, 108] width 52 height 9
paste input "dcd4ca"
type input "#dcd4ca"
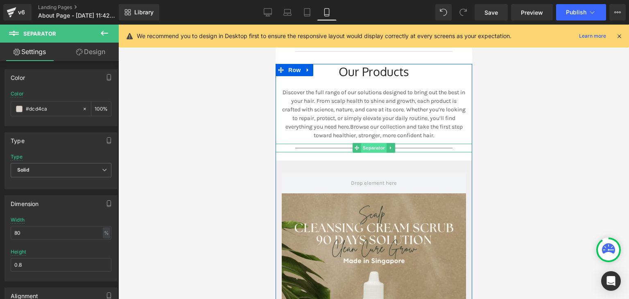
click at [373, 153] on span "Separator" at bounding box center [373, 148] width 25 height 10
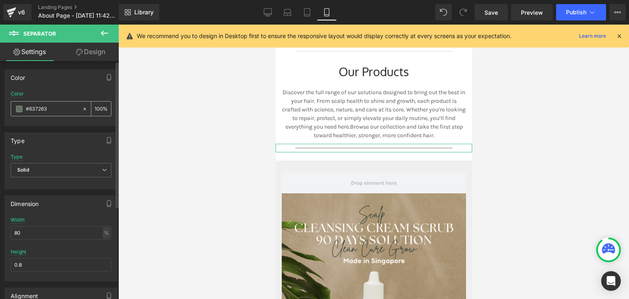
click at [52, 110] on input "#637263" at bounding box center [52, 108] width 52 height 9
paste input "dcd4ca"
type input "#dcd4ca"
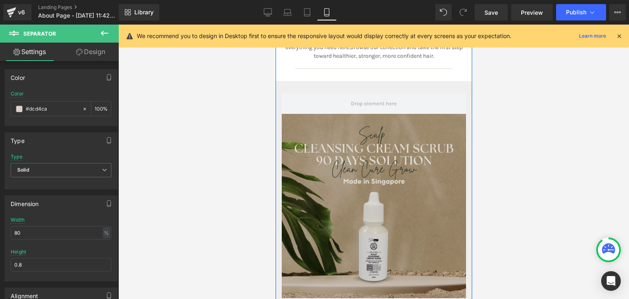
scroll to position [611, 0]
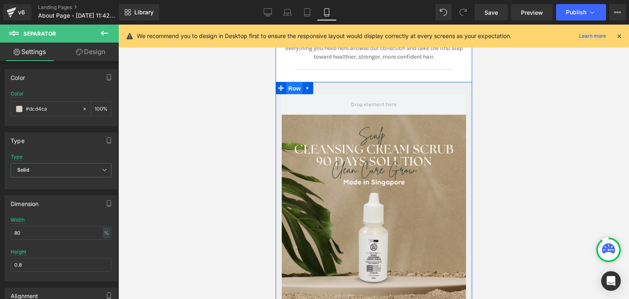
click at [291, 91] on span "Row" at bounding box center [294, 88] width 16 height 12
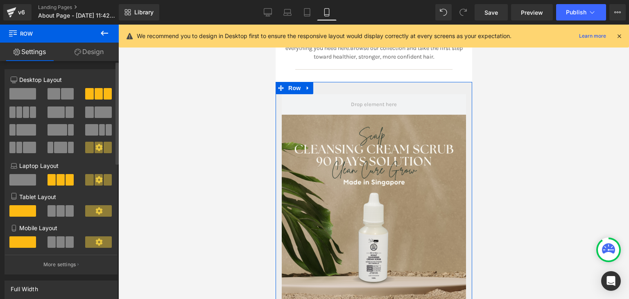
click at [50, 244] on span at bounding box center [52, 241] width 8 height 11
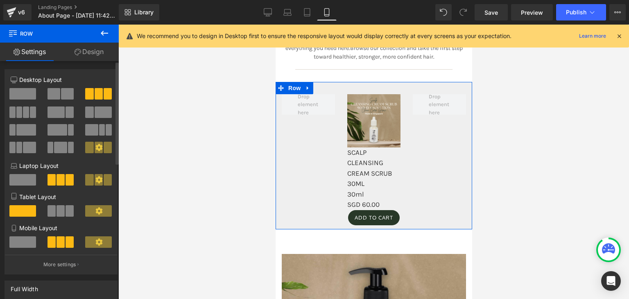
click at [28, 243] on span at bounding box center [22, 241] width 27 height 11
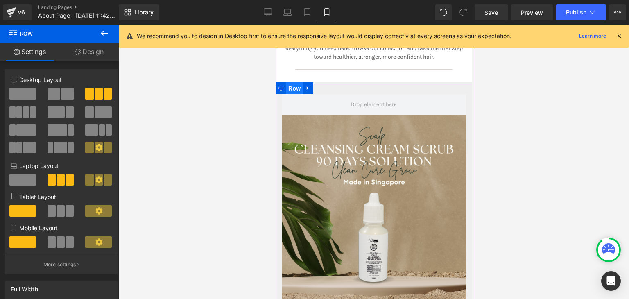
drag, startPoint x: 294, startPoint y: 100, endPoint x: 351, endPoint y: 59, distance: 70.1
click at [294, 95] on span "Row" at bounding box center [294, 88] width 16 height 12
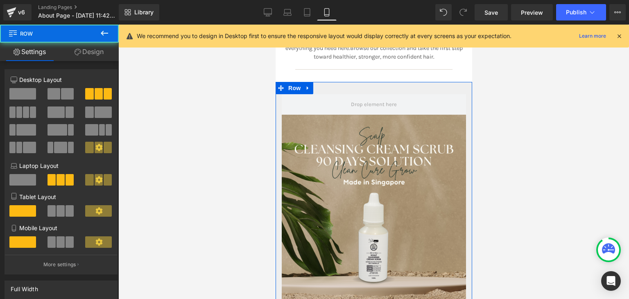
click at [86, 45] on link "Design" at bounding box center [88, 52] width 59 height 18
click at [0, 0] on div "Animations (beta)" at bounding box center [0, 0] width 0 height 0
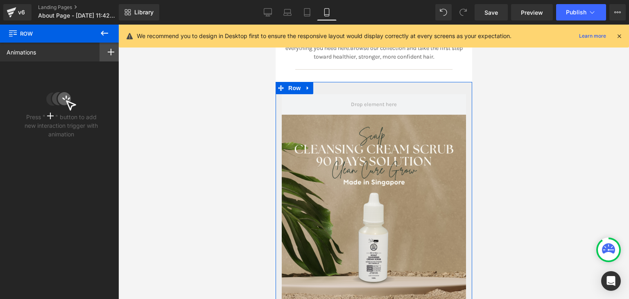
click at [111, 50] on rect at bounding box center [111, 52] width 1 height 7
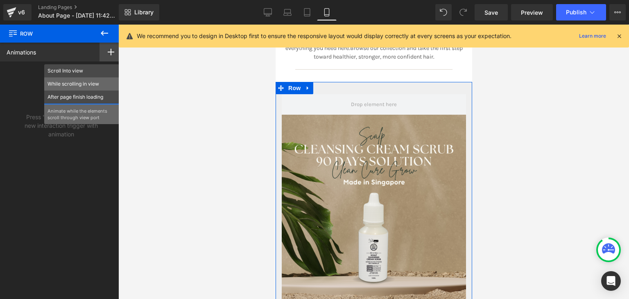
click at [70, 87] on p "While scrolling in view" at bounding box center [82, 83] width 68 height 7
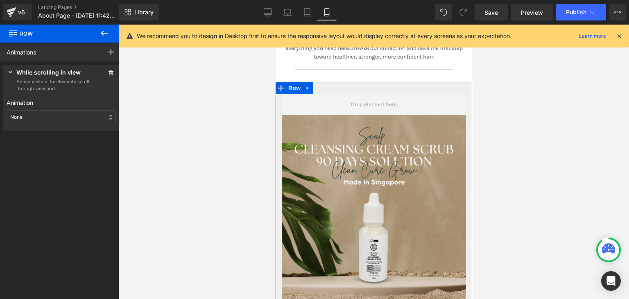
click at [29, 115] on div "None" at bounding box center [61, 117] width 109 height 14
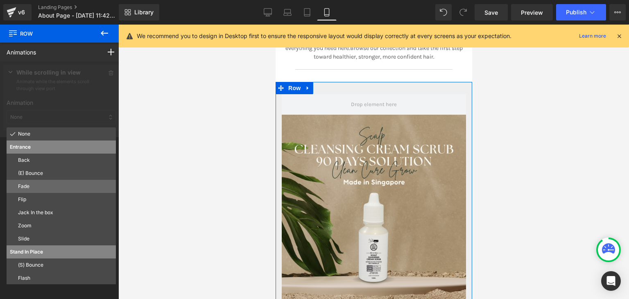
click at [28, 189] on p "Fade" at bounding box center [65, 186] width 95 height 7
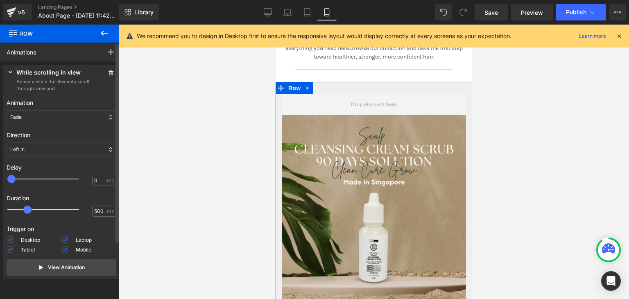
click at [48, 147] on div "Left In" at bounding box center [61, 150] width 109 height 14
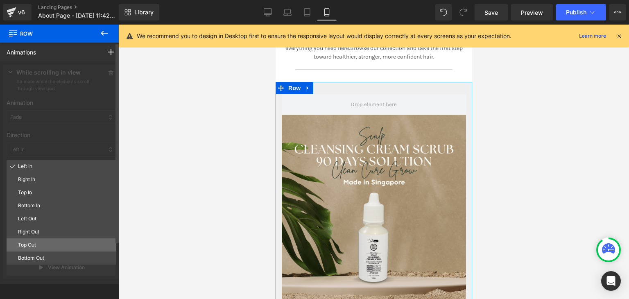
click at [52, 241] on div "Top Out" at bounding box center [61, 244] width 109 height 13
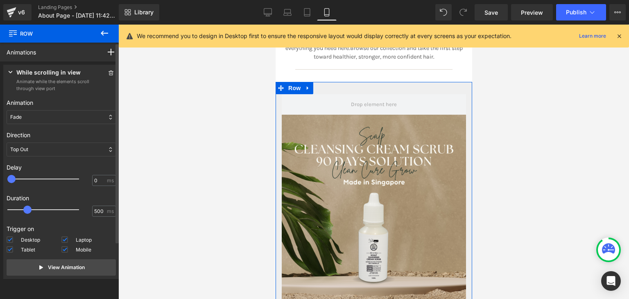
click at [34, 151] on div "Top Out" at bounding box center [61, 150] width 109 height 14
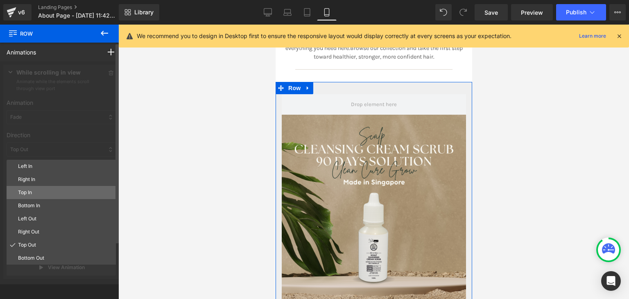
click at [33, 194] on p "Top In" at bounding box center [65, 192] width 95 height 7
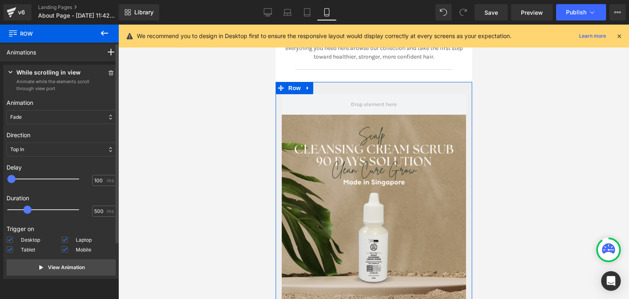
click at [16, 177] on div at bounding box center [49, 179] width 72 height 16
click at [40, 259] on button "View Animation" at bounding box center [61, 267] width 109 height 16
type input "100"
click at [15, 180] on span at bounding box center [15, 179] width 8 height 8
type input "750"
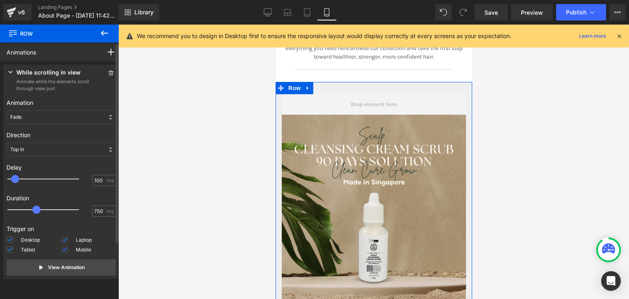
click at [39, 210] on div at bounding box center [49, 210] width 72 height 16
click at [61, 269] on p "View Animation" at bounding box center [66, 267] width 37 height 7
click at [36, 114] on div "Fade" at bounding box center [61, 117] width 109 height 14
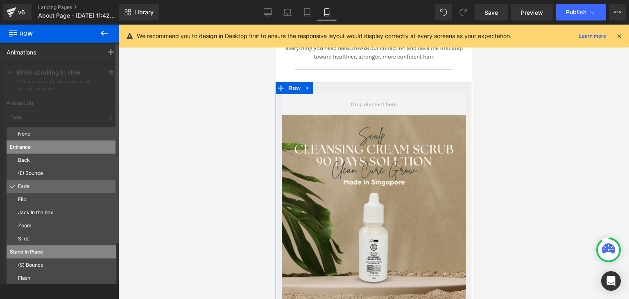
click at [32, 184] on p "Fade" at bounding box center [65, 186] width 95 height 7
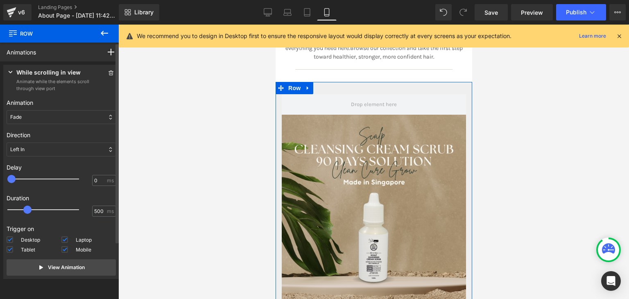
click at [56, 149] on div "Left In" at bounding box center [61, 150] width 109 height 14
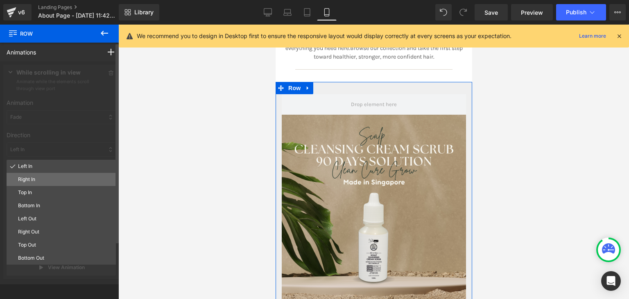
click at [35, 177] on p "Right In" at bounding box center [65, 179] width 95 height 7
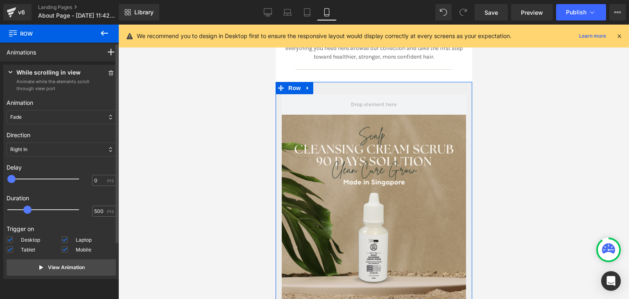
click at [59, 146] on div "Right In" at bounding box center [61, 150] width 109 height 14
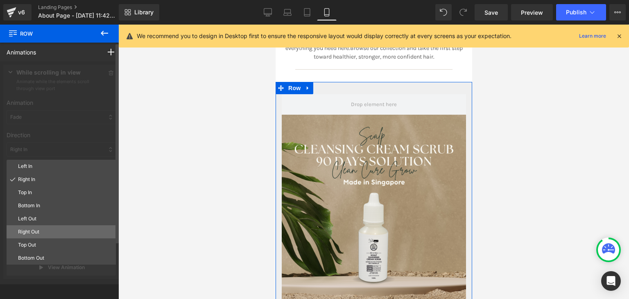
scroll to position [26, 0]
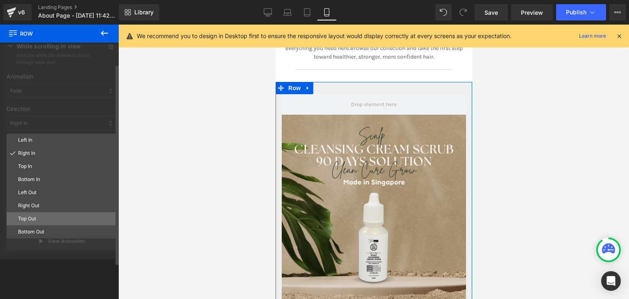
click at [44, 218] on p "Top Out" at bounding box center [65, 218] width 95 height 7
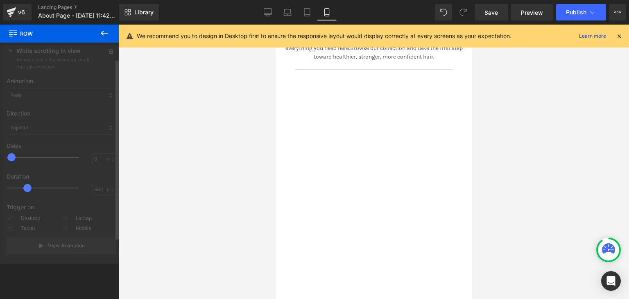
scroll to position [22, 0]
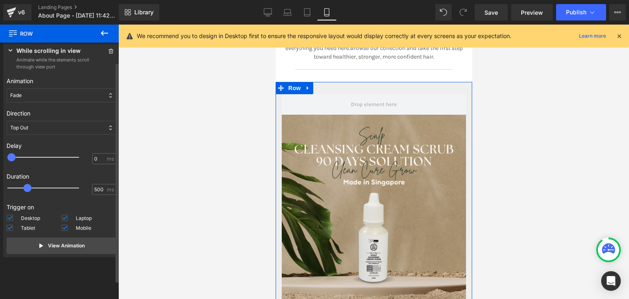
click at [37, 123] on div "Top Out" at bounding box center [61, 128] width 109 height 14
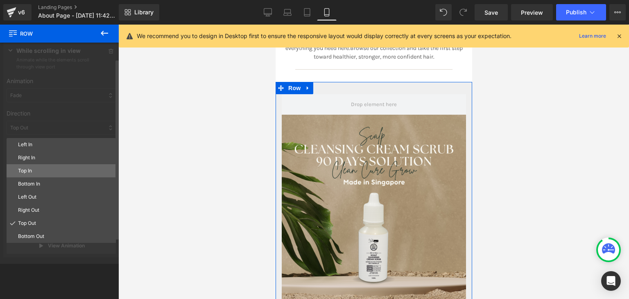
click at [29, 169] on p "Top In" at bounding box center [65, 170] width 95 height 7
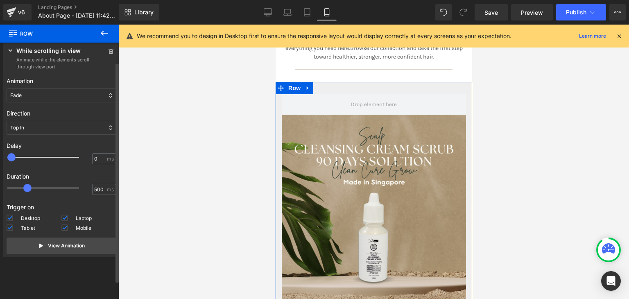
click at [65, 131] on div "Top In" at bounding box center [61, 128] width 109 height 14
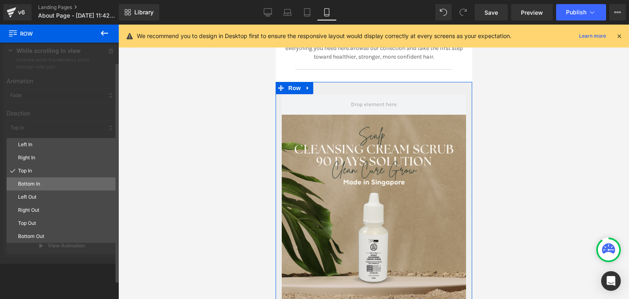
click at [37, 178] on div "Bottom In" at bounding box center [61, 183] width 109 height 13
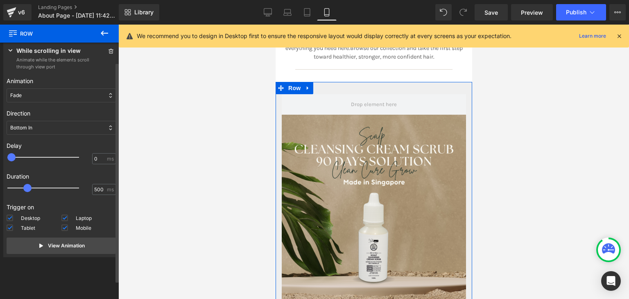
click at [51, 125] on div "Bottom In" at bounding box center [61, 128] width 109 height 14
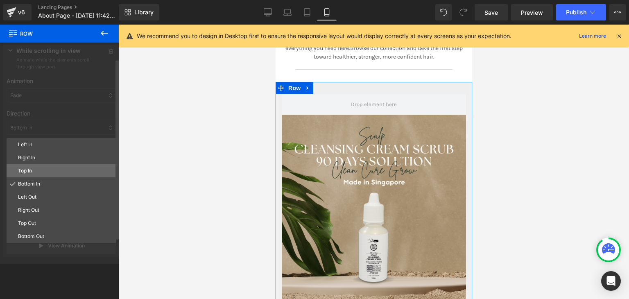
click at [38, 165] on div "Top In" at bounding box center [61, 170] width 109 height 13
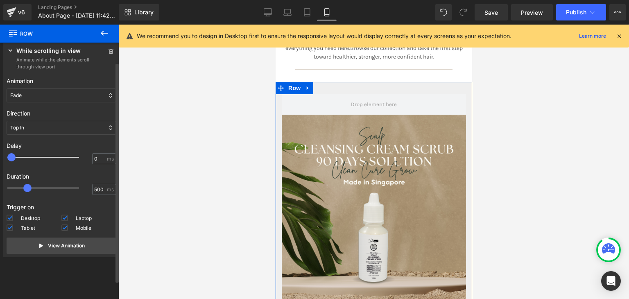
type input "600"
click at [33, 188] on div at bounding box center [49, 188] width 72 height 16
click at [28, 247] on button "View Animation" at bounding box center [61, 246] width 109 height 16
type input "100"
click at [18, 156] on div at bounding box center [49, 157] width 72 height 16
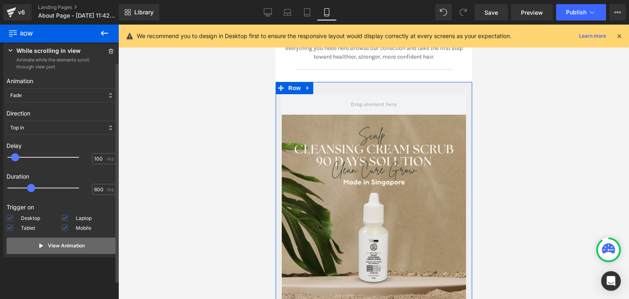
click at [64, 250] on button "View Animation" at bounding box center [61, 246] width 109 height 16
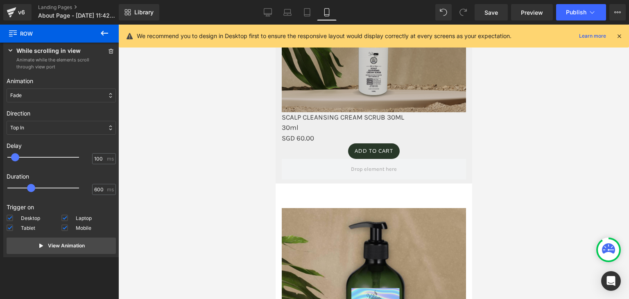
scroll to position [891, 0]
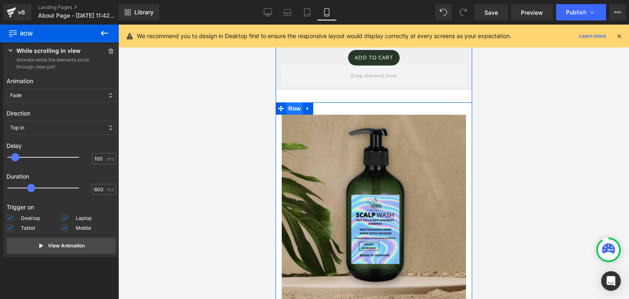
click at [292, 115] on span "Row" at bounding box center [294, 108] width 16 height 12
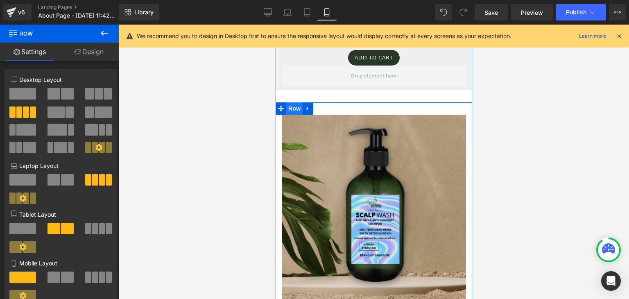
click at [293, 115] on span "Row" at bounding box center [294, 108] width 16 height 12
click at [78, 51] on icon at bounding box center [78, 52] width 7 height 7
click at [0, 0] on div "Animations (beta)" at bounding box center [0, 0] width 0 height 0
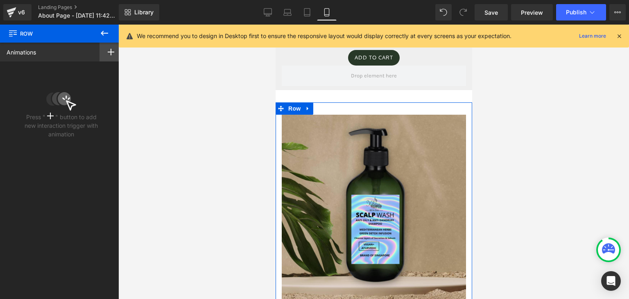
click at [110, 45] on div at bounding box center [111, 52] width 23 height 19
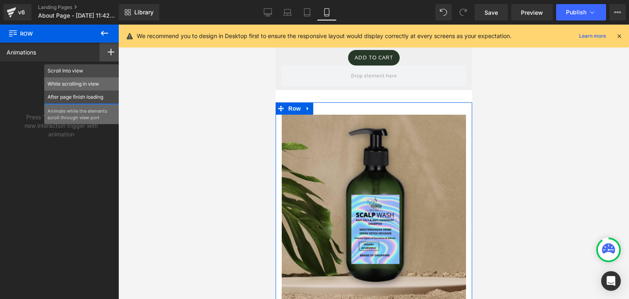
click at [70, 79] on div "While scrolling in view" at bounding box center [81, 83] width 75 height 13
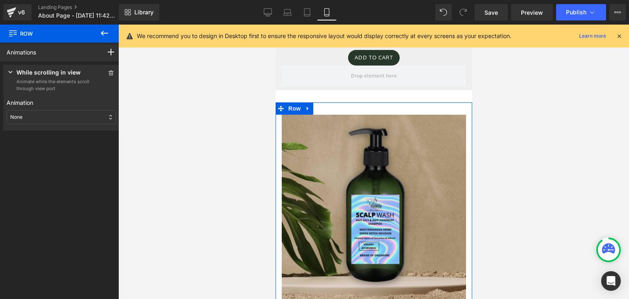
click at [59, 116] on div "None" at bounding box center [61, 117] width 109 height 14
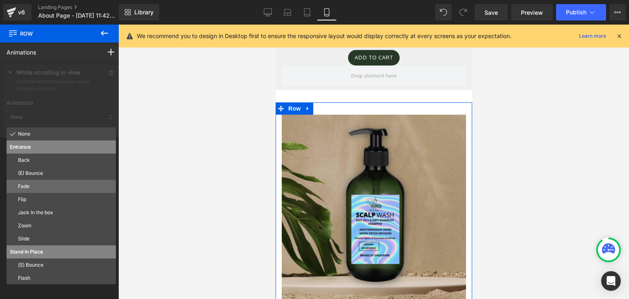
click at [34, 189] on p "Fade" at bounding box center [65, 186] width 95 height 7
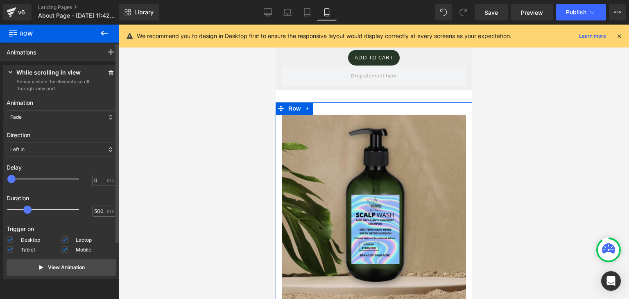
click at [54, 148] on div "Left In" at bounding box center [61, 150] width 109 height 14
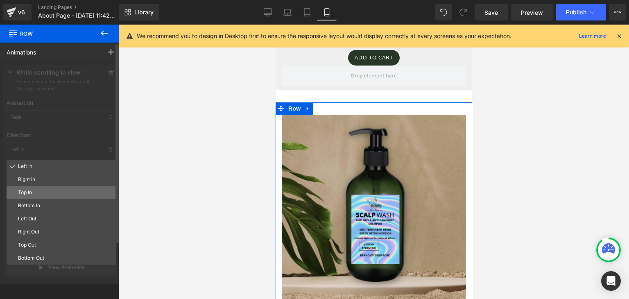
click at [36, 191] on p "Top In" at bounding box center [65, 192] width 95 height 7
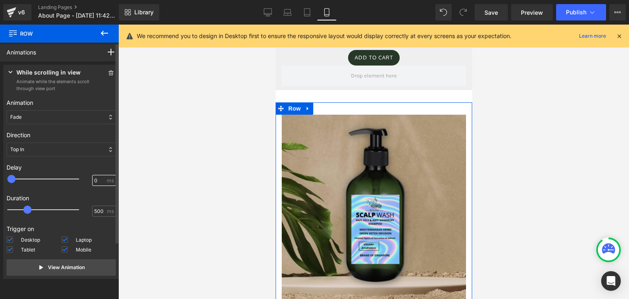
click at [94, 177] on input "0" at bounding box center [99, 180] width 11 height 7
type input "100"
click at [97, 212] on input "500" at bounding box center [99, 211] width 11 height 7
type input "5"
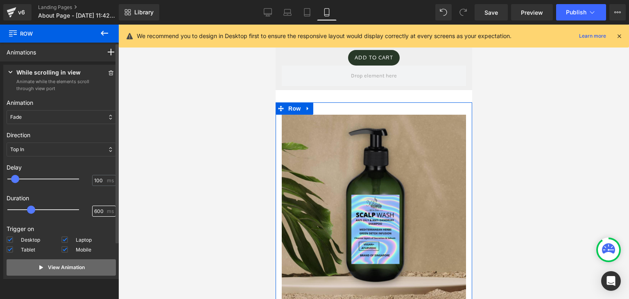
type input "600"
click at [64, 269] on p "View Animation" at bounding box center [66, 267] width 37 height 7
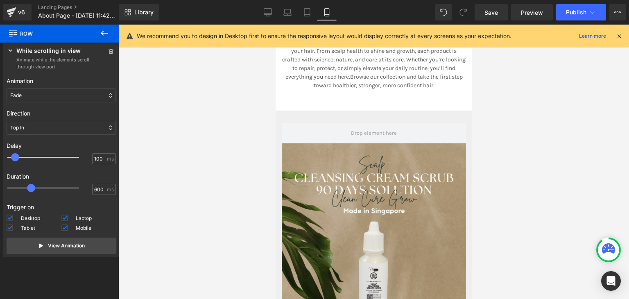
scroll to position [583, 0]
click at [297, 128] on div "Image SCALP CLEANSING CREAM SCRUB 30ML 30ml Text Block SGD 60.00 Text Block ADD…" at bounding box center [373, 254] width 197 height 288
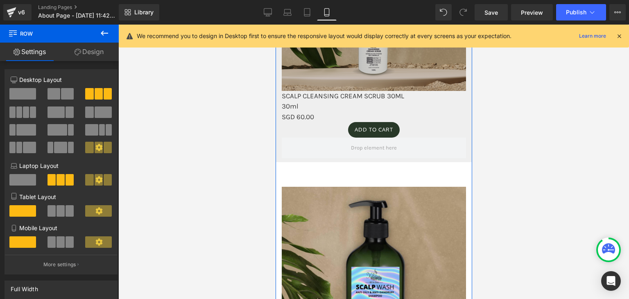
scroll to position [825, 0]
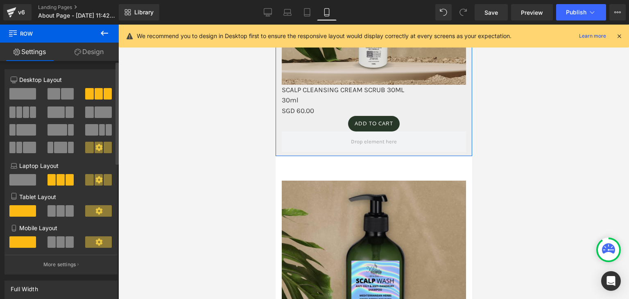
click at [98, 242] on icon at bounding box center [98, 241] width 7 height 7
click at [93, 247] on span at bounding box center [98, 241] width 27 height 11
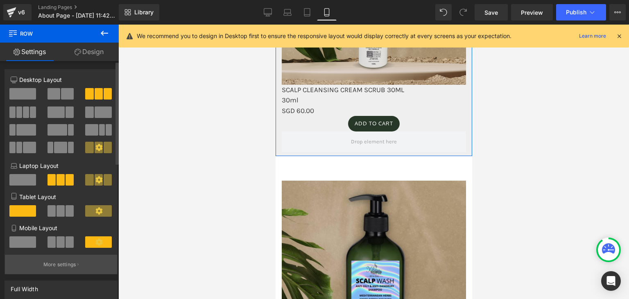
click at [97, 269] on button "More settings" at bounding box center [61, 264] width 112 height 19
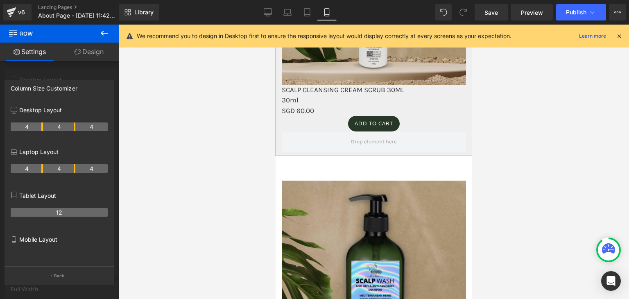
drag, startPoint x: 68, startPoint y: 213, endPoint x: 54, endPoint y: 213, distance: 14.3
click at [54, 213] on th "12" at bounding box center [59, 212] width 97 height 9
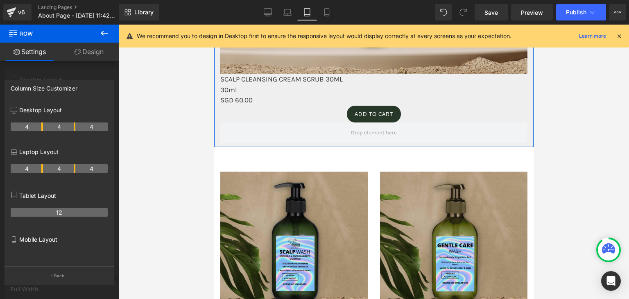
scroll to position [440, 0]
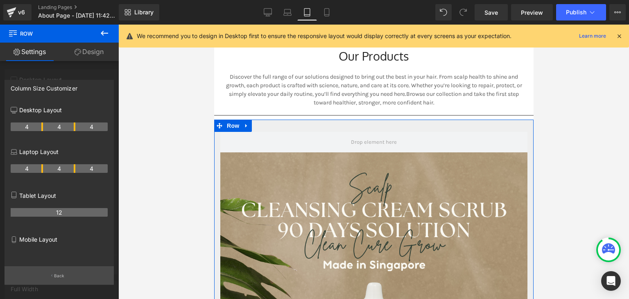
click at [59, 281] on button "Back" at bounding box center [59, 275] width 109 height 18
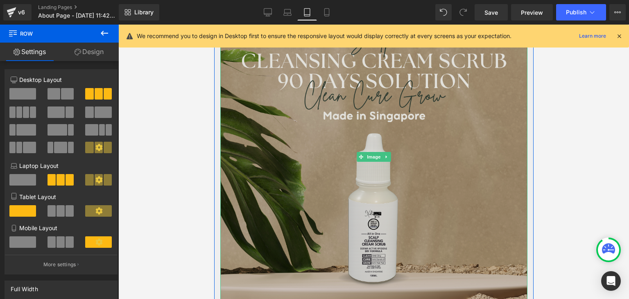
scroll to position [589, 0]
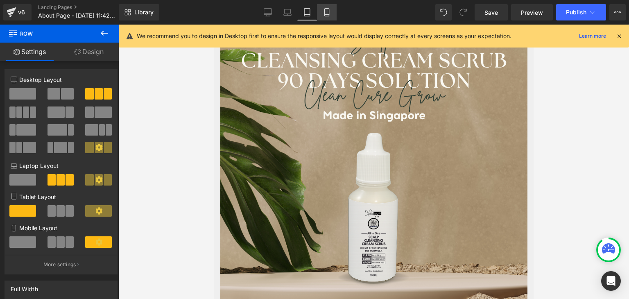
click at [323, 9] on icon at bounding box center [327, 12] width 8 height 8
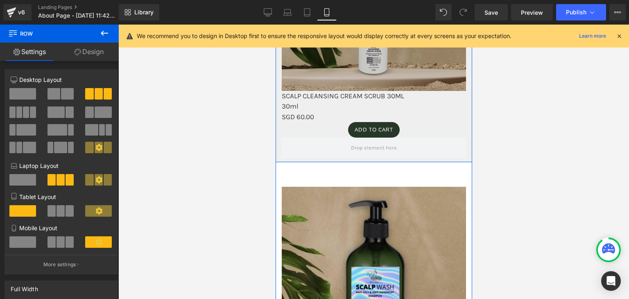
scroll to position [829, 0]
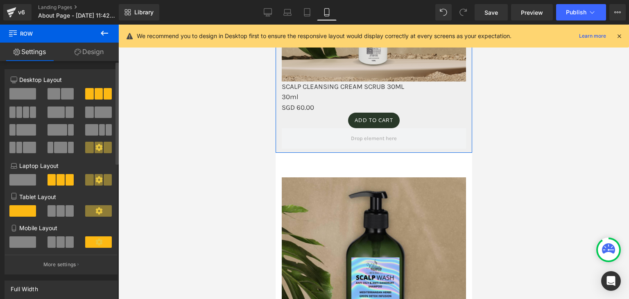
click at [10, 243] on span at bounding box center [22, 241] width 27 height 11
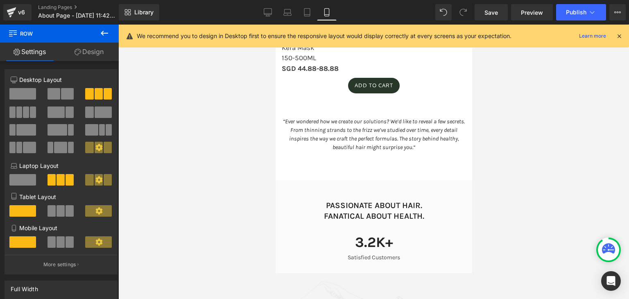
scroll to position [1876, 0]
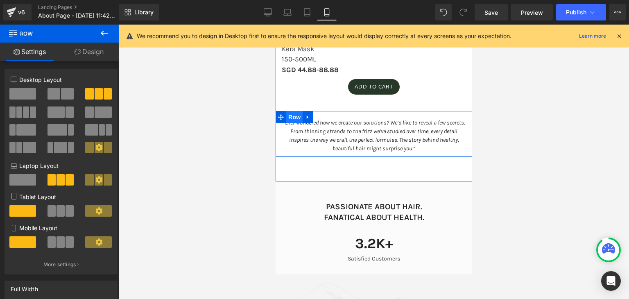
drag, startPoint x: 296, startPoint y: 125, endPoint x: 393, endPoint y: 65, distance: 114.0
click at [296, 123] on span "Row" at bounding box center [294, 117] width 16 height 12
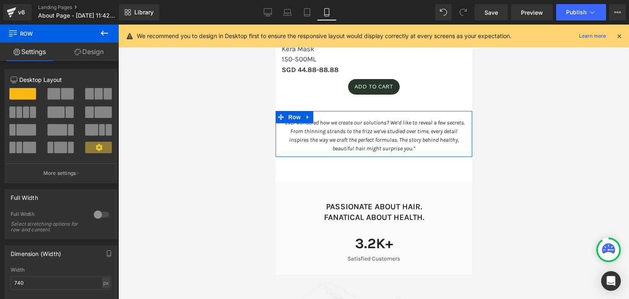
click at [106, 53] on link "Design" at bounding box center [88, 52] width 59 height 18
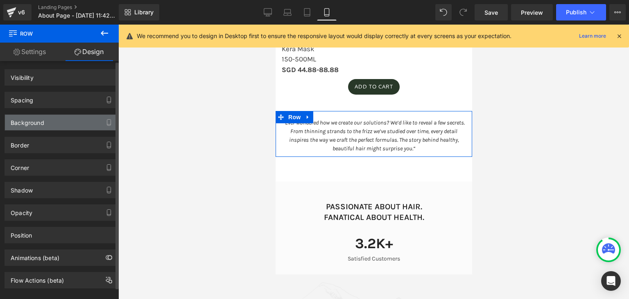
click at [45, 125] on div "Background" at bounding box center [61, 123] width 112 height 16
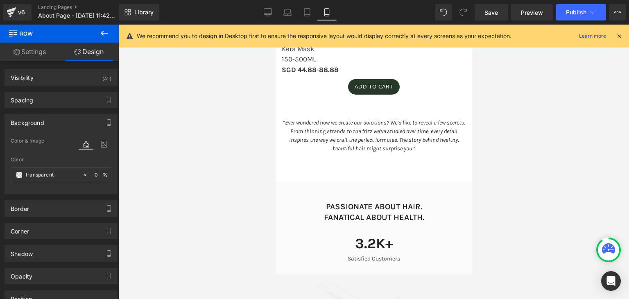
type input "transparent"
type input "0"
click at [18, 176] on span at bounding box center [19, 175] width 7 height 7
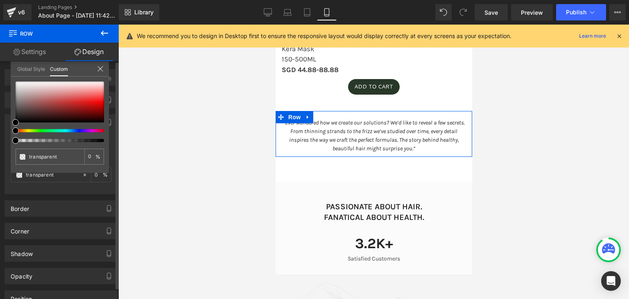
type input "#000000"
type input "100"
type input "#000000"
type input "100"
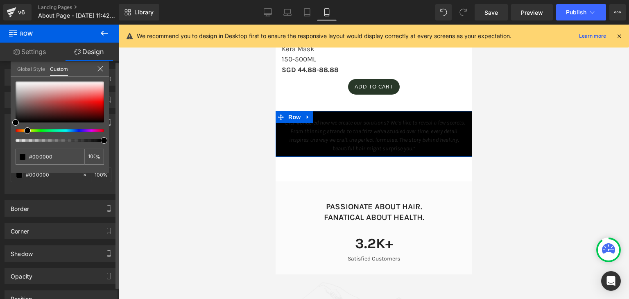
click at [24, 131] on div at bounding box center [56, 130] width 88 height 3
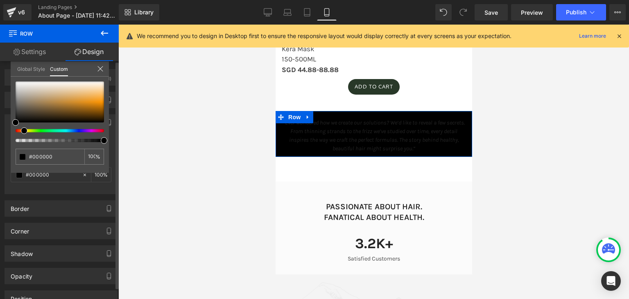
drag, startPoint x: 24, startPoint y: 131, endPoint x: 18, endPoint y: 130, distance: 6.2
click at [18, 130] on div at bounding box center [56, 130] width 88 height 3
type input "#d4d1cd"
click at [22, 88] on div at bounding box center [60, 102] width 88 height 41
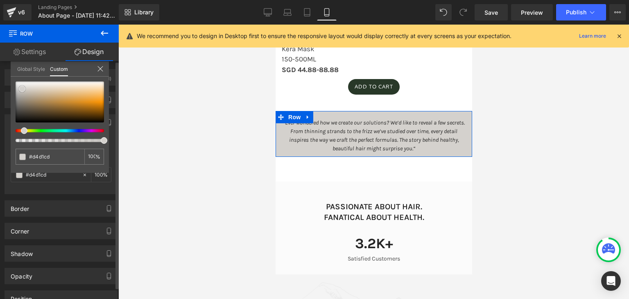
type input "#d7d4d0"
type input "#dbd9d6"
type input "#dddbd9"
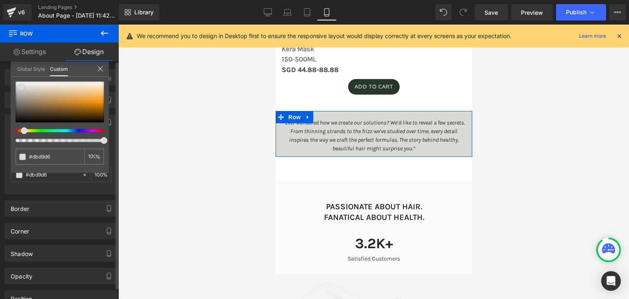
type input "#dddbd9"
type input "#e0dddb"
type input "#e5e2e0"
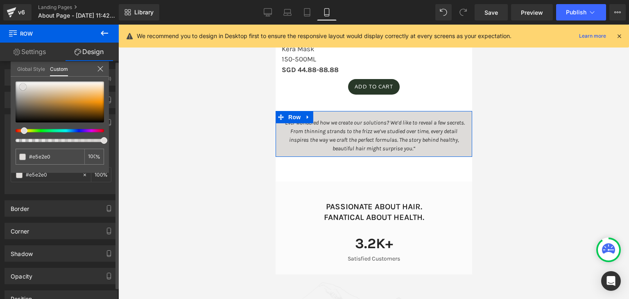
type input "#e6e2df"
type input "#e4dfdc"
type input "#e2dcd9"
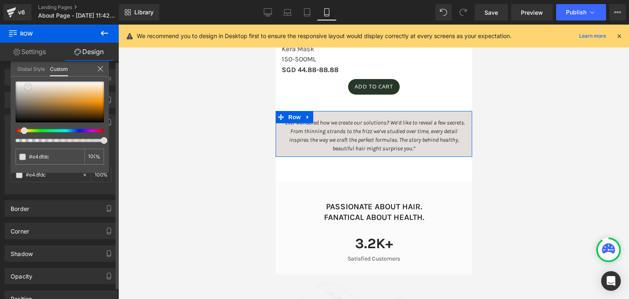
type input "#e2dcd9"
type input "#e2dcd8"
type input "#e4dfdc"
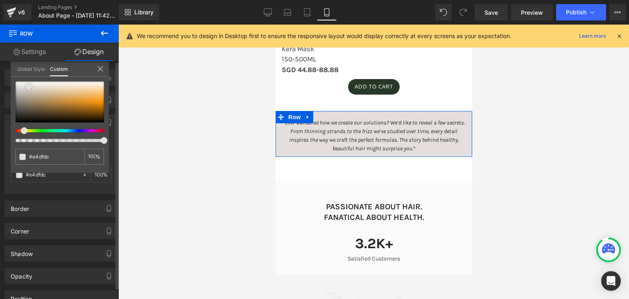
type input "#e2dcd9"
type input "#e1dcda"
type input "#e0dcda"
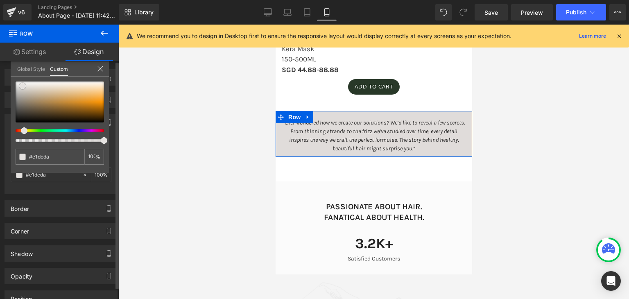
type input "#e0dcda"
type input "#e2dfdd"
type input "#e5e2e0"
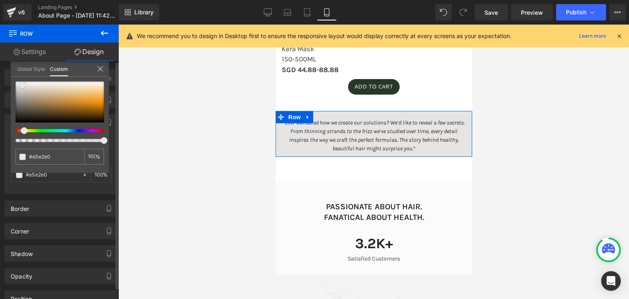
type input "#e7e5e3"
type input "#e9e8e6"
drag, startPoint x: 22, startPoint y: 88, endPoint x: 21, endPoint y: 84, distance: 4.2
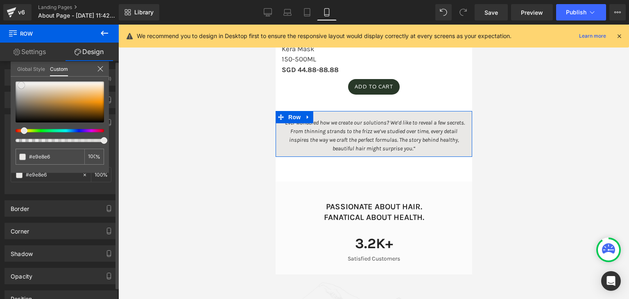
click at [21, 84] on span at bounding box center [21, 85] width 7 height 7
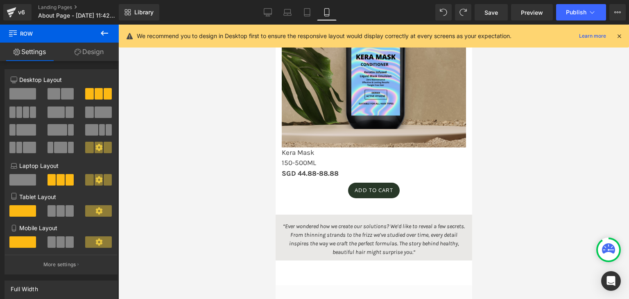
scroll to position [766, 0]
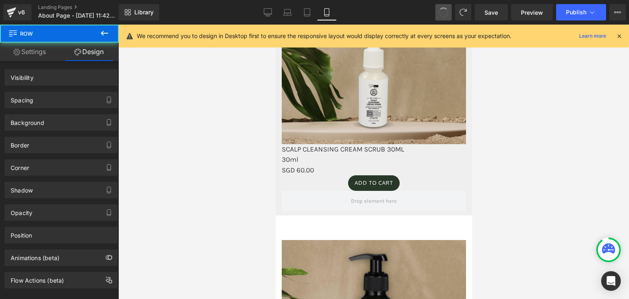
drag, startPoint x: 442, startPoint y: 14, endPoint x: 149, endPoint y: 273, distance: 391.2
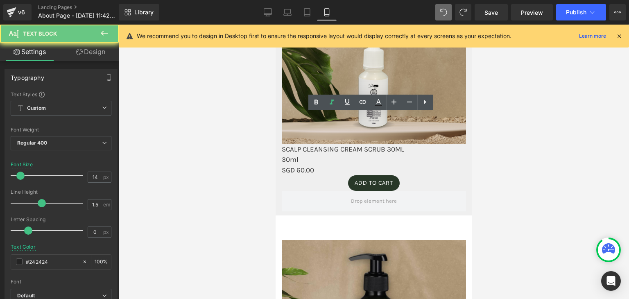
scroll to position [1888, 0]
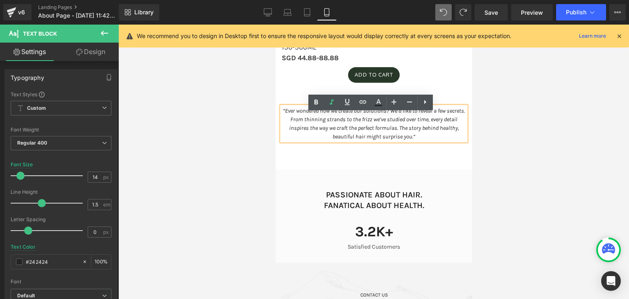
drag, startPoint x: 363, startPoint y: 81, endPoint x: 279, endPoint y: 114, distance: 90.7
click at [281, 114] on p "“Ever wondered how we create our solutions? We’d like to reveal a few secrets. …" at bounding box center [373, 123] width 184 height 34
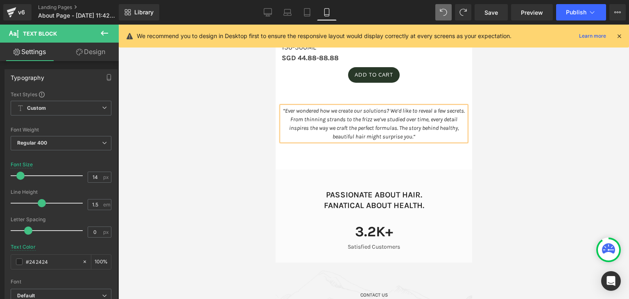
click at [88, 56] on link "Design" at bounding box center [90, 52] width 59 height 18
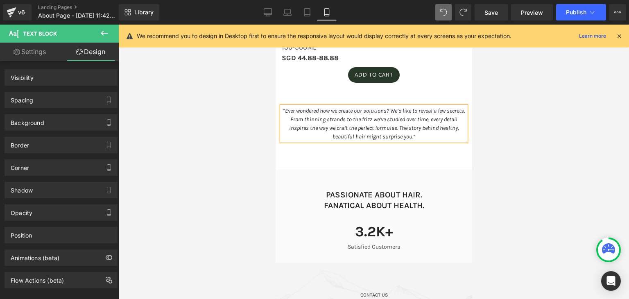
click at [20, 55] on link "Settings" at bounding box center [29, 52] width 59 height 18
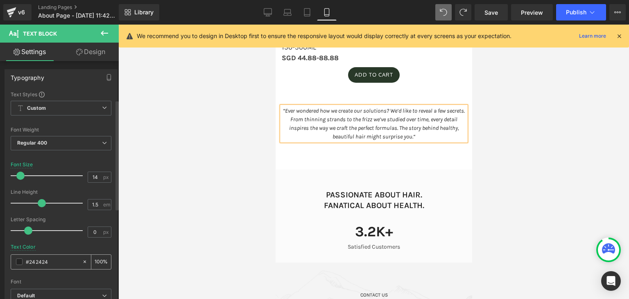
click at [18, 258] on span at bounding box center [19, 261] width 7 height 7
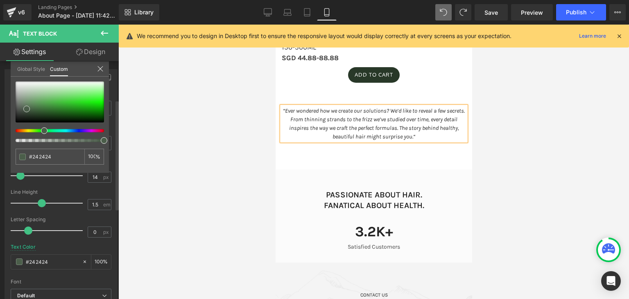
click at [26, 107] on div at bounding box center [60, 102] width 88 height 41
click at [236, 170] on div at bounding box center [373, 162] width 511 height 274
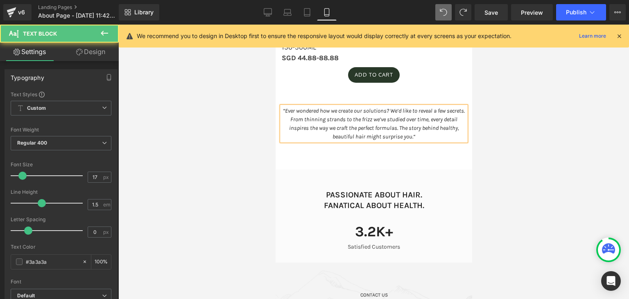
click at [322, 62] on b "SGD 44.88-88.88" at bounding box center [309, 58] width 57 height 8
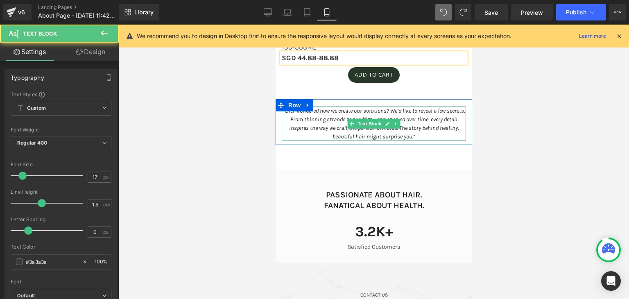
click at [410, 140] on span "“Ever wondered how we create our solutions? We’d like to reveal a few secrets. …" at bounding box center [374, 123] width 182 height 33
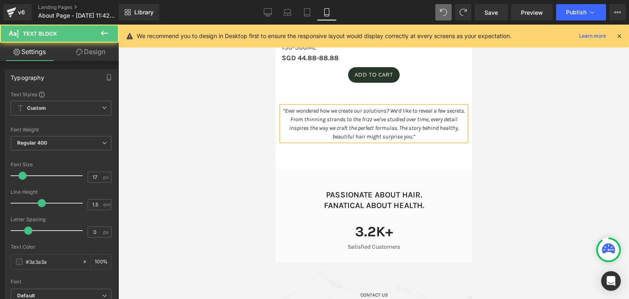
drag, startPoint x: 433, startPoint y: 144, endPoint x: 269, endPoint y: 110, distance: 167.7
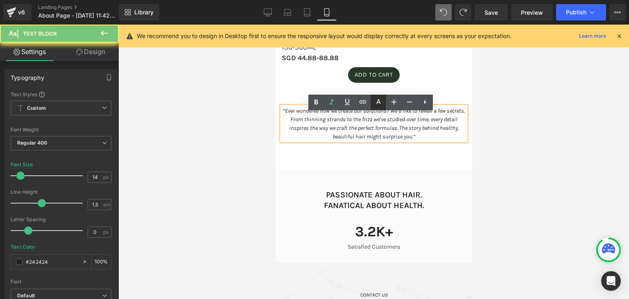
click at [375, 104] on icon at bounding box center [379, 102] width 10 height 10
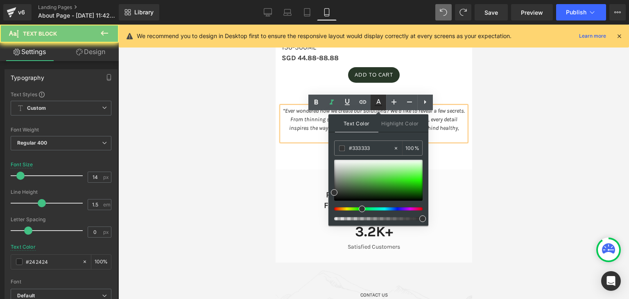
click at [359, 209] on div at bounding box center [375, 208] width 88 height 3
click at [344, 184] on div at bounding box center [378, 180] width 88 height 41
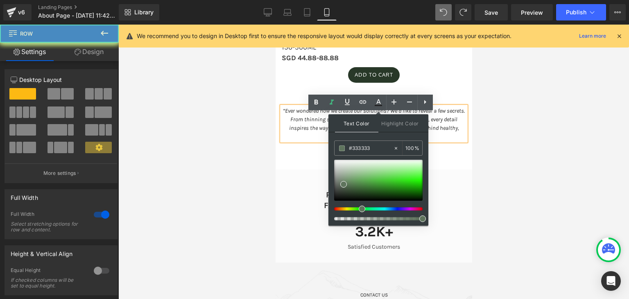
click at [366, 136] on span "“Ever wondered how we create our solutions? We’d like to reveal a few secrets. …" at bounding box center [374, 123] width 182 height 33
drag, startPoint x: 429, startPoint y: 141, endPoint x: 273, endPoint y: 117, distance: 158.0
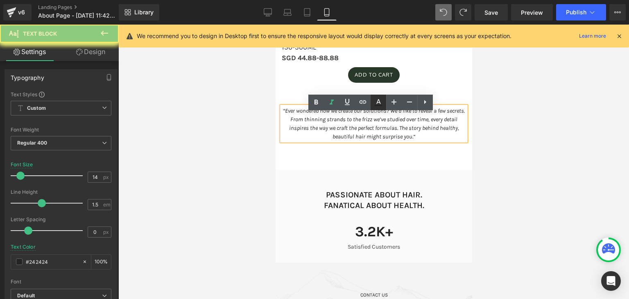
click at [375, 103] on icon at bounding box center [379, 102] width 10 height 10
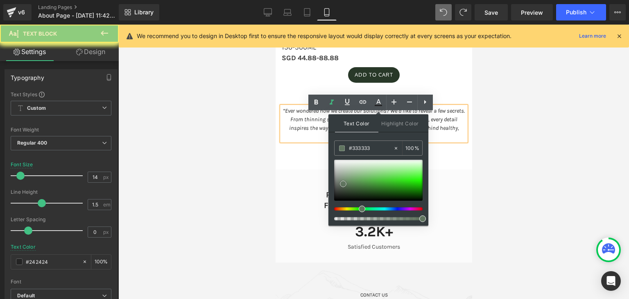
click at [341, 181] on span at bounding box center [343, 184] width 7 height 7
click at [448, 129] on span "“Ever wondered how we create our solutions? We’d like to reveal a few secrets. …" at bounding box center [374, 123] width 182 height 33
drag, startPoint x: 430, startPoint y: 148, endPoint x: 544, endPoint y: 140, distance: 114.5
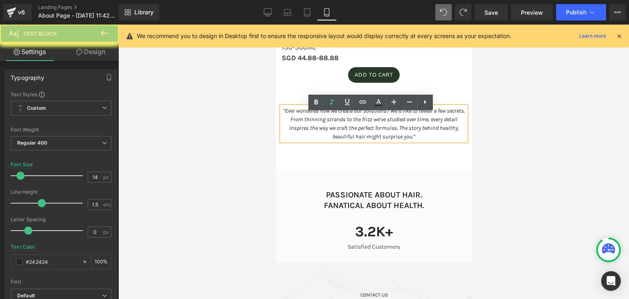
click at [381, 98] on icon at bounding box center [379, 102] width 10 height 10
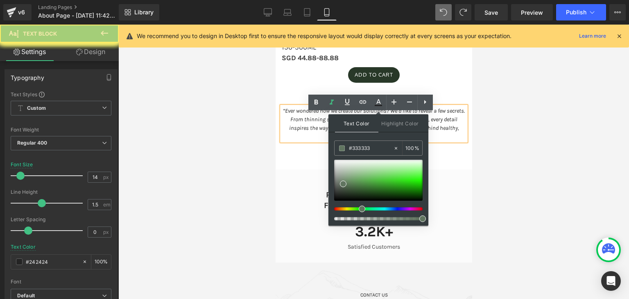
click link at bounding box center [379, 103] width 16 height 16
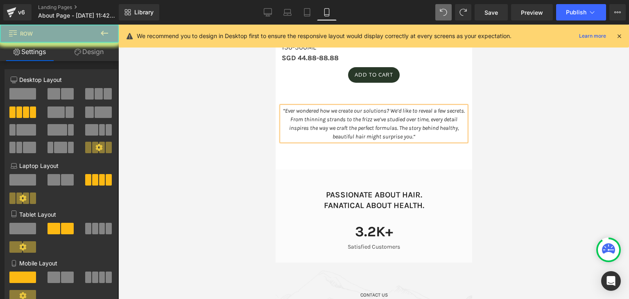
click at [344, 140] on span "“Ever wondered how we create our solutions? We’d like to reveal a few secrets. …" at bounding box center [374, 123] width 182 height 33
drag, startPoint x: 433, startPoint y: 146, endPoint x: 267, endPoint y: 106, distance: 171.1
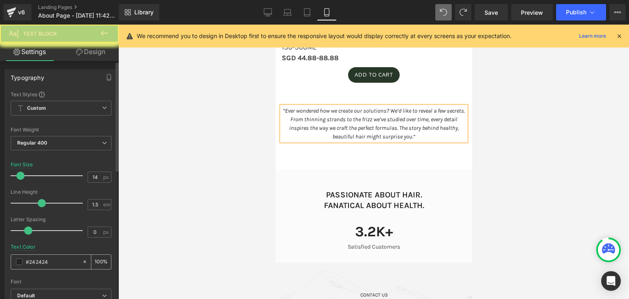
click at [84, 261] on icon at bounding box center [85, 262] width 6 height 6
click at [19, 264] on span at bounding box center [19, 261] width 7 height 7
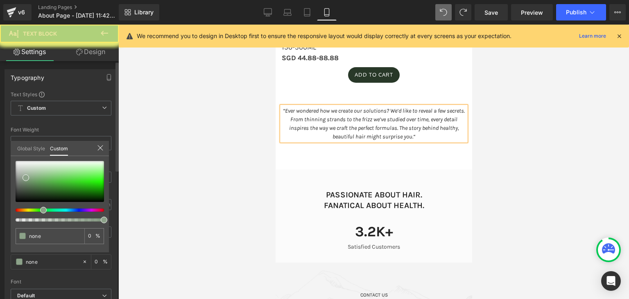
drag, startPoint x: 19, startPoint y: 264, endPoint x: 40, endPoint y: 208, distance: 59.9
click at [40, 208] on span at bounding box center [43, 210] width 7 height 7
click at [33, 172] on div at bounding box center [60, 181] width 88 height 41
click at [27, 178] on div at bounding box center [60, 181] width 88 height 41
click at [21, 182] on div at bounding box center [60, 181] width 88 height 41
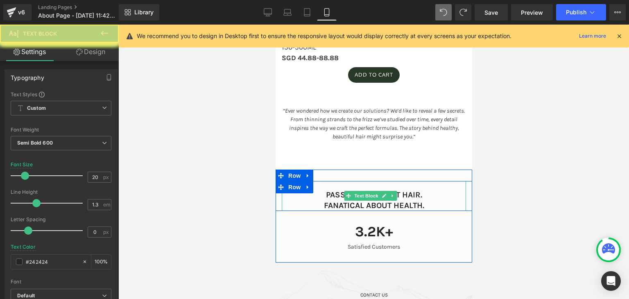
click at [345, 193] on div "PASSIONATE ABOUT HAIR. FANATICAL ABOUT HEALTH." at bounding box center [373, 196] width 184 height 30
click at [351, 206] on p "PASSIONATE ABOUT HAIR. FANATICAL ABOUT HEALTH." at bounding box center [373, 200] width 184 height 21
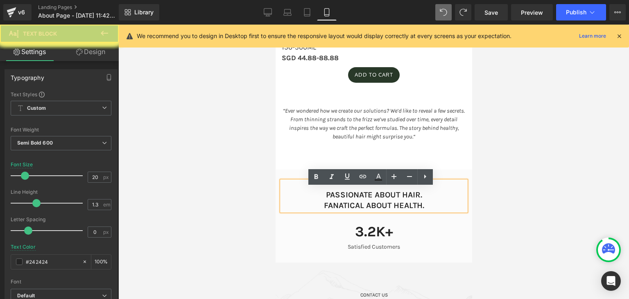
drag, startPoint x: 247, startPoint y: 167, endPoint x: 141, endPoint y: 272, distance: 148.9
click at [247, 167] on div at bounding box center [373, 162] width 511 height 274
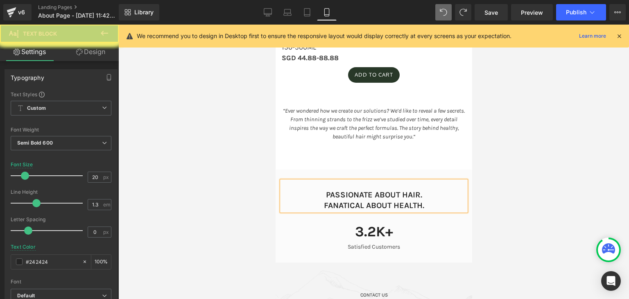
scroll to position [1730, 0]
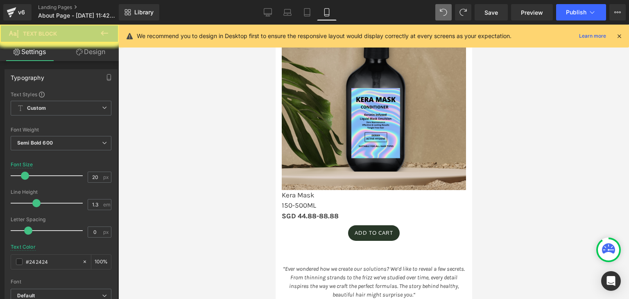
click at [346, 248] on div at bounding box center [373, 162] width 197 height 274
click at [104, 32] on icon at bounding box center [105, 33] width 10 height 10
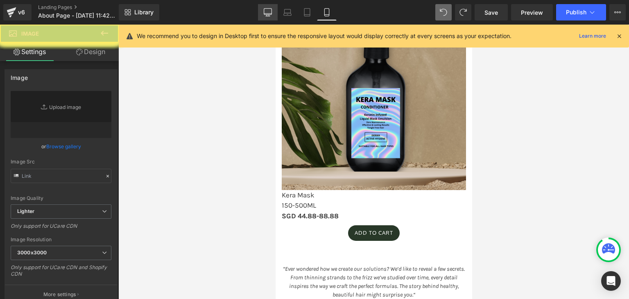
click at [272, 7] on link "Desktop" at bounding box center [268, 12] width 20 height 16
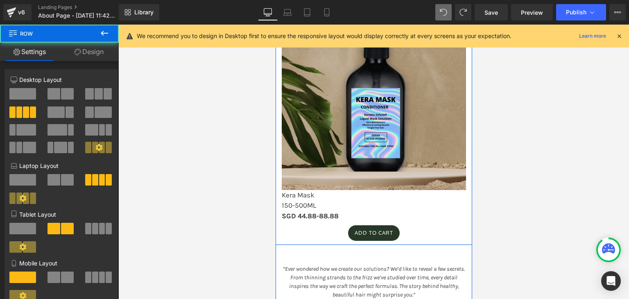
drag, startPoint x: 292, startPoint y: 222, endPoint x: 346, endPoint y: 265, distance: 69.2
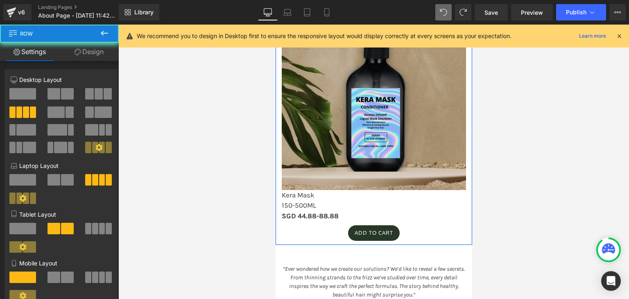
click at [63, 272] on span at bounding box center [67, 277] width 13 height 11
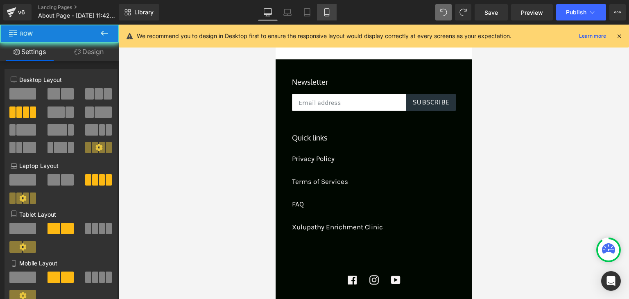
click at [331, 17] on link "Mobile" at bounding box center [327, 12] width 20 height 16
drag, startPoint x: 263, startPoint y: 11, endPoint x: 66, endPoint y: 28, distance: 197.3
click at [263, 11] on link "Desktop" at bounding box center [268, 12] width 20 height 16
click at [618, 39] on icon at bounding box center [619, 35] width 7 height 7
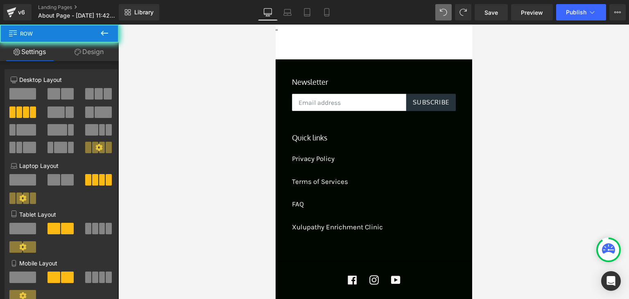
click at [274, 8] on link "Desktop" at bounding box center [268, 12] width 20 height 16
click at [291, 10] on icon at bounding box center [288, 11] width 6 height 4
click at [263, 13] on link "Desktop" at bounding box center [268, 12] width 20 height 16
click at [498, 14] on span "Save" at bounding box center [492, 12] width 14 height 9
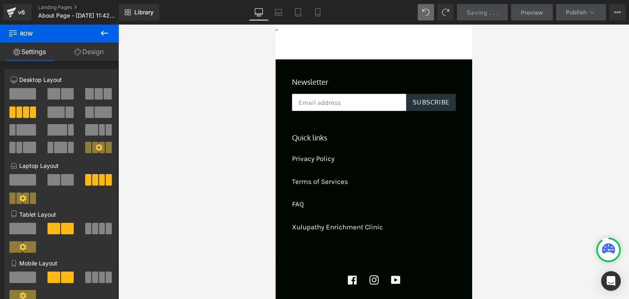
click at [282, 17] on link "Laptop" at bounding box center [279, 12] width 20 height 16
click at [499, 14] on link "Saving . . ." at bounding box center [482, 12] width 51 height 16
click at [471, 16] on div "Saving . . ." at bounding box center [483, 12] width 32 height 9
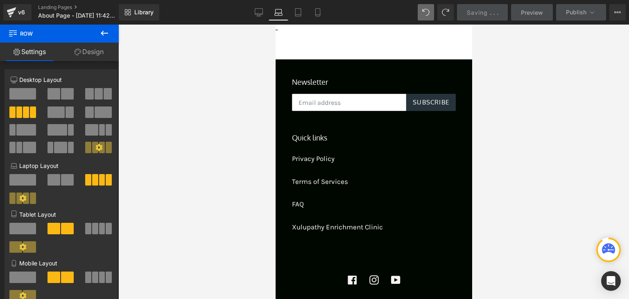
click at [471, 16] on div "Saving . . ." at bounding box center [483, 12] width 32 height 9
click at [618, 14] on icon at bounding box center [617, 12] width 7 height 7
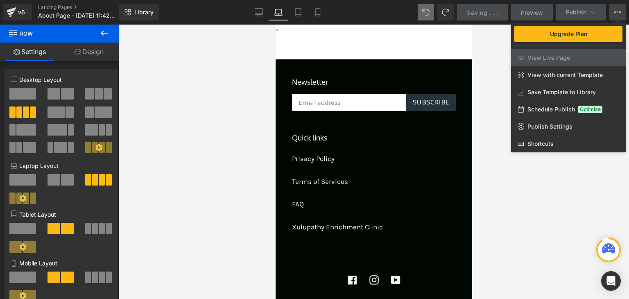
click at [552, 104] on div "Schedule Publish Optimize" at bounding box center [568, 109] width 115 height 17
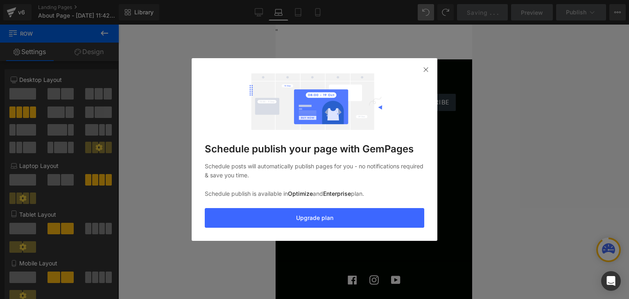
click at [427, 72] on img at bounding box center [426, 69] width 7 height 7
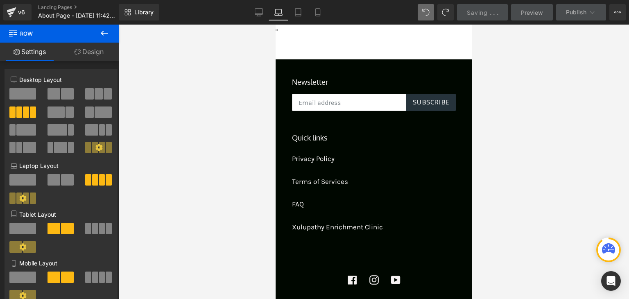
click at [478, 10] on span "Saving" at bounding box center [477, 12] width 21 height 7
click at [459, 148] on div at bounding box center [373, 164] width 197 height 279
click at [366, 74] on div at bounding box center [373, 164] width 197 height 279
click at [265, 8] on link "Desktop" at bounding box center [259, 12] width 20 height 16
click at [324, 16] on link "Mobile" at bounding box center [318, 12] width 20 height 16
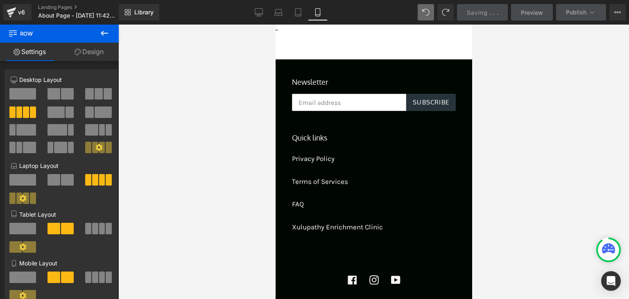
click at [104, 35] on icon at bounding box center [105, 33] width 10 height 10
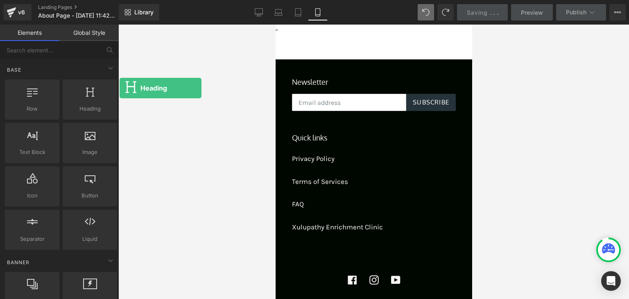
drag, startPoint x: 364, startPoint y: 118, endPoint x: 348, endPoint y: 99, distance: 24.7
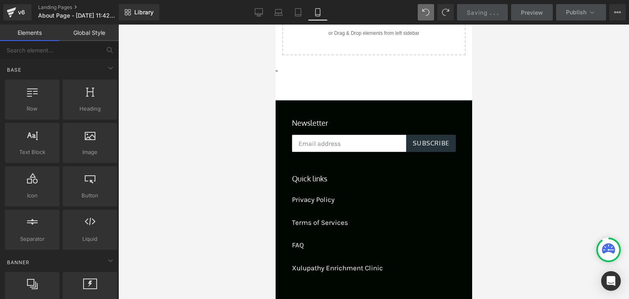
scroll to position [31, 0]
